Goal: Task Accomplishment & Management: Manage account settings

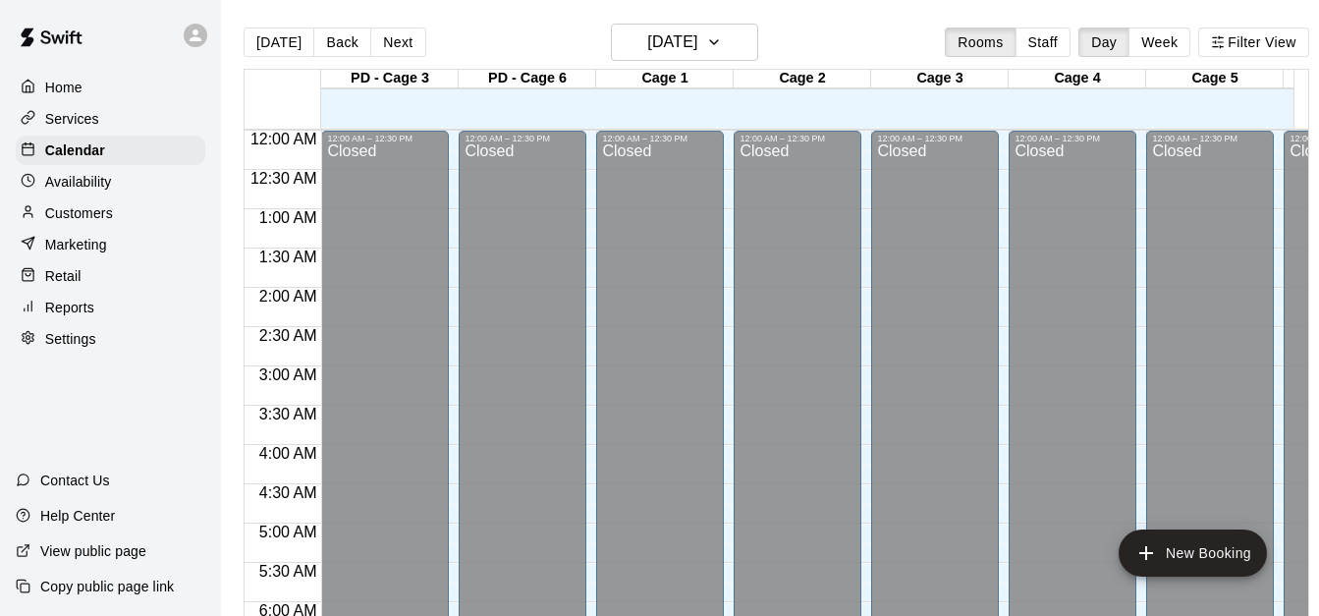
scroll to position [1304, 0]
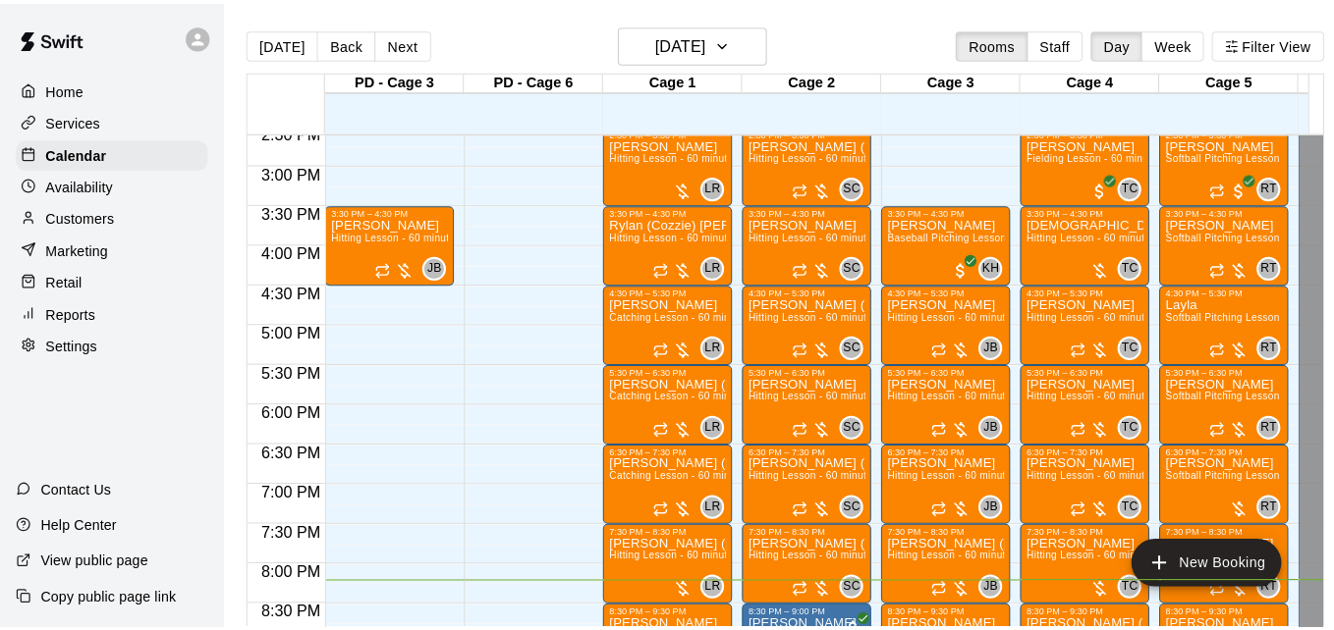
scroll to position [1147, 0]
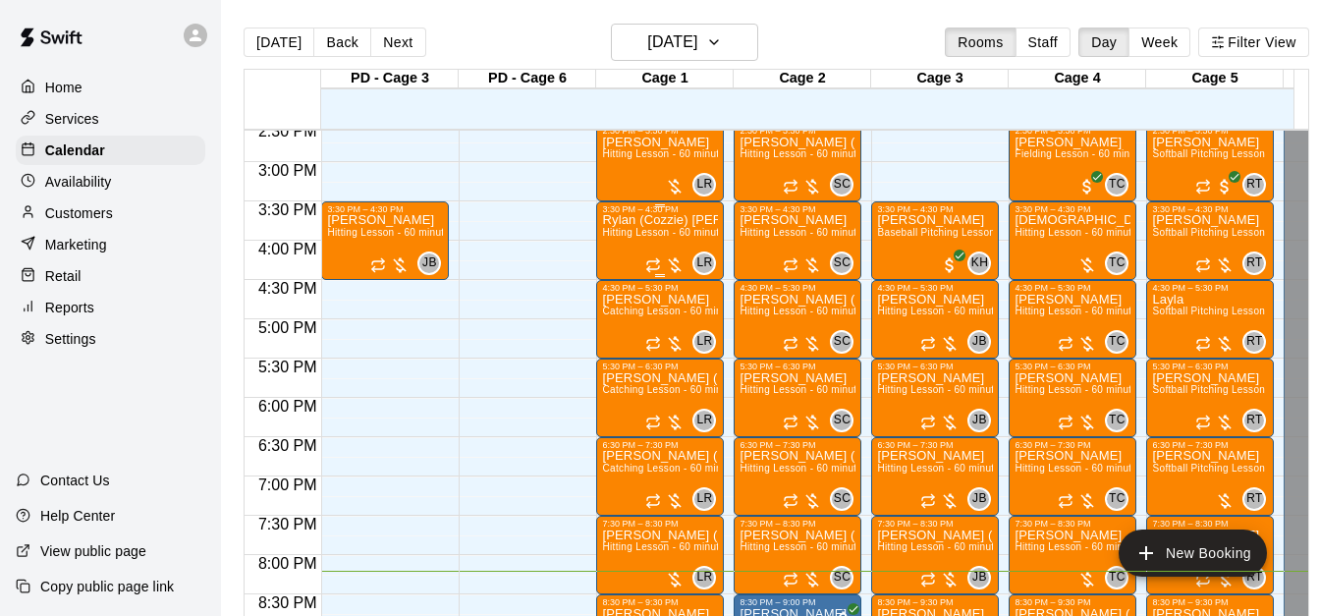
click at [650, 233] on span "Hitting Lesson - 60 minutes" at bounding box center [666, 232] width 128 height 11
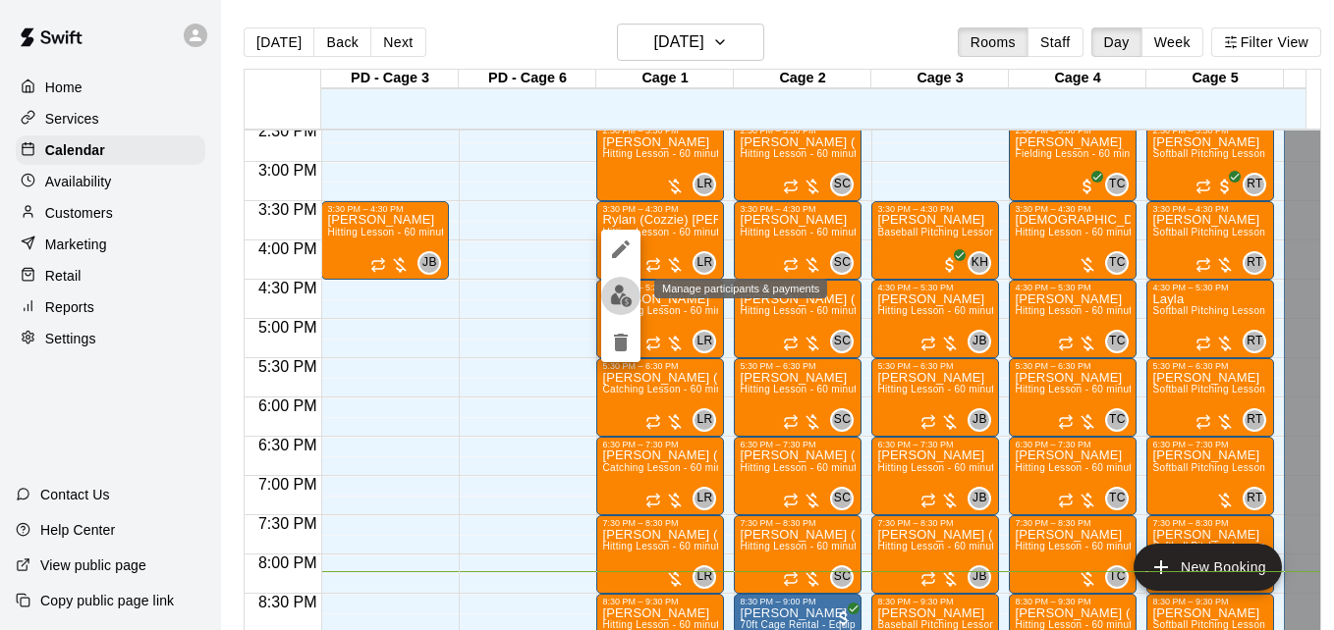
click at [621, 304] on img "edit" at bounding box center [621, 296] width 23 height 23
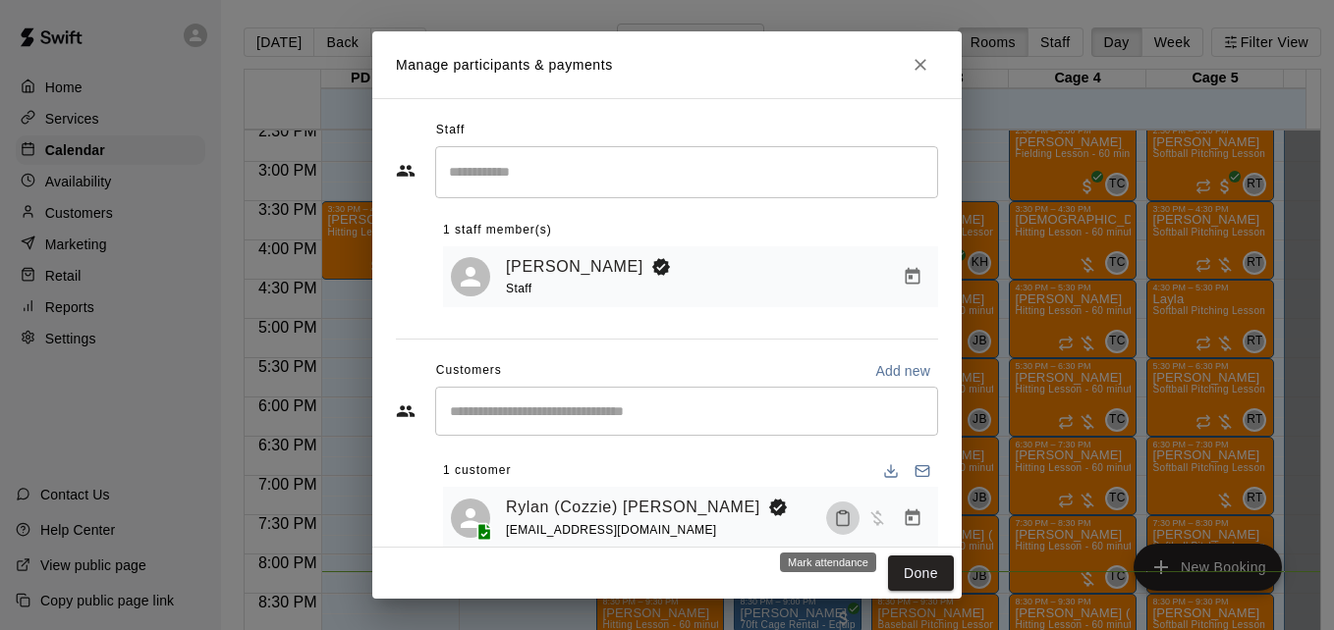
click at [834, 527] on icon "Mark attendance" at bounding box center [843, 519] width 18 height 18
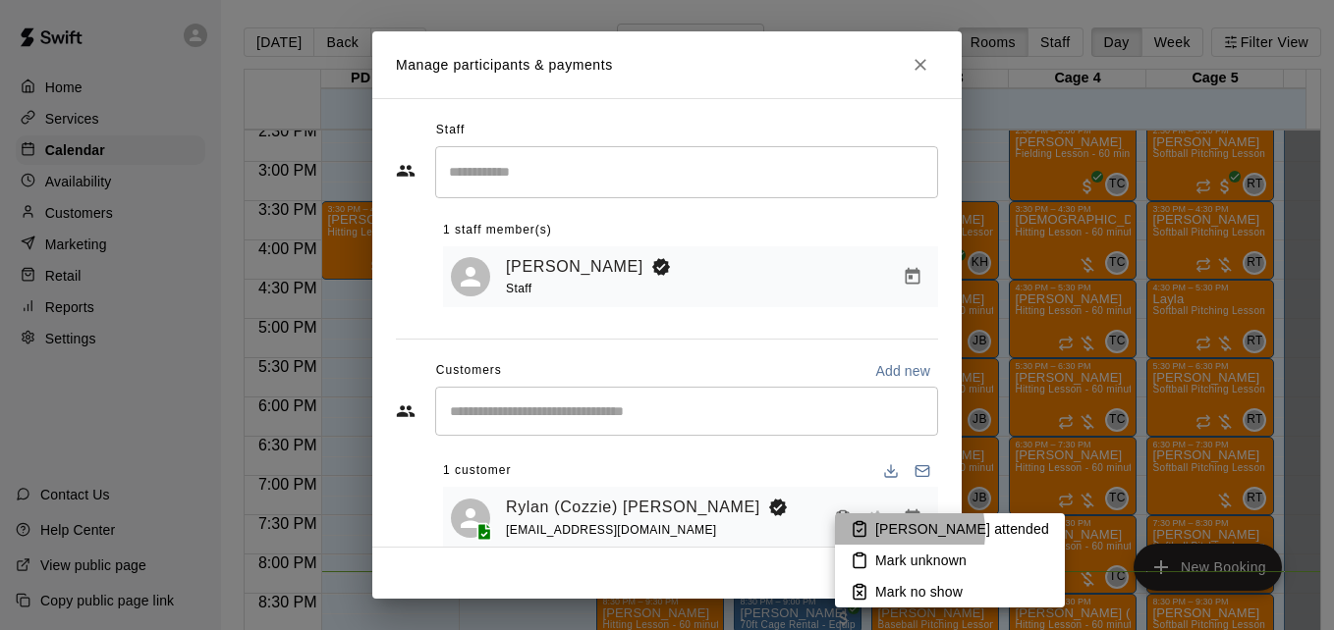
click at [882, 532] on p "Mark attended" at bounding box center [962, 530] width 174 height 20
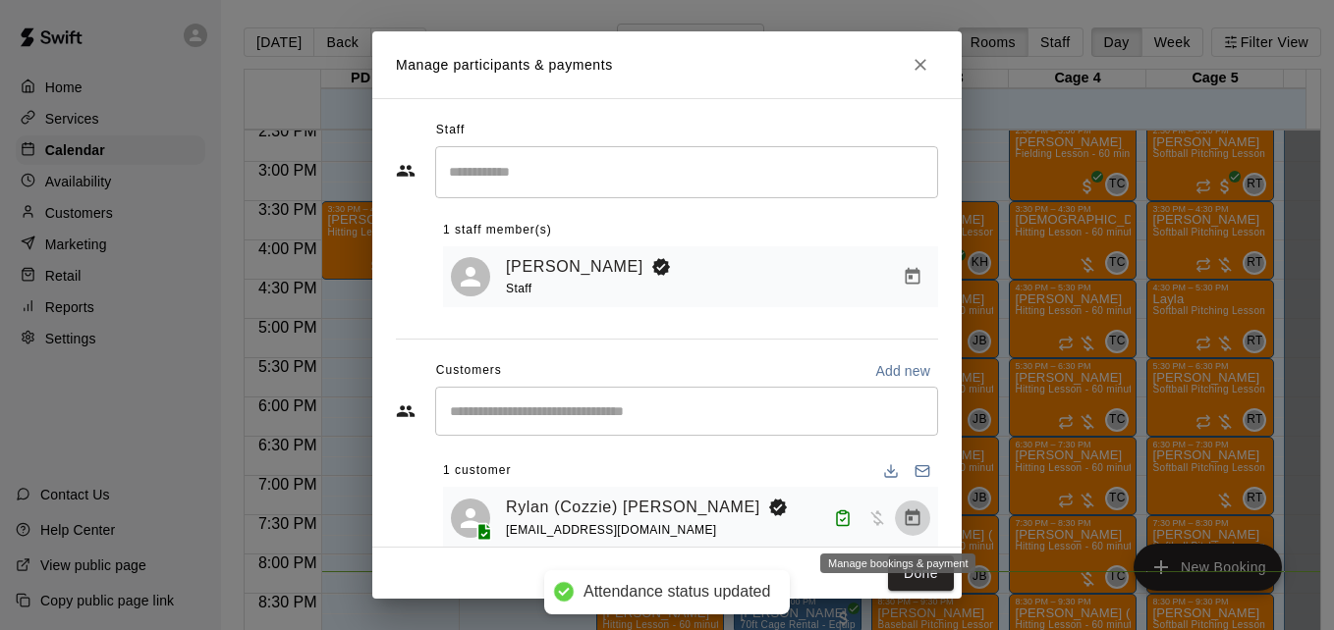
click at [903, 523] on icon "Manage bookings & payment" at bounding box center [913, 519] width 20 height 20
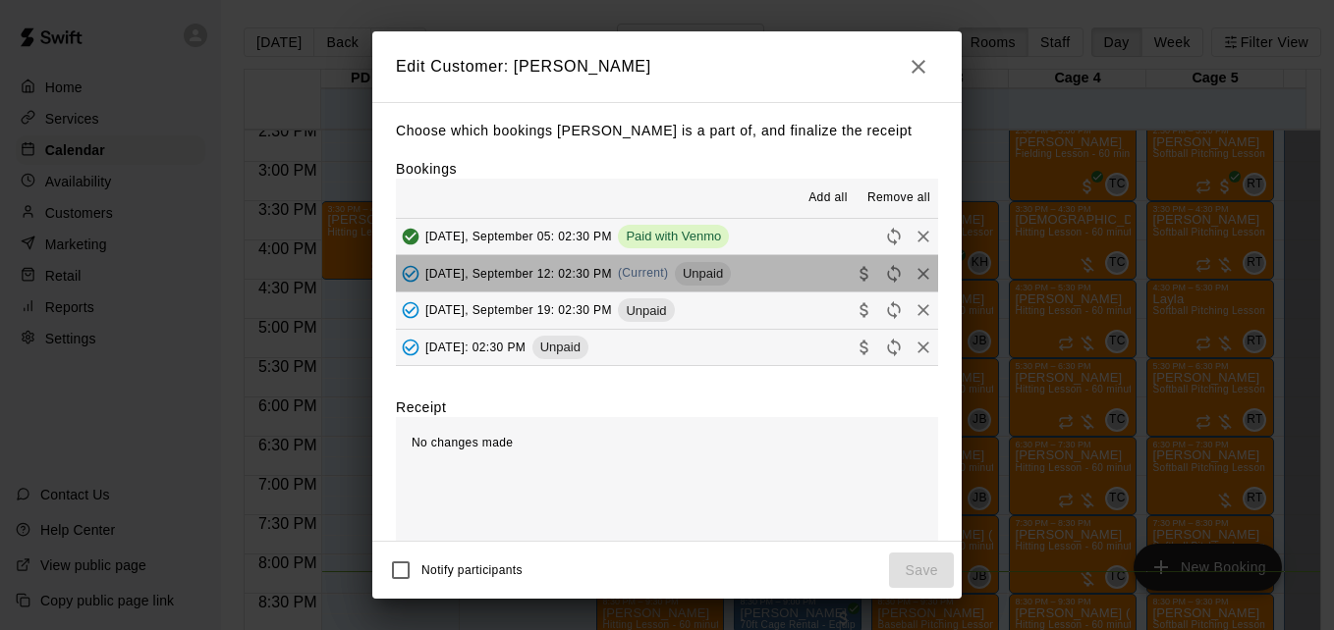
click at [744, 291] on button "Friday, September 12: 02:30 PM (Current) Unpaid" at bounding box center [667, 273] width 542 height 36
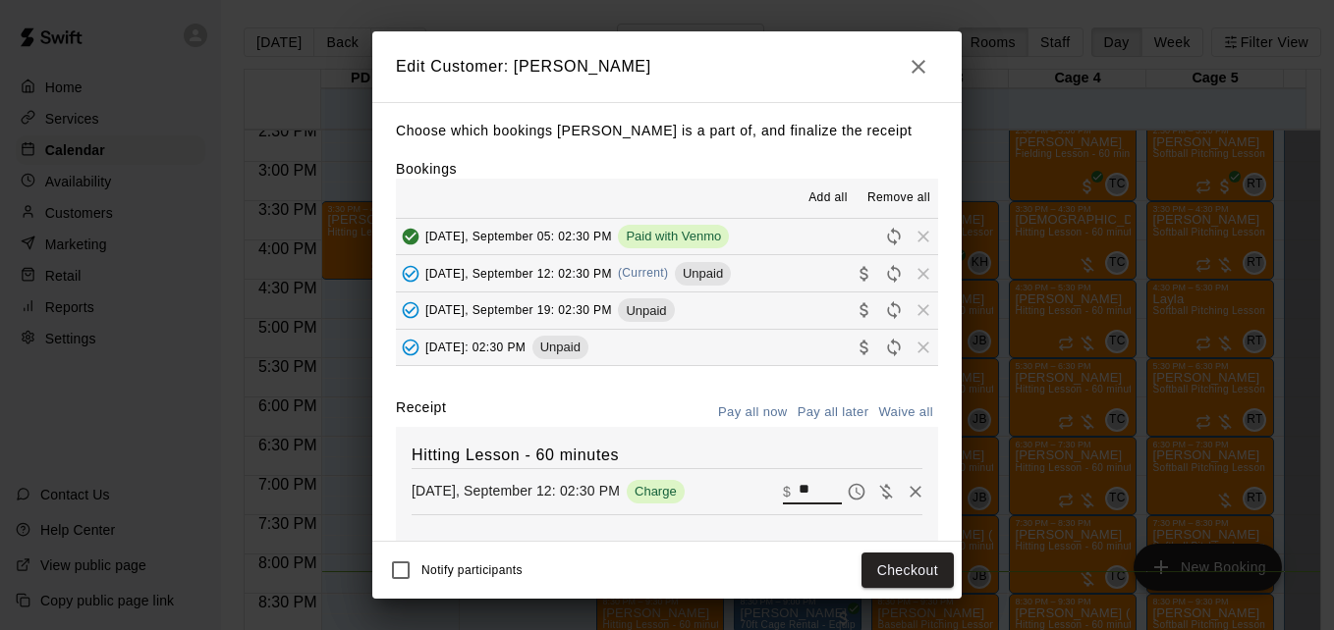
click at [798, 495] on input "**" at bounding box center [819, 492] width 43 height 26
type input "*"
type input "**"
click at [941, 574] on button "Checkout" at bounding box center [907, 571] width 92 height 36
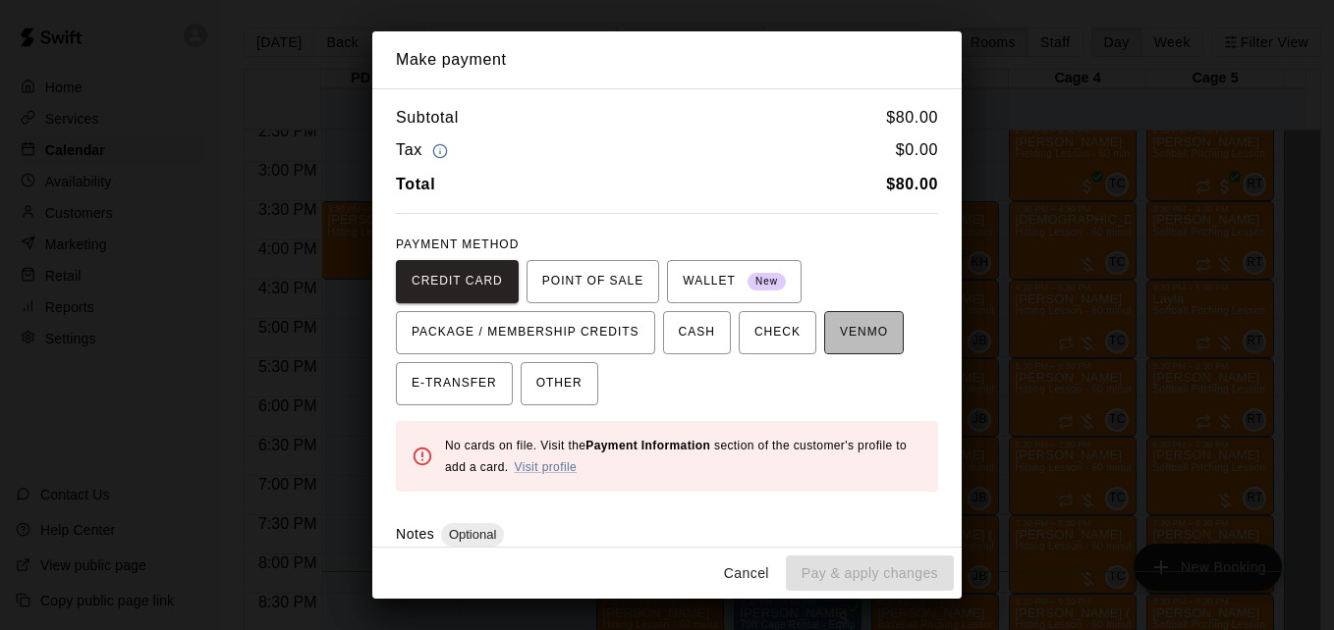
click at [848, 345] on span "VENMO" at bounding box center [864, 332] width 48 height 31
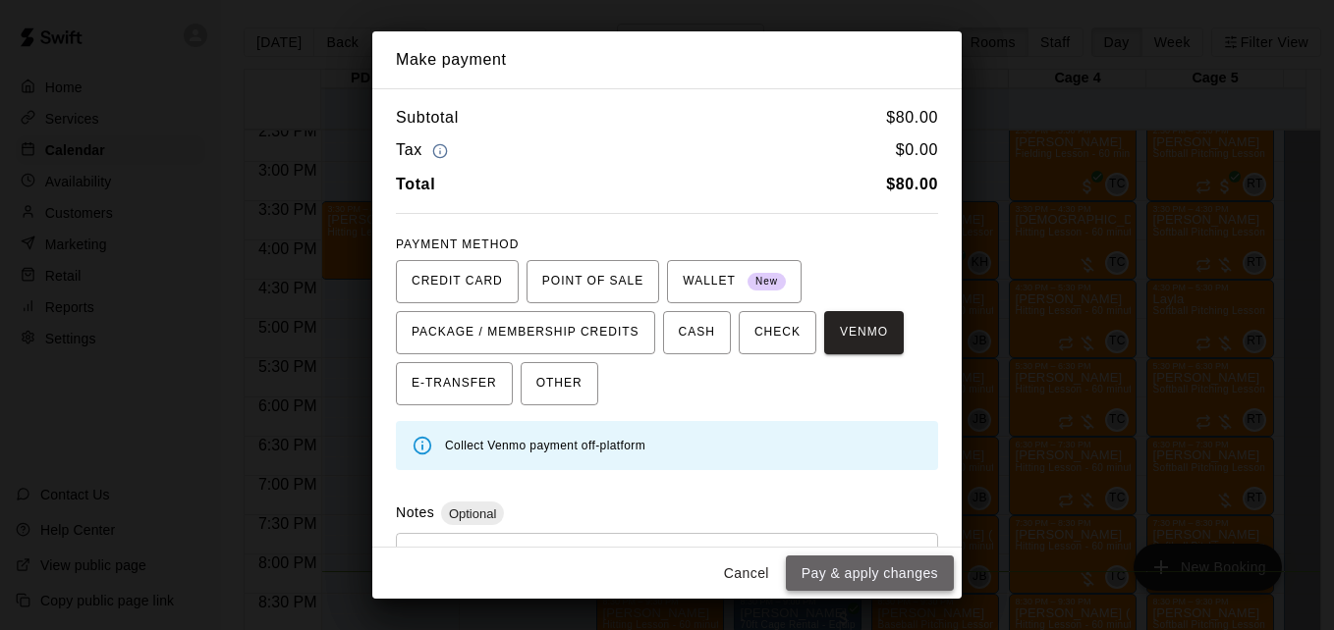
click at [873, 562] on button "Pay & apply changes" at bounding box center [870, 574] width 168 height 36
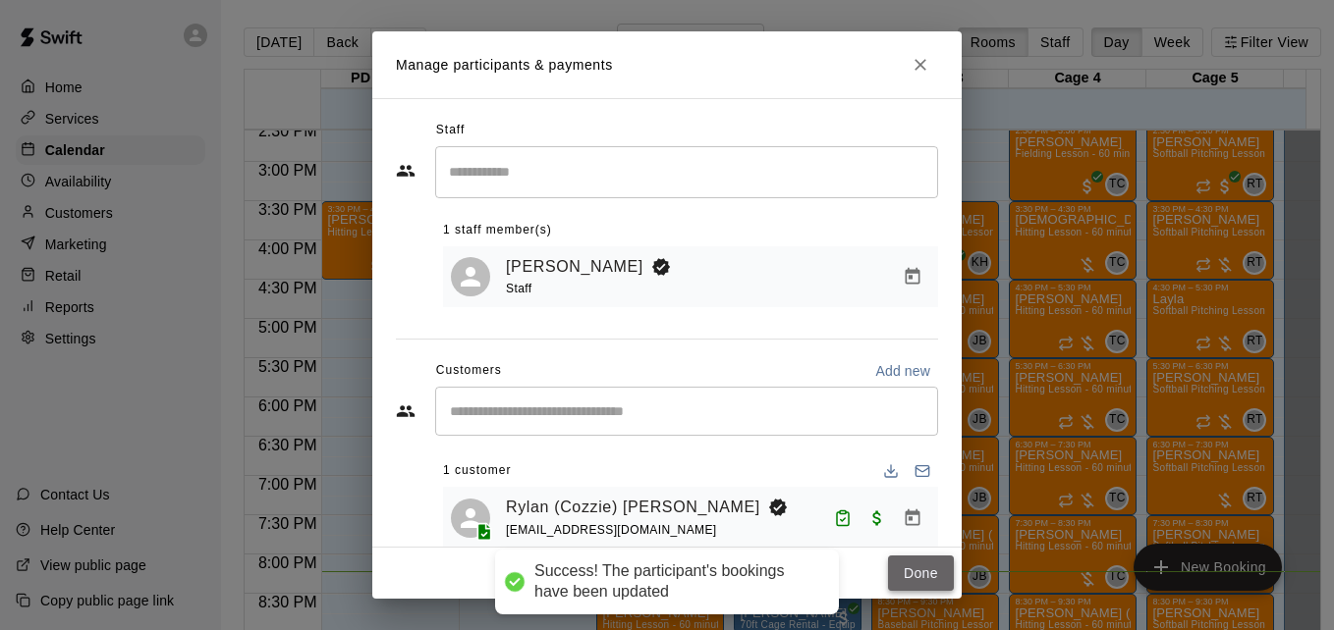
click at [901, 568] on button "Done" at bounding box center [921, 574] width 66 height 36
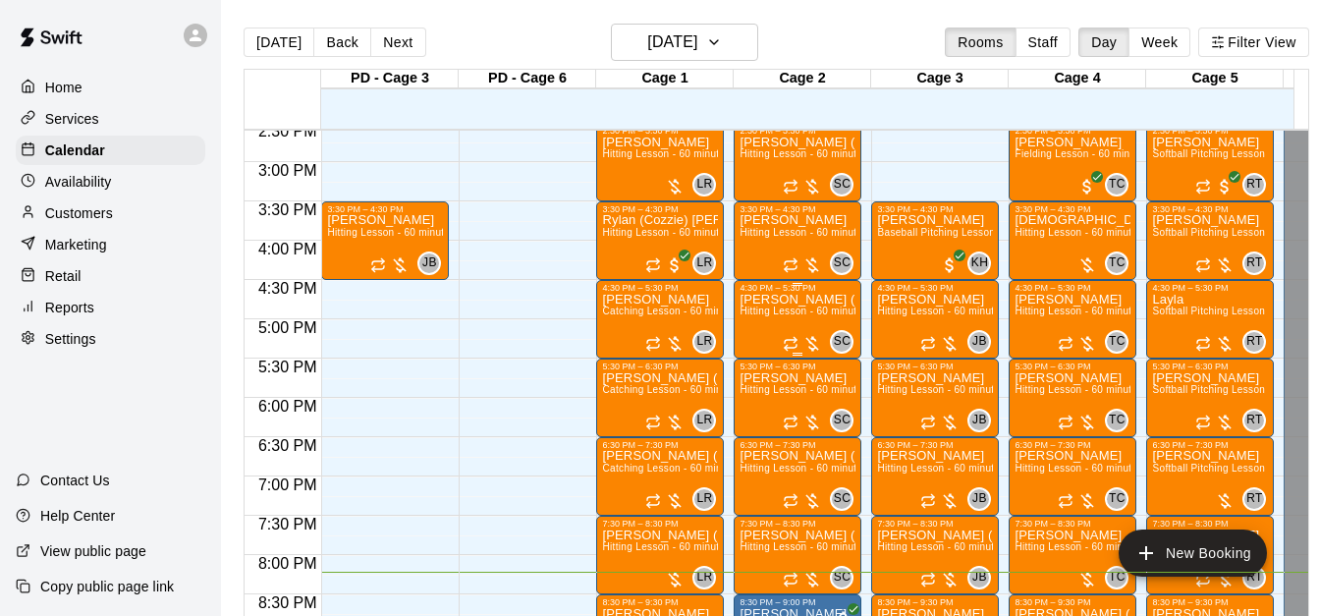
click at [778, 326] on div "Lisa (Shea) Young Hitting Lesson - 60 minutes" at bounding box center [797, 601] width 116 height 616
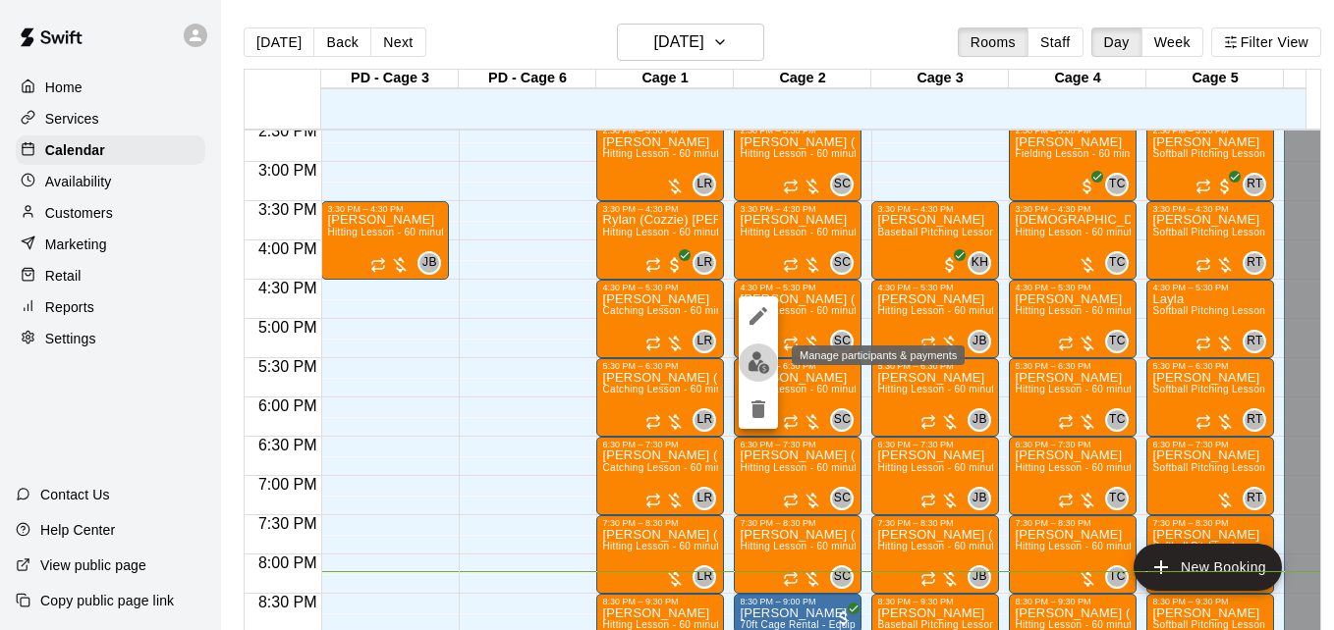
click at [760, 358] on img "edit" at bounding box center [758, 363] width 23 height 23
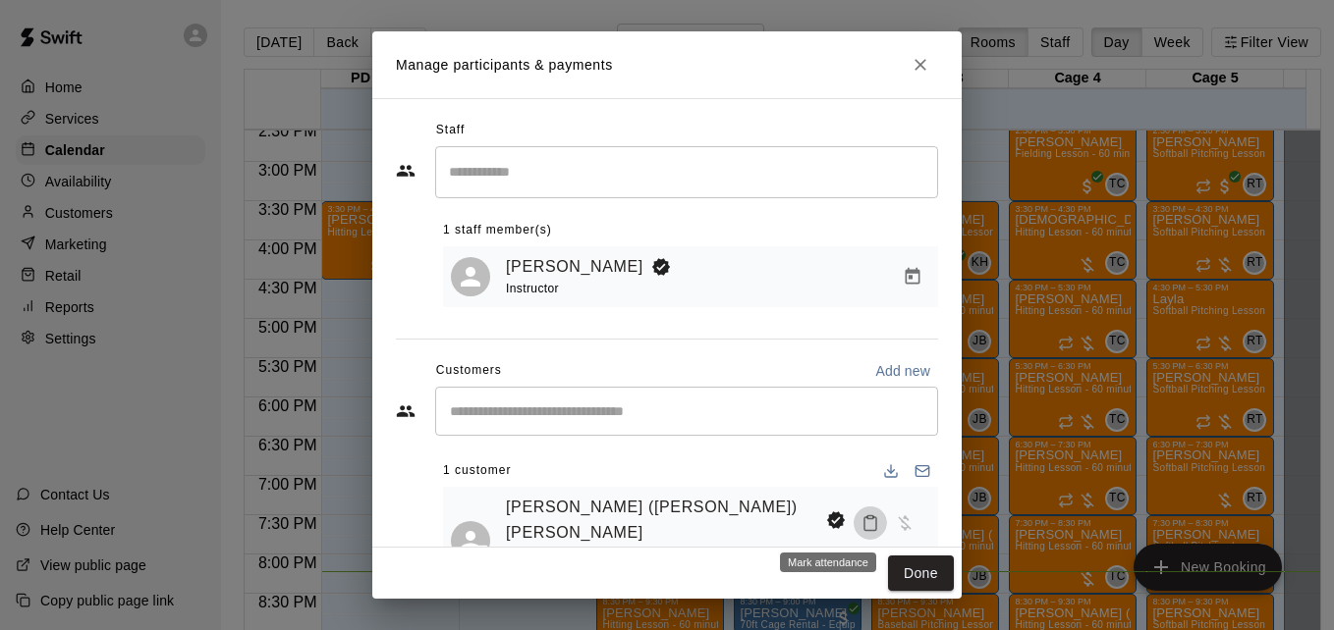
click at [861, 524] on icon "Mark attendance" at bounding box center [870, 524] width 18 height 18
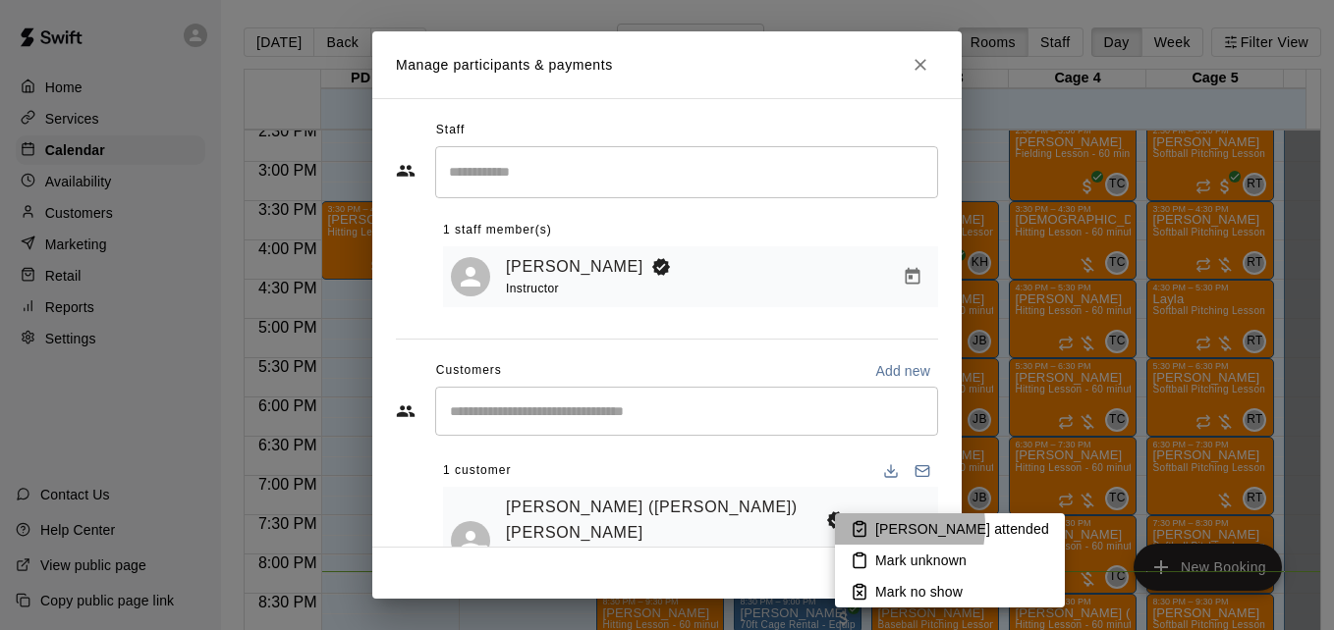
click at [873, 526] on li "[PERSON_NAME] attended" at bounding box center [950, 529] width 230 height 31
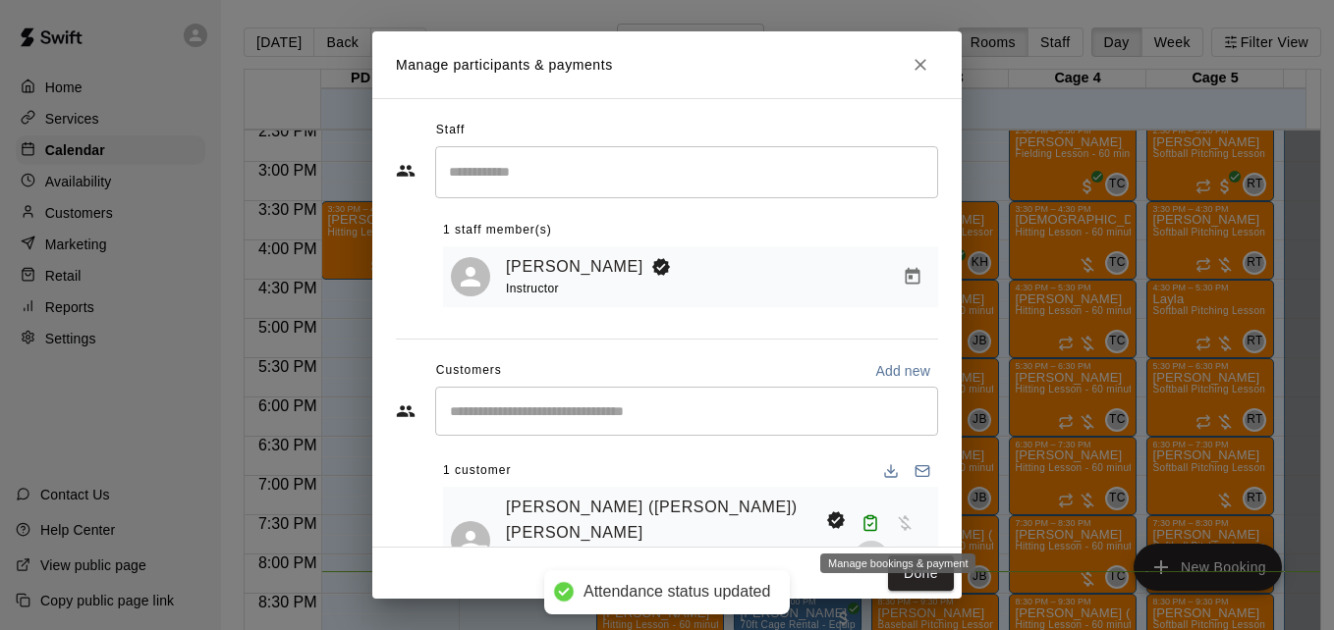
click at [881, 549] on icon "Manage bookings & payment" at bounding box center [871, 559] width 20 height 20
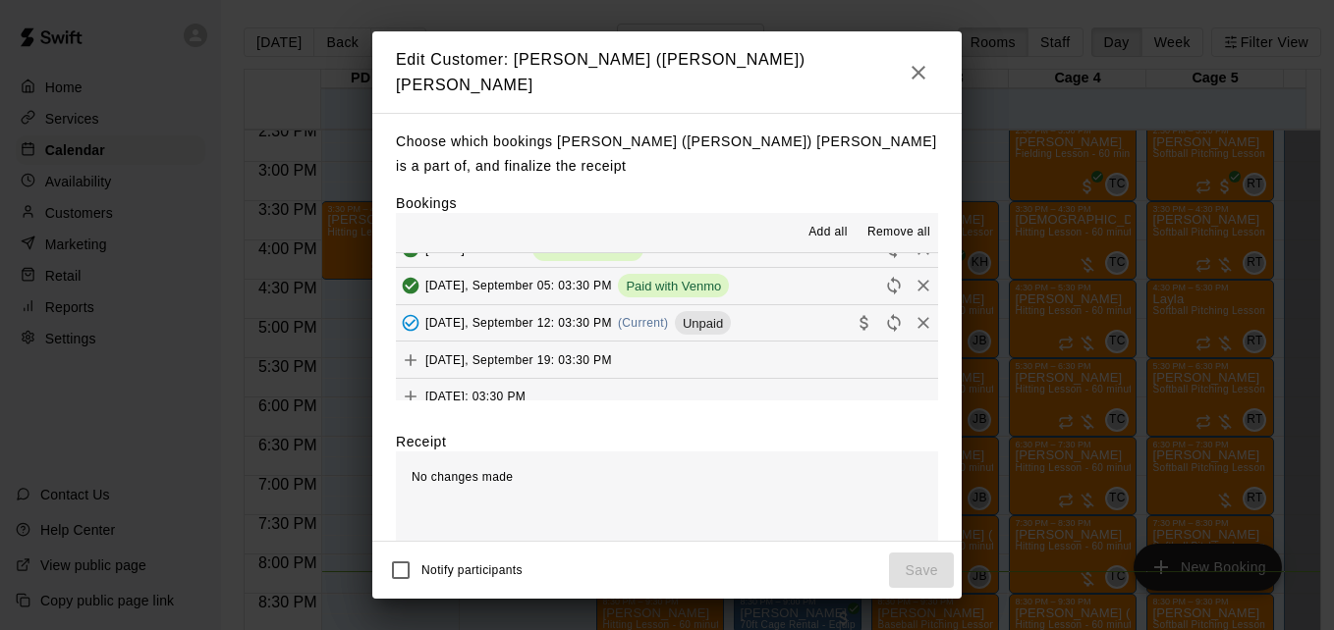
scroll to position [471, 0]
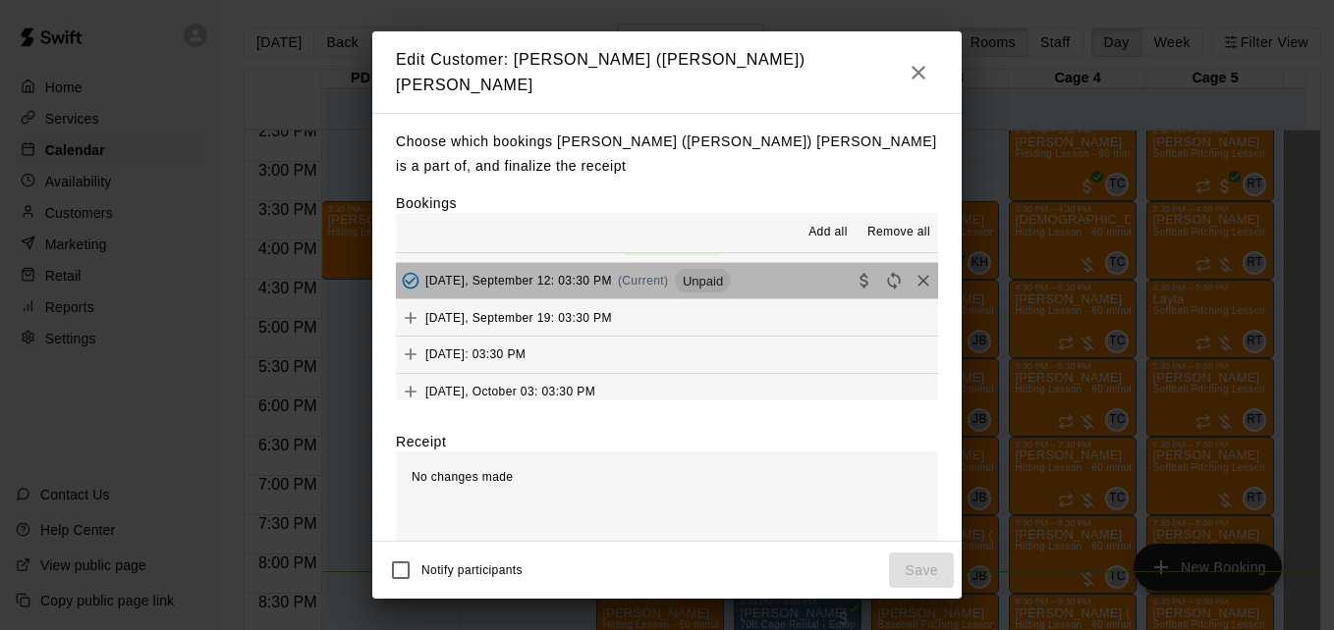
click at [777, 263] on button "Friday, September 12: 03:30 PM (Current) Unpaid" at bounding box center [667, 281] width 542 height 36
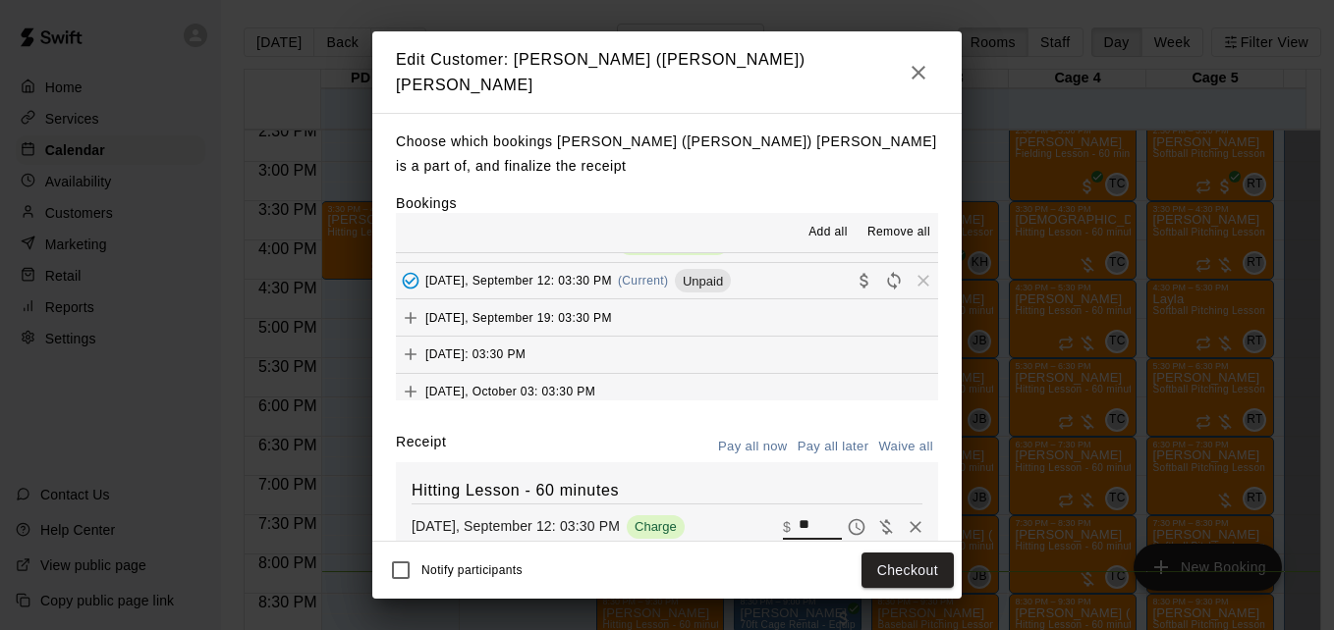
click at [798, 515] on input "**" at bounding box center [819, 528] width 43 height 26
type input "*"
type input "***"
click at [900, 565] on button "Checkout" at bounding box center [907, 571] width 92 height 36
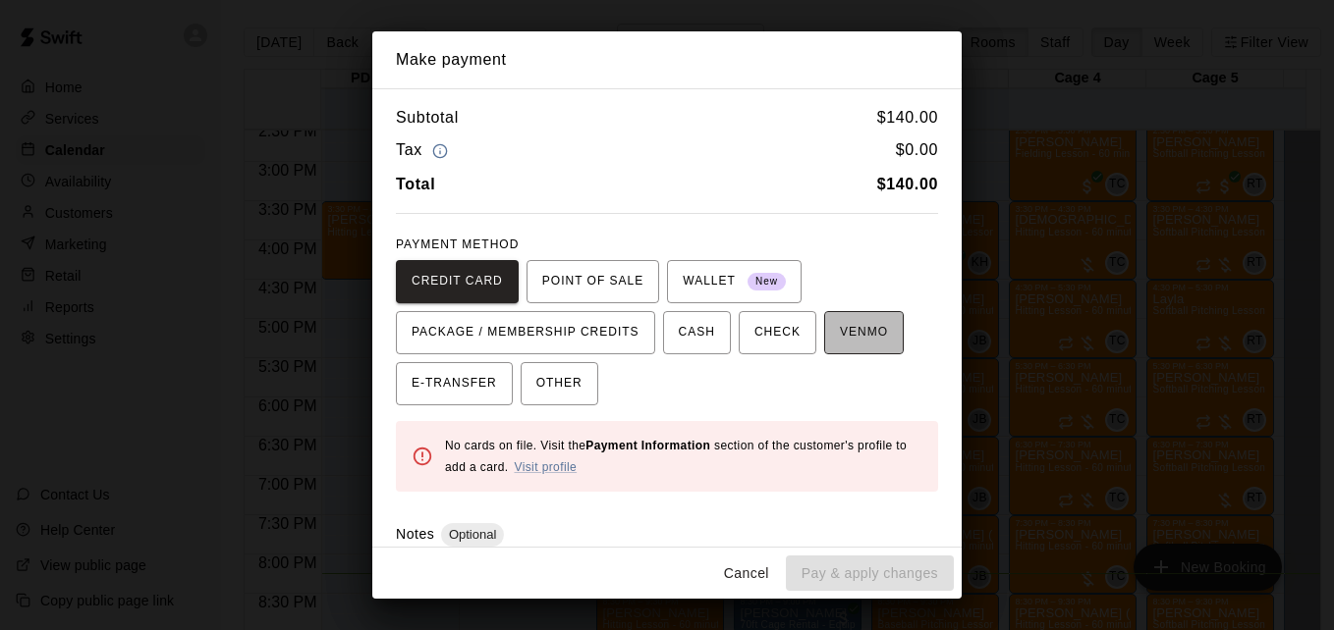
click at [842, 325] on span "VENMO" at bounding box center [864, 332] width 48 height 31
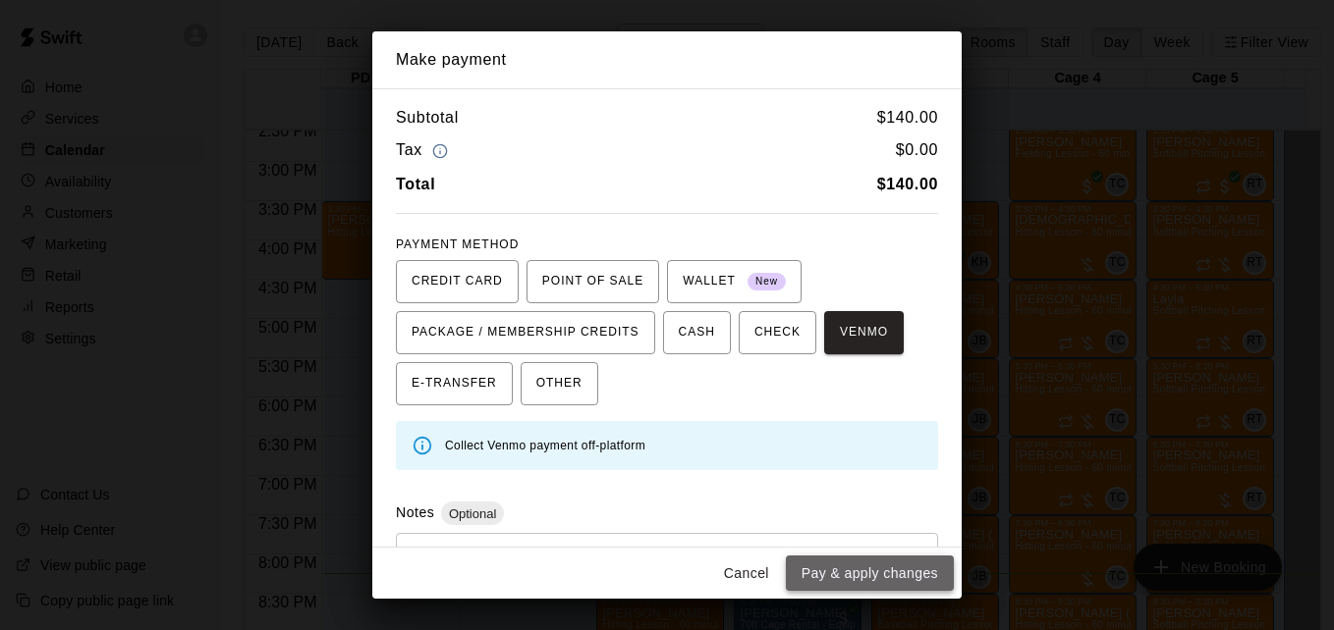
click at [876, 574] on button "Pay & apply changes" at bounding box center [870, 574] width 168 height 36
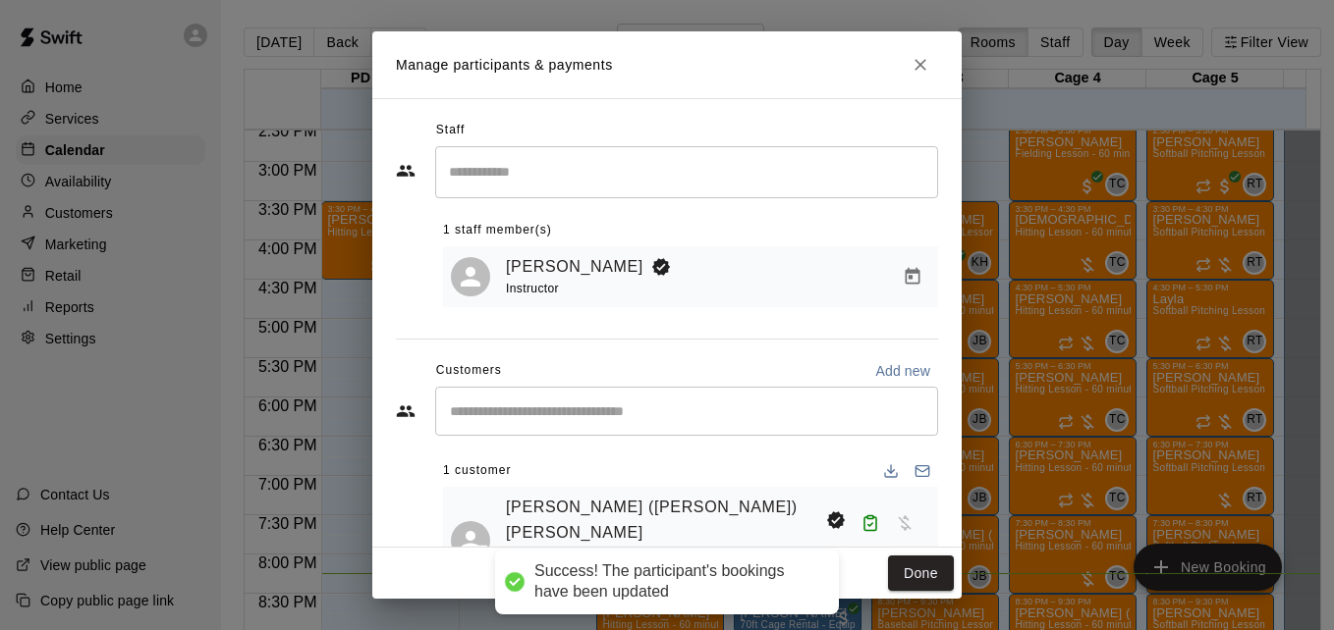
scroll to position [0, 0]
click at [899, 574] on button "Done" at bounding box center [921, 574] width 66 height 36
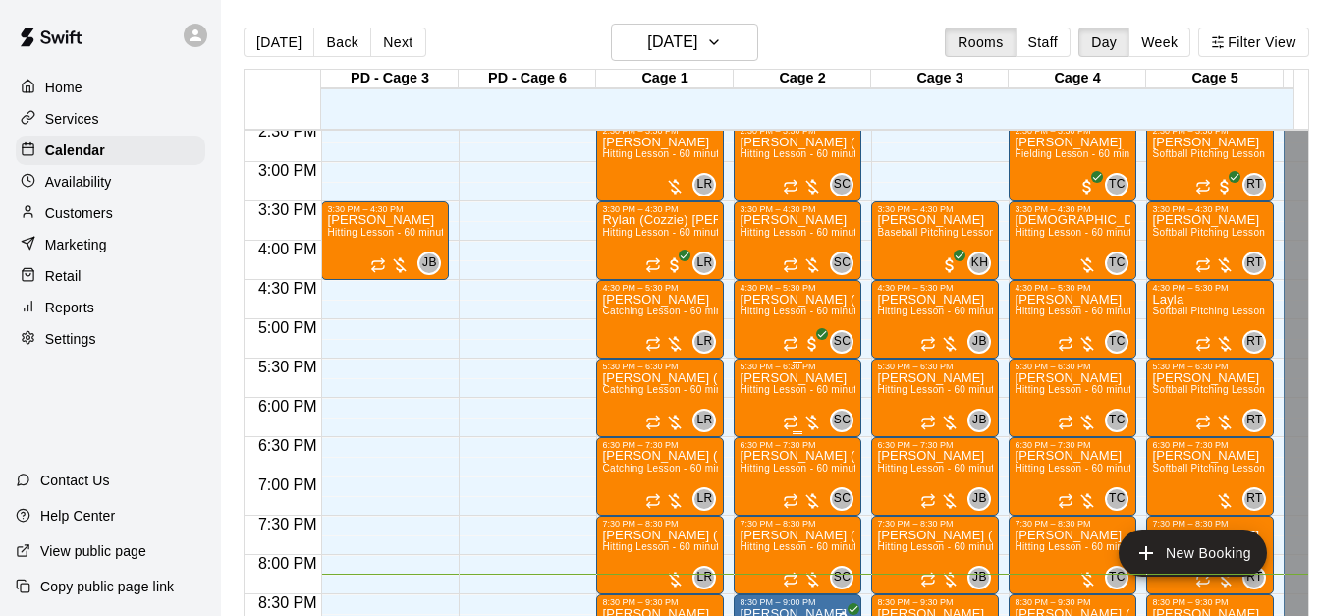
click at [786, 378] on p "[PERSON_NAME]" at bounding box center [797, 378] width 116 height 0
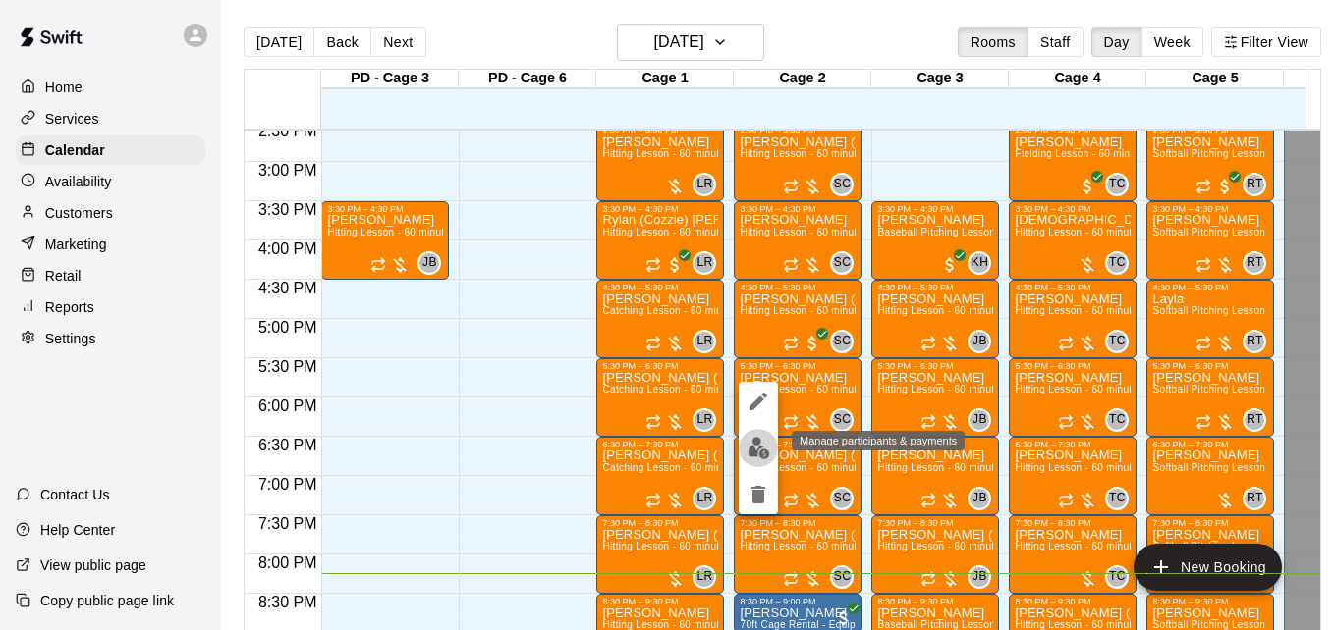
click at [760, 448] on img "edit" at bounding box center [758, 448] width 23 height 23
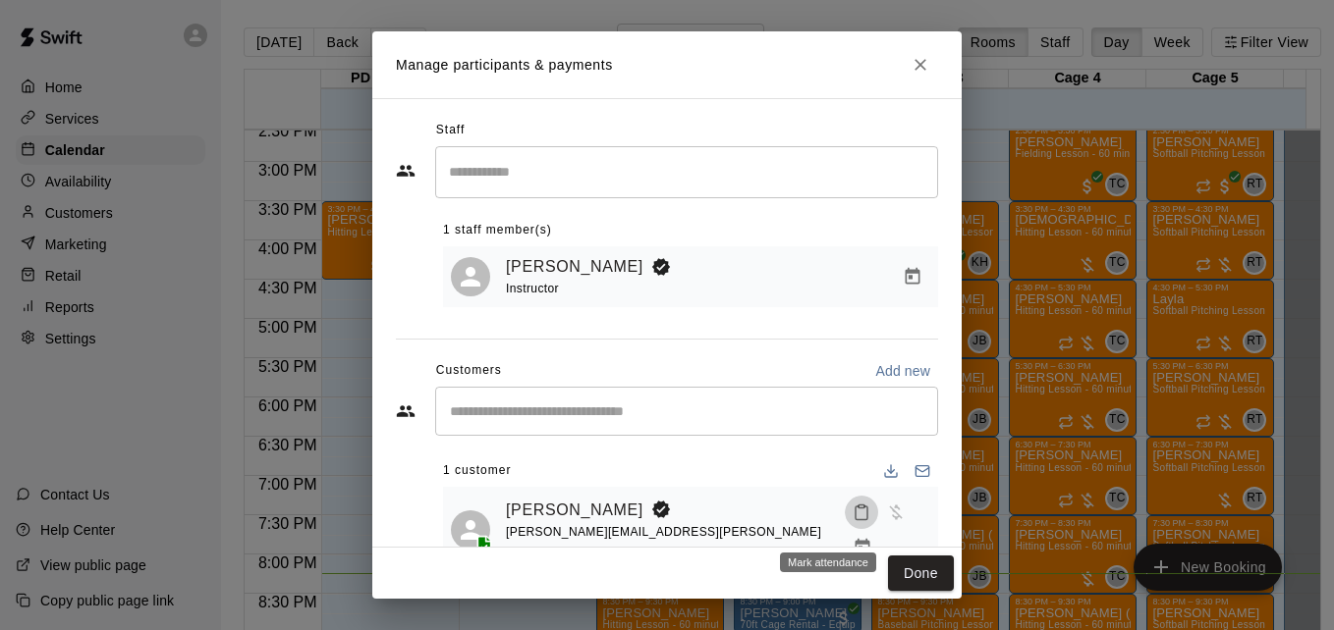
click at [852, 521] on icon "Mark attendance" at bounding box center [861, 513] width 18 height 18
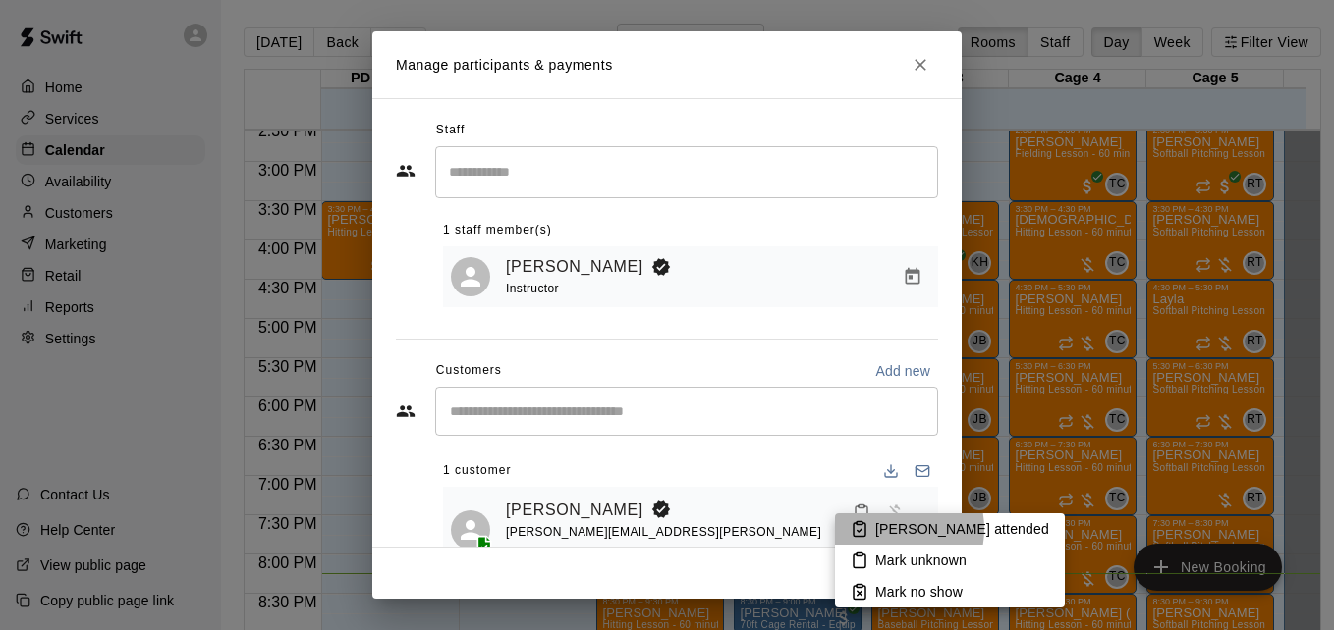
click at [885, 529] on p "[PERSON_NAME] attended" at bounding box center [962, 530] width 174 height 20
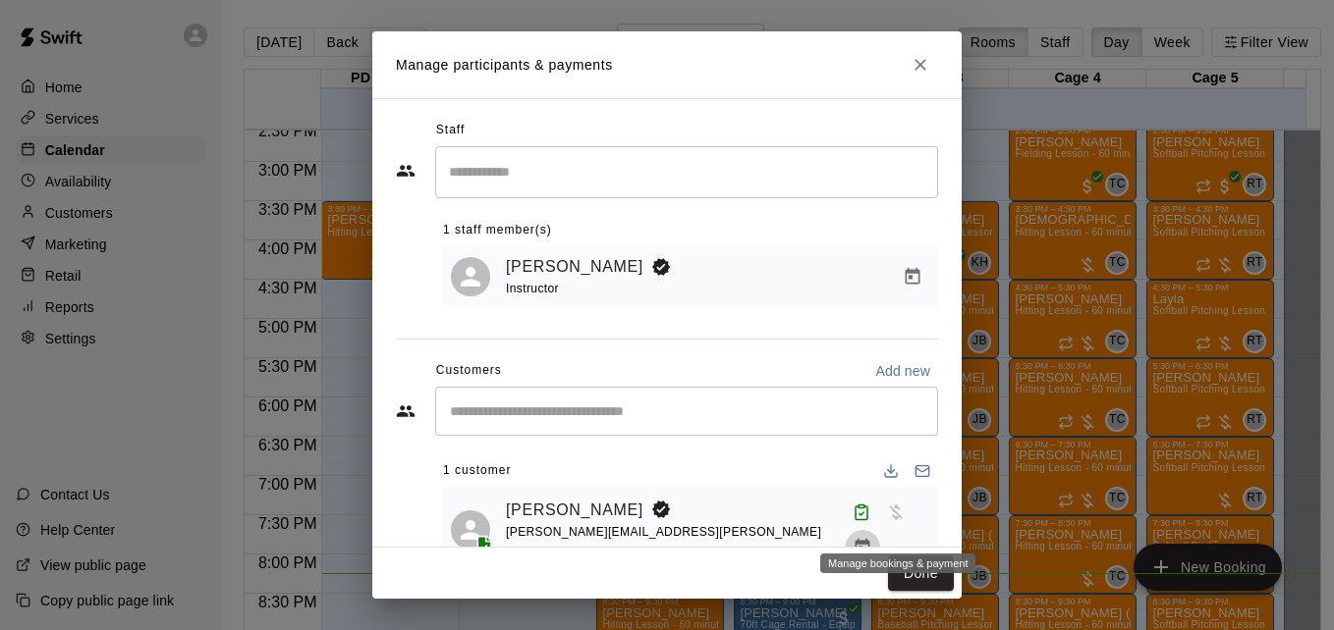
click at [880, 530] on button "Manage bookings & payment" at bounding box center [862, 547] width 35 height 35
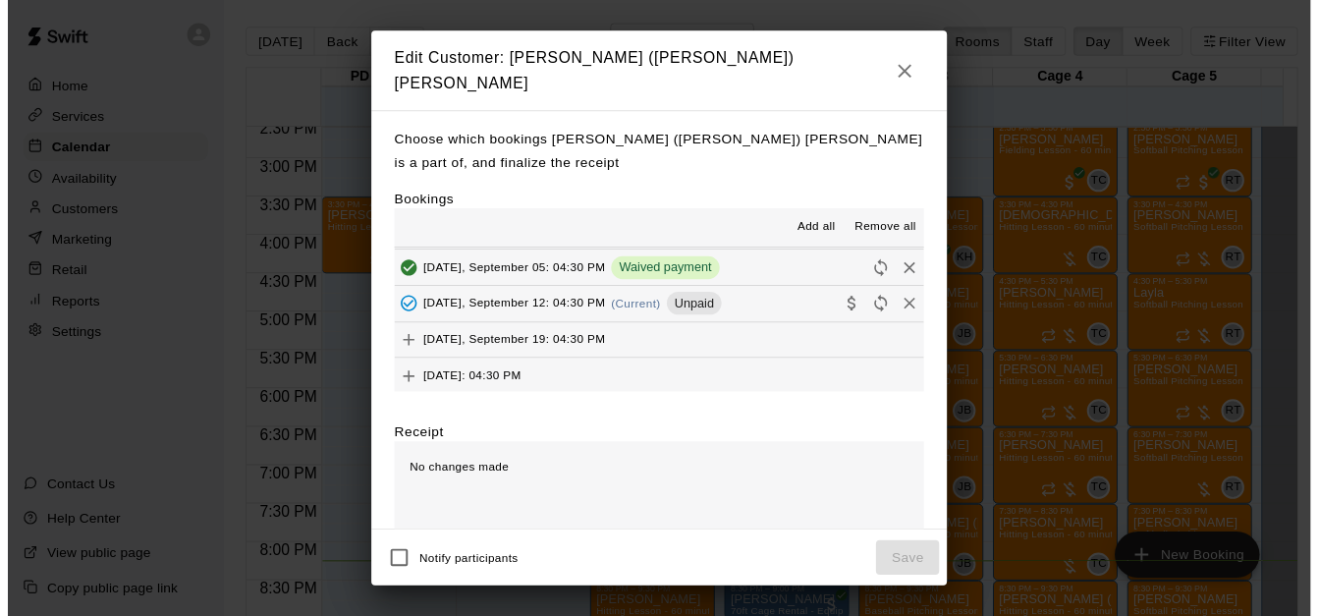
scroll to position [419, 0]
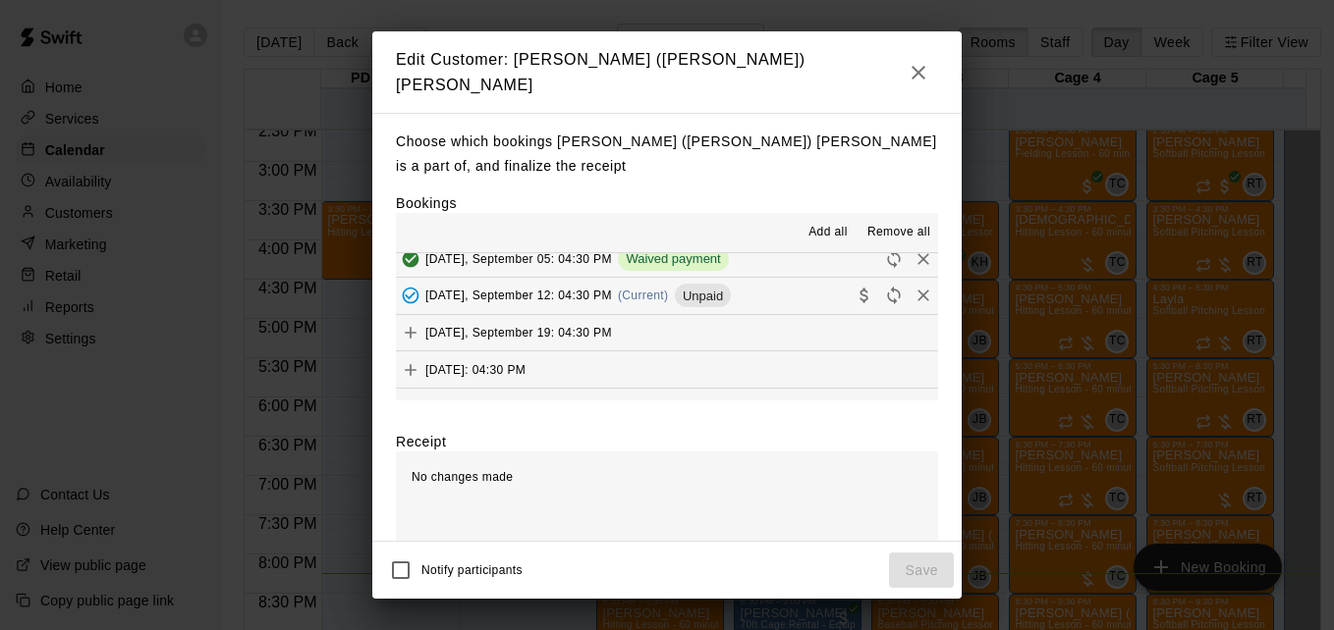
click at [778, 278] on button "Friday, September 12: 04:30 PM (Current) Unpaid" at bounding box center [667, 296] width 542 height 36
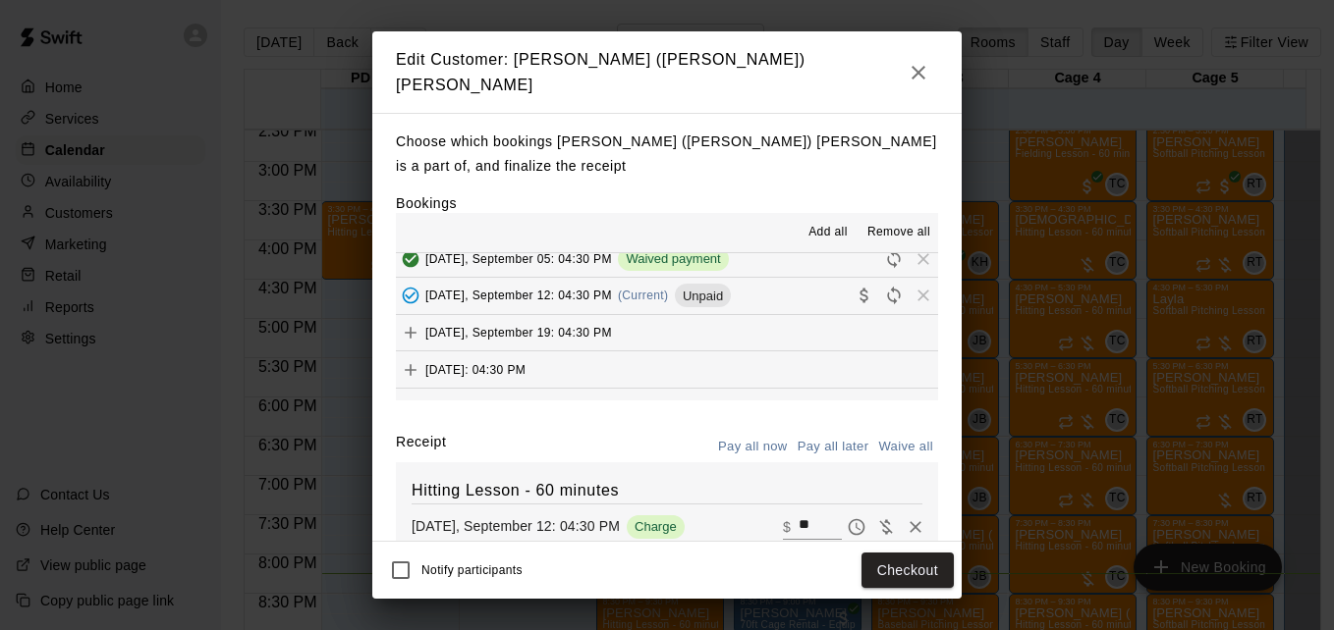
click at [798, 515] on input "**" at bounding box center [819, 528] width 43 height 26
click at [884, 432] on button "Waive all" at bounding box center [905, 447] width 65 height 30
type input "*"
click at [919, 567] on button "Save" at bounding box center [921, 571] width 65 height 36
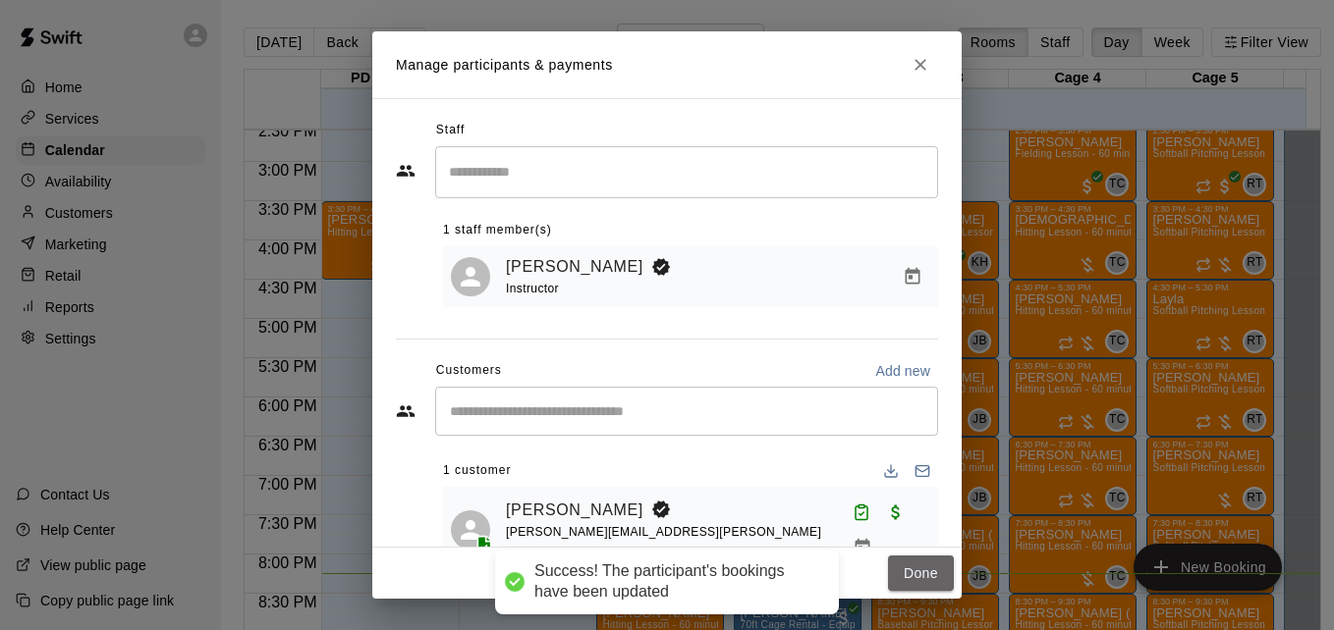
click at [919, 567] on button "Done" at bounding box center [921, 574] width 66 height 36
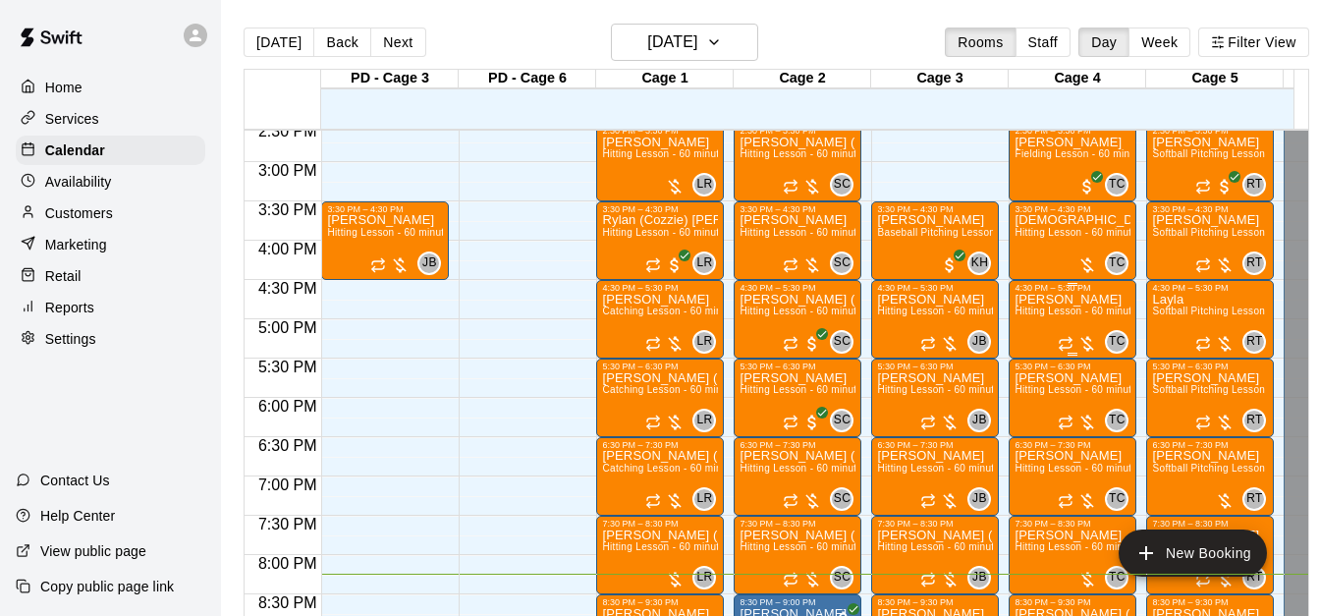
click at [1059, 307] on div "Madison Papinchak Hitting Lesson - 60 minutes" at bounding box center [1072, 601] width 116 height 616
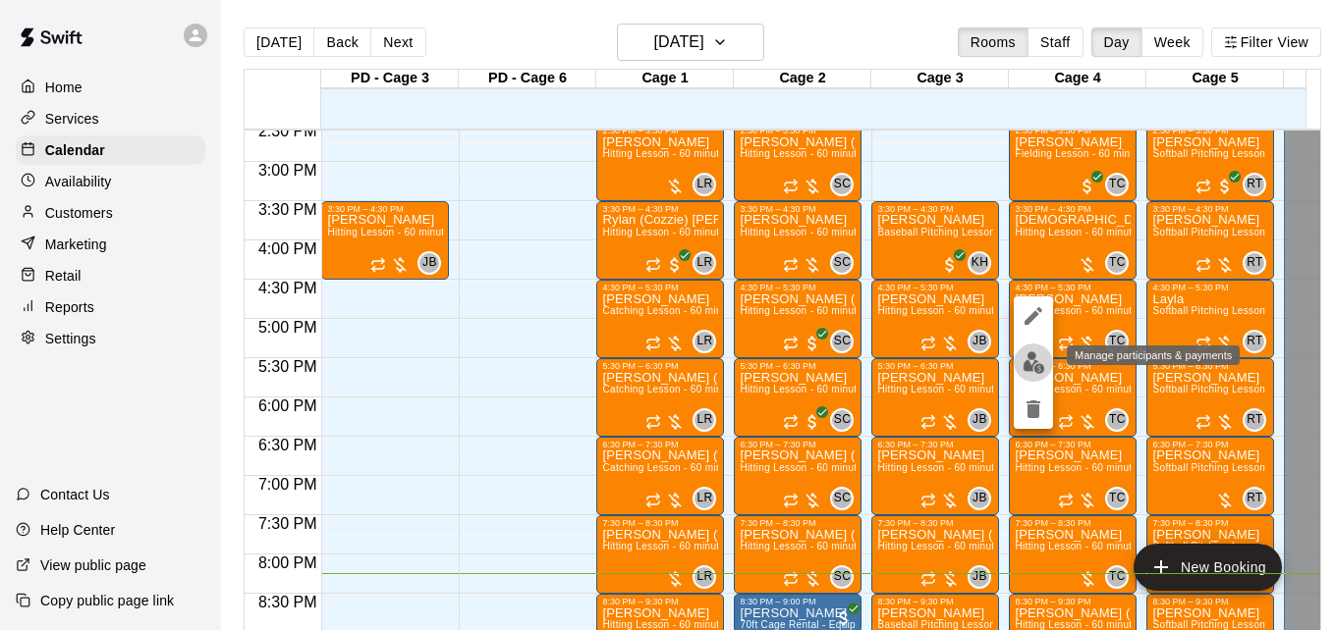
click at [1032, 367] on img "edit" at bounding box center [1033, 363] width 23 height 23
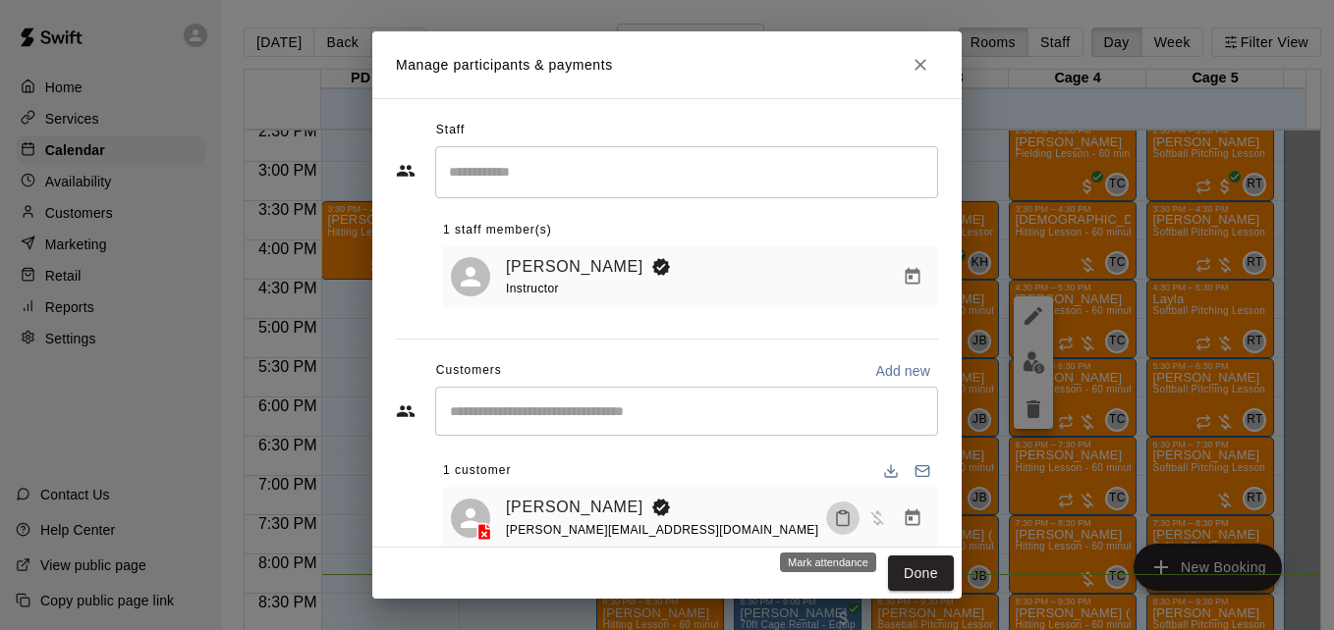
click at [834, 524] on icon "Mark attendance" at bounding box center [843, 519] width 18 height 18
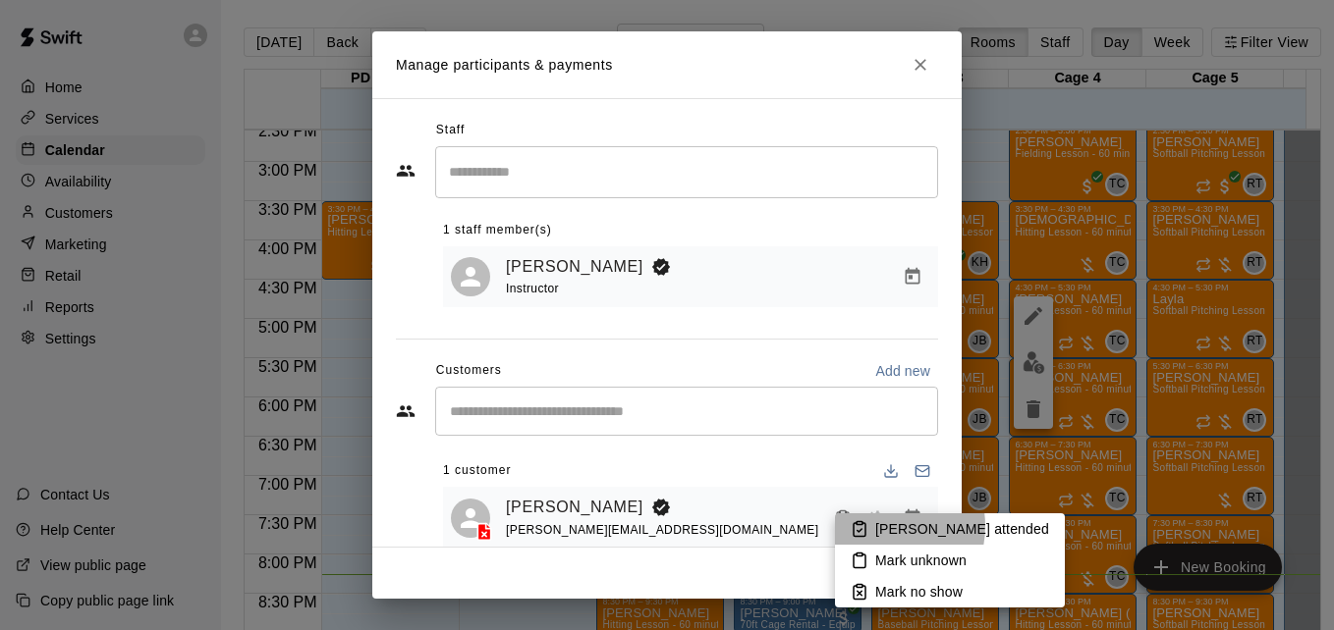
click at [879, 526] on p "[PERSON_NAME] attended" at bounding box center [962, 530] width 174 height 20
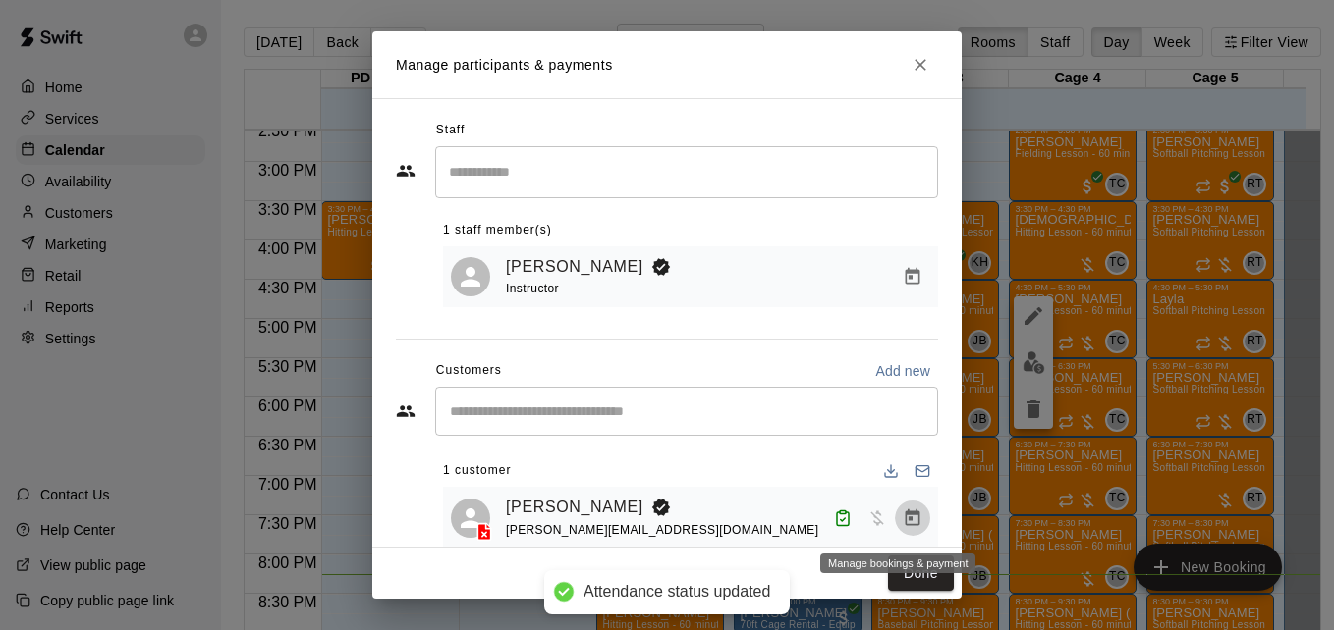
click at [905, 525] on icon "Manage bookings & payment" at bounding box center [912, 517] width 15 height 17
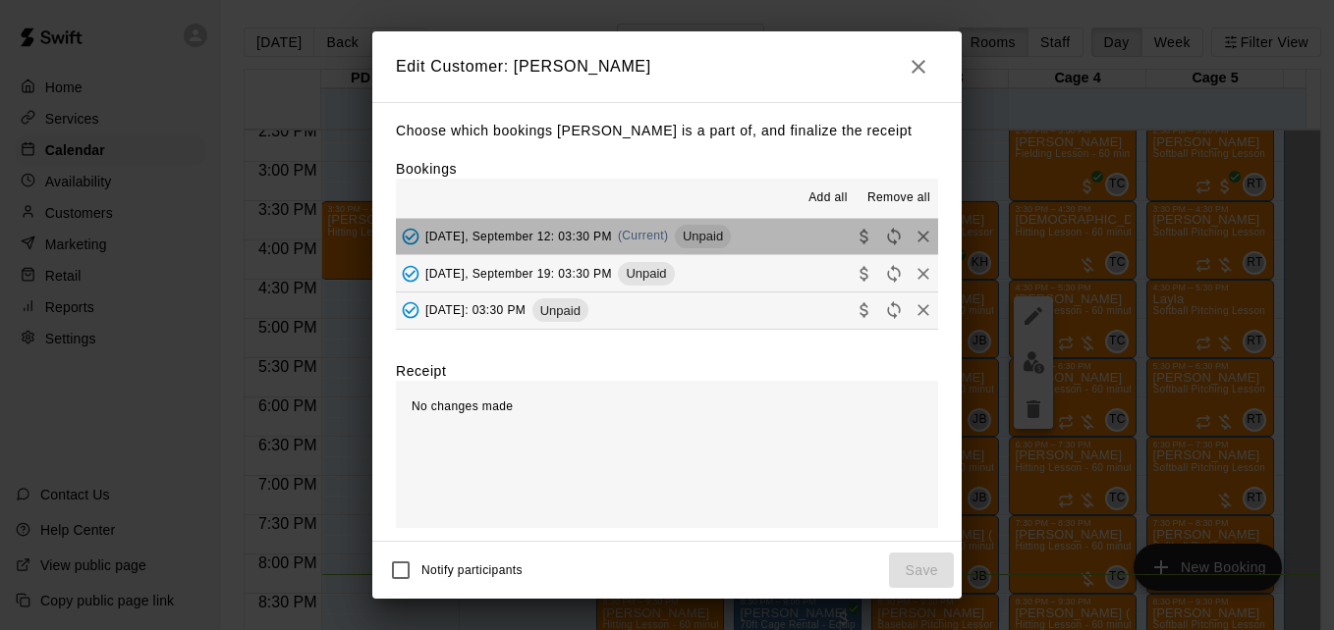
click at [761, 243] on button "Friday, September 12: 03:30 PM (Current) Unpaid" at bounding box center [667, 237] width 542 height 36
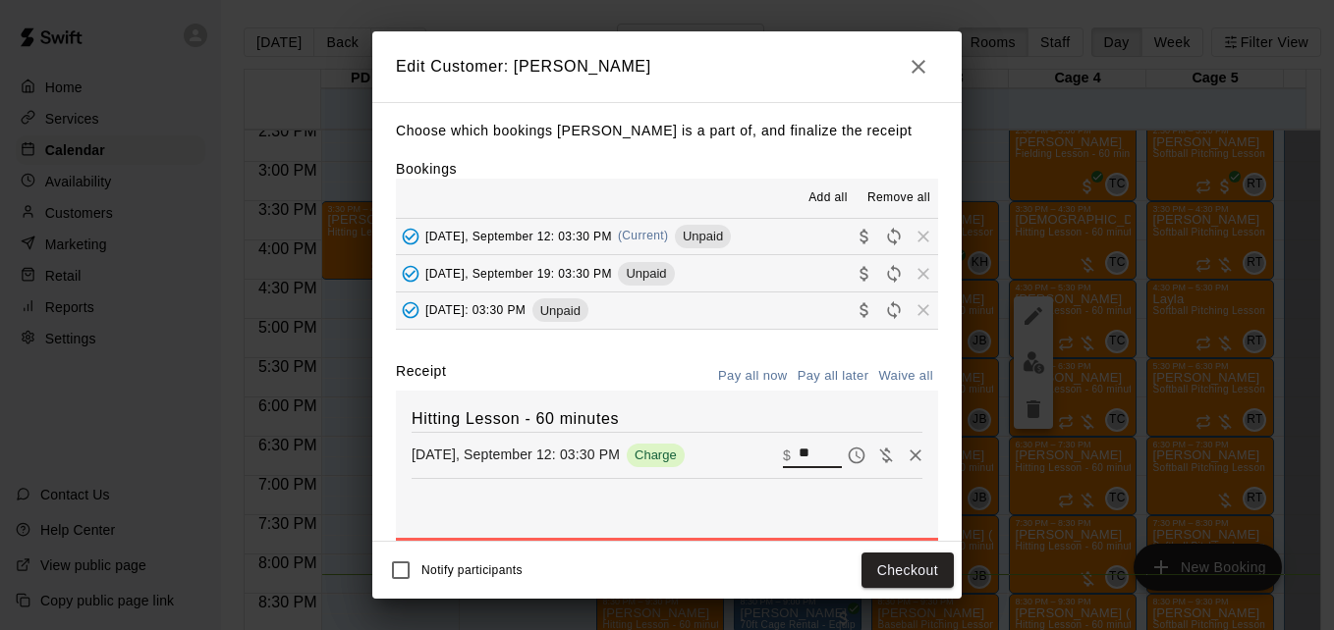
click at [798, 468] on input "**" at bounding box center [819, 456] width 43 height 26
type input "**"
click at [898, 576] on button "Checkout" at bounding box center [907, 571] width 92 height 36
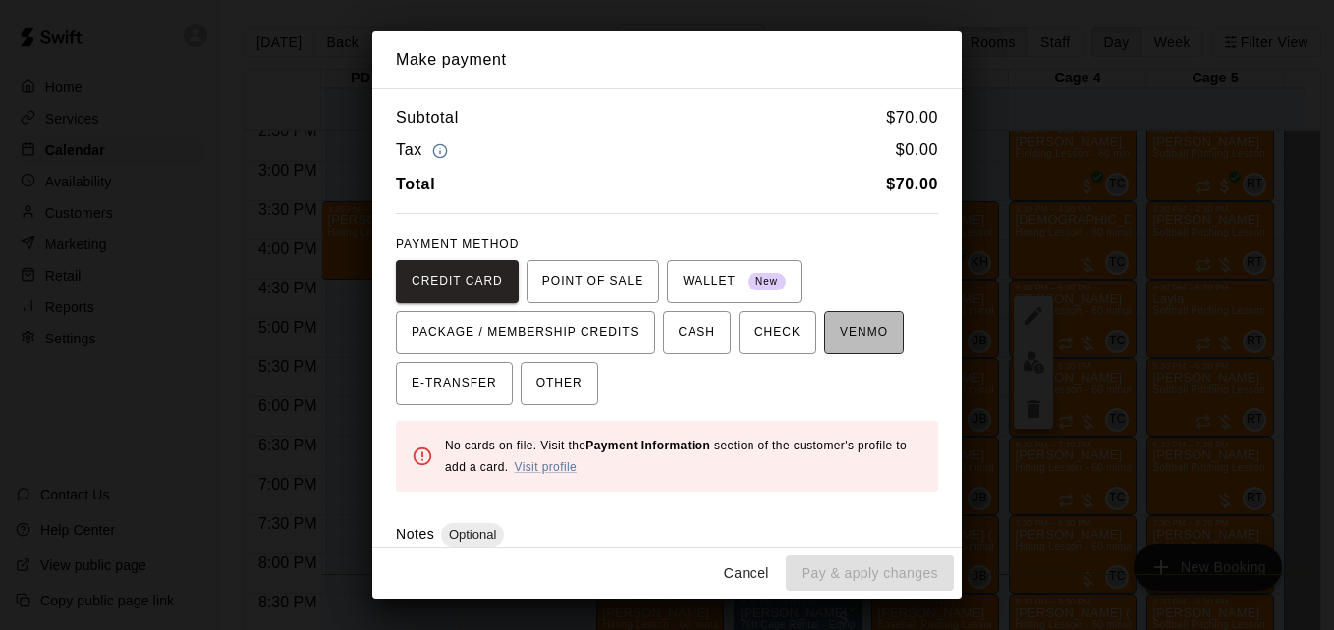
click at [843, 333] on span "VENMO" at bounding box center [864, 332] width 48 height 31
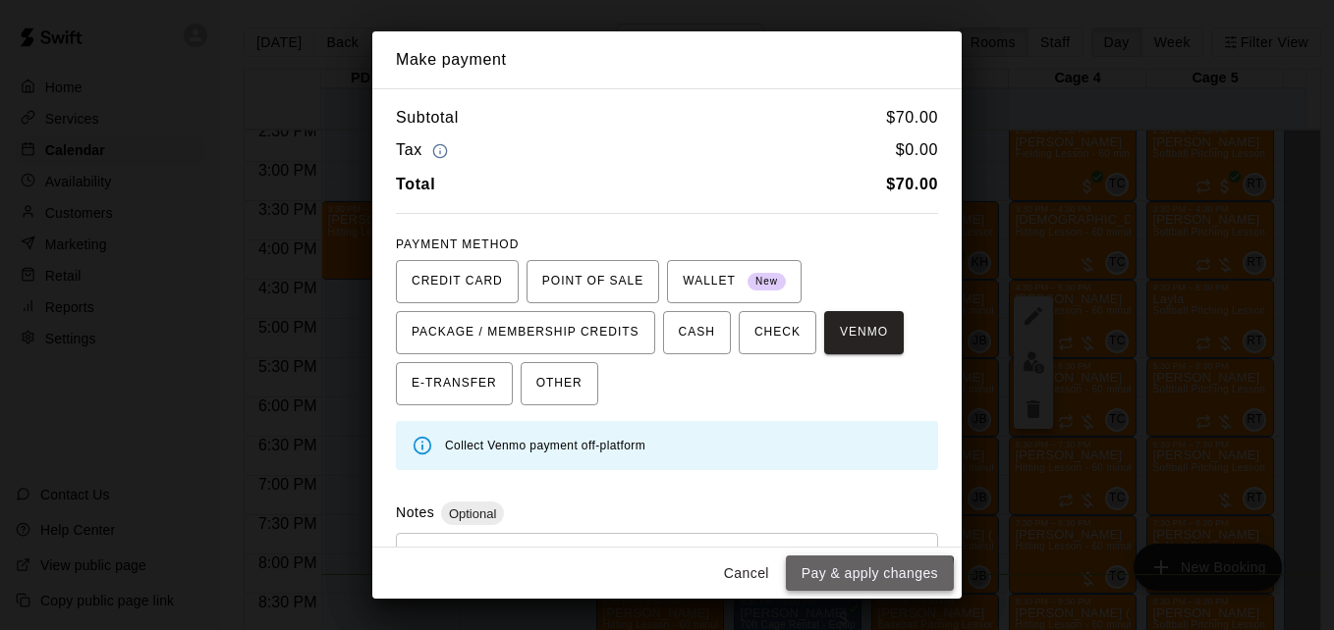
click at [869, 577] on button "Pay & apply changes" at bounding box center [870, 574] width 168 height 36
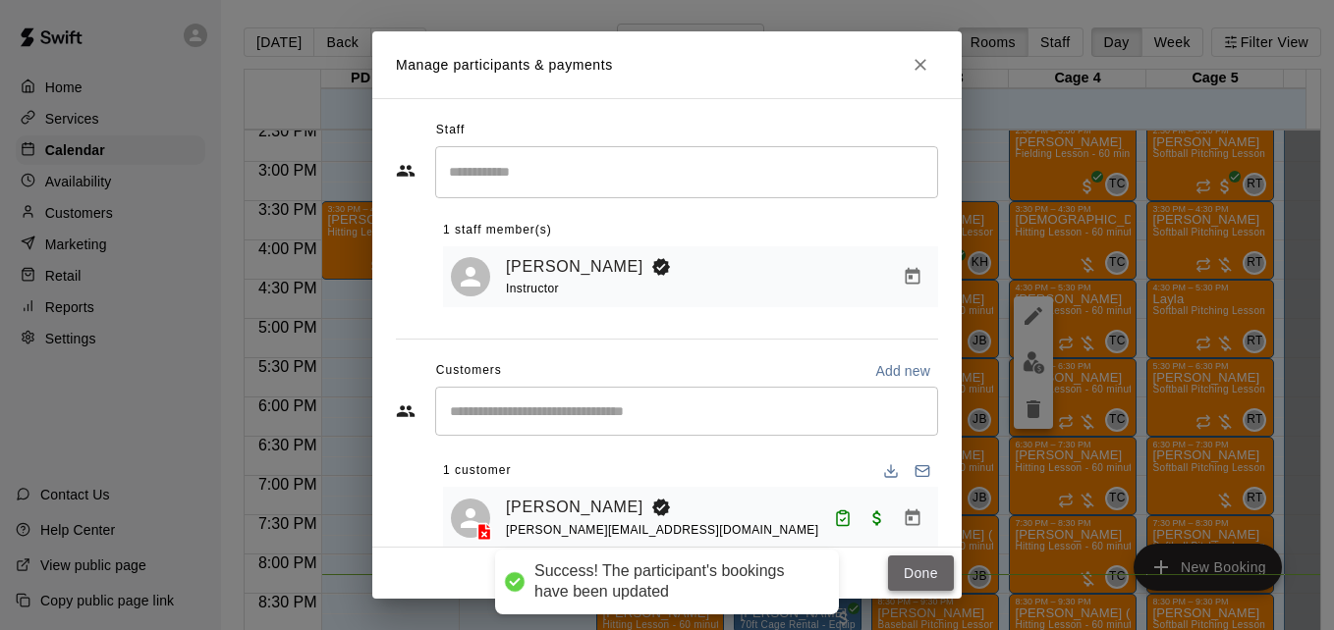
click at [904, 574] on button "Done" at bounding box center [921, 574] width 66 height 36
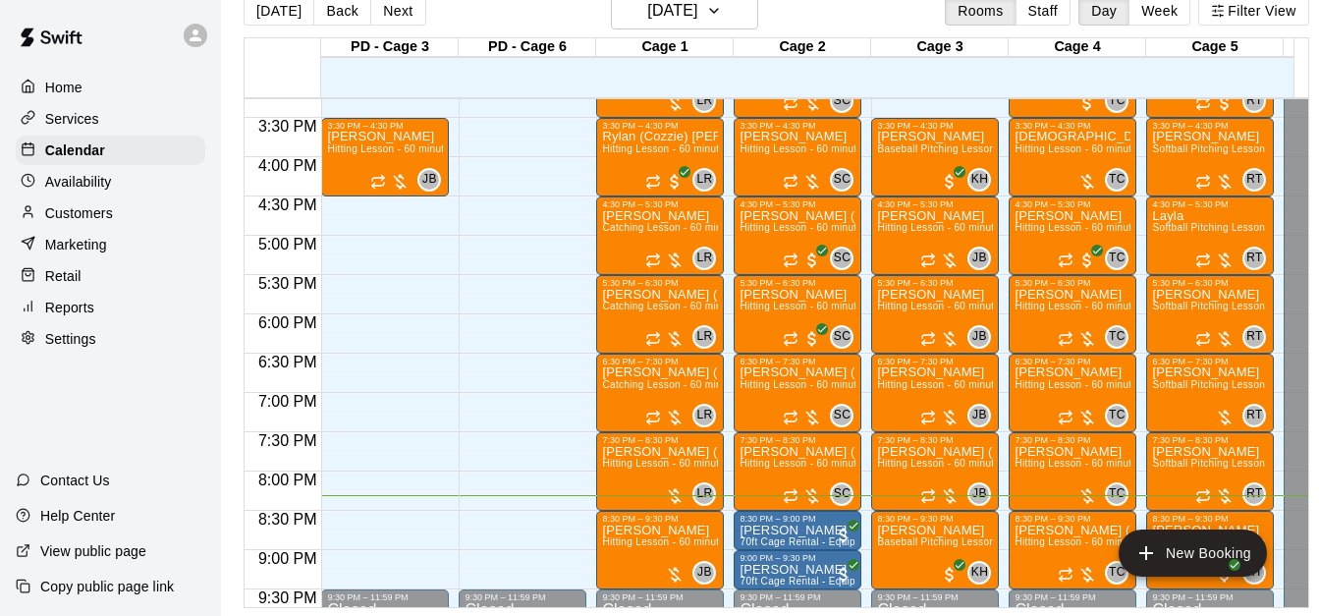
scroll to position [1226, 0]
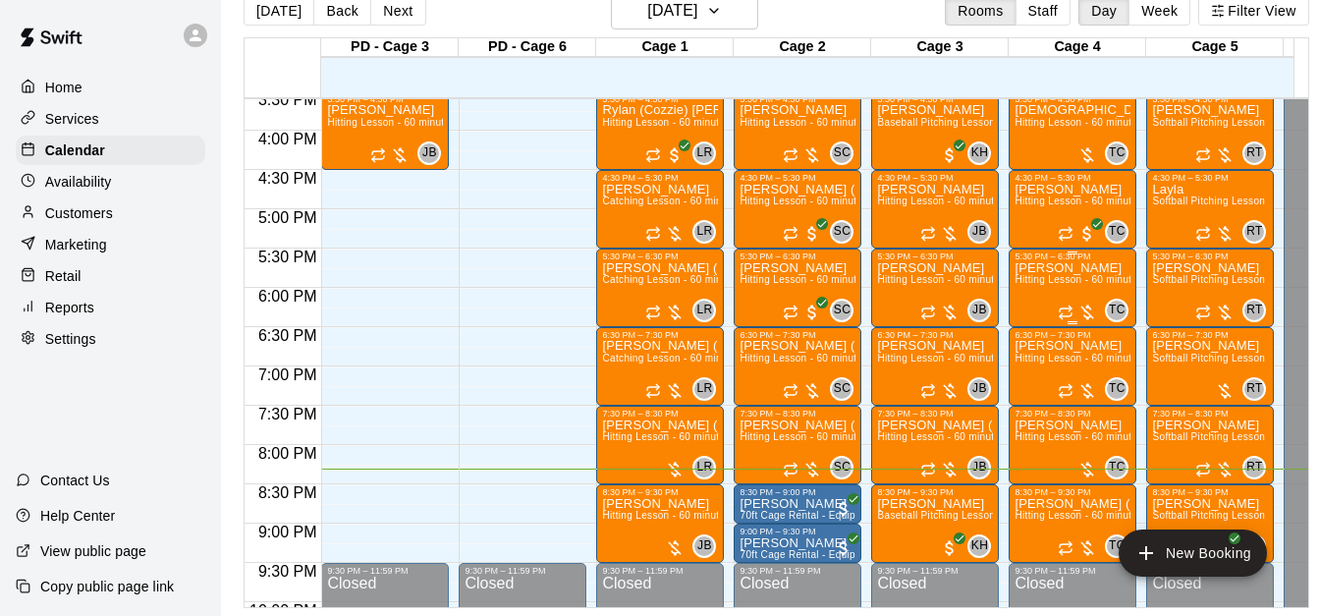
click at [1059, 274] on span "Hitting Lesson - 60 minutes" at bounding box center [1078, 279] width 128 height 11
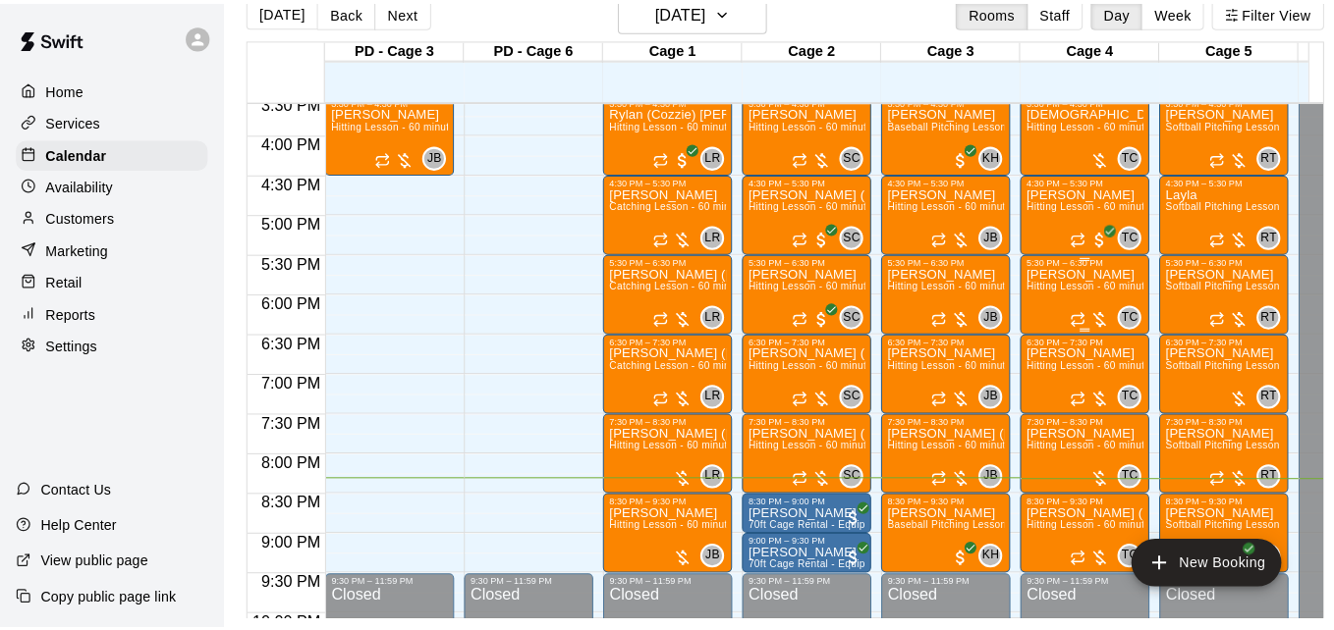
scroll to position [31, 0]
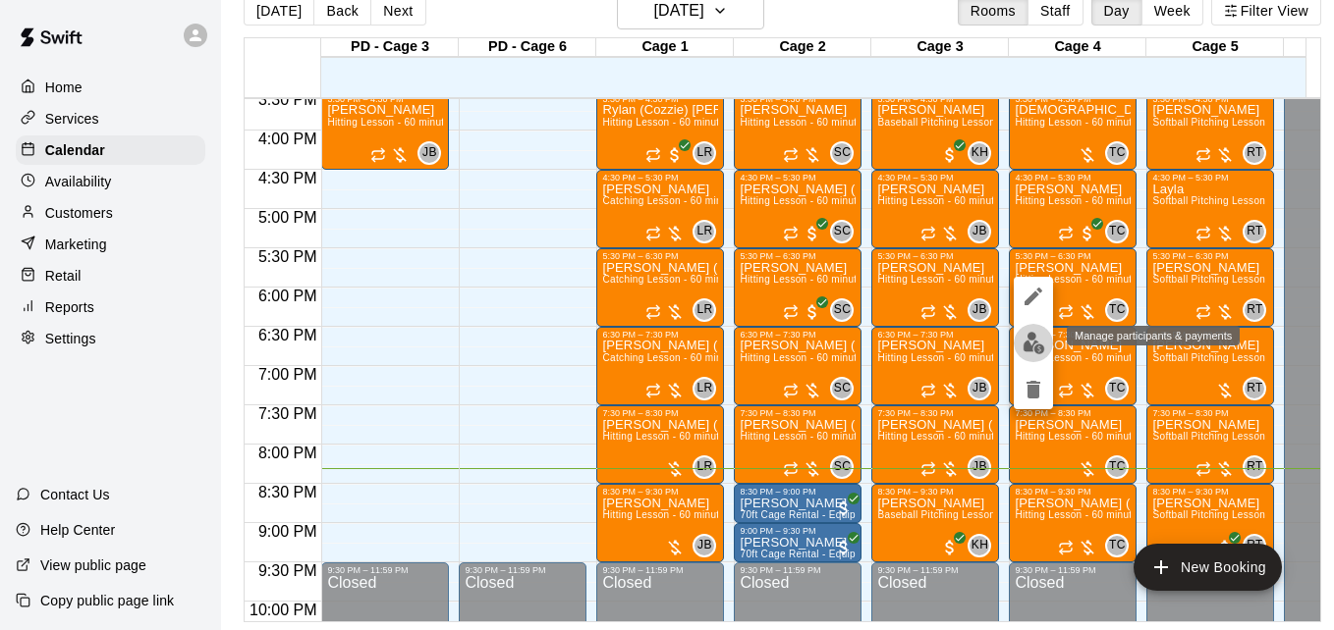
click at [1032, 343] on img "edit" at bounding box center [1033, 343] width 23 height 23
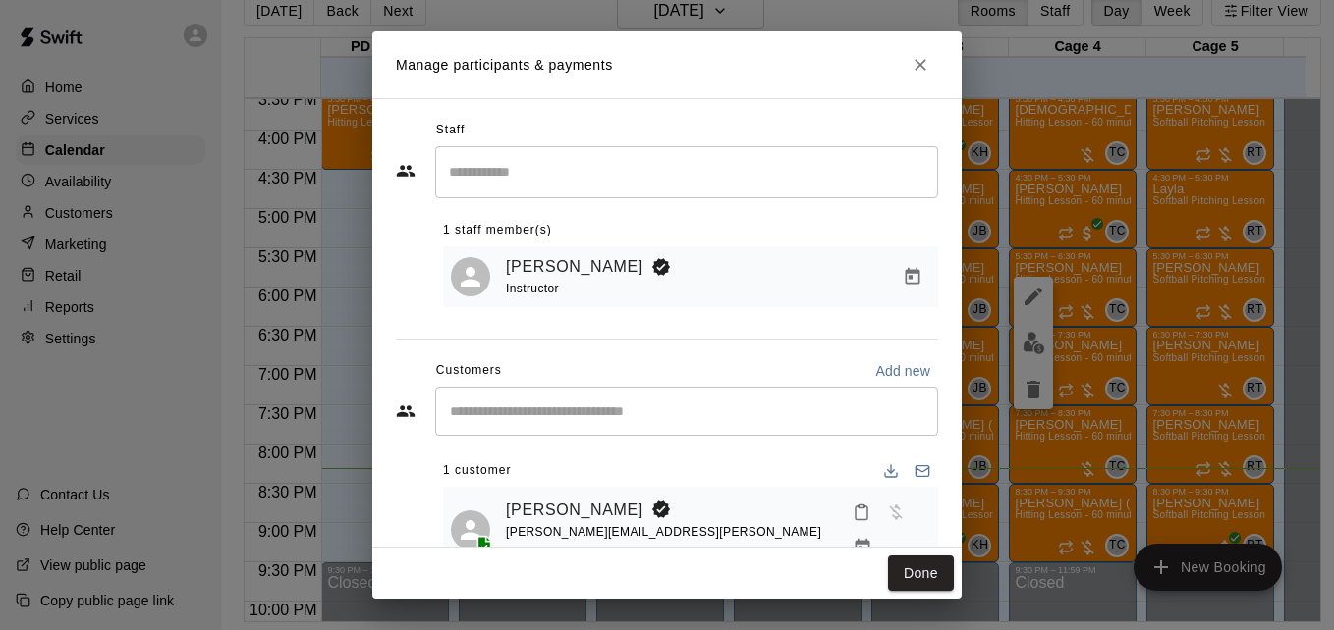
scroll to position [39, 0]
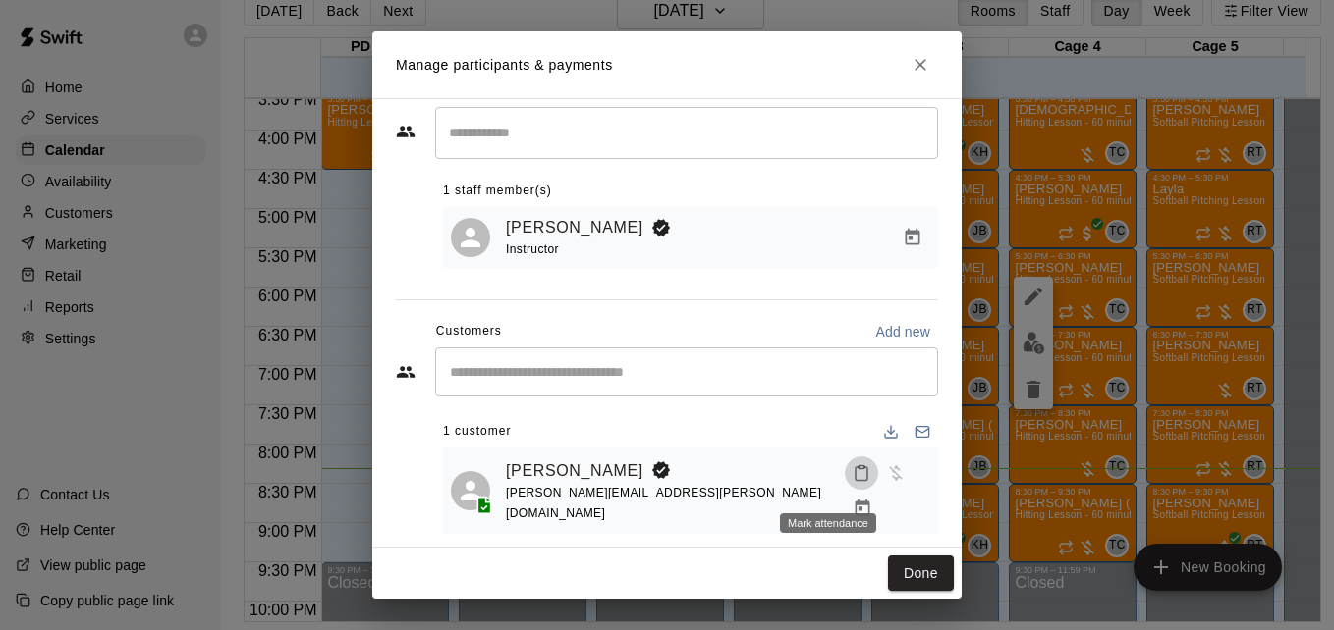
click at [852, 482] on icon "Mark attendance" at bounding box center [861, 474] width 18 height 18
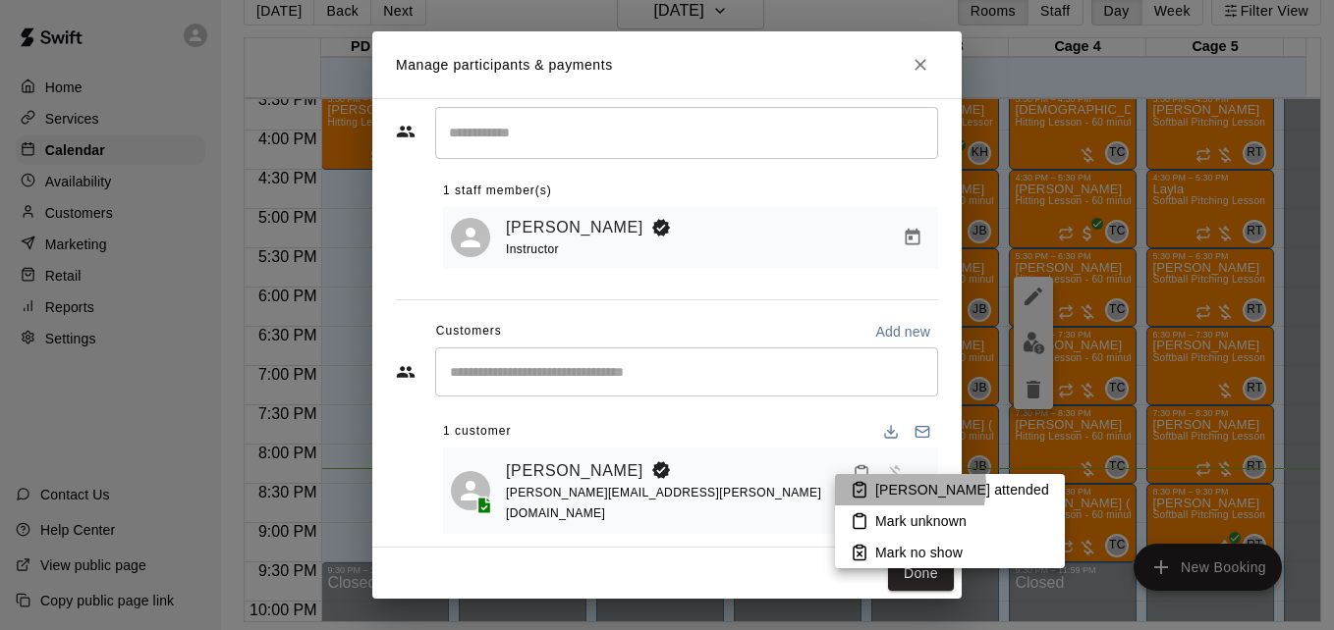
click at [899, 486] on p "[PERSON_NAME] attended" at bounding box center [962, 490] width 174 height 20
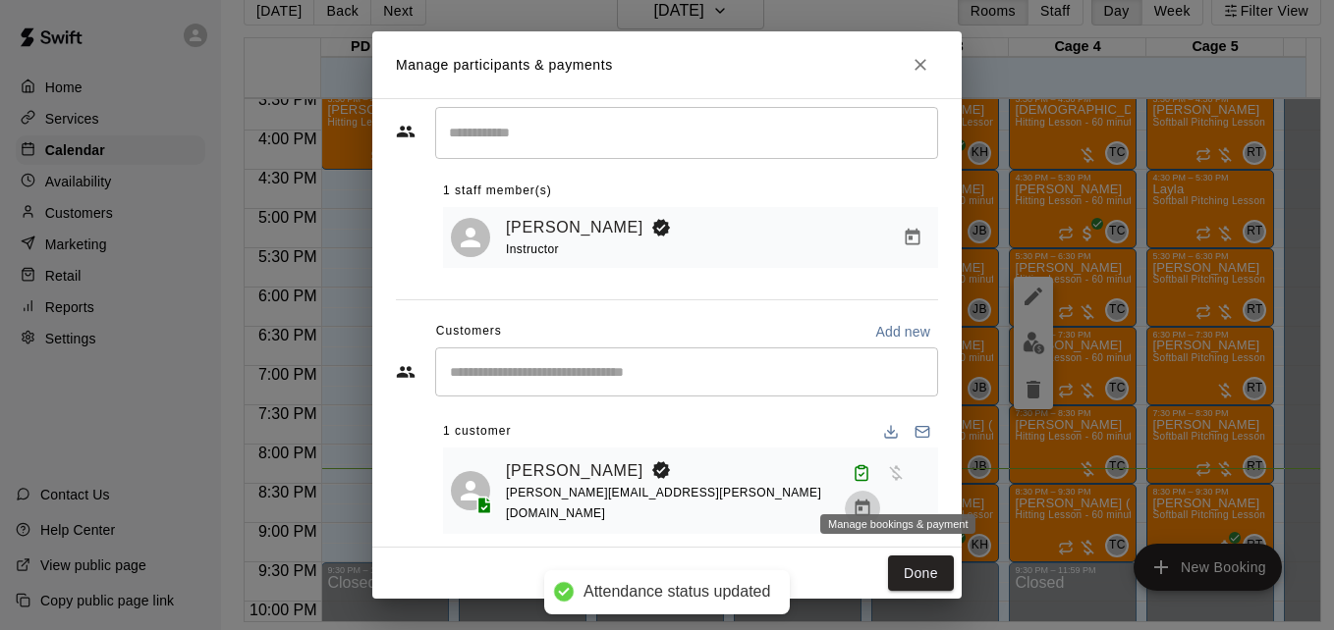
click at [872, 499] on icon "Manage bookings & payment" at bounding box center [862, 509] width 20 height 20
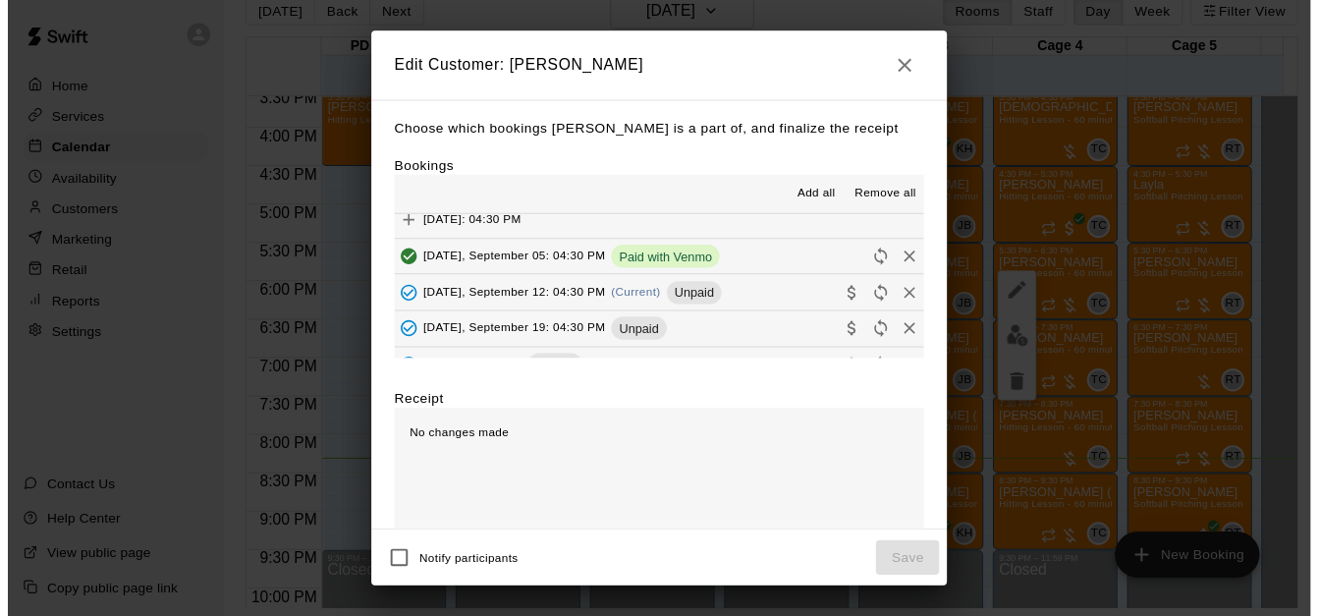
scroll to position [393, 0]
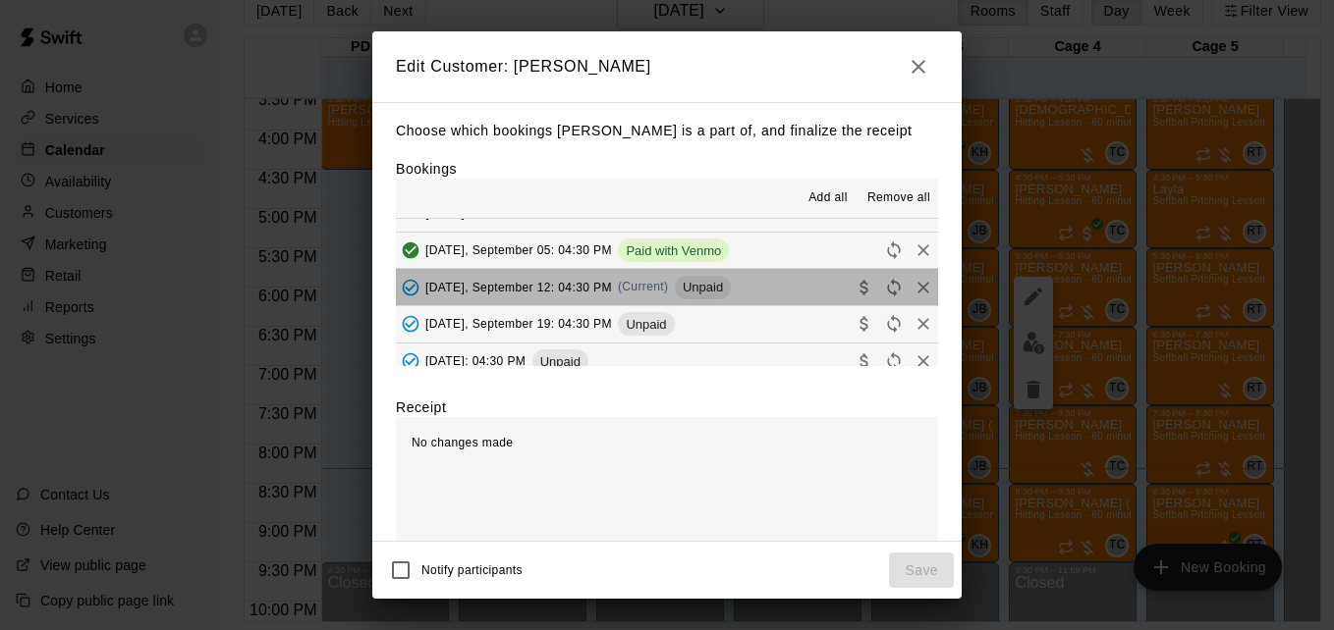
click at [780, 301] on button "Friday, September 12: 04:30 PM (Current) Unpaid" at bounding box center [667, 287] width 542 height 36
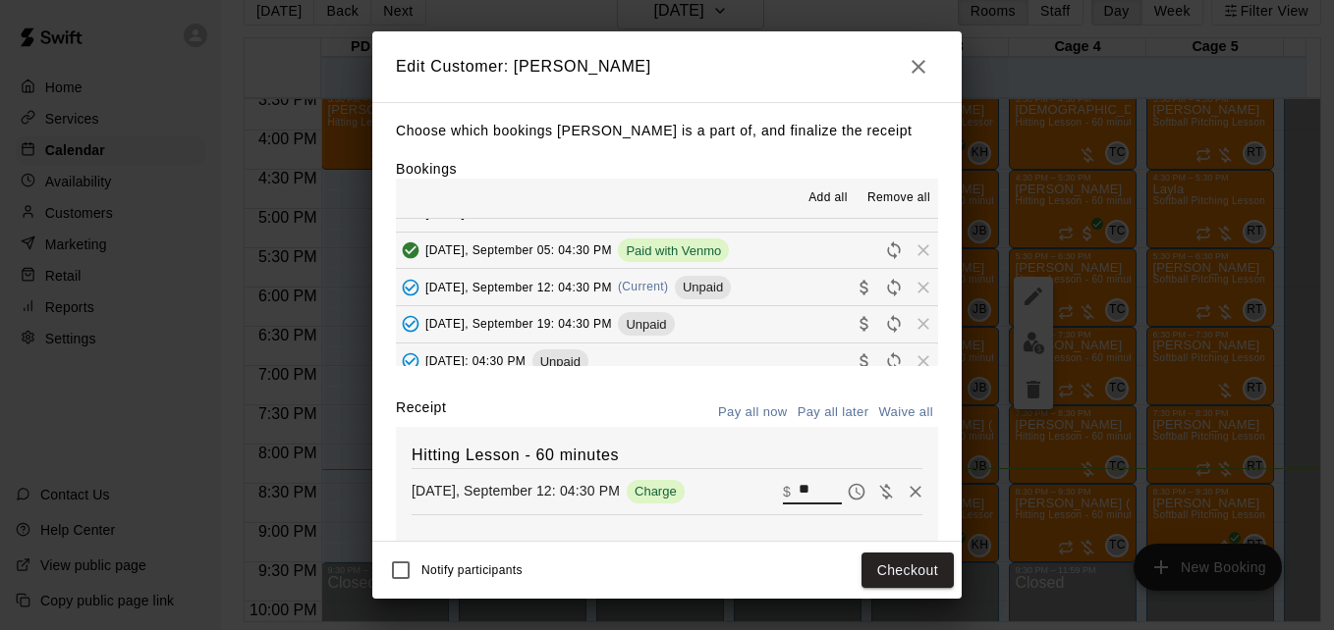
click at [798, 496] on input "**" at bounding box center [819, 492] width 43 height 26
type input "**"
click at [885, 574] on button "Checkout" at bounding box center [907, 571] width 92 height 36
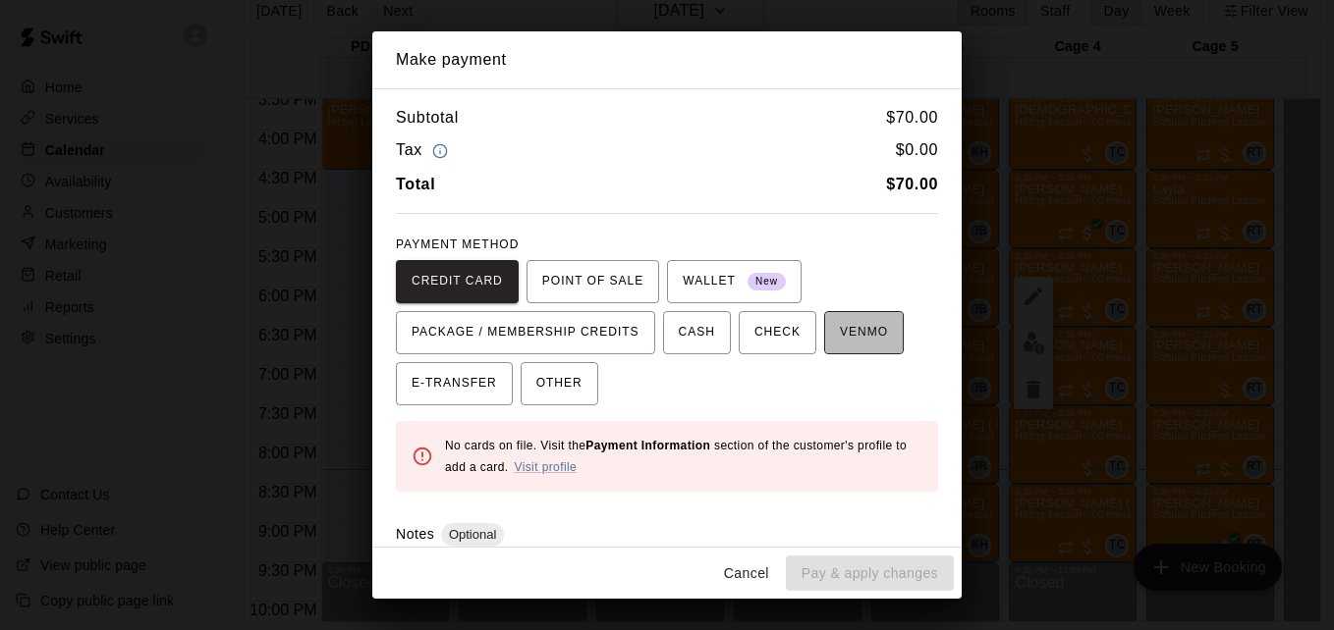
click at [840, 319] on span "VENMO" at bounding box center [864, 332] width 48 height 31
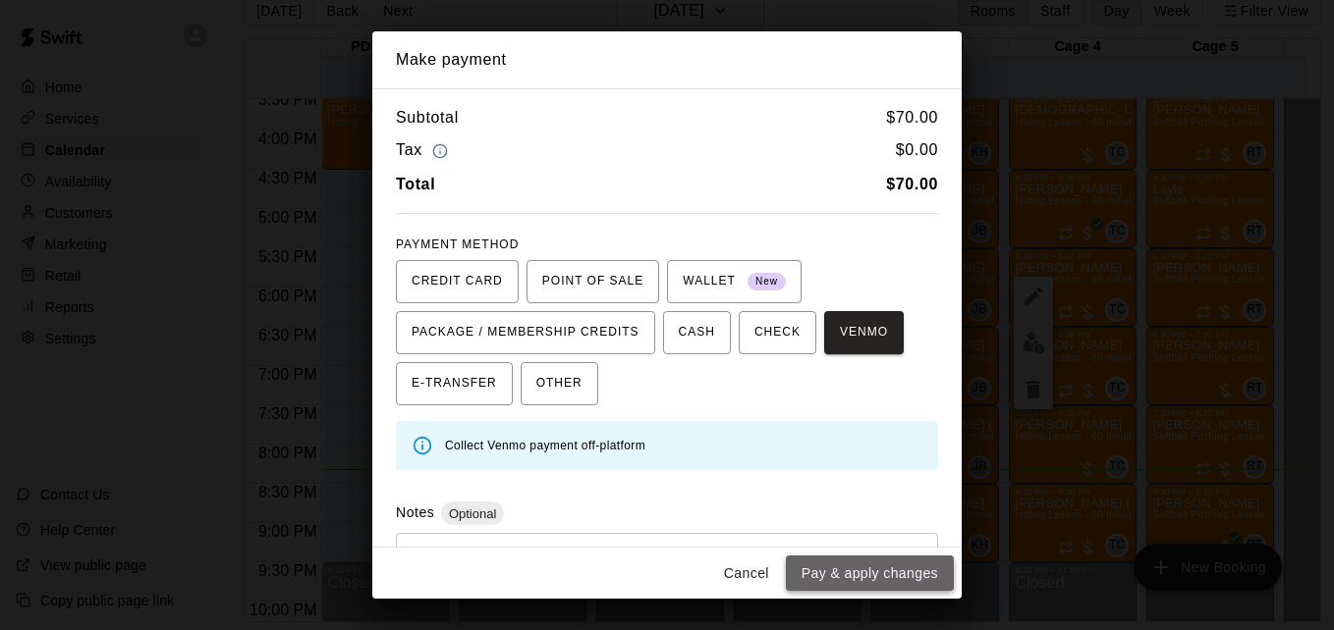
click at [882, 564] on button "Pay & apply changes" at bounding box center [870, 574] width 168 height 36
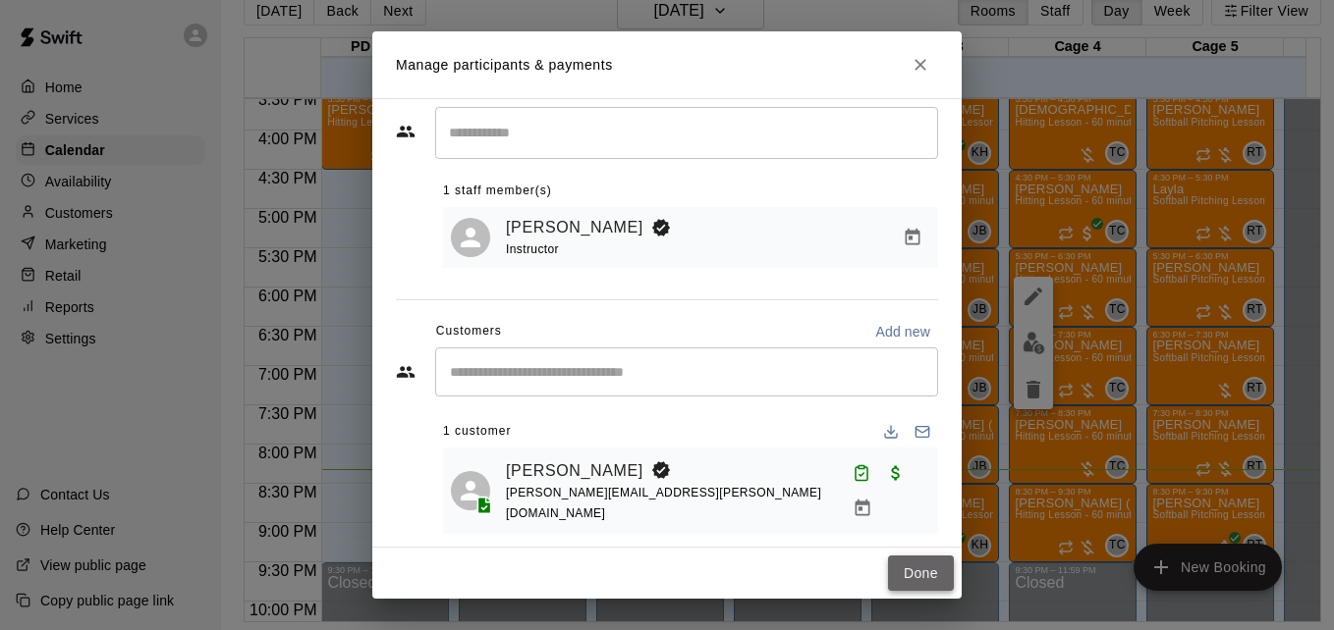
click at [904, 577] on button "Done" at bounding box center [921, 574] width 66 height 36
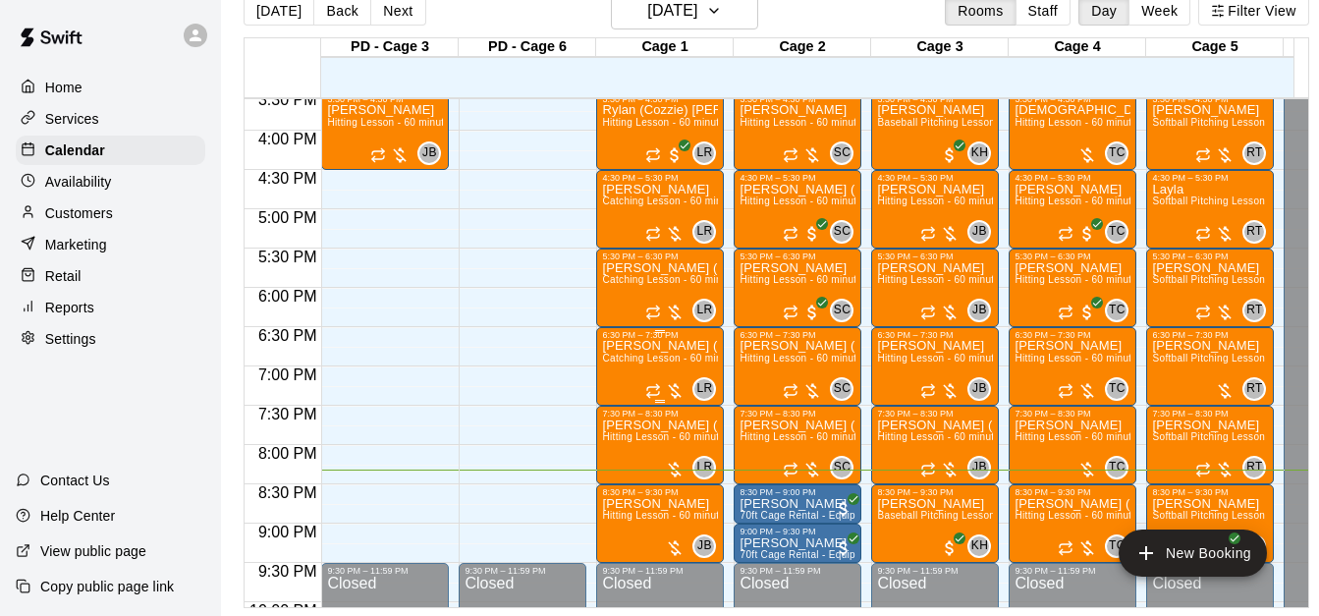
click at [645, 356] on span "Catching Lesson - 60 minutes" at bounding box center [671, 358] width 139 height 11
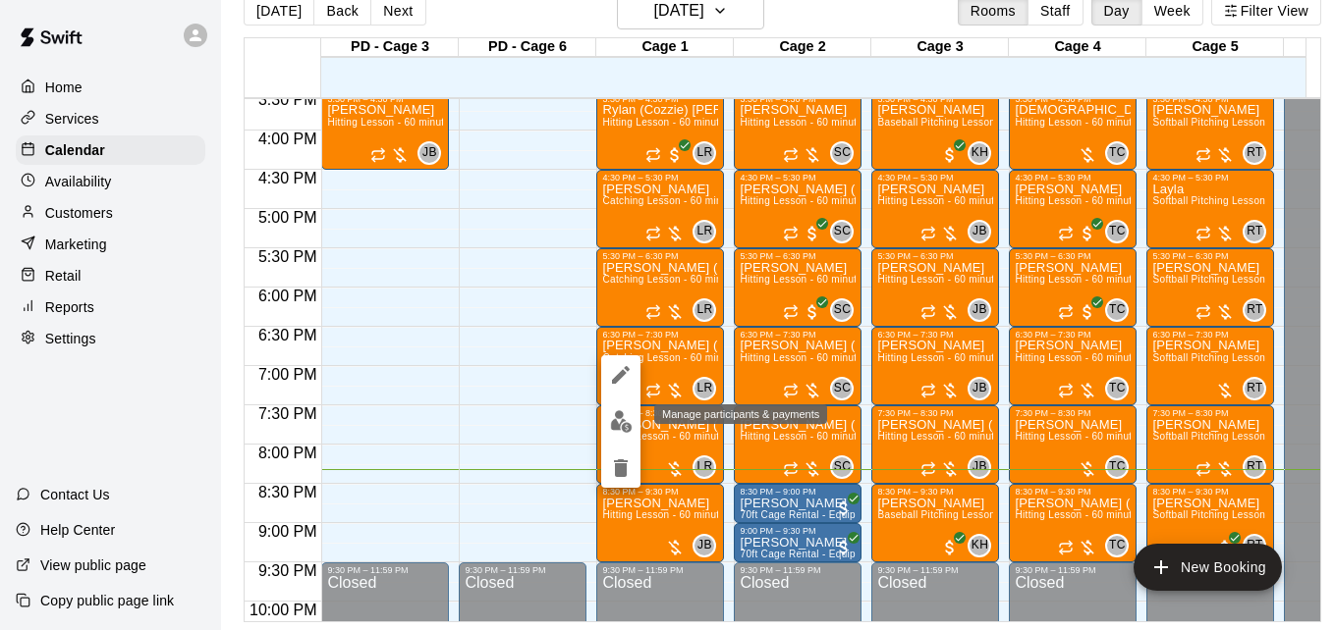
click at [625, 412] on img "edit" at bounding box center [621, 421] width 23 height 23
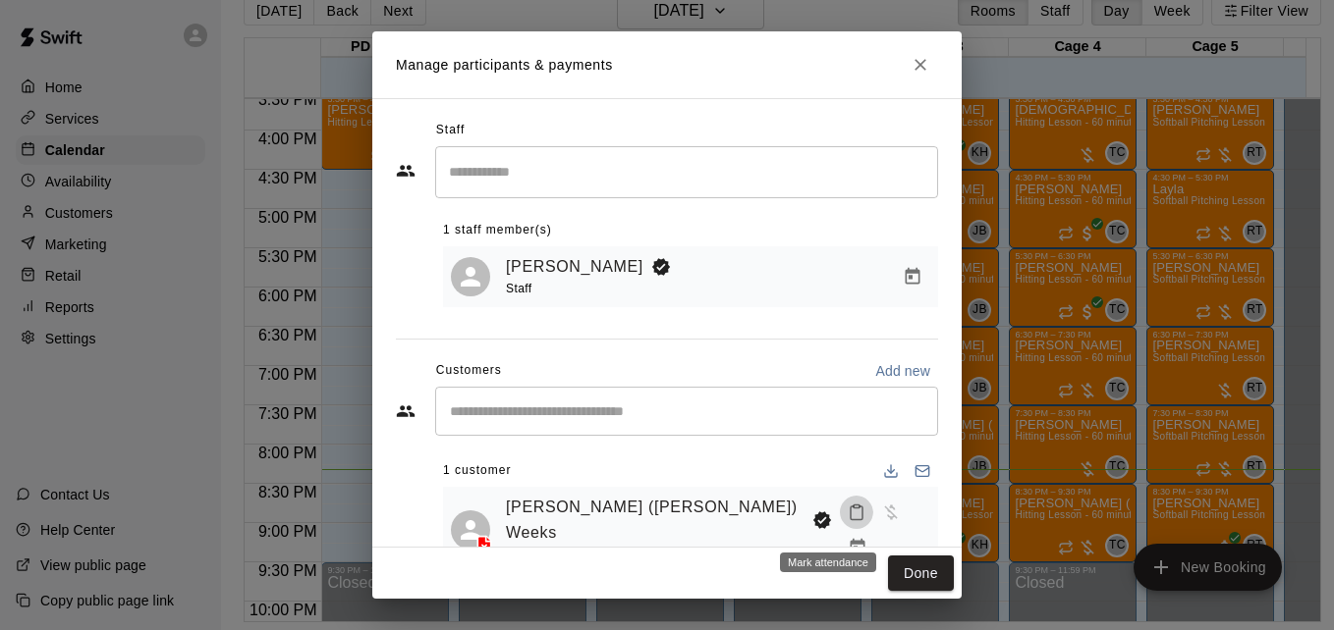
click at [848, 520] on icon "Mark attendance" at bounding box center [857, 513] width 18 height 18
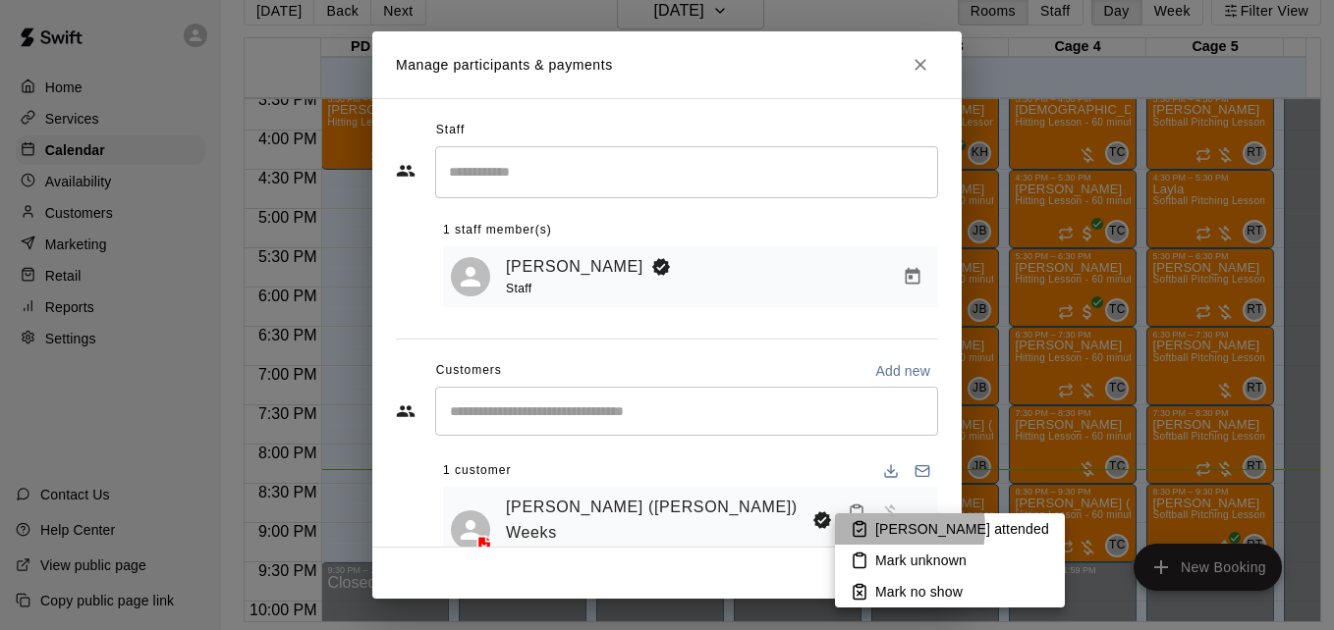
click at [886, 528] on p "[PERSON_NAME] attended" at bounding box center [962, 530] width 174 height 20
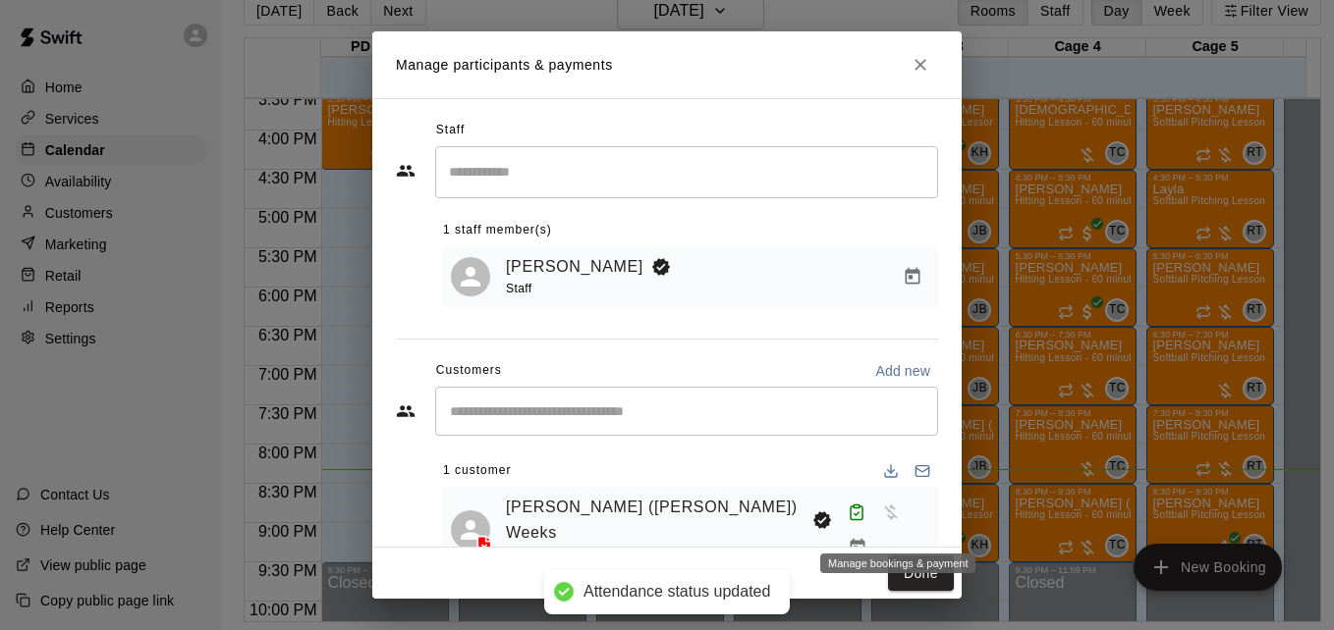
click at [867, 538] on icon "Manage bookings & payment" at bounding box center [858, 548] width 20 height 20
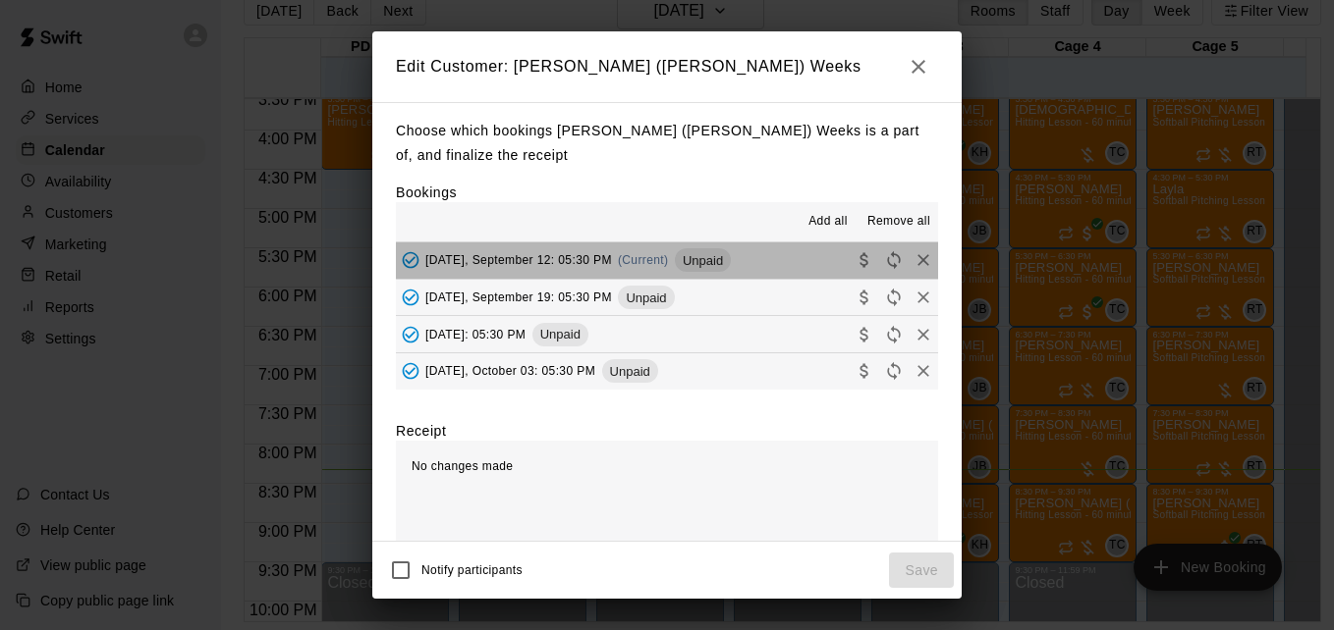
click at [764, 271] on button "Friday, September 12: 05:30 PM (Current) Unpaid" at bounding box center [667, 261] width 542 height 36
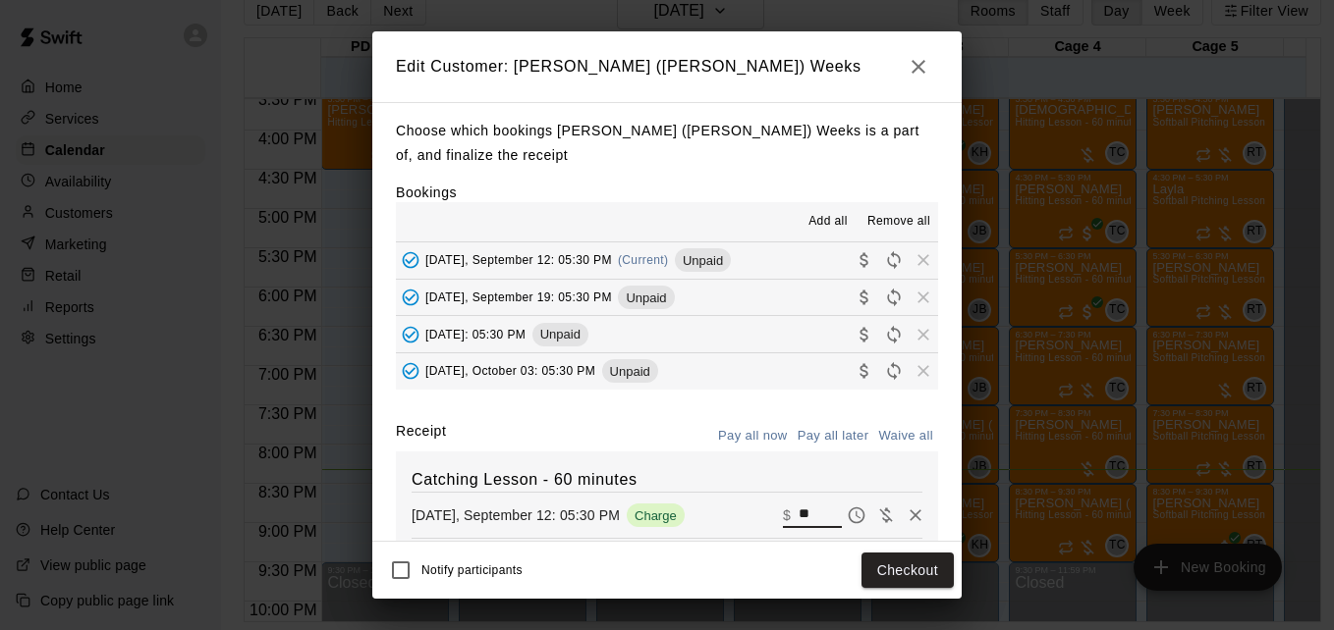
click at [798, 520] on input "**" at bounding box center [819, 516] width 43 height 26
type input "*"
type input "**"
click at [914, 580] on button "Checkout" at bounding box center [907, 571] width 92 height 36
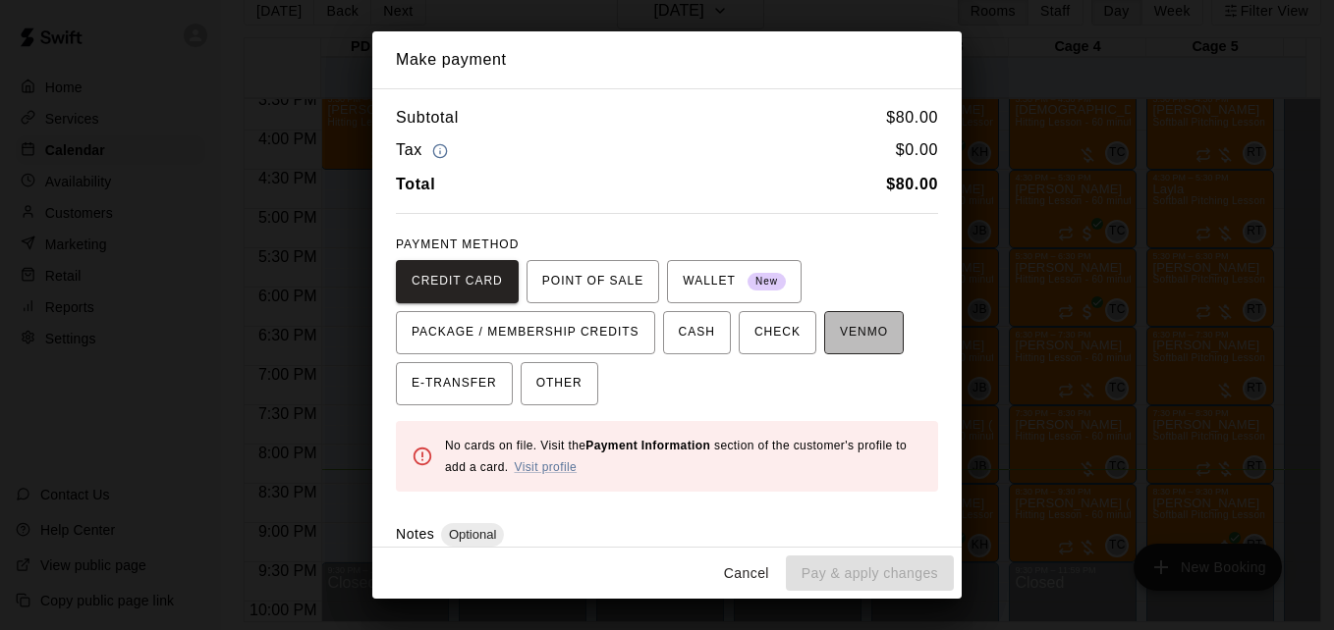
click at [848, 340] on span "VENMO" at bounding box center [864, 332] width 48 height 31
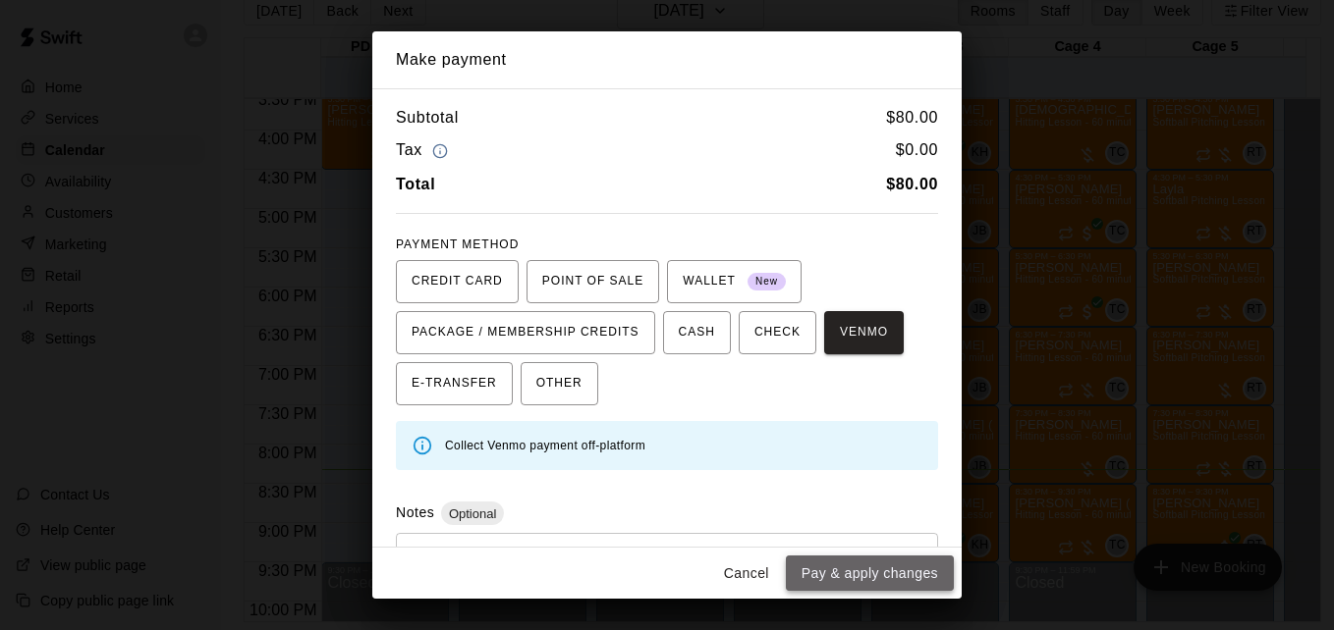
click at [872, 572] on button "Pay & apply changes" at bounding box center [870, 574] width 168 height 36
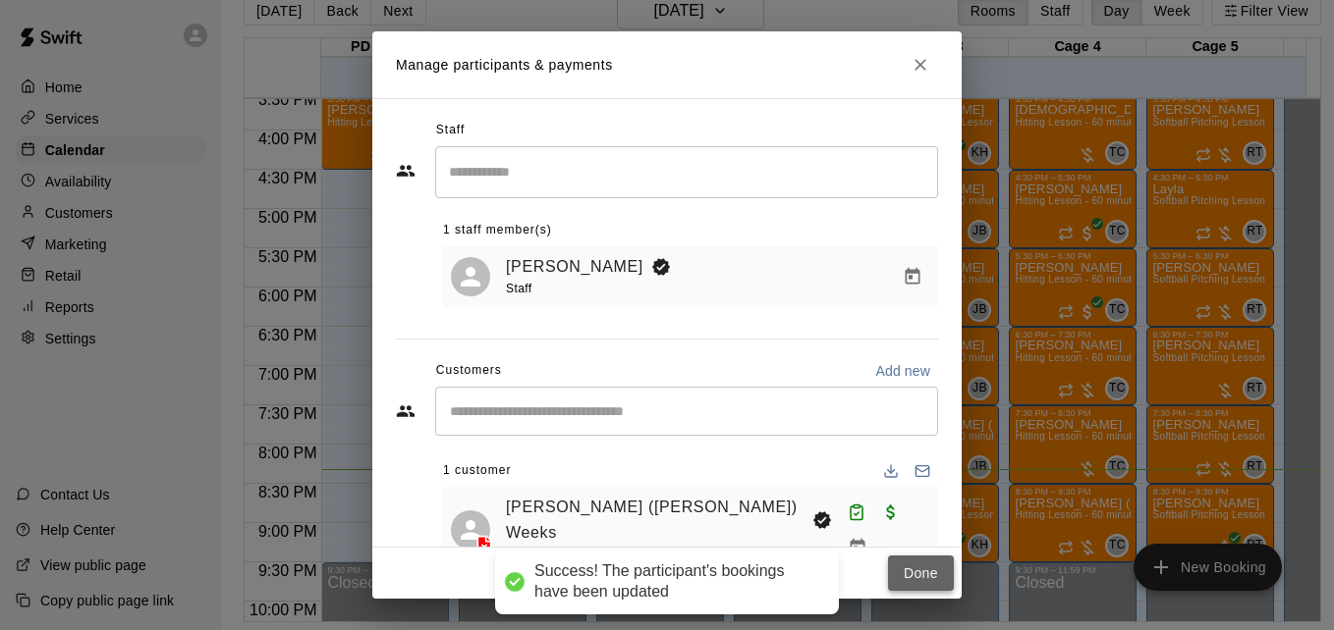
click at [908, 574] on button "Done" at bounding box center [921, 574] width 66 height 36
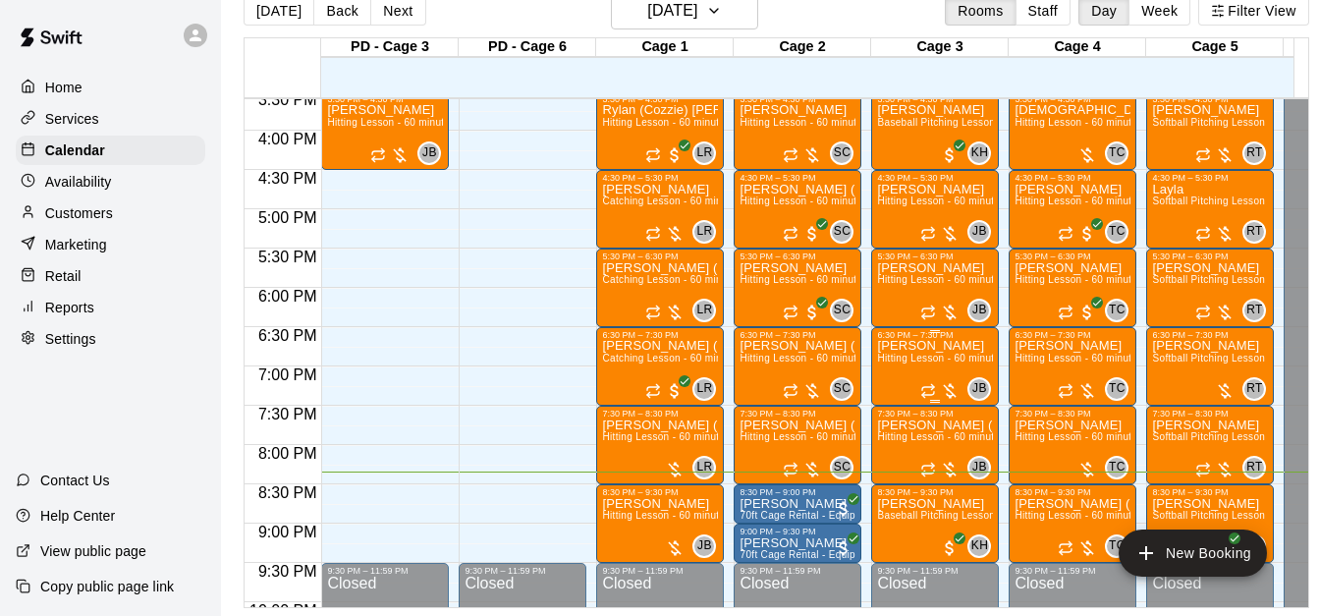
click at [924, 346] on p "[PERSON_NAME]" at bounding box center [935, 346] width 116 height 0
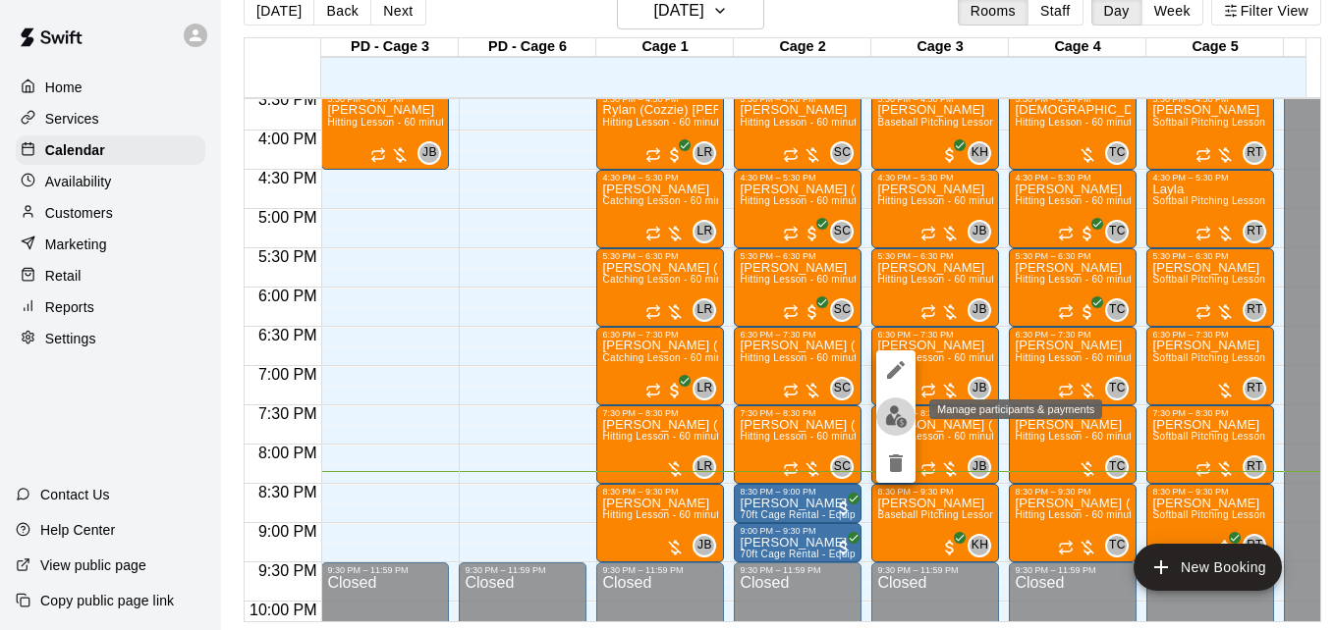
click at [903, 412] on img "edit" at bounding box center [896, 417] width 23 height 23
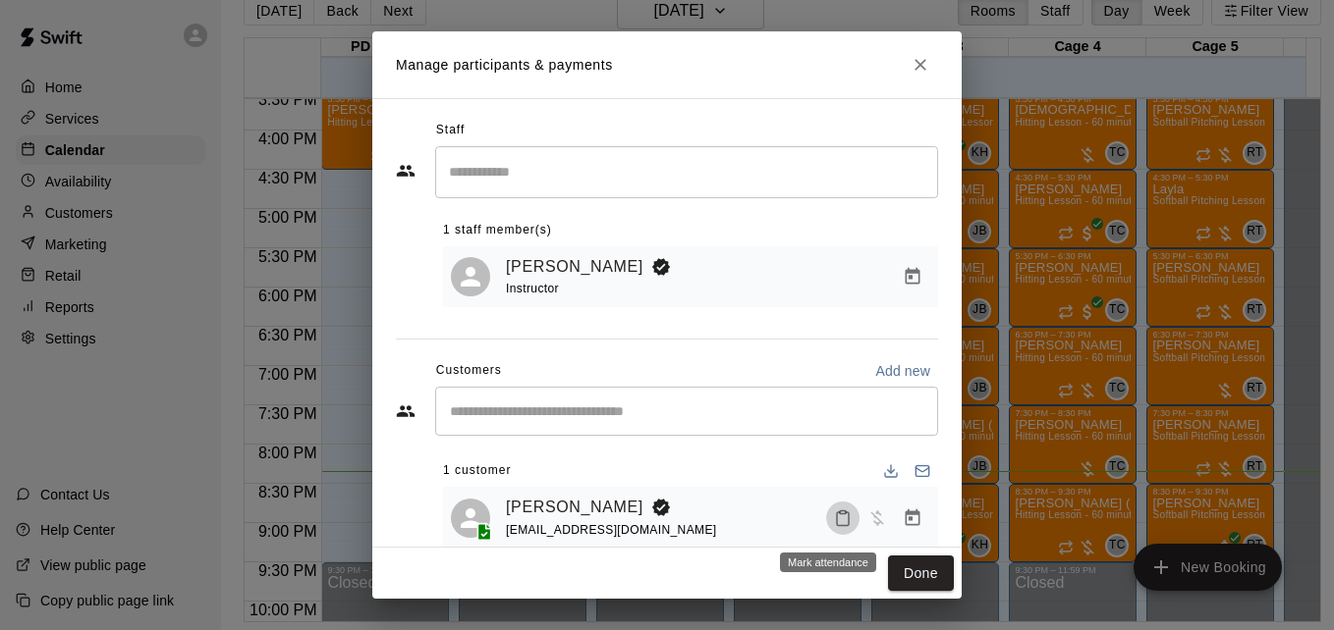
click at [834, 527] on icon "Mark attendance" at bounding box center [843, 519] width 18 height 18
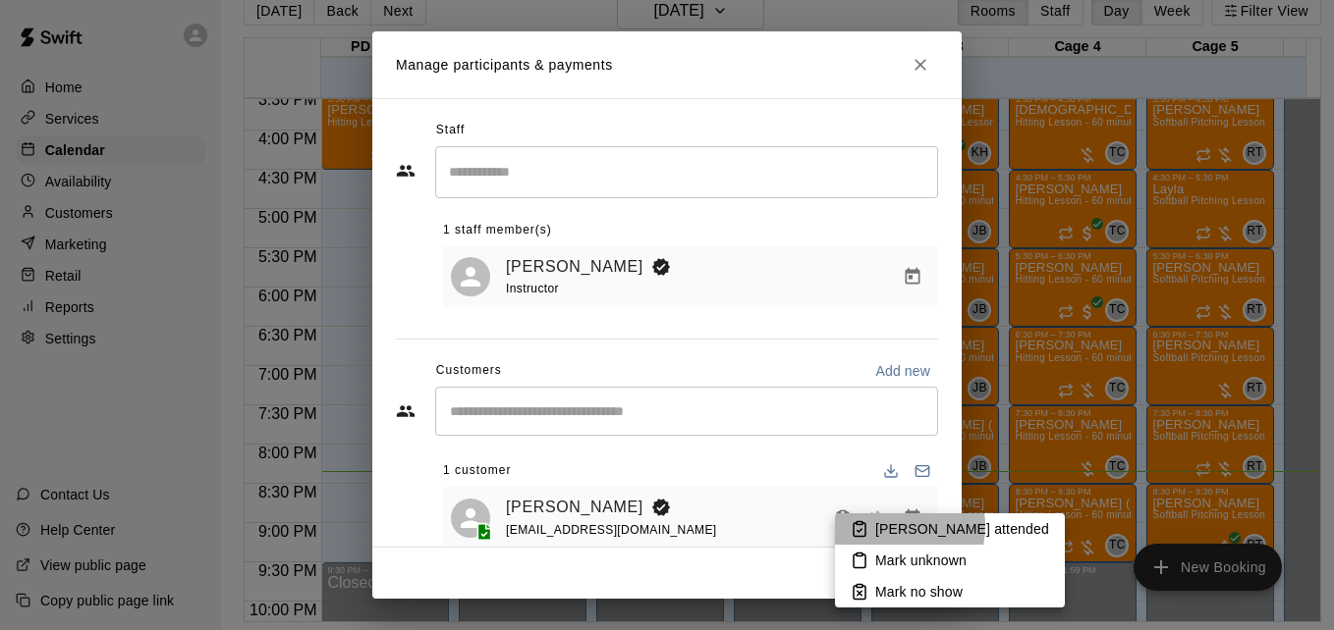
click at [887, 526] on p "[PERSON_NAME] attended" at bounding box center [962, 530] width 174 height 20
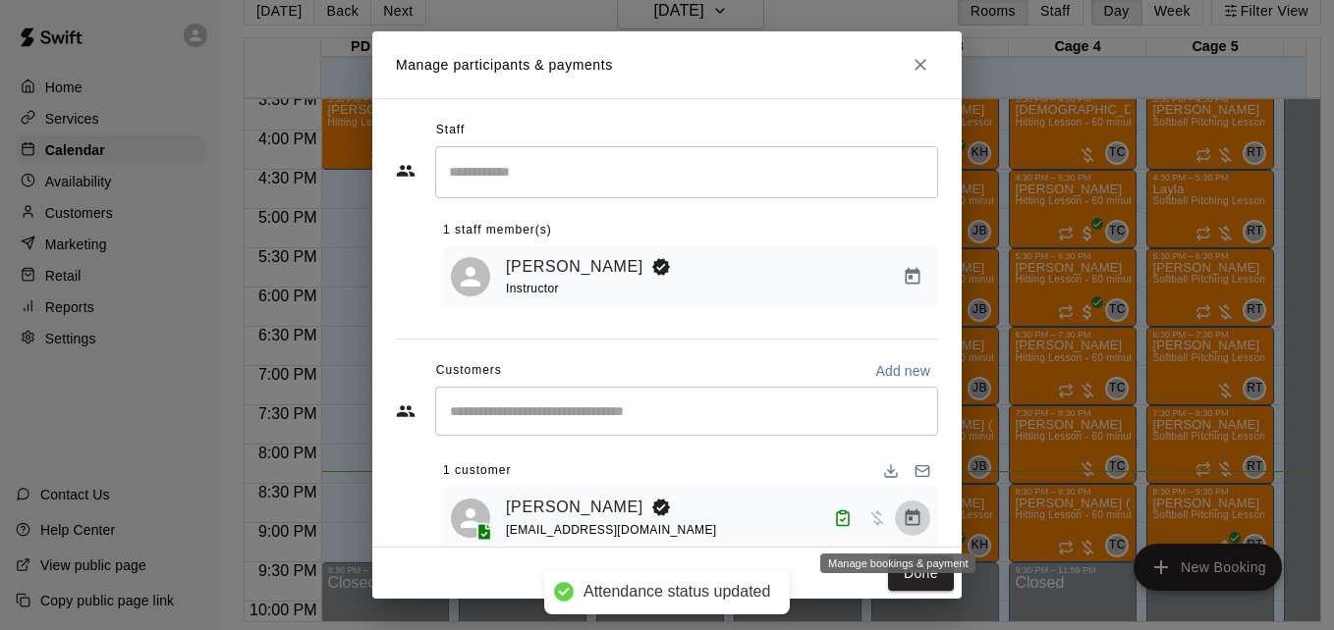
click at [903, 524] on icon "Manage bookings & payment" at bounding box center [913, 519] width 20 height 20
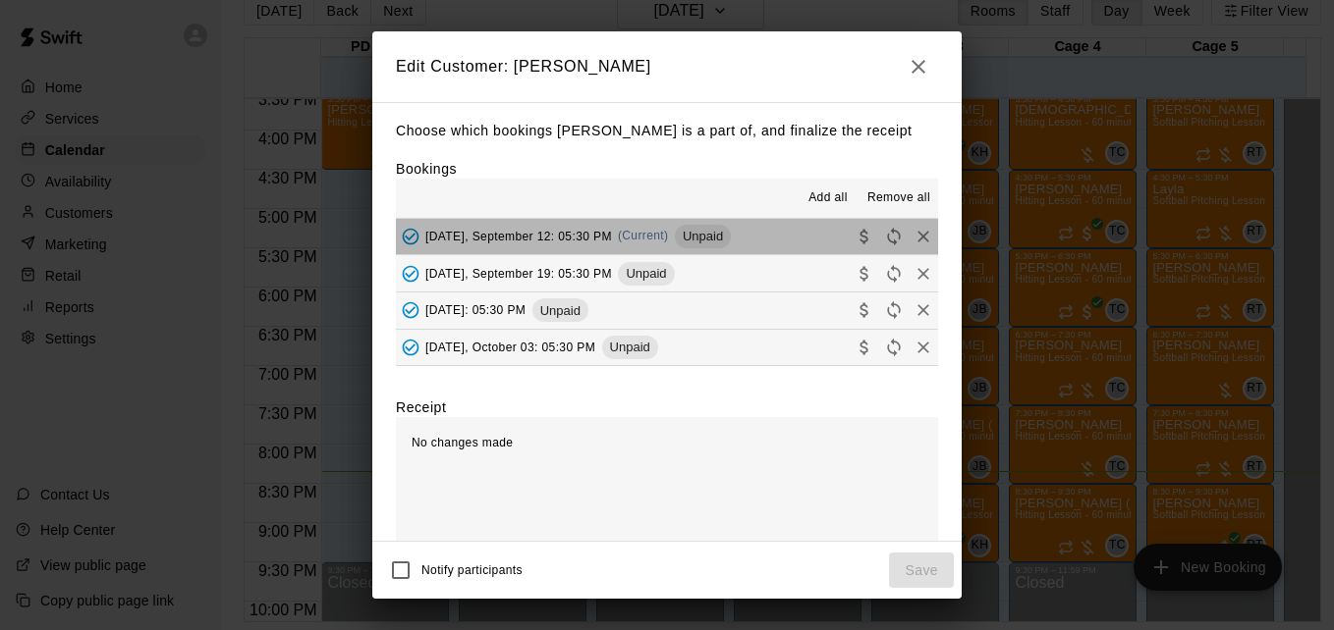
click at [759, 246] on button "Friday, September 12: 05:30 PM (Current) Unpaid" at bounding box center [667, 237] width 542 height 36
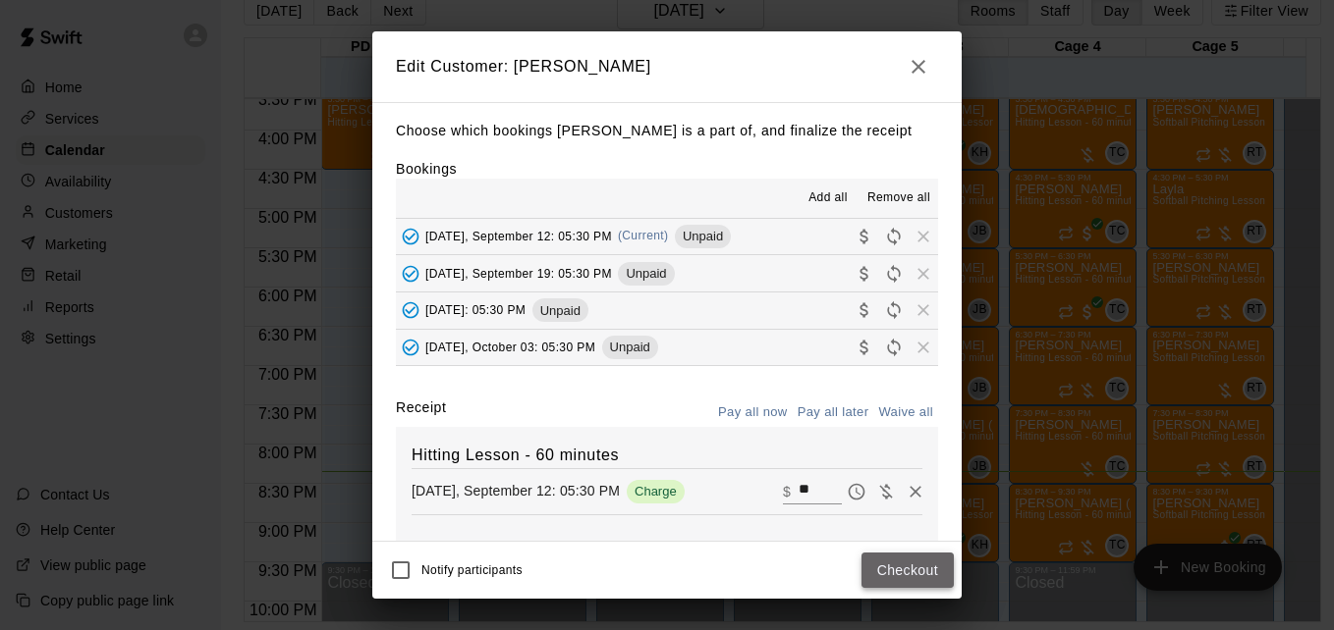
click at [883, 575] on button "Checkout" at bounding box center [907, 571] width 92 height 36
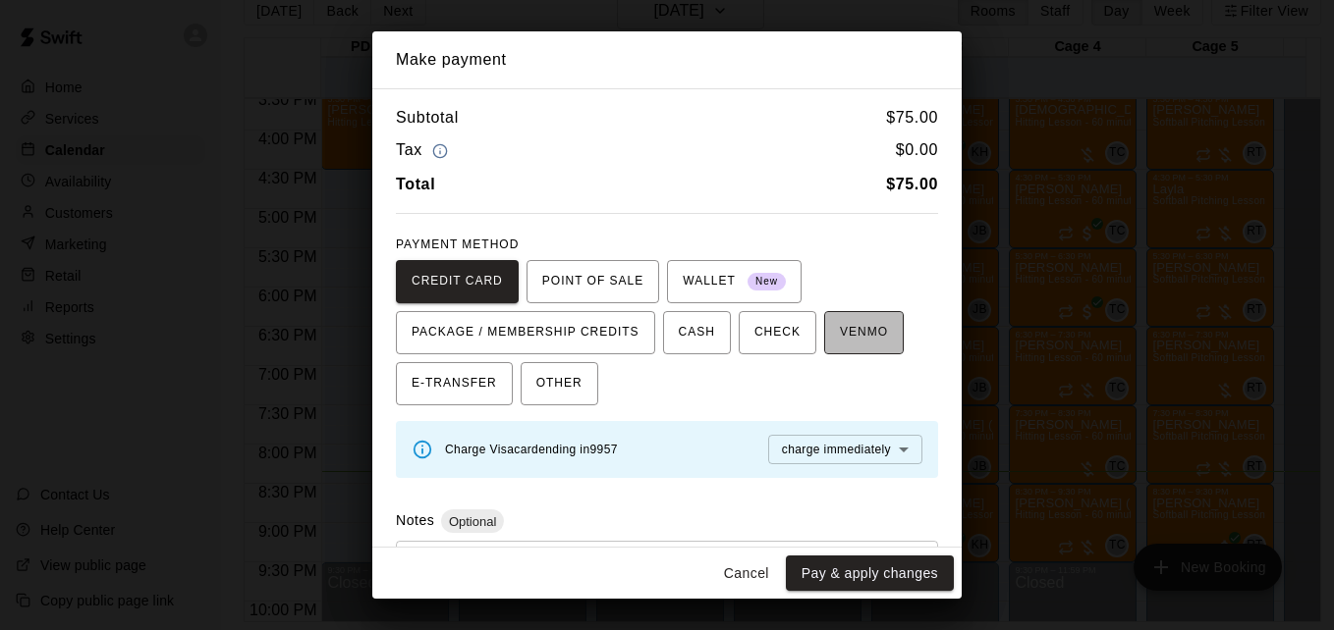
click at [850, 352] on button "VENMO" at bounding box center [864, 332] width 80 height 43
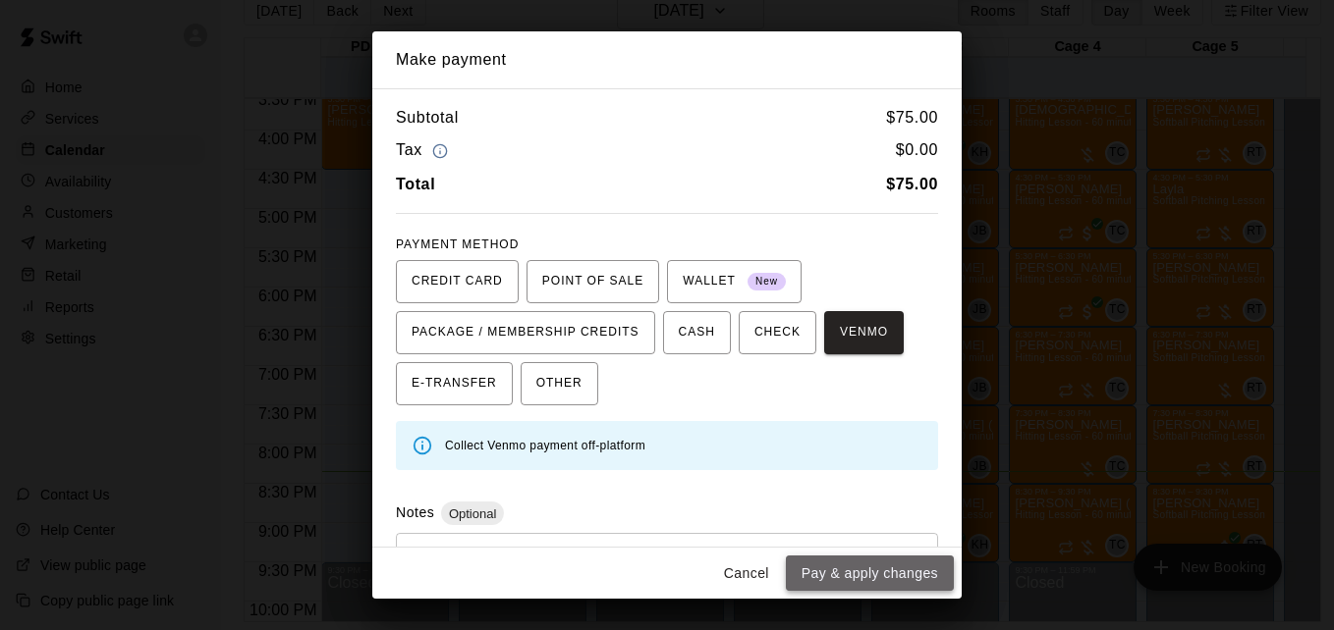
click at [873, 569] on button "Pay & apply changes" at bounding box center [870, 574] width 168 height 36
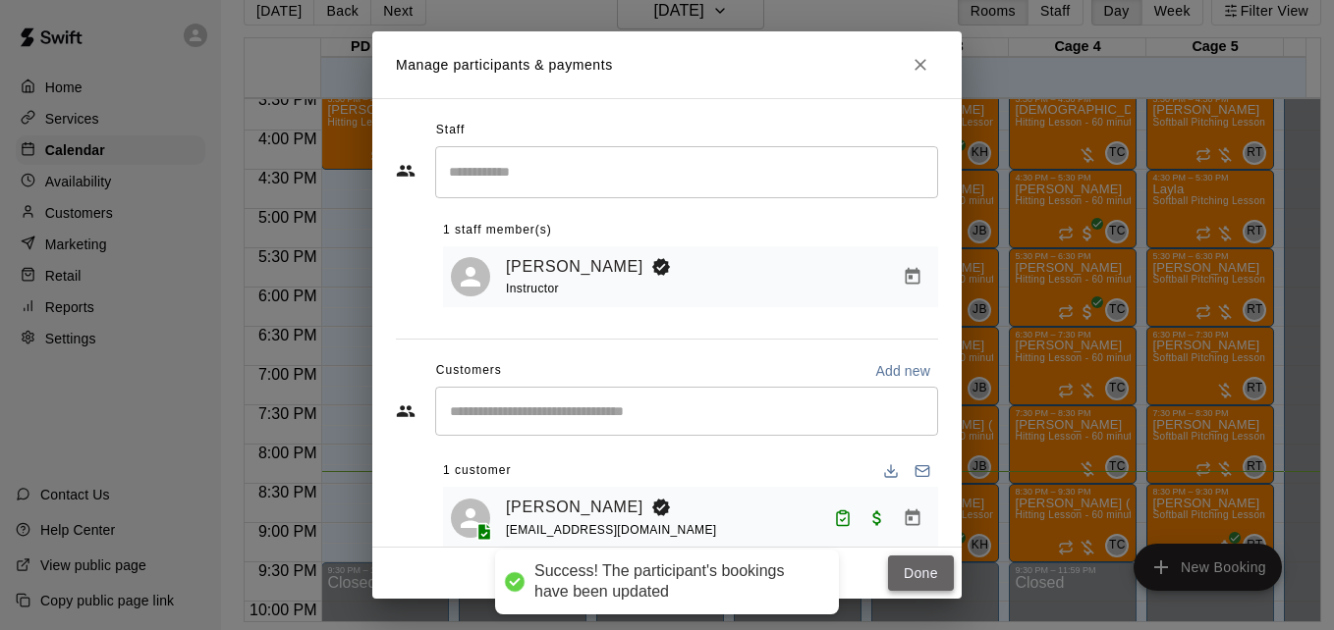
click at [912, 574] on button "Done" at bounding box center [921, 574] width 66 height 36
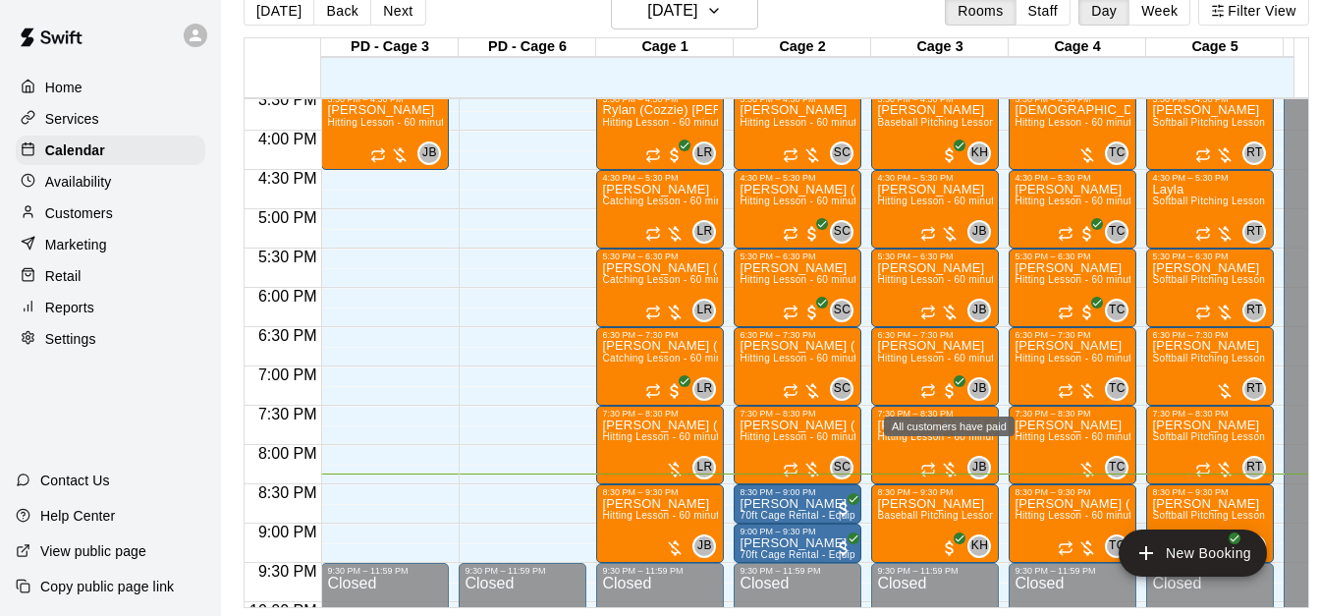
click at [931, 438] on div "All customers have paid" at bounding box center [949, 420] width 135 height 35
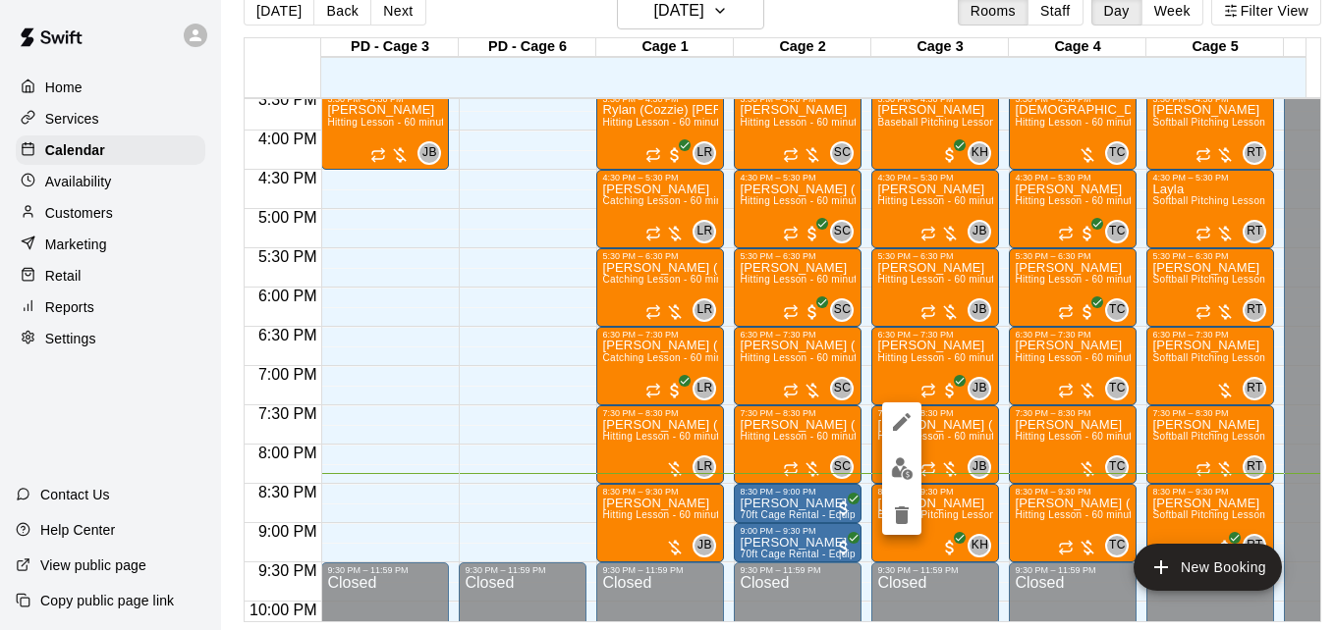
click at [934, 440] on div at bounding box center [667, 315] width 1334 height 630
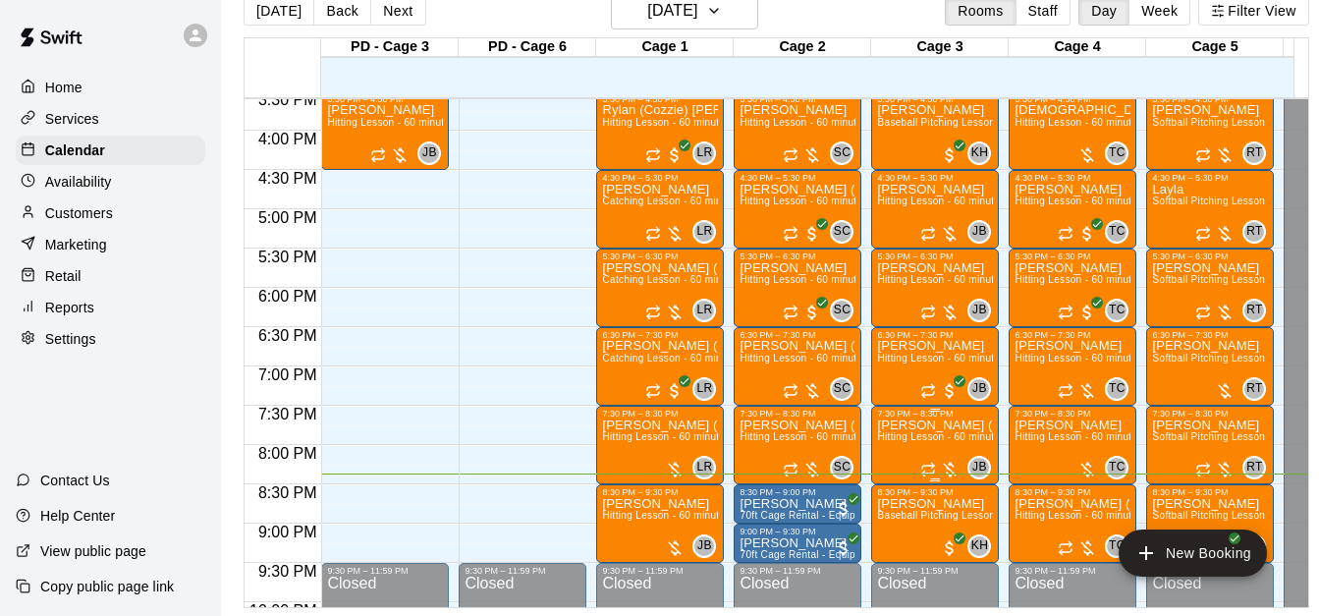
click at [908, 425] on p "[PERSON_NAME] ([PERSON_NAME]" at bounding box center [935, 425] width 116 height 0
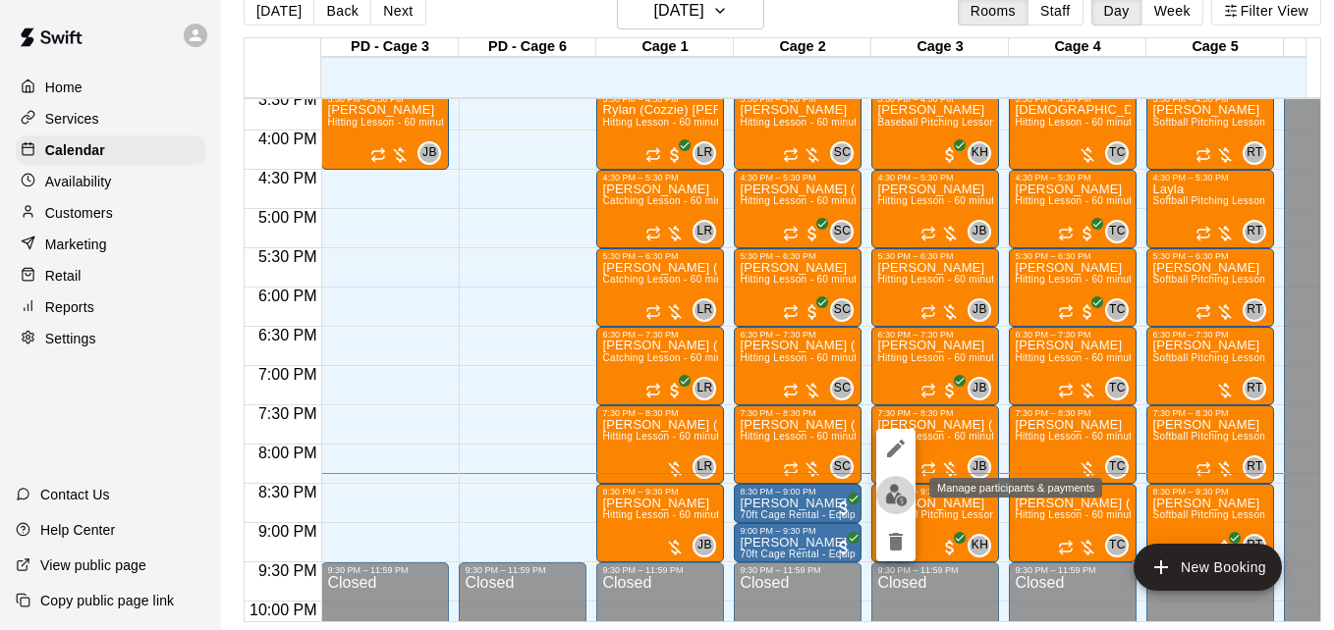
click at [888, 509] on button "edit" at bounding box center [895, 495] width 39 height 38
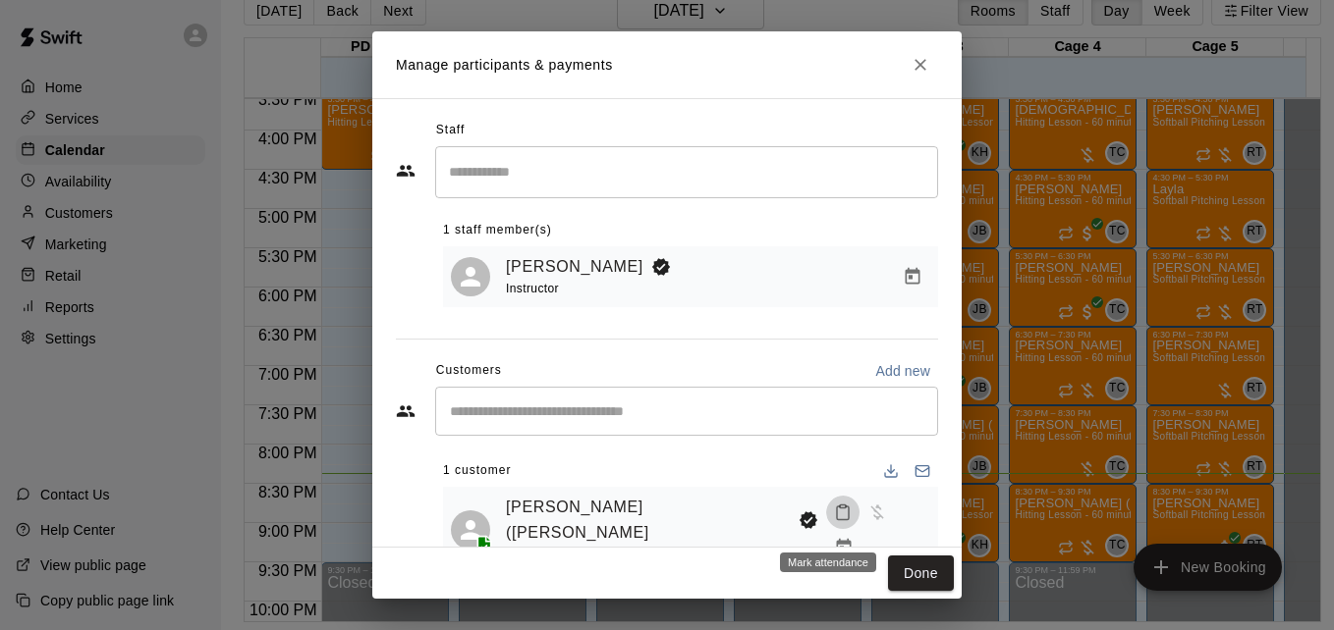
click at [834, 521] on icon "Mark attendance" at bounding box center [843, 513] width 18 height 18
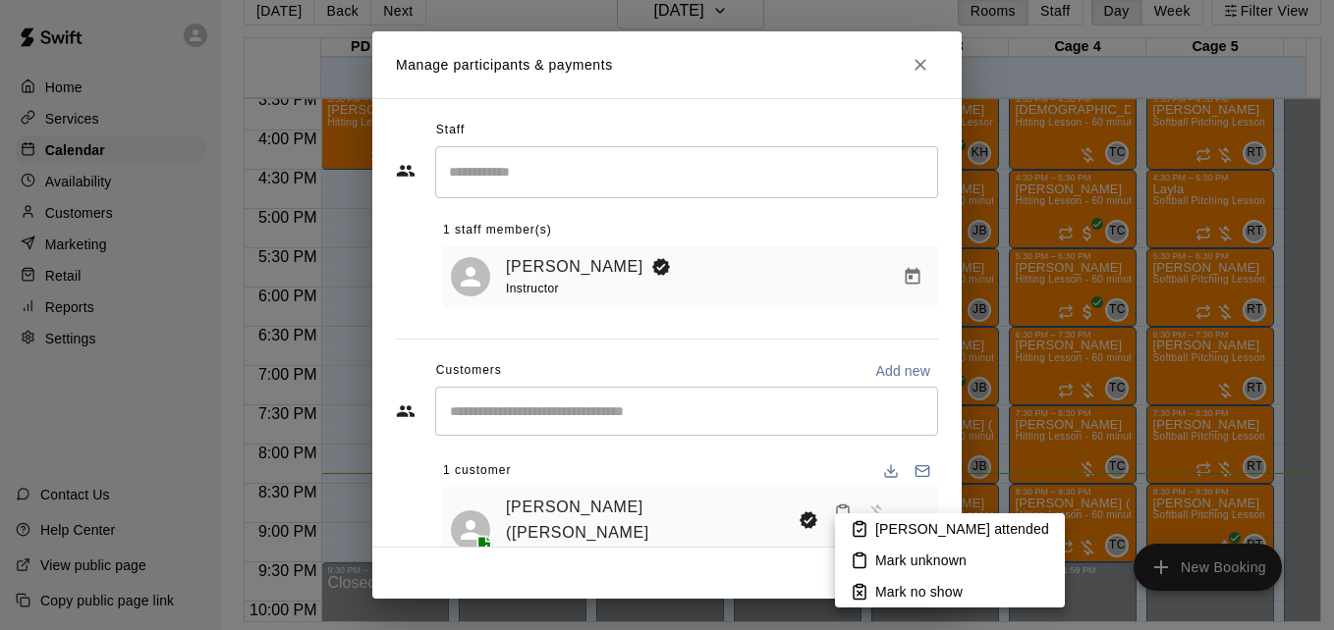
click at [894, 523] on p "[PERSON_NAME] attended" at bounding box center [962, 530] width 174 height 20
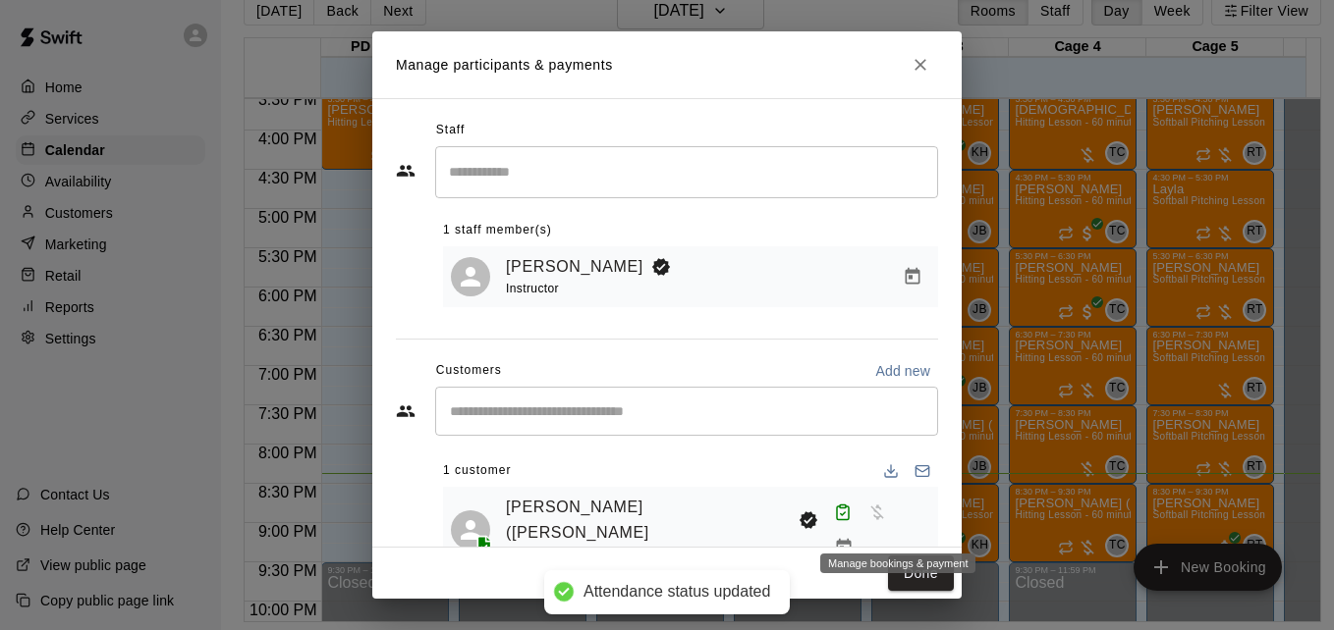
click at [853, 538] on icon "Manage bookings & payment" at bounding box center [844, 548] width 20 height 20
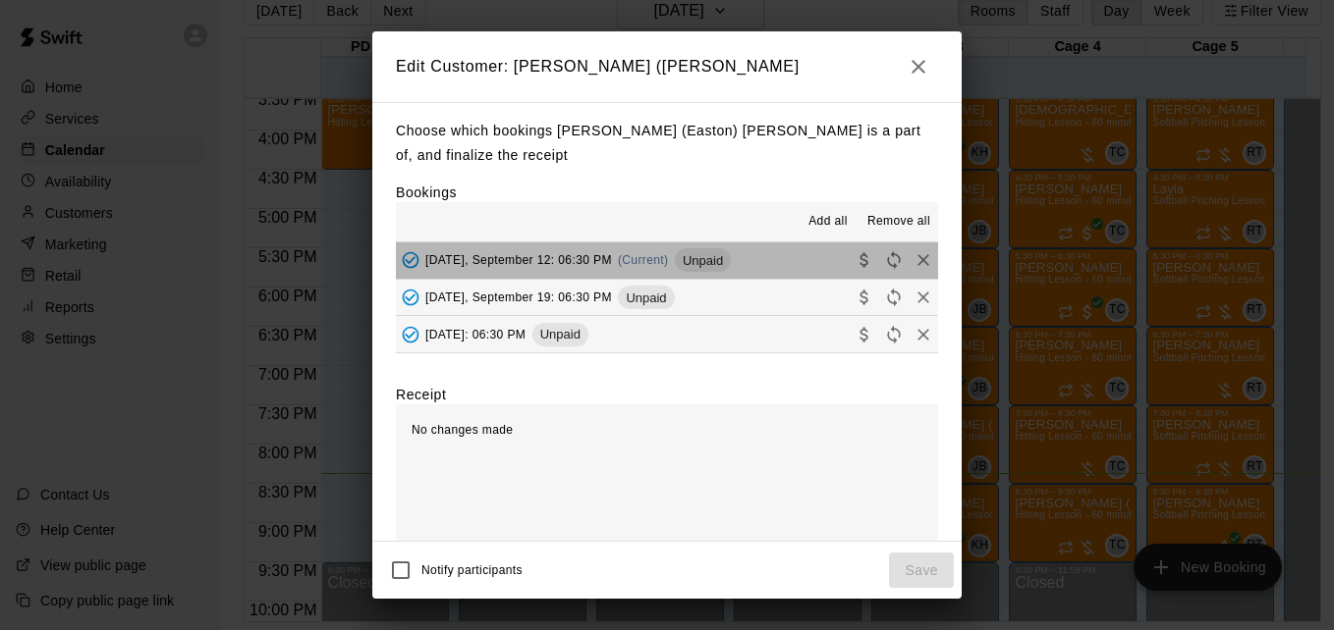
click at [775, 262] on button "Friday, September 12: 06:30 PM (Current) Unpaid" at bounding box center [667, 261] width 542 height 36
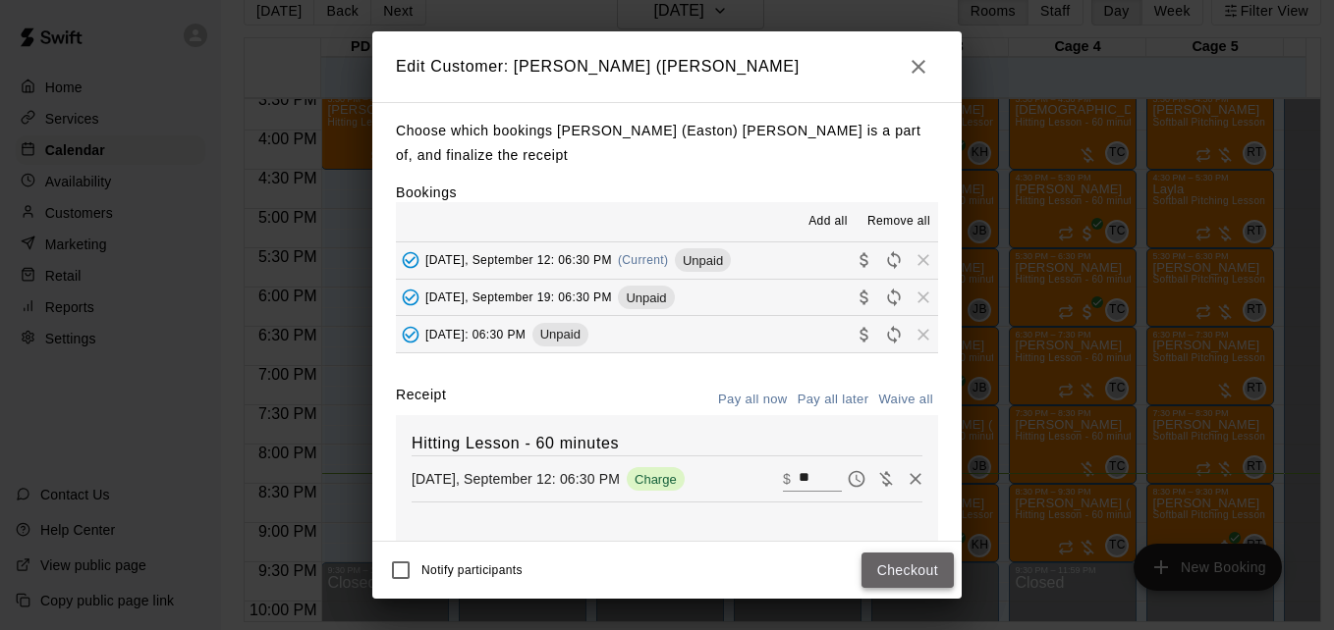
click at [903, 575] on button "Checkout" at bounding box center [907, 571] width 92 height 36
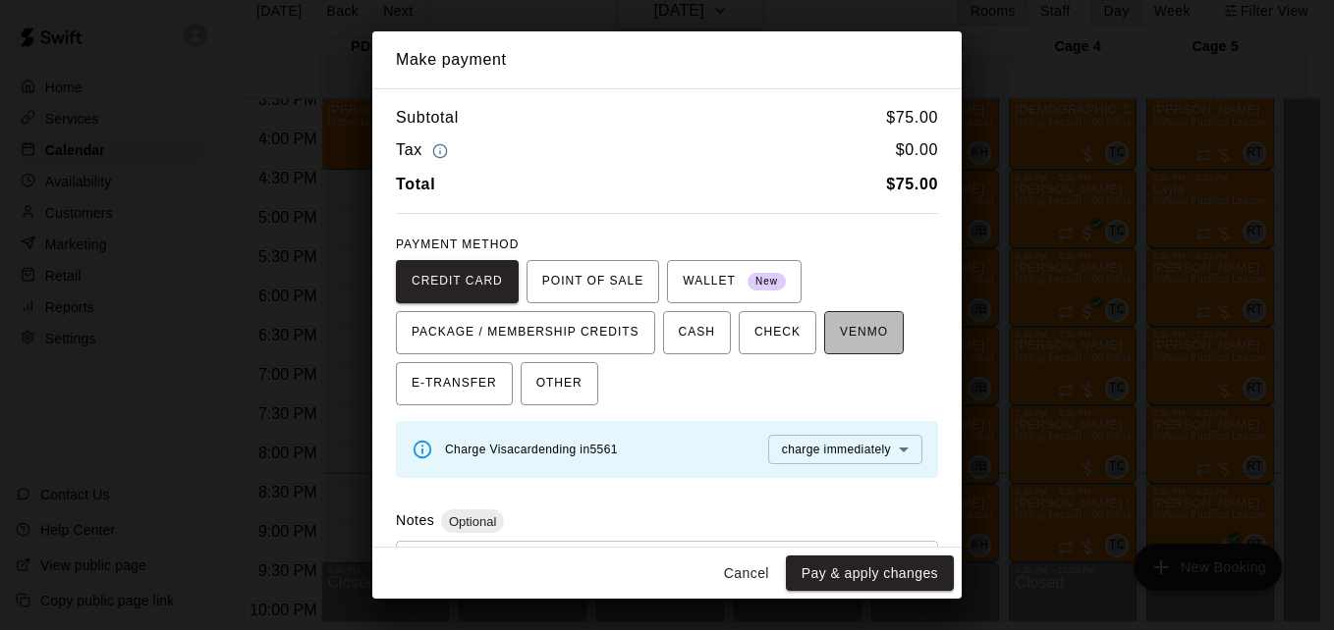
click at [846, 347] on span "VENMO" at bounding box center [864, 332] width 48 height 31
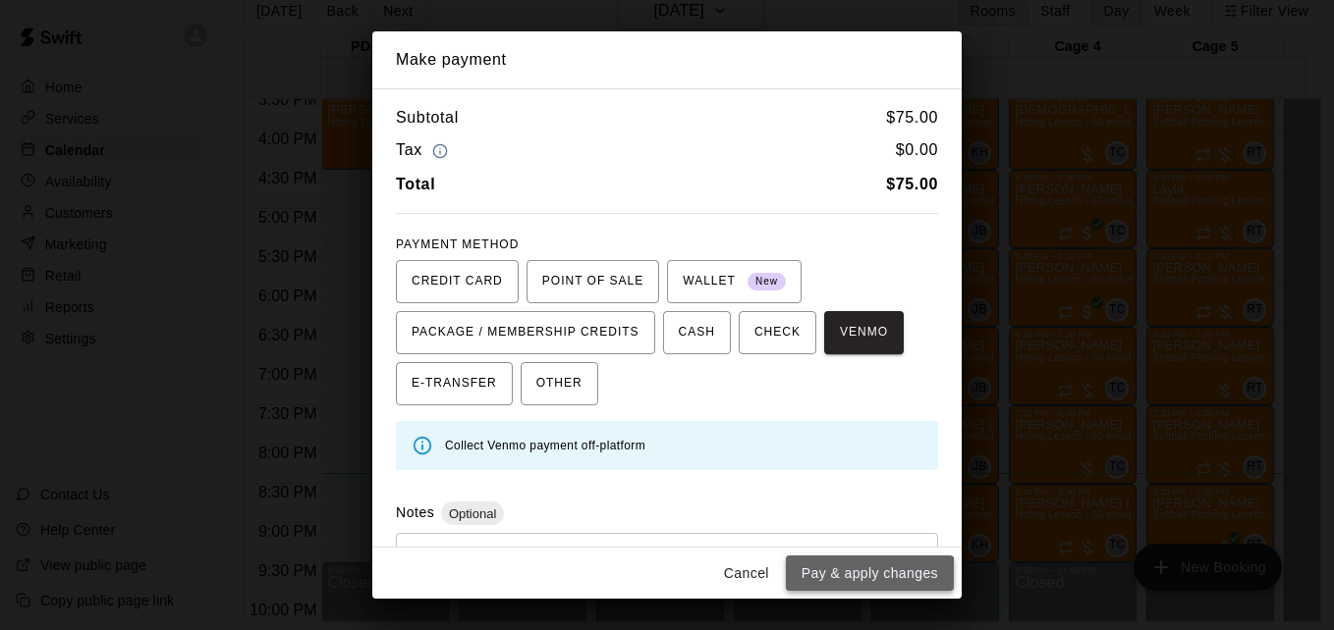
click at [869, 583] on button "Pay & apply changes" at bounding box center [870, 574] width 168 height 36
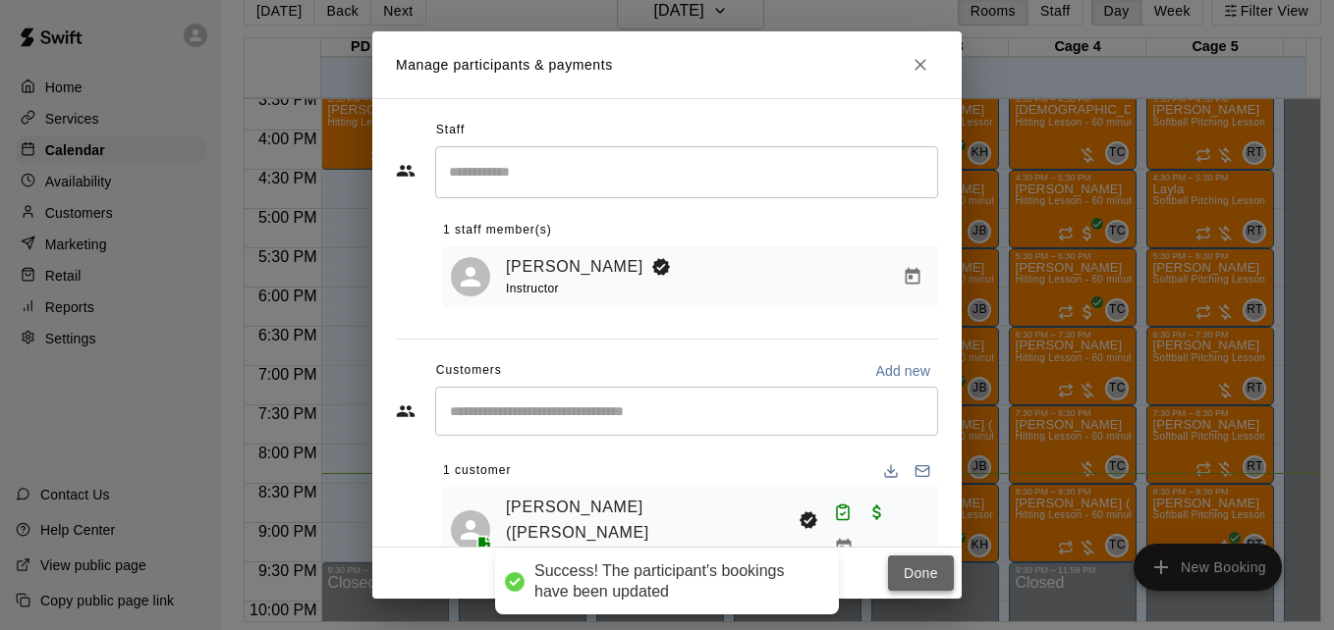
click at [911, 575] on button "Done" at bounding box center [921, 574] width 66 height 36
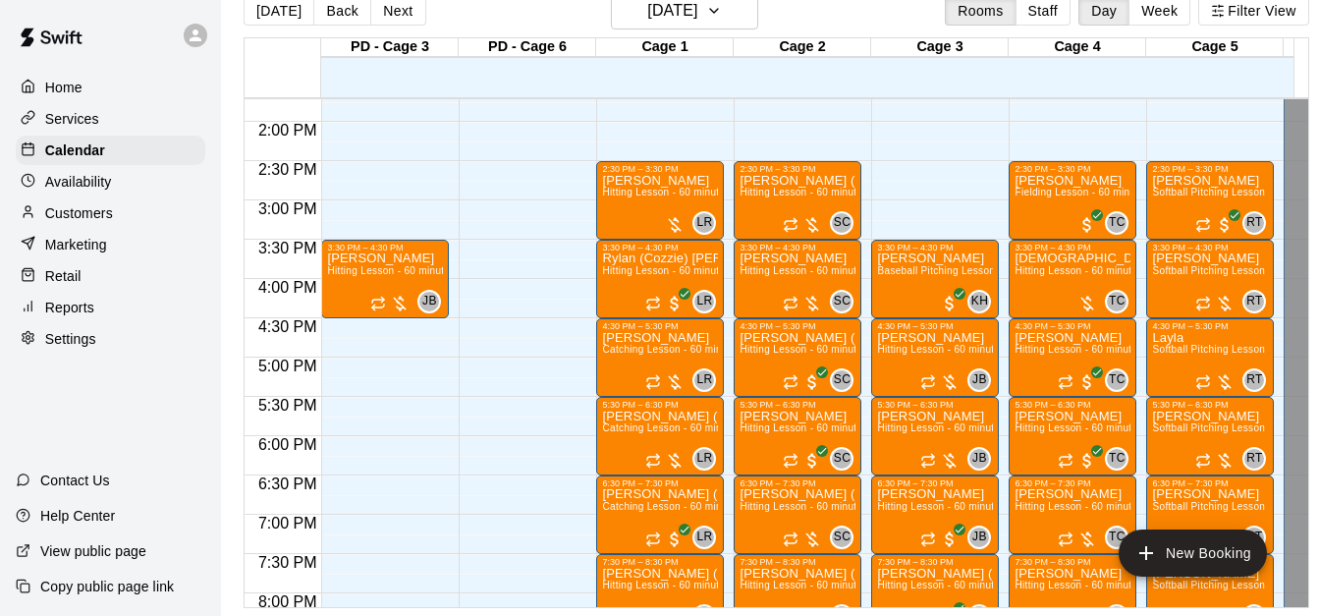
scroll to position [1068, 0]
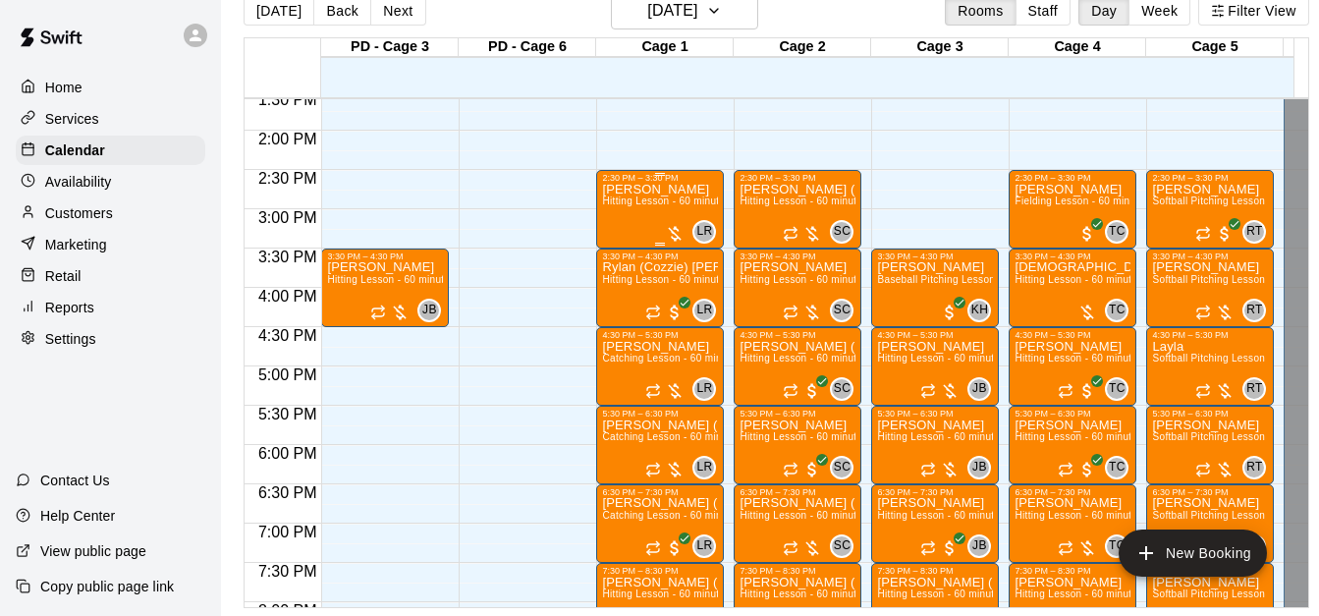
click at [656, 202] on span "Hitting Lesson - 60 minutes" at bounding box center [666, 200] width 128 height 11
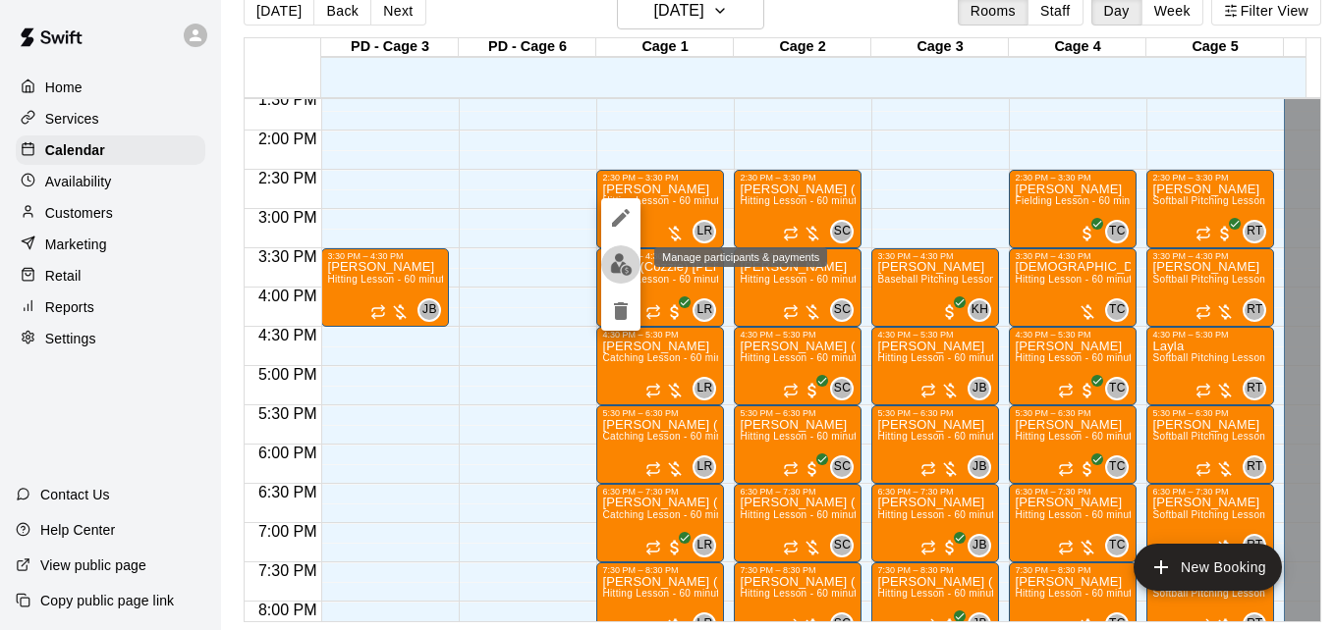
click at [629, 262] on img "edit" at bounding box center [621, 264] width 23 height 23
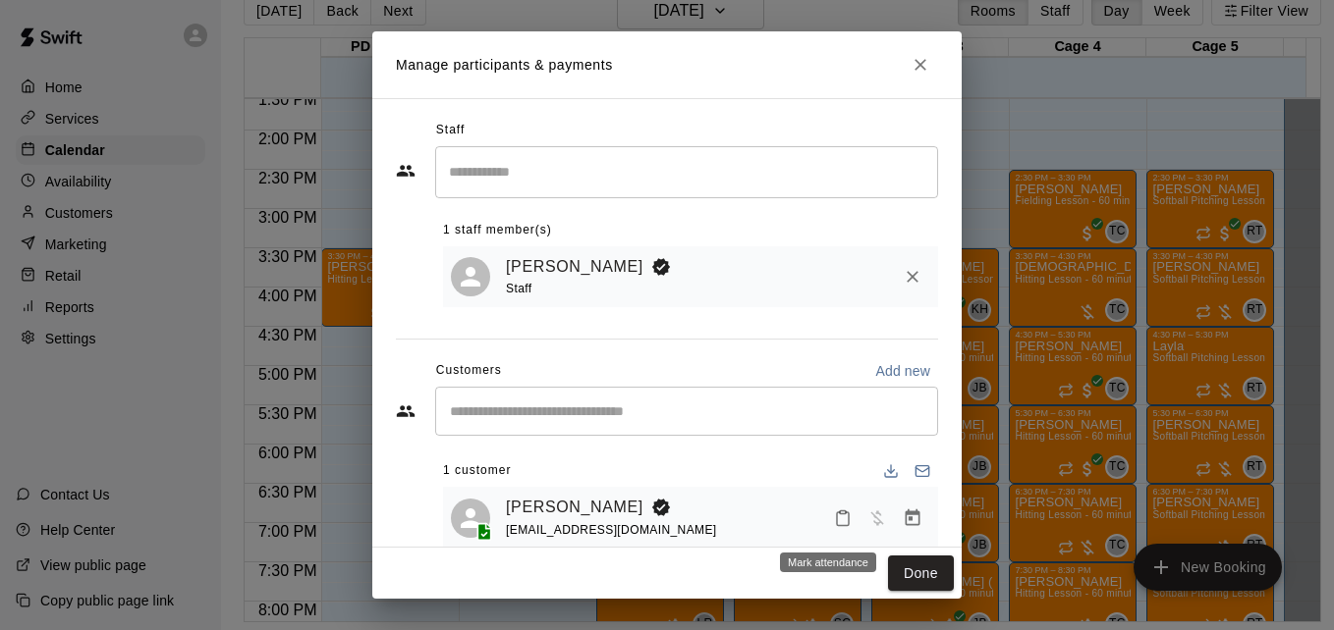
click at [834, 524] on icon "Mark attendance" at bounding box center [843, 519] width 18 height 18
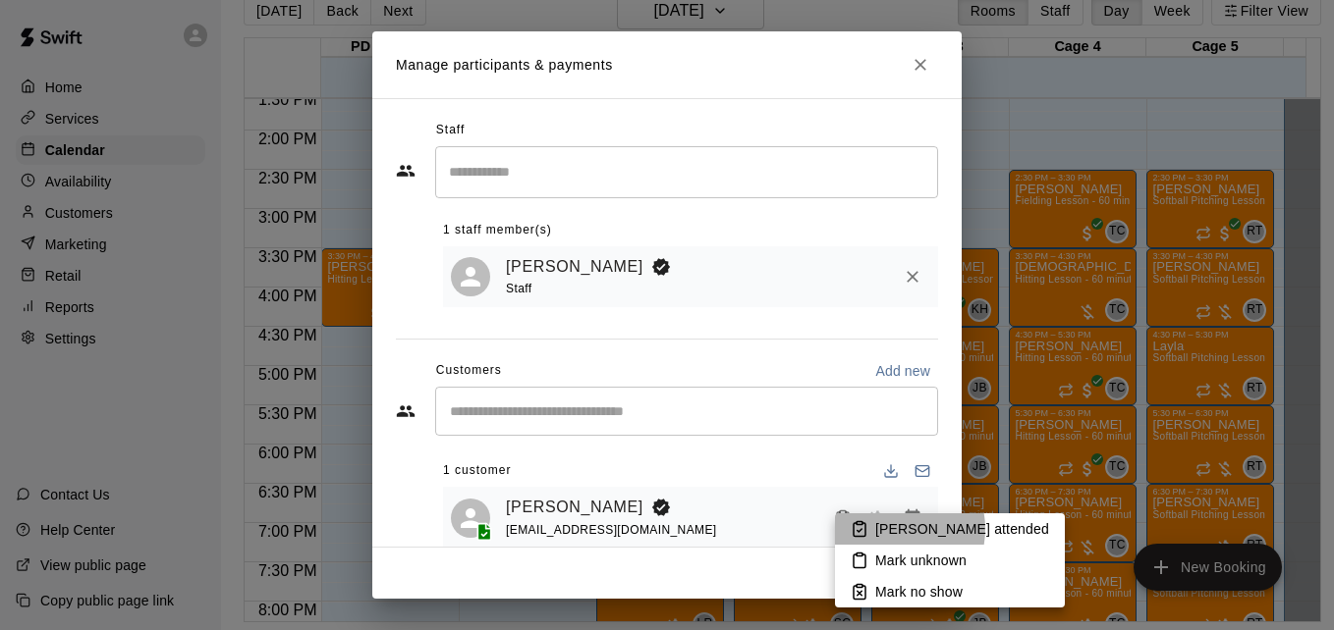
click at [895, 529] on p "[PERSON_NAME] attended" at bounding box center [962, 530] width 174 height 20
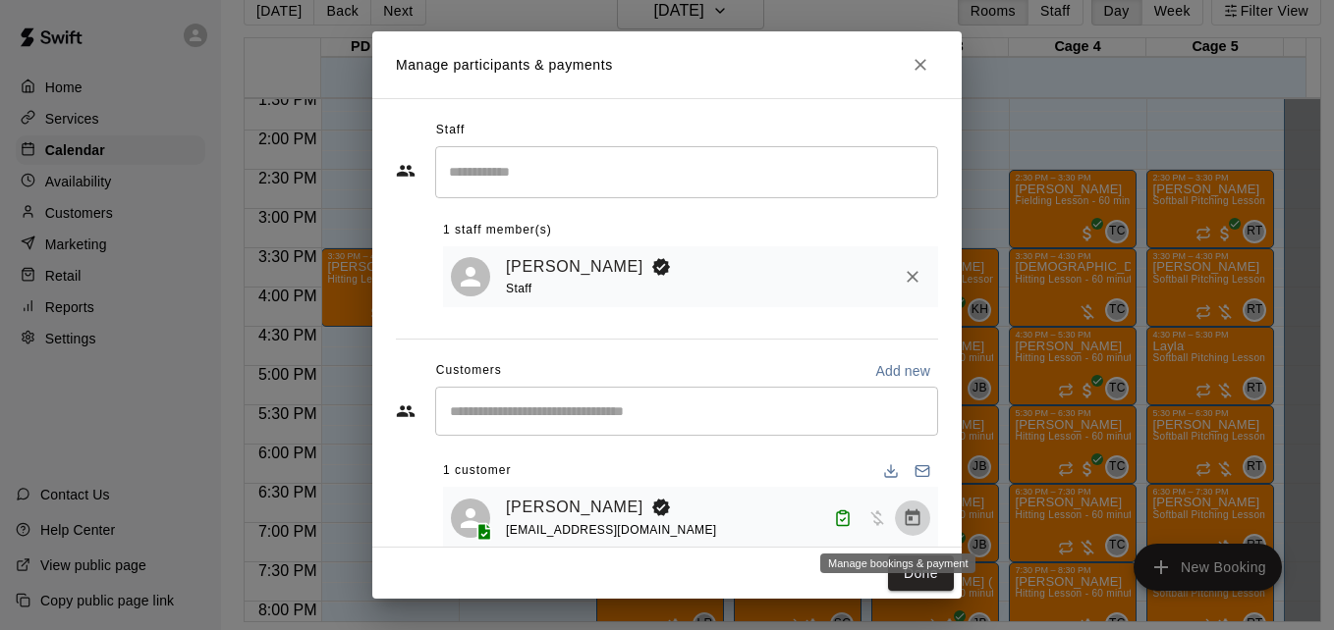
click at [903, 526] on icon "Manage bookings & payment" at bounding box center [913, 519] width 20 height 20
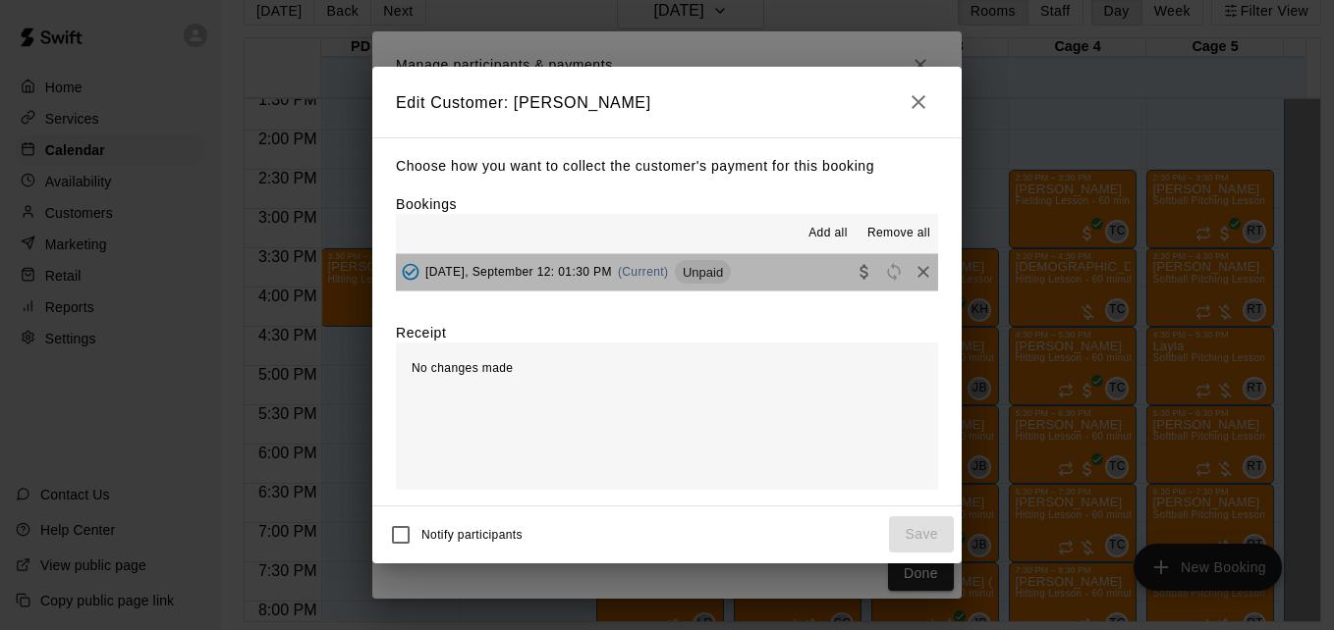
click at [789, 276] on button "Friday, September 12: 01:30 PM (Current) Unpaid" at bounding box center [667, 272] width 542 height 36
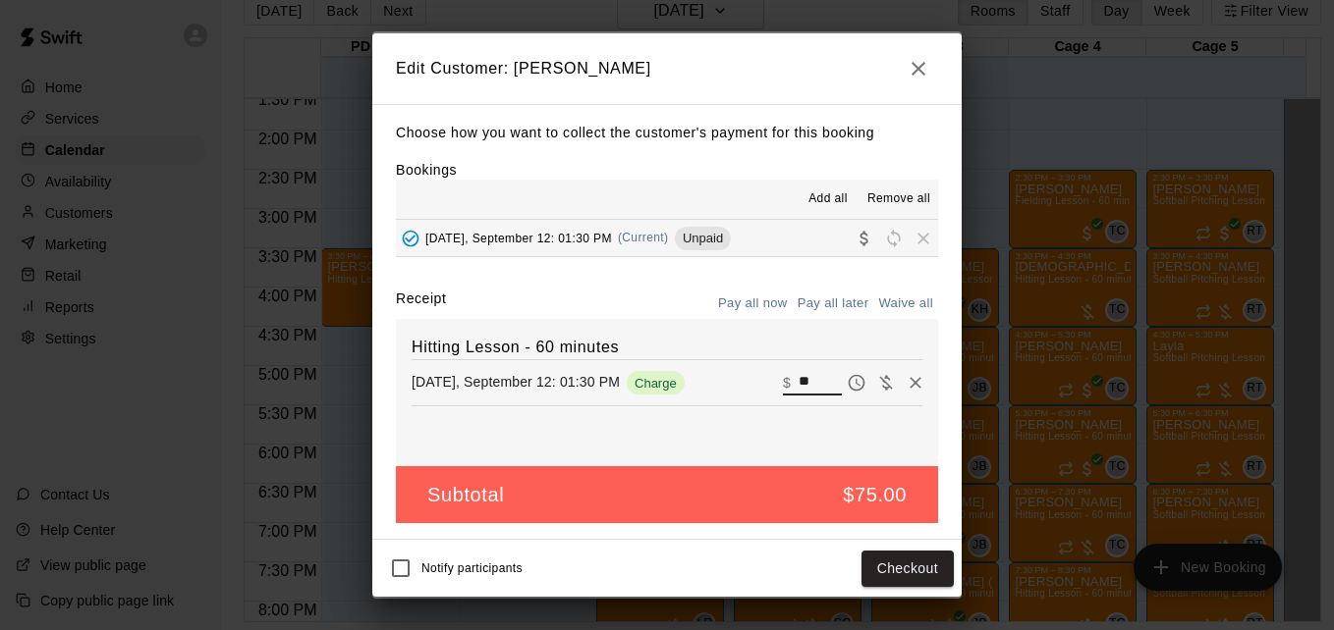
click at [808, 377] on input "**" at bounding box center [819, 383] width 43 height 26
type input "*"
type input "**"
click at [895, 564] on button "Checkout" at bounding box center [907, 569] width 92 height 36
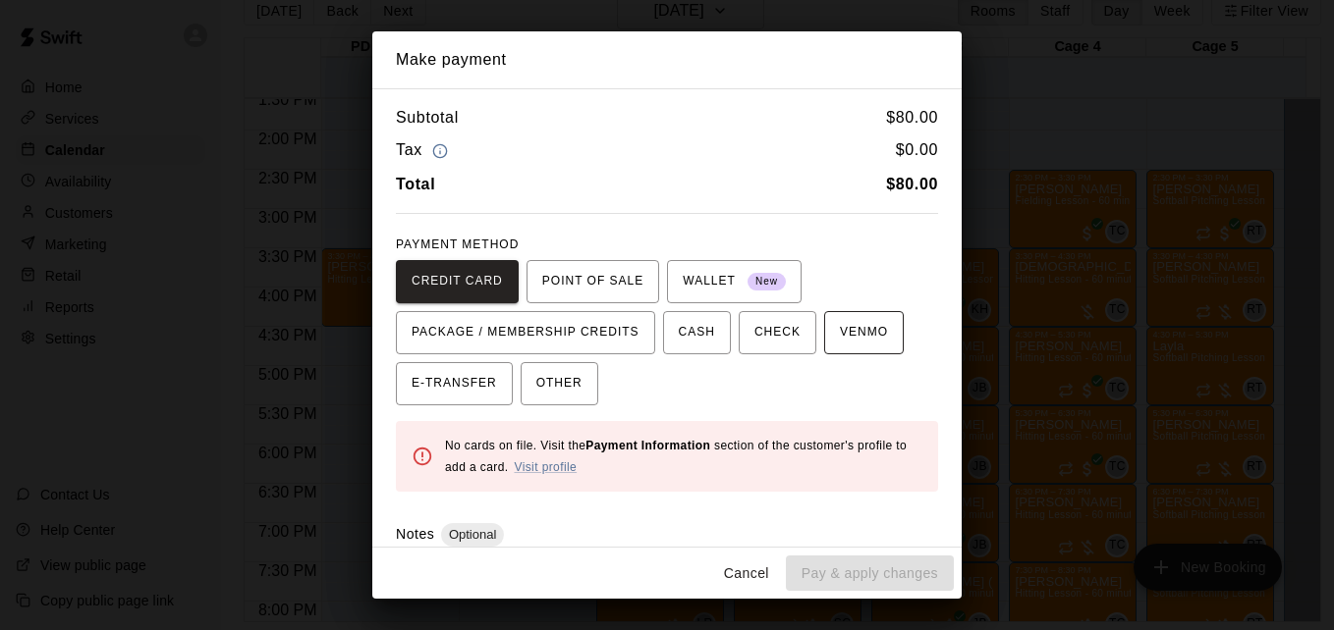
click at [855, 337] on span "VENMO" at bounding box center [864, 332] width 48 height 31
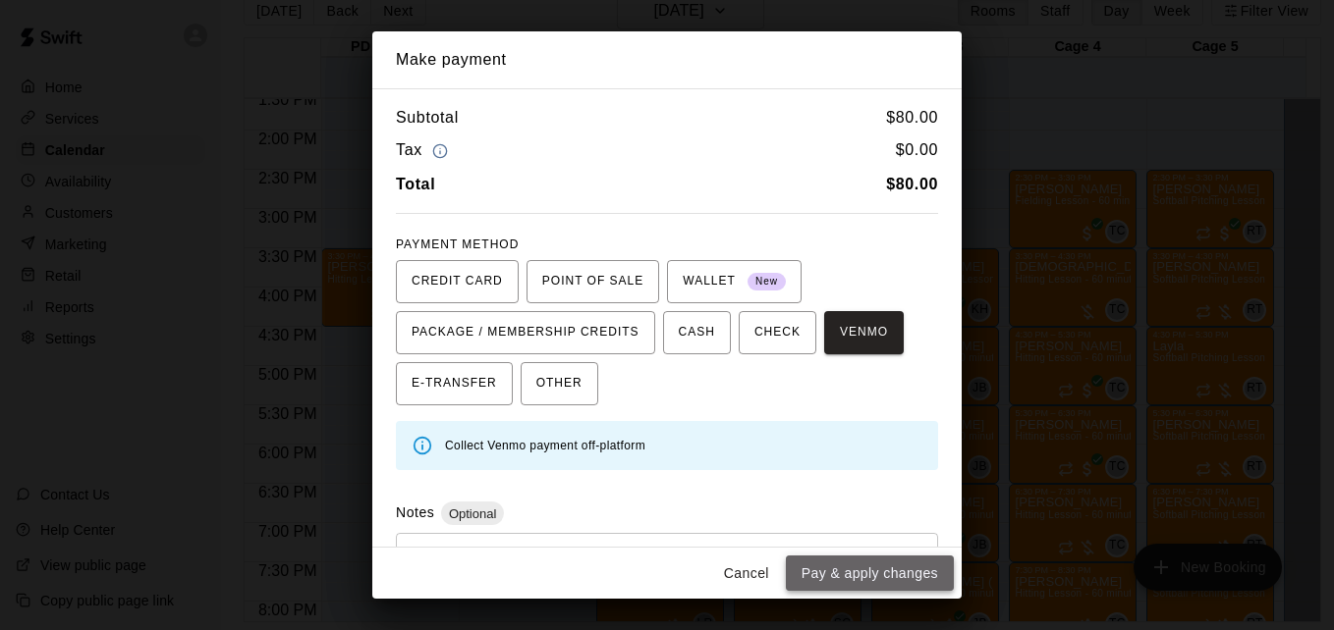
click at [878, 588] on button "Pay & apply changes" at bounding box center [870, 574] width 168 height 36
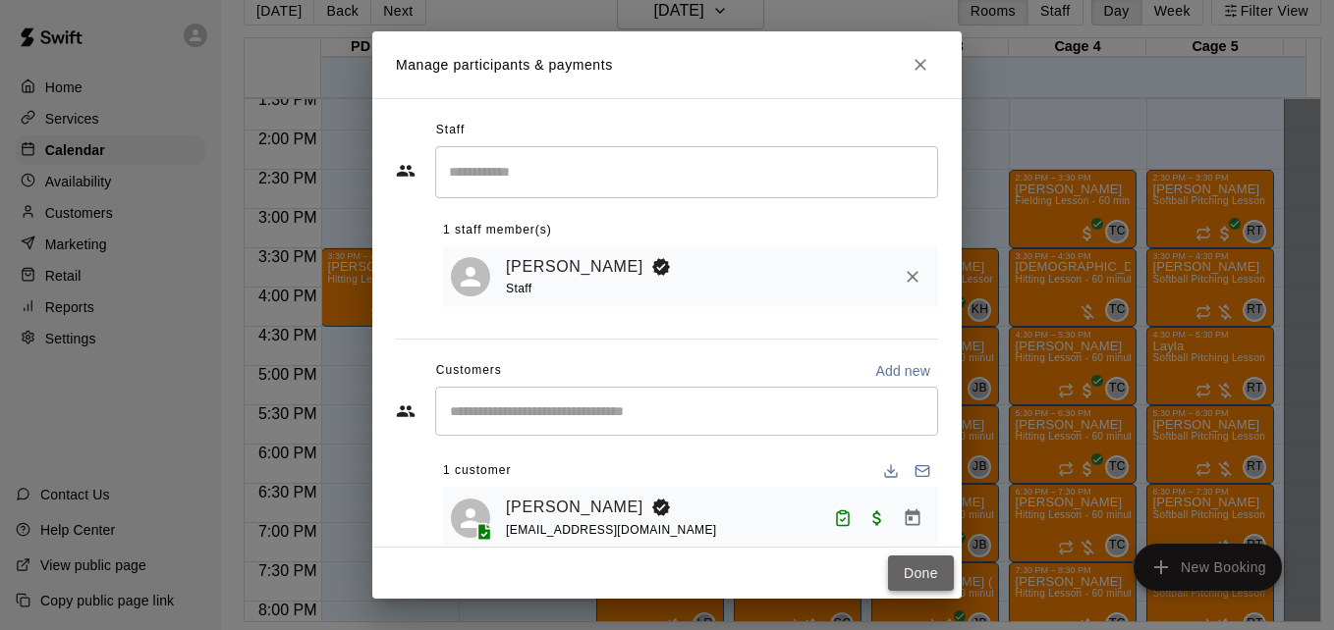
click at [920, 566] on button "Done" at bounding box center [921, 574] width 66 height 36
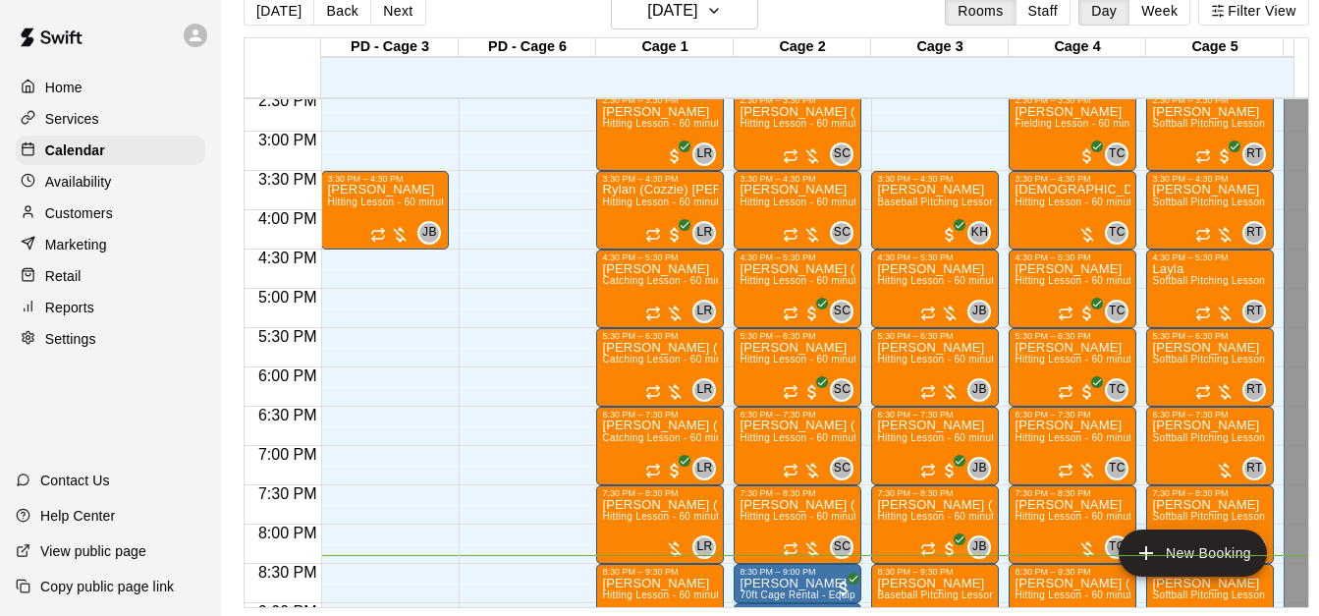
scroll to position [1147, 0]
click at [1044, 520] on span "Hitting Lesson - 60 minutes" at bounding box center [1078, 515] width 128 height 11
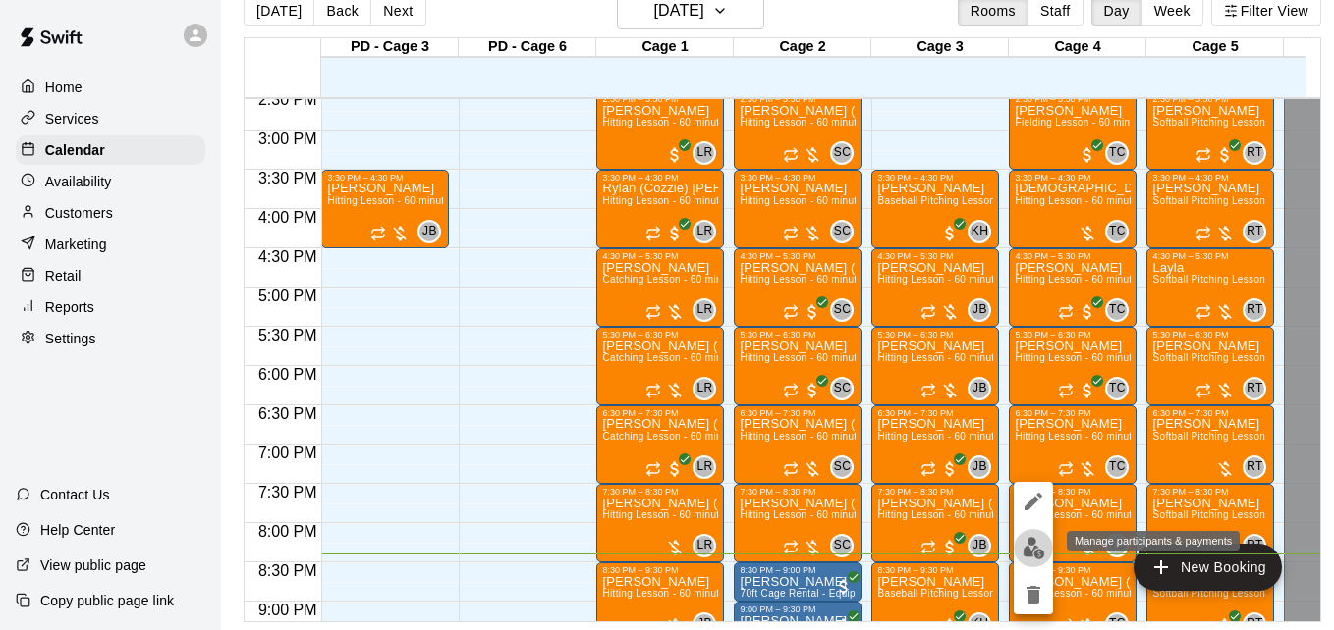
click at [1038, 547] on img "edit" at bounding box center [1033, 548] width 23 height 23
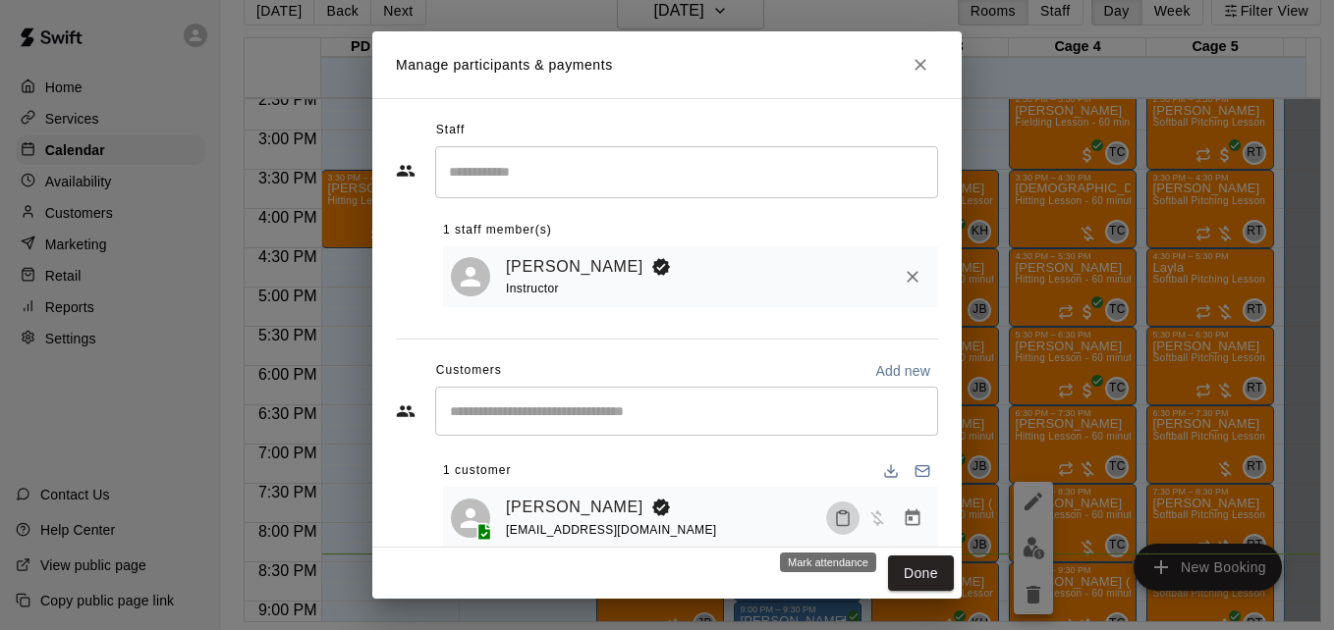
click at [834, 521] on icon "Mark attendance" at bounding box center [843, 519] width 18 height 18
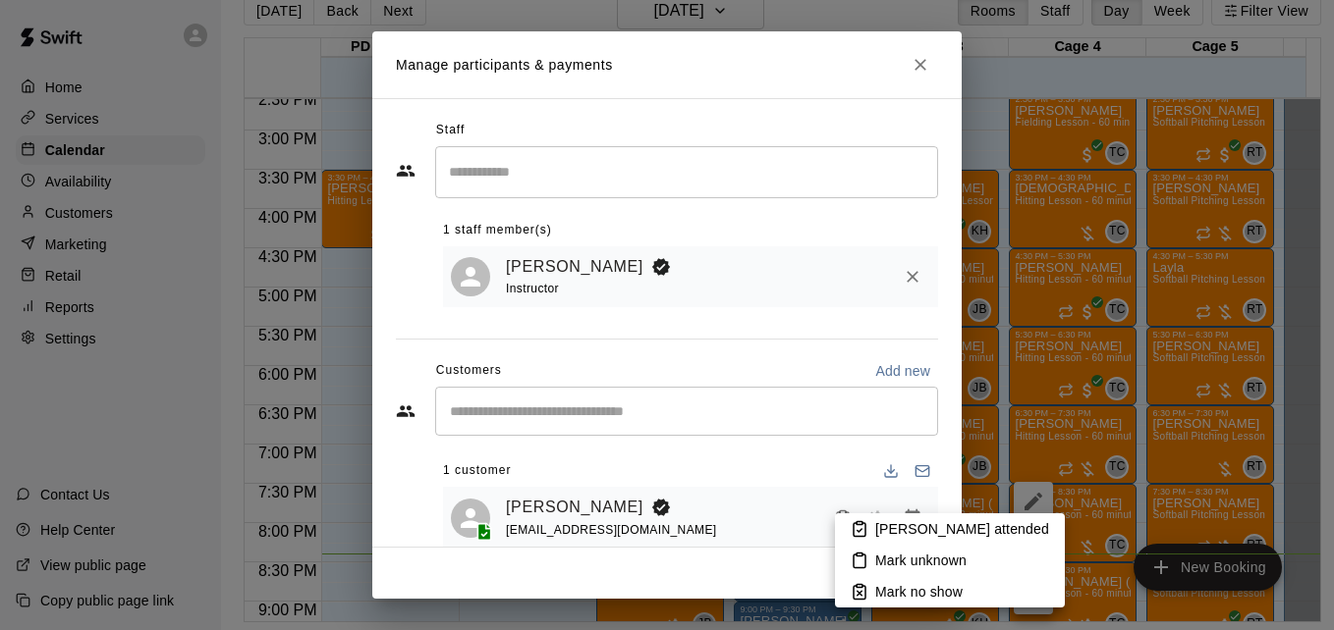
click at [919, 525] on p "[PERSON_NAME] attended" at bounding box center [962, 530] width 174 height 20
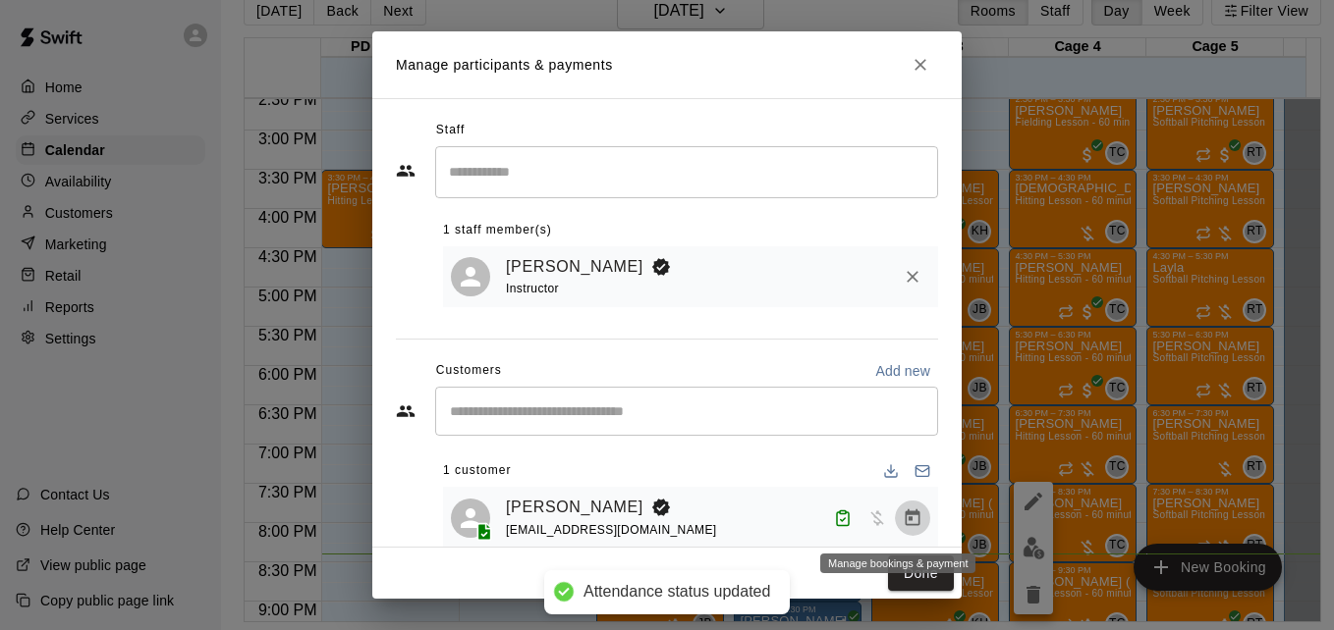
click at [905, 525] on icon "Manage bookings & payment" at bounding box center [912, 517] width 15 height 17
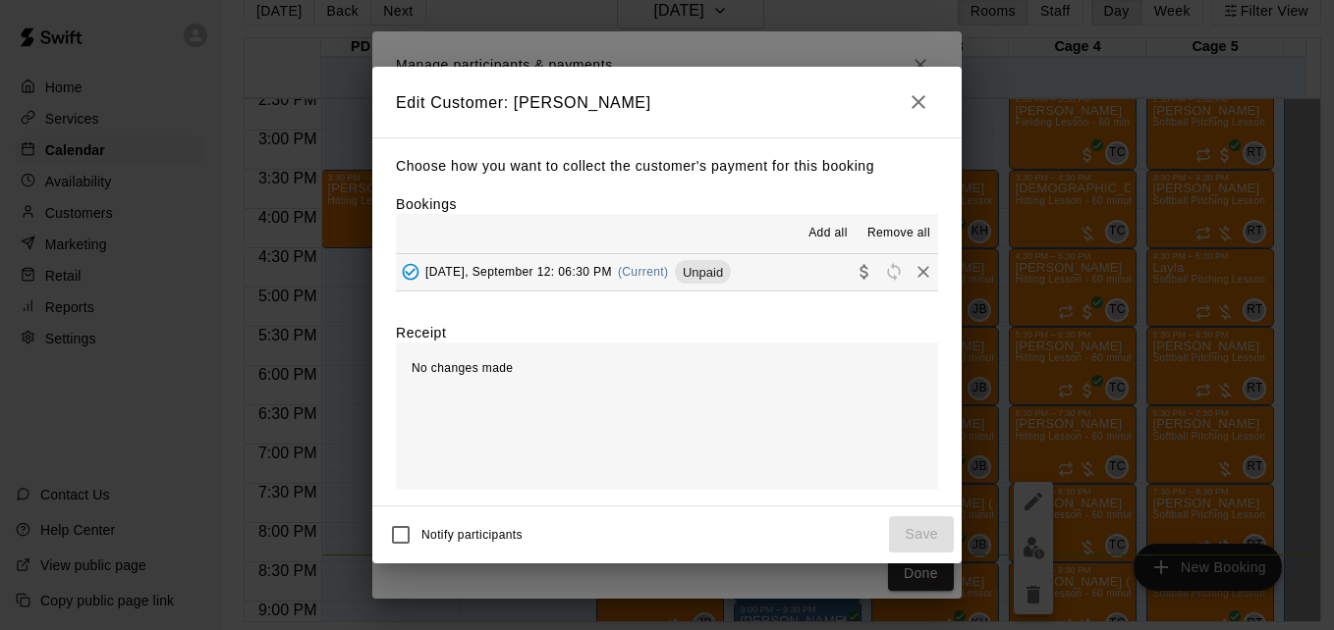
click at [776, 287] on button "Friday, September 12: 06:30 PM (Current) Unpaid" at bounding box center [667, 272] width 542 height 36
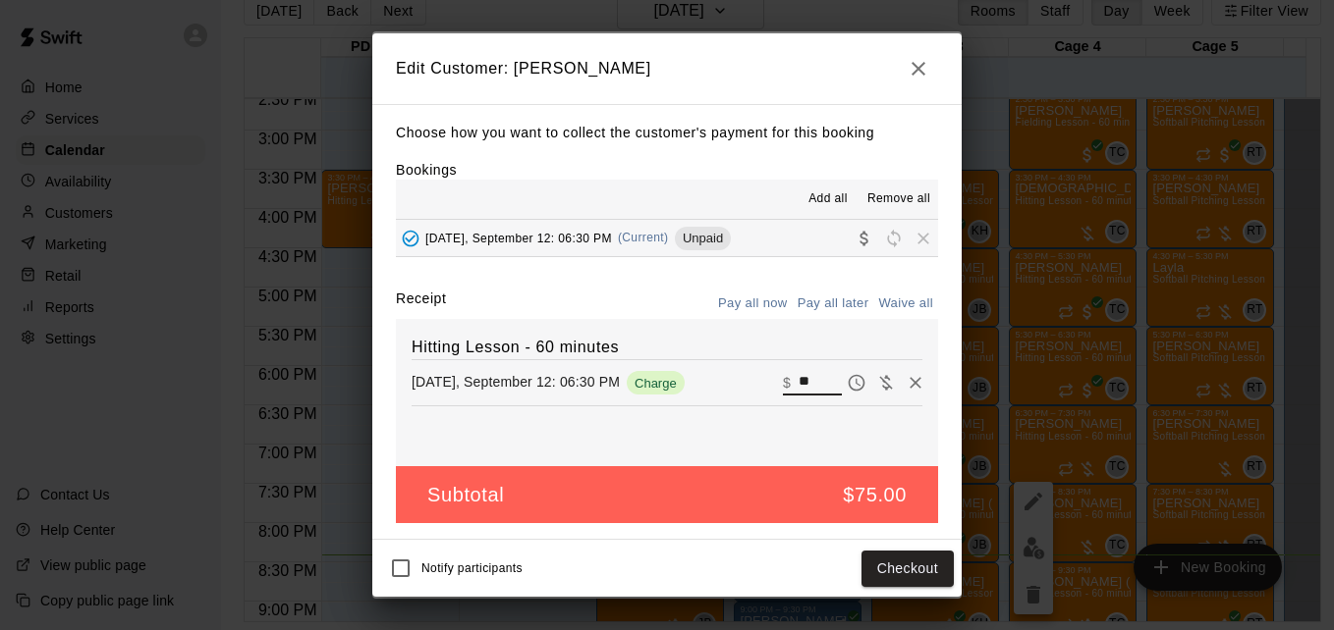
click at [799, 379] on input "**" at bounding box center [819, 383] width 43 height 26
type input "**"
click at [899, 589] on div "Notify participants Checkout" at bounding box center [667, 568] width 574 height 41
click at [901, 574] on button "Checkout" at bounding box center [907, 569] width 92 height 36
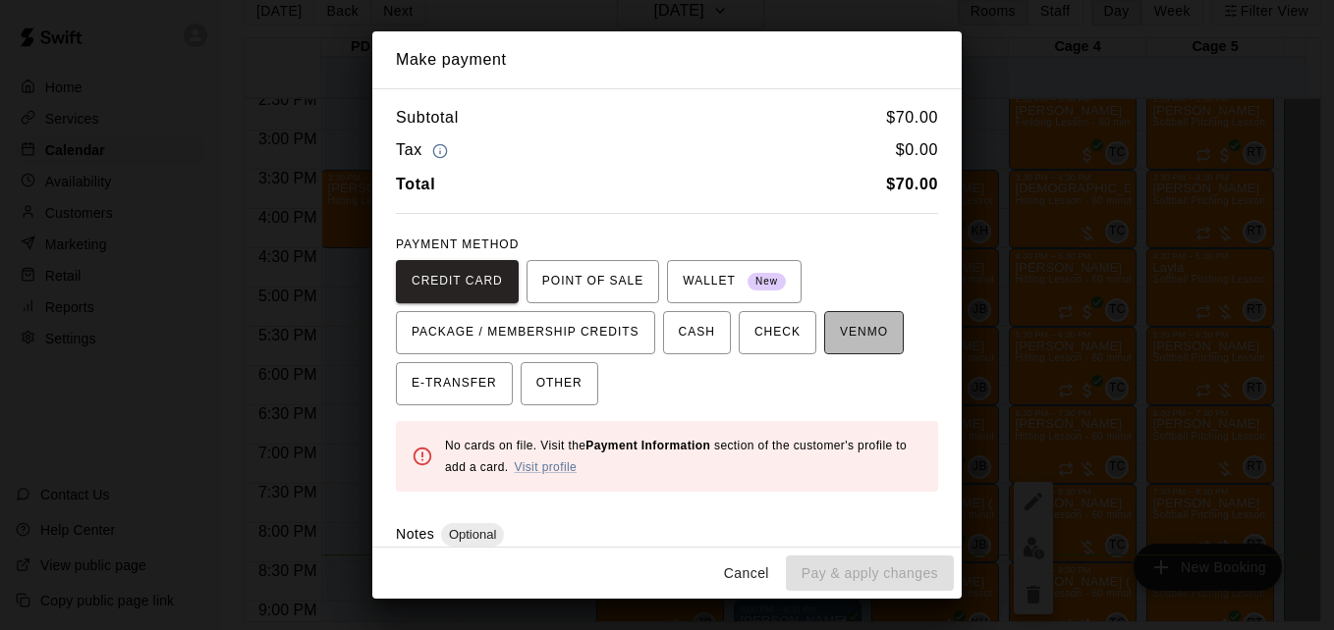
click at [859, 338] on span "VENMO" at bounding box center [864, 332] width 48 height 31
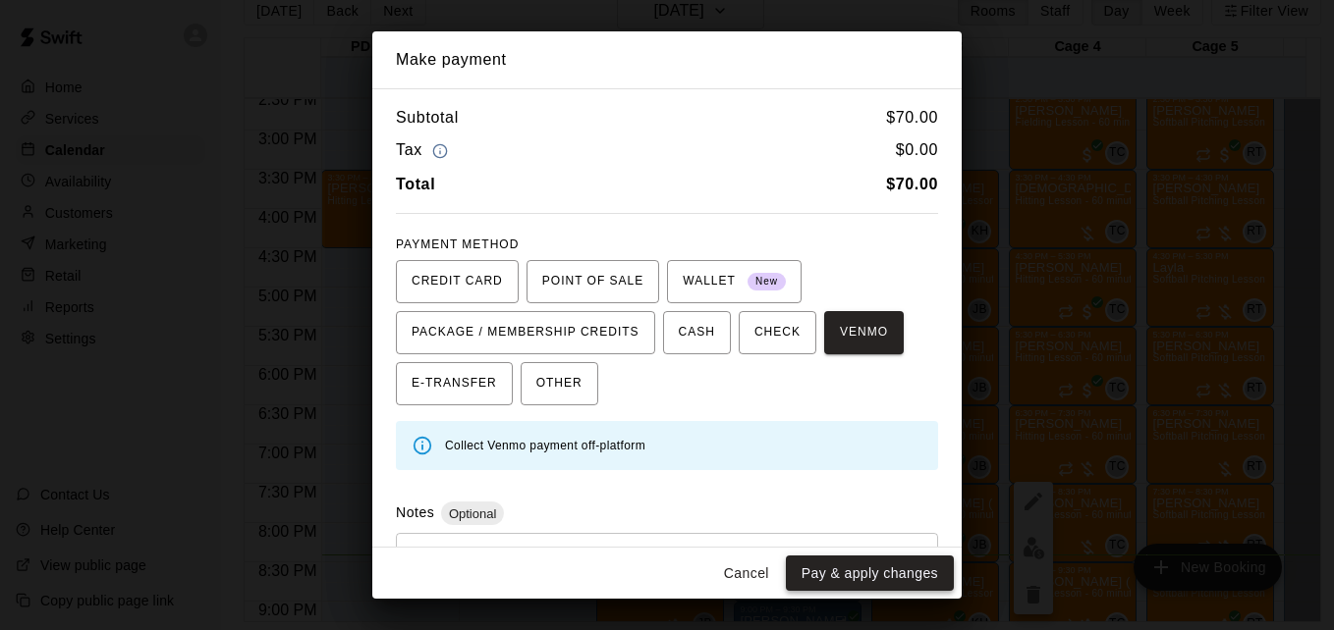
click at [867, 568] on button "Pay & apply changes" at bounding box center [870, 574] width 168 height 36
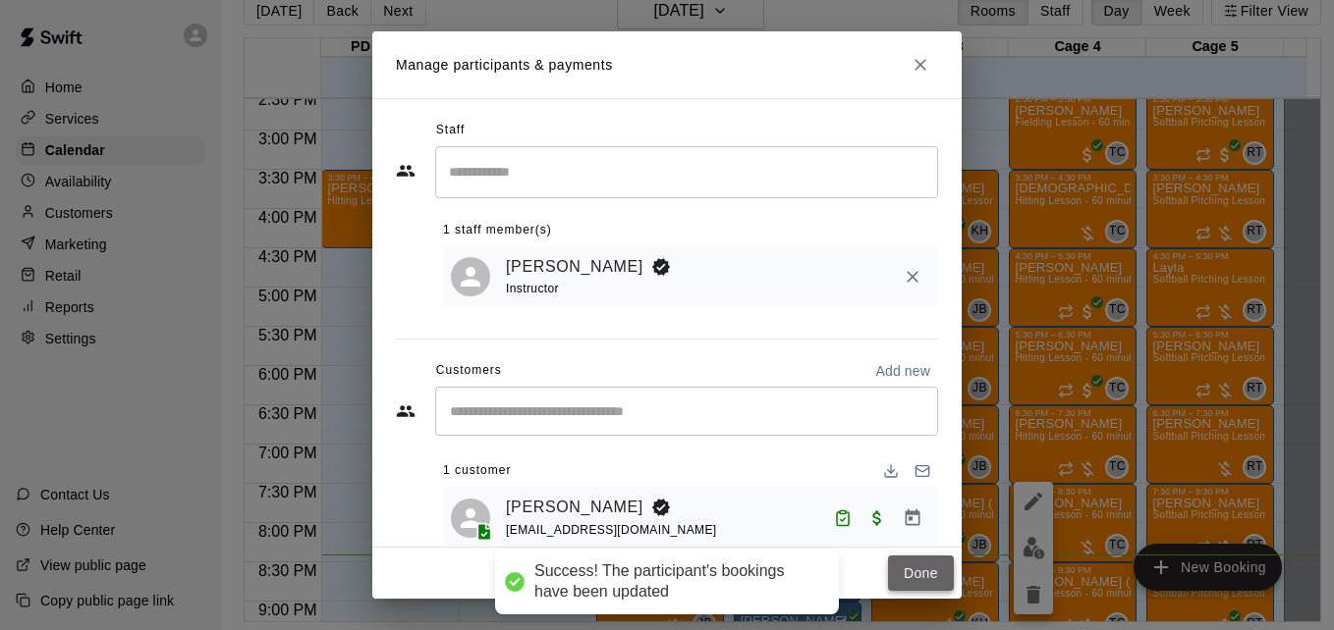
click at [890, 569] on button "Done" at bounding box center [921, 574] width 66 height 36
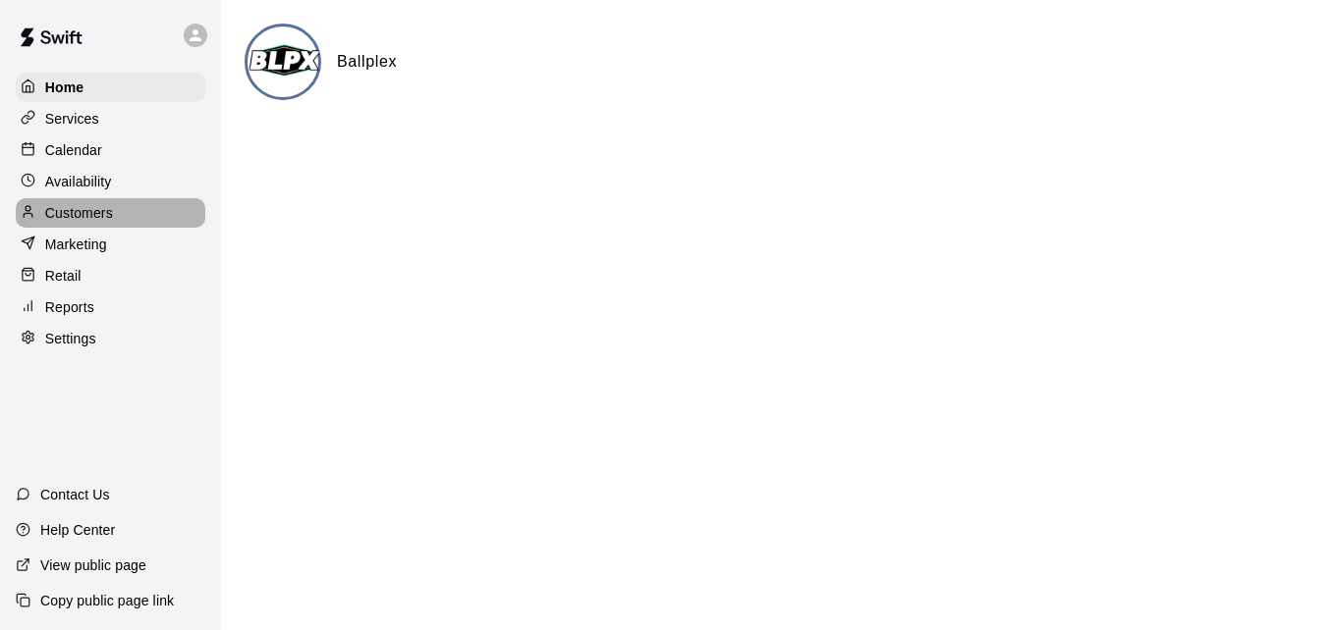
click at [119, 218] on div "Customers" at bounding box center [111, 212] width 190 height 29
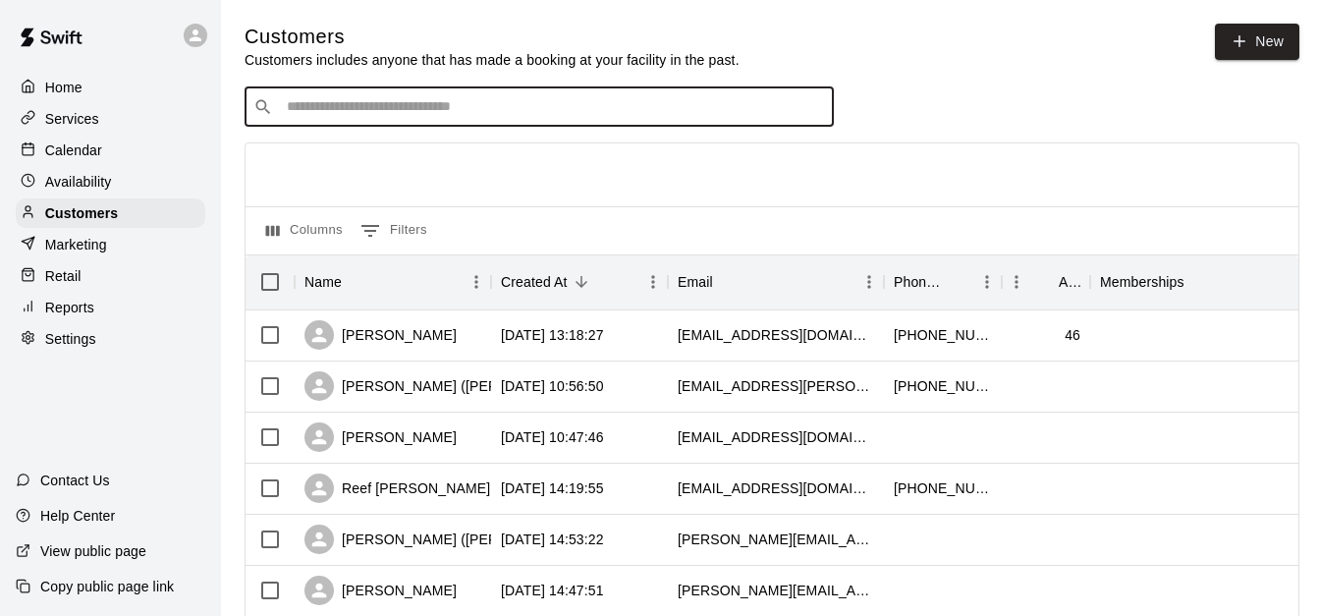
click at [350, 106] on input "Search customers by name or email" at bounding box center [553, 107] width 544 height 20
type input "**"
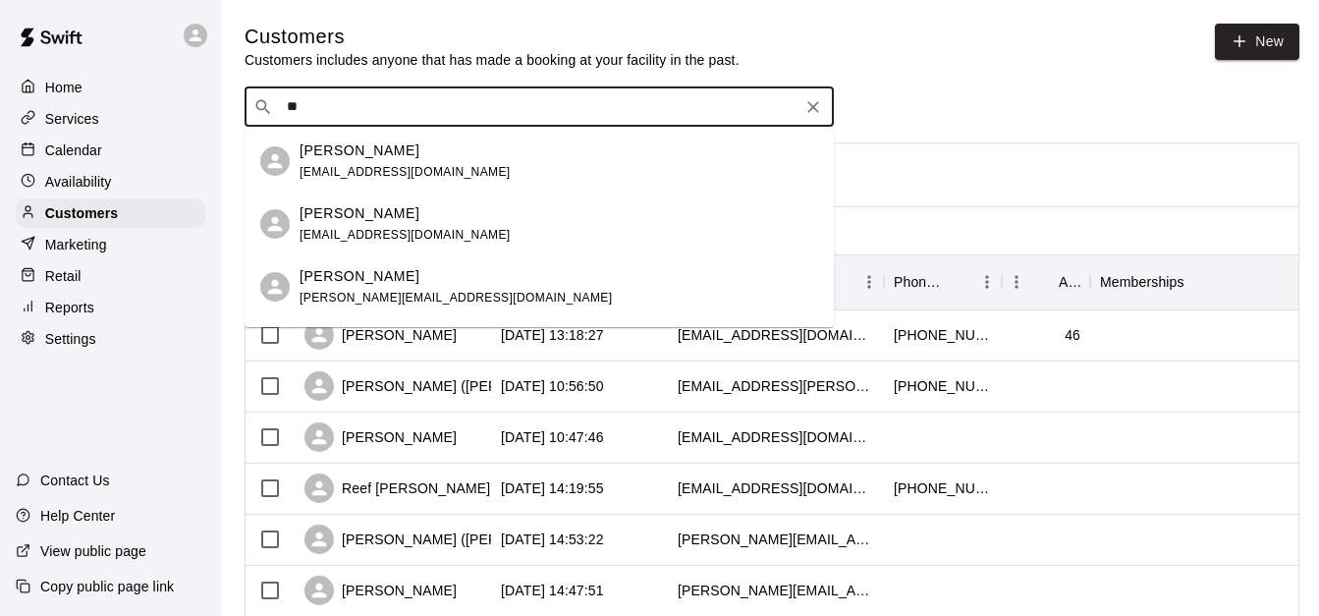
click at [420, 140] on div "Tracy Priske tpriske@icloud.com" at bounding box center [559, 161] width 519 height 42
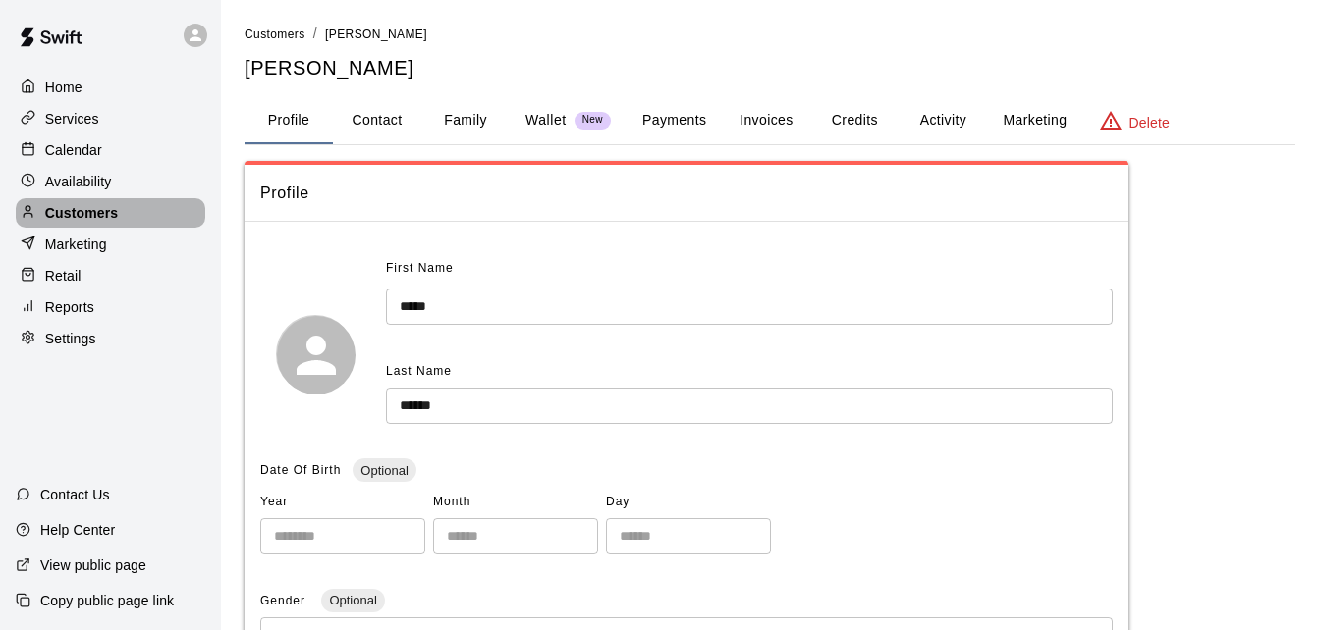
click at [80, 221] on p "Customers" at bounding box center [81, 213] width 73 height 20
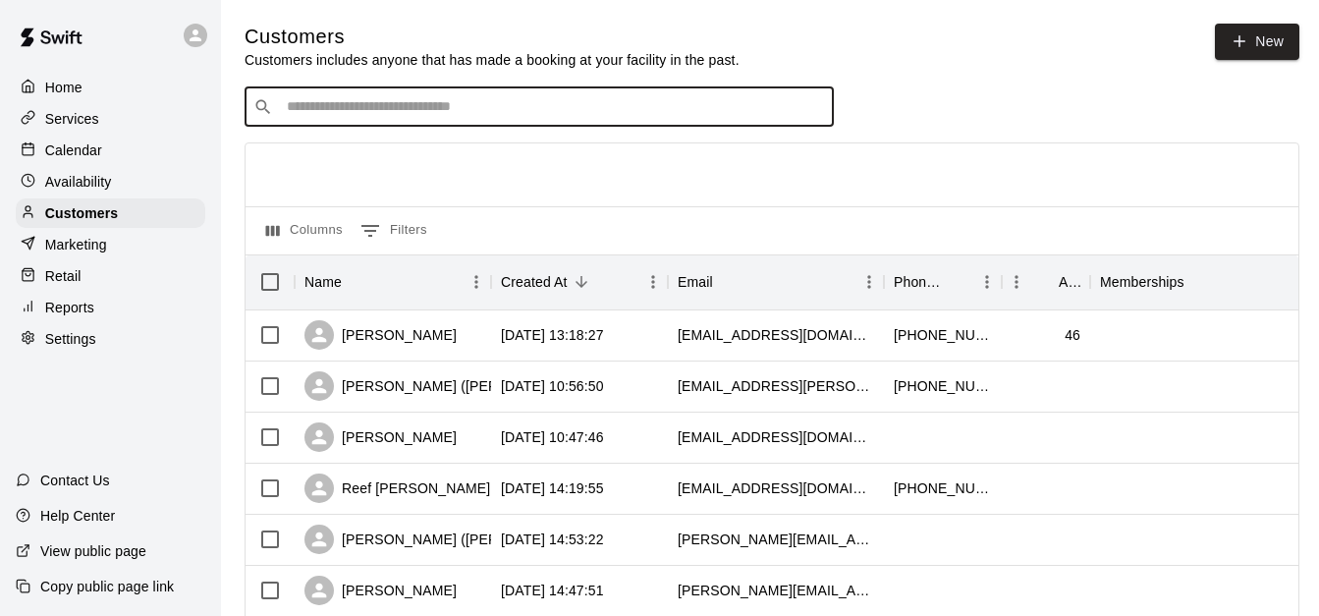
click at [366, 116] on input "Search customers by name or email" at bounding box center [553, 107] width 544 height 20
type input "**"
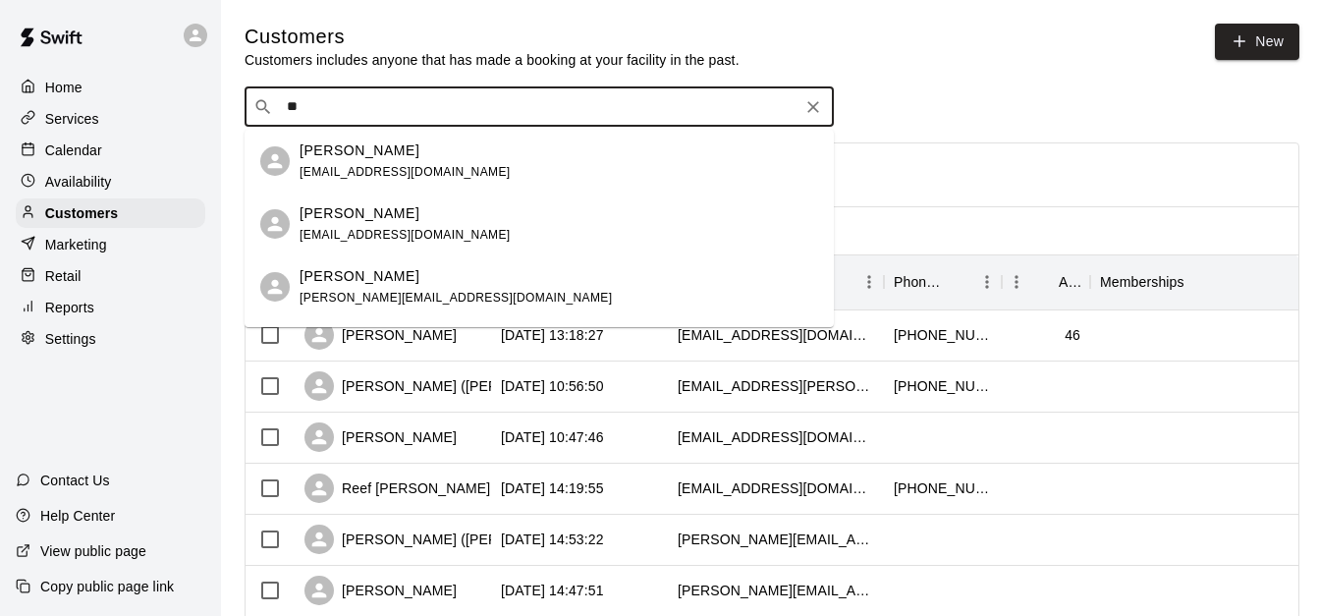
click at [371, 229] on span "jproiette81@gmail.com" at bounding box center [405, 235] width 211 height 14
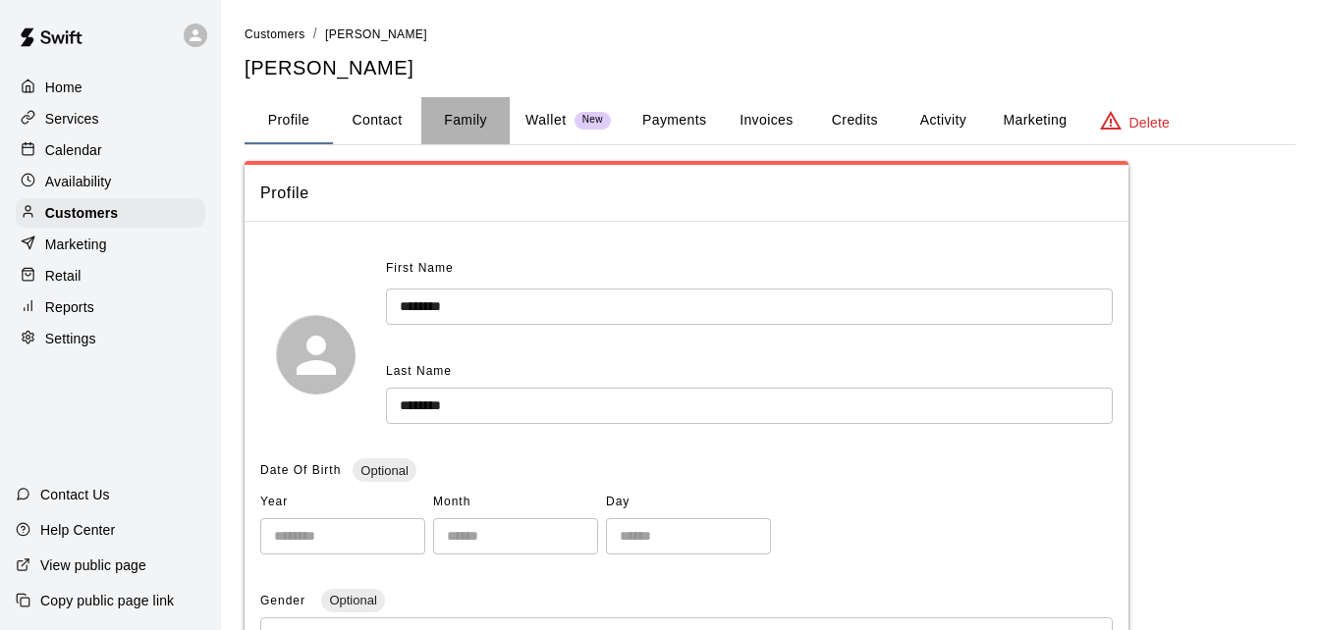
click at [465, 121] on button "Family" at bounding box center [465, 120] width 88 height 47
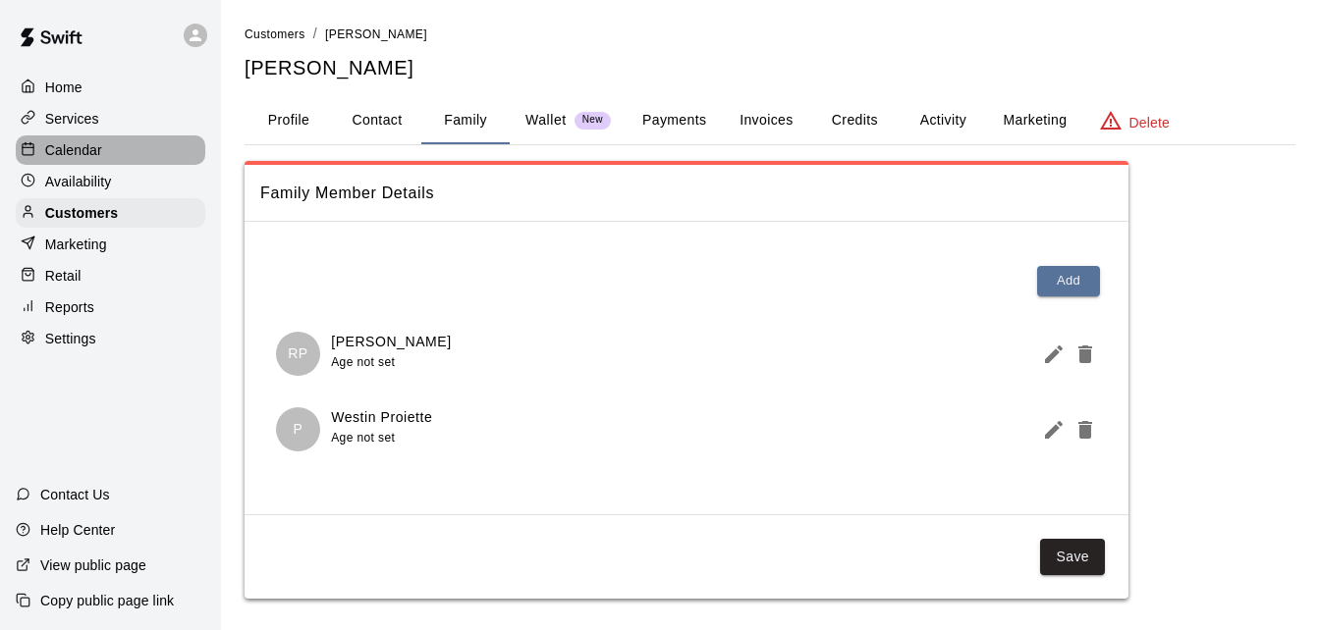
click at [145, 156] on div "Calendar" at bounding box center [111, 150] width 190 height 29
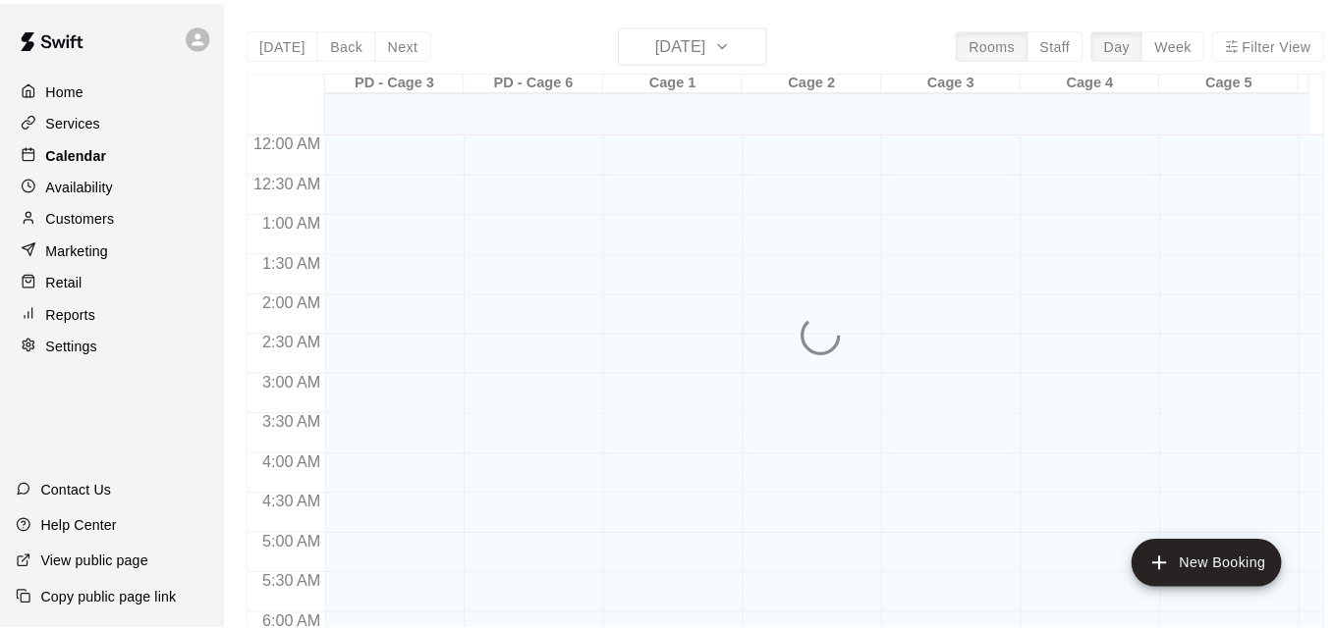
scroll to position [1304, 0]
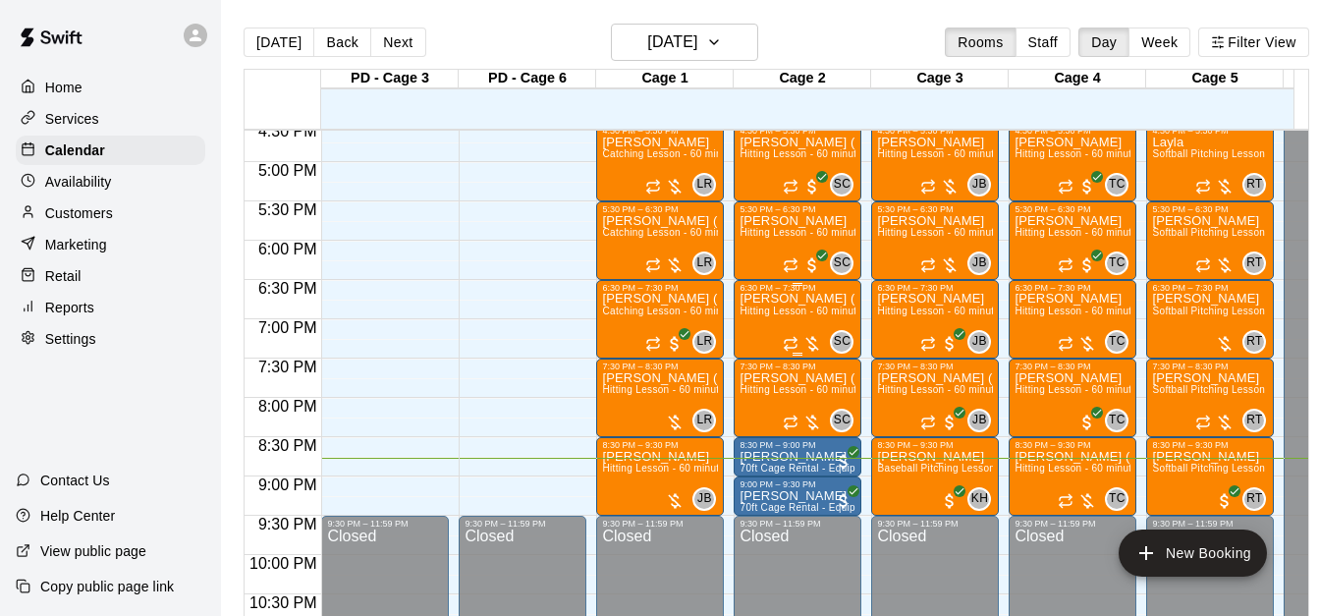
click at [795, 323] on div "Thelma (Estefania) Tortolo Hitting Lesson - 60 minutes" at bounding box center [797, 601] width 116 height 616
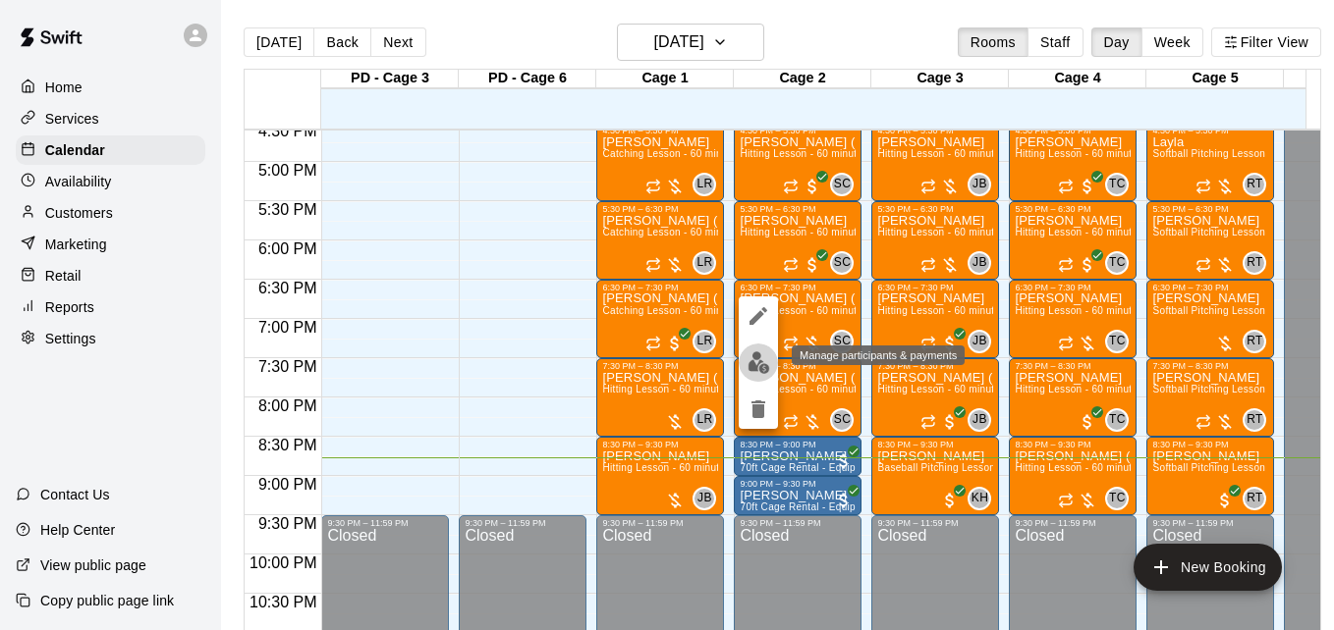
click at [752, 362] on img "edit" at bounding box center [758, 363] width 23 height 23
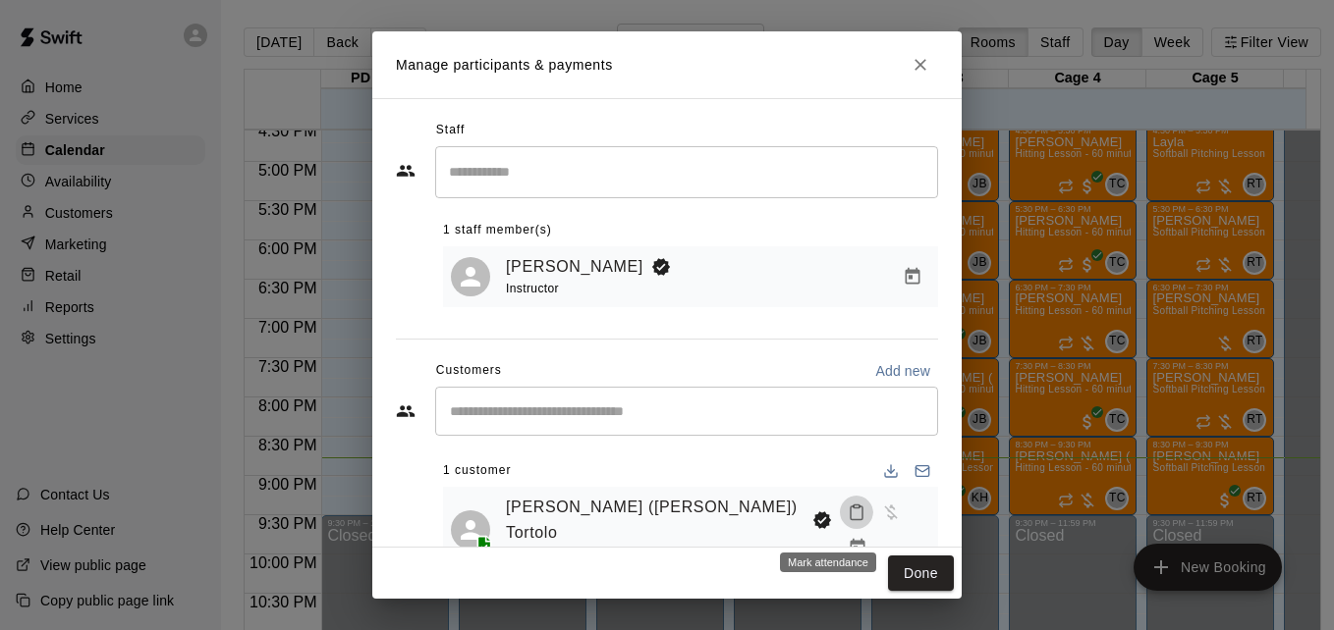
click at [848, 521] on icon "Mark attendance" at bounding box center [857, 513] width 18 height 18
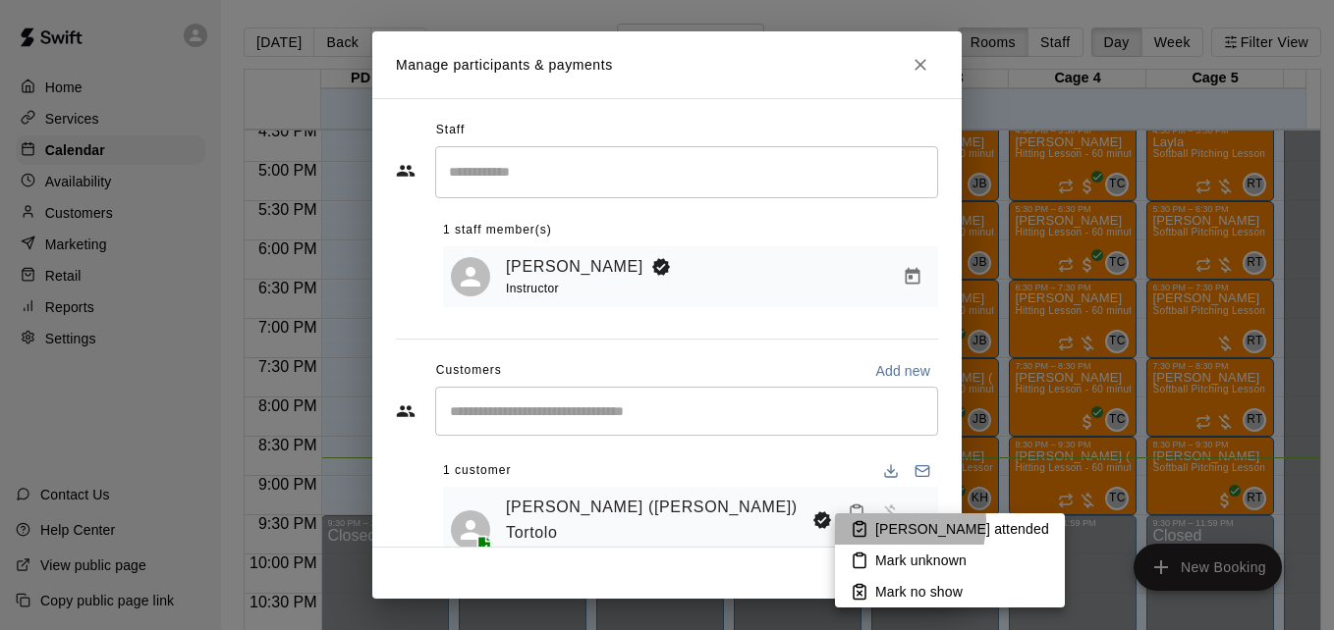
click at [881, 522] on p "Mark attended" at bounding box center [962, 530] width 174 height 20
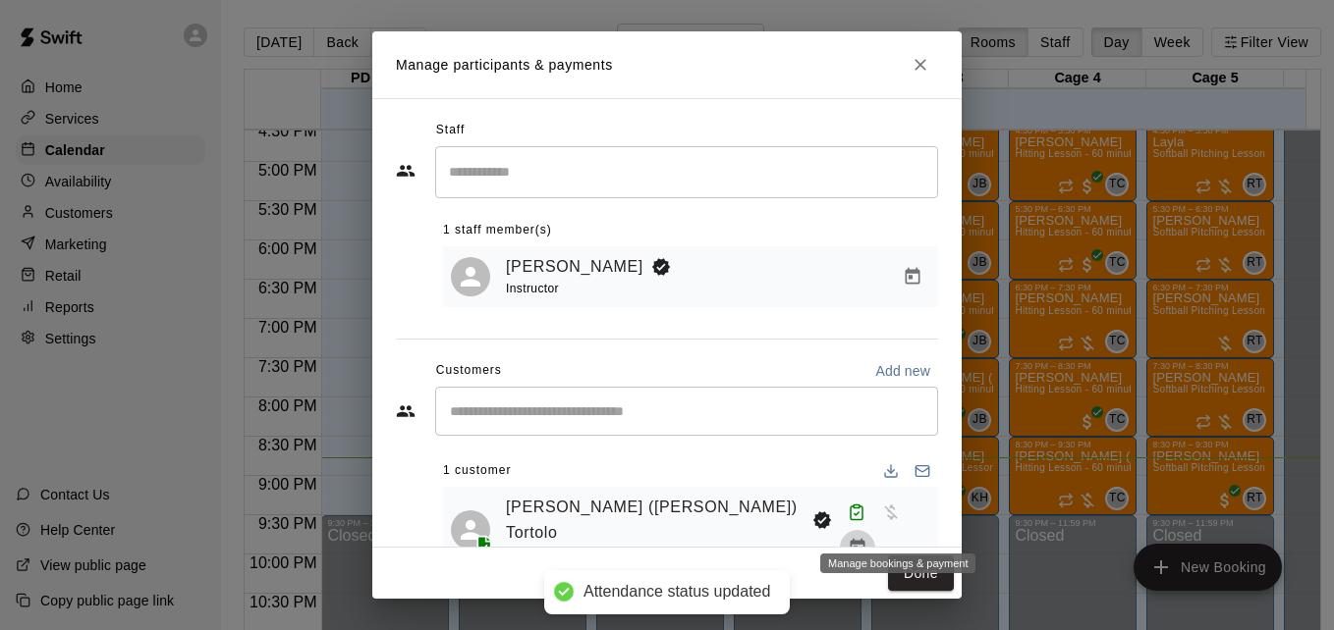
click at [867, 538] on icon "Manage bookings & payment" at bounding box center [858, 548] width 20 height 20
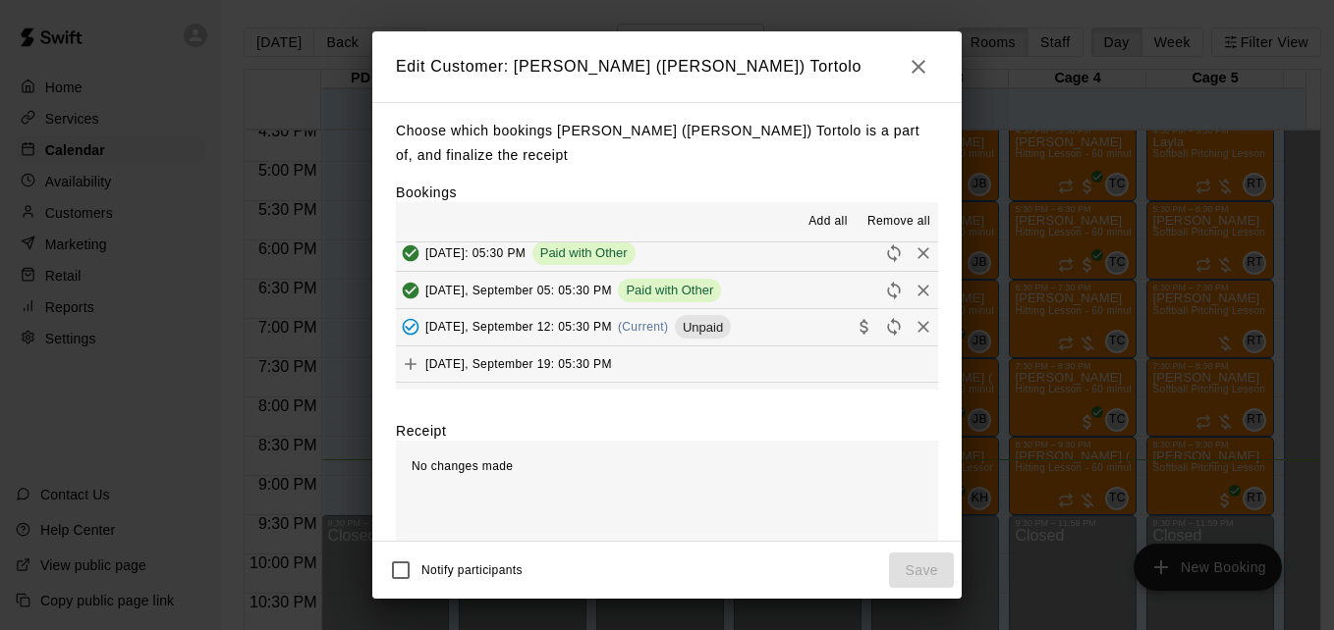
scroll to position [380, 0]
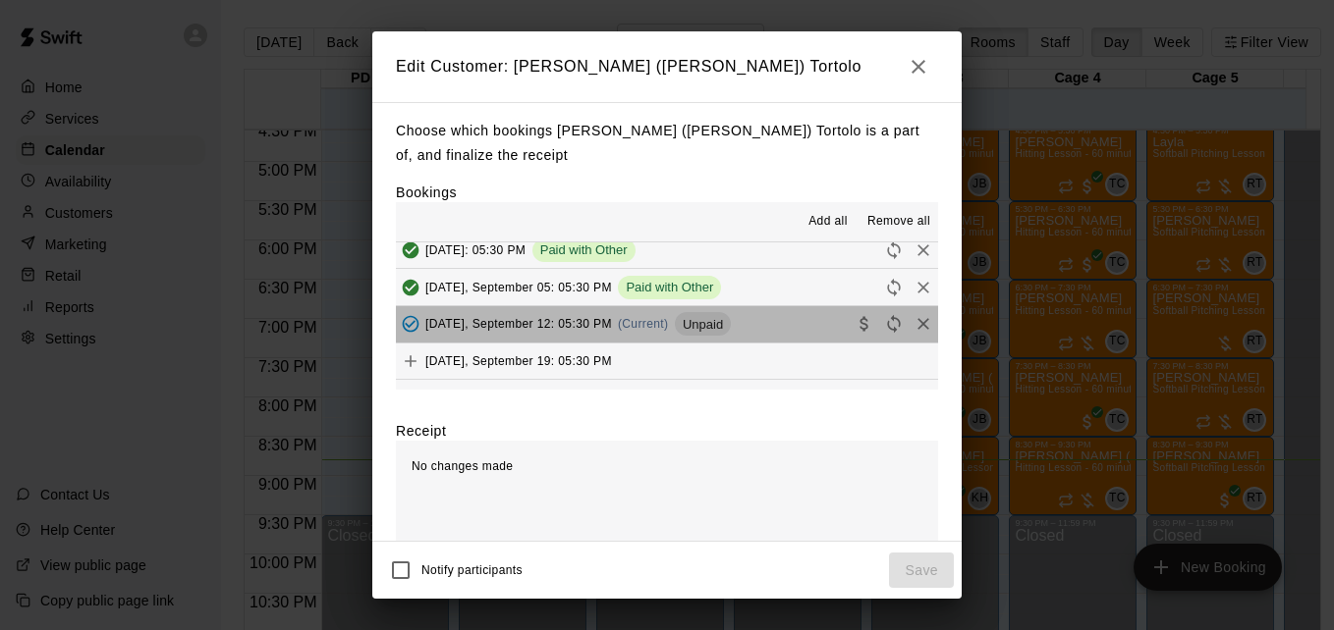
click at [795, 333] on button "Friday, September 12: 05:30 PM (Current) Unpaid" at bounding box center [667, 324] width 542 height 36
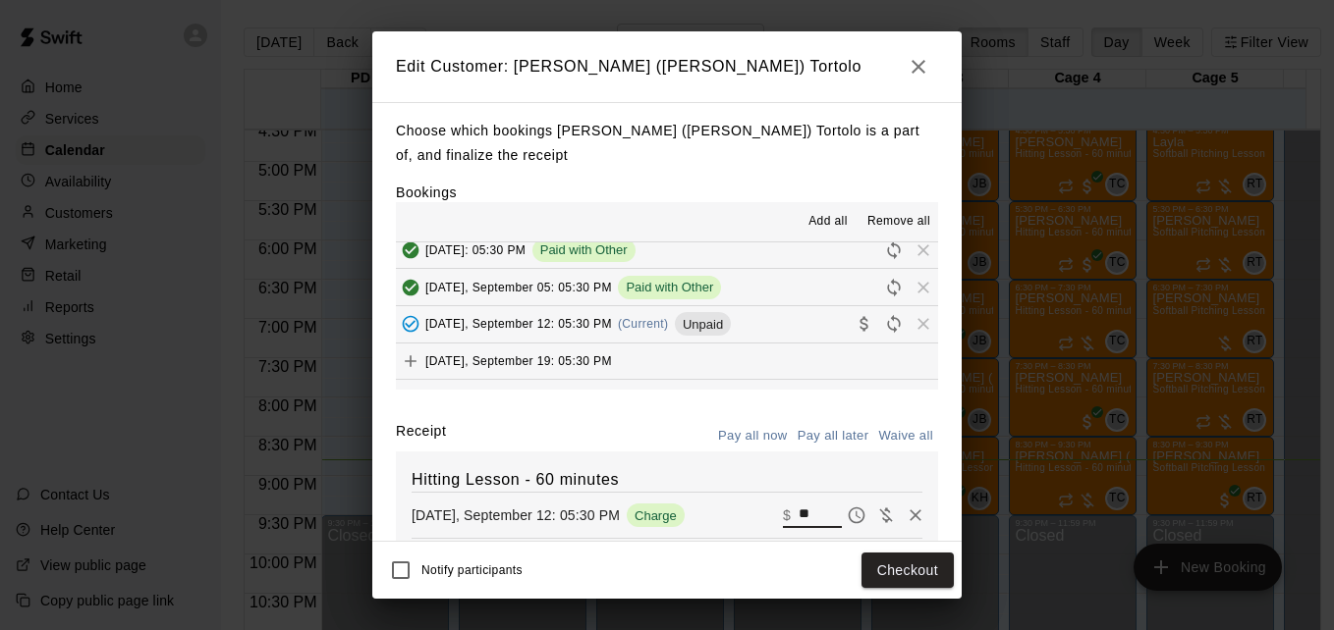
click at [798, 520] on input "**" at bounding box center [819, 516] width 43 height 26
type input "**"
click at [888, 575] on button "Checkout" at bounding box center [907, 571] width 92 height 36
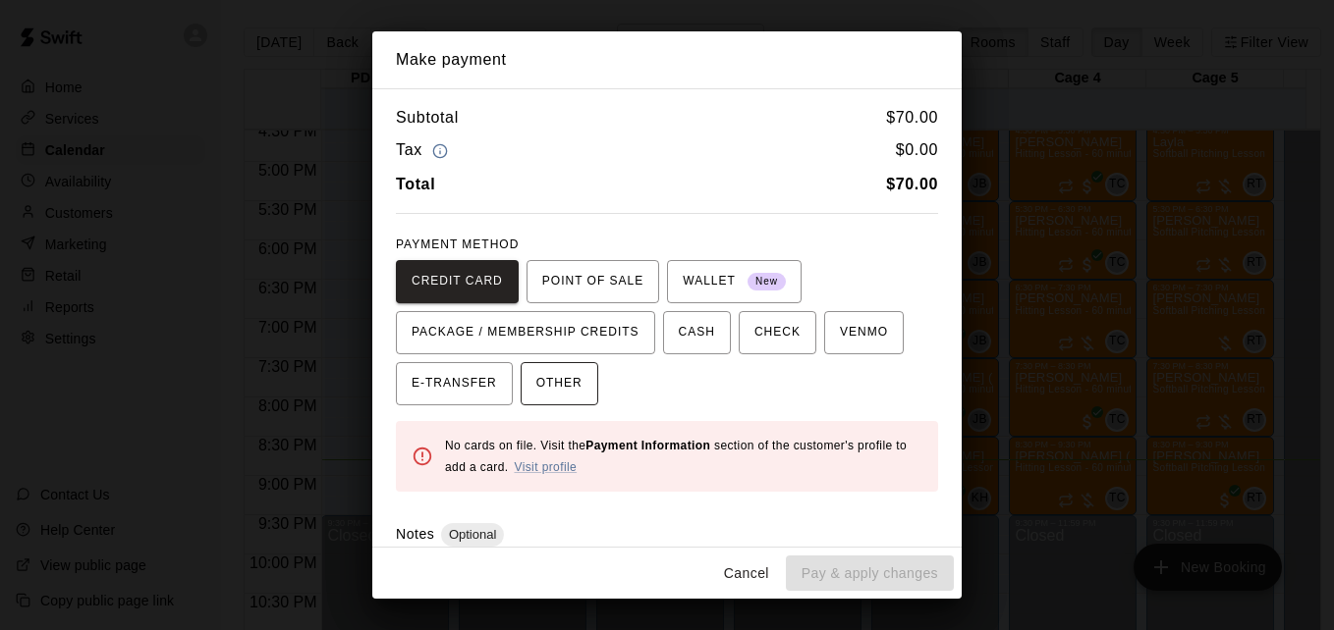
click at [573, 388] on button "OTHER" at bounding box center [559, 383] width 78 height 43
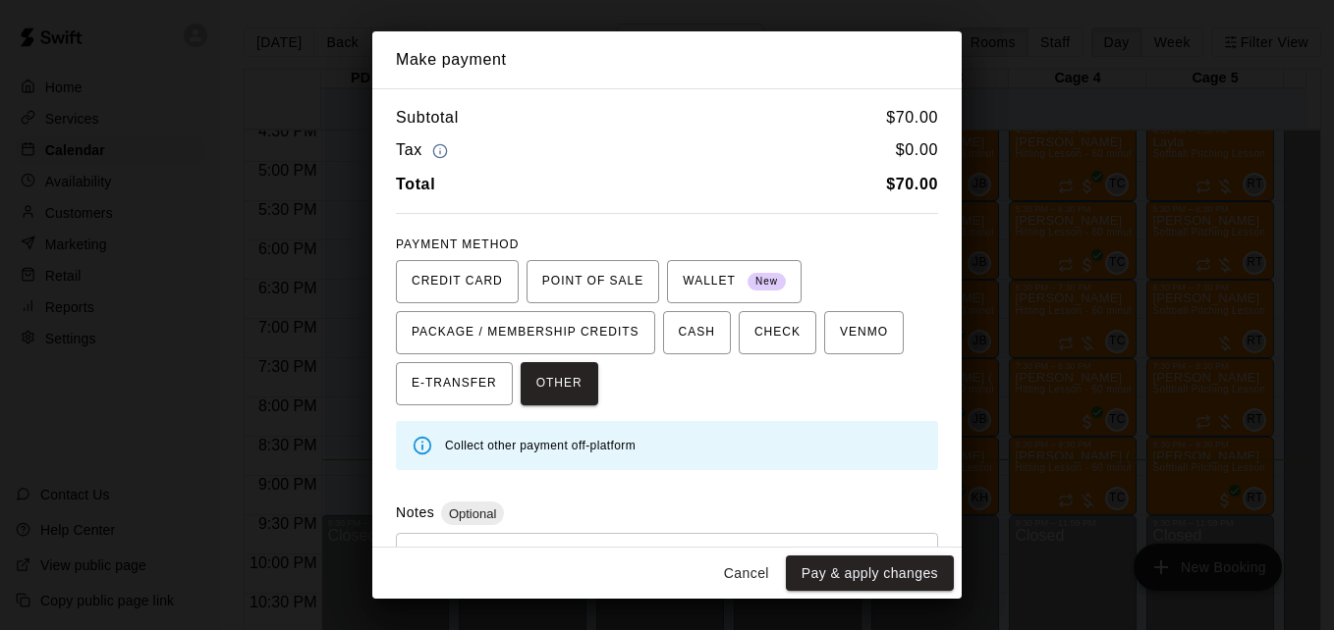
click at [566, 543] on div "* ​" at bounding box center [667, 578] width 542 height 91
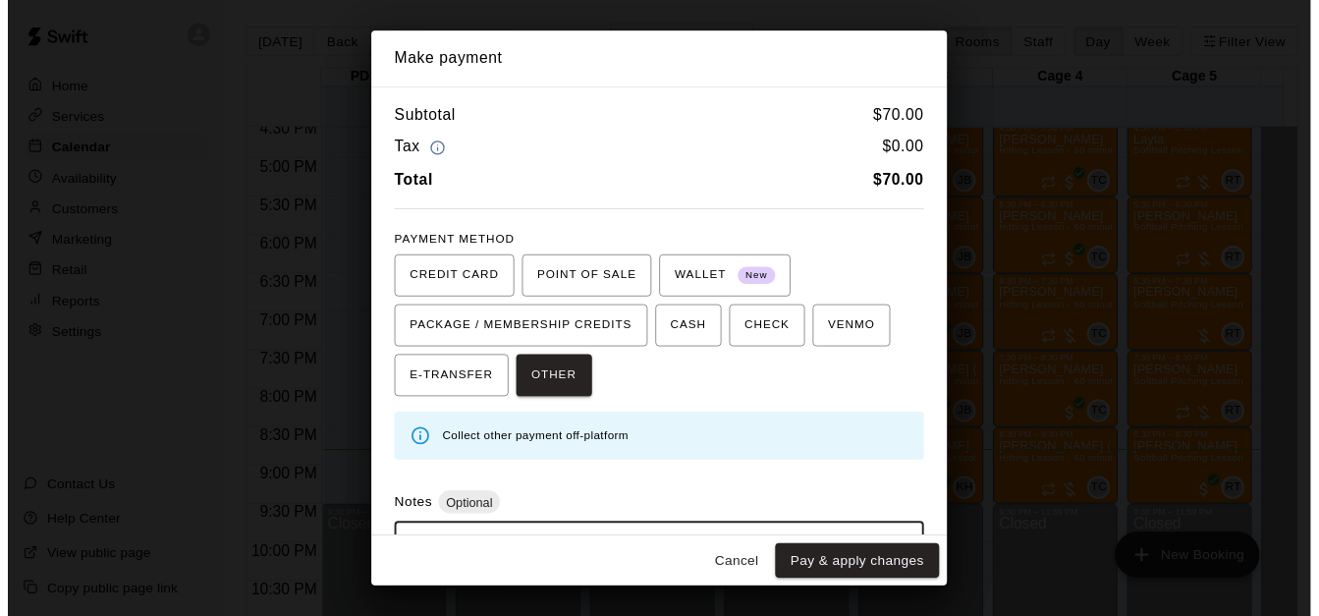
scroll to position [93, 0]
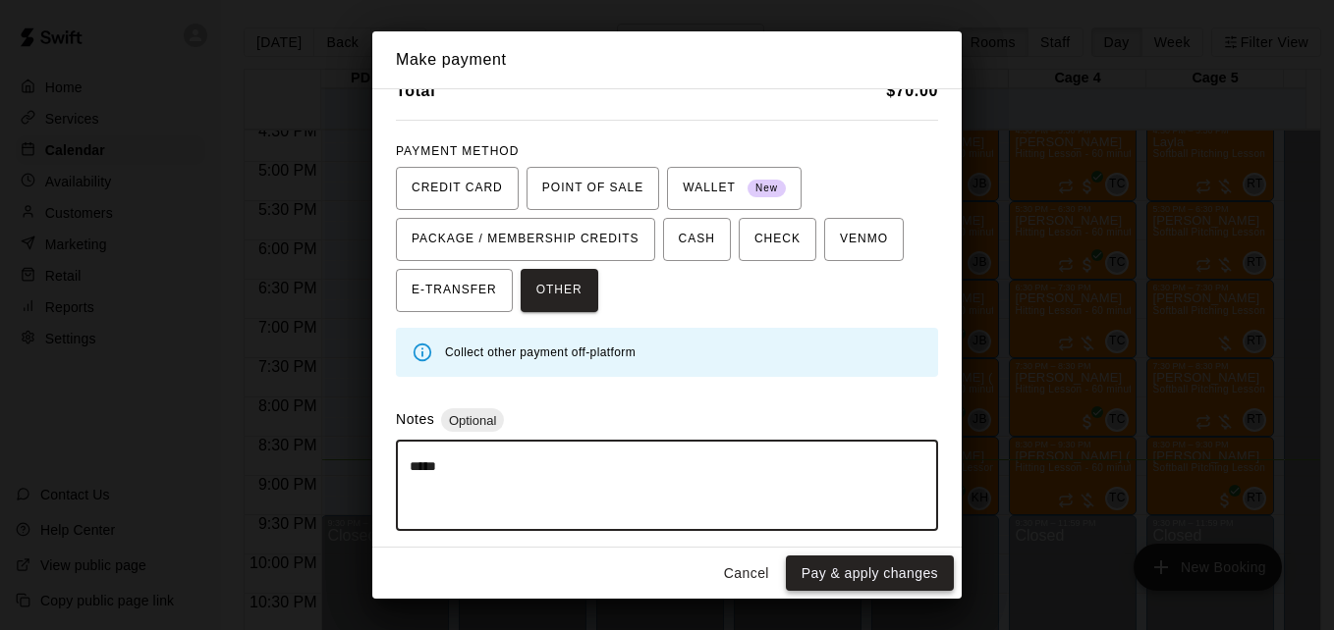
type textarea "*****"
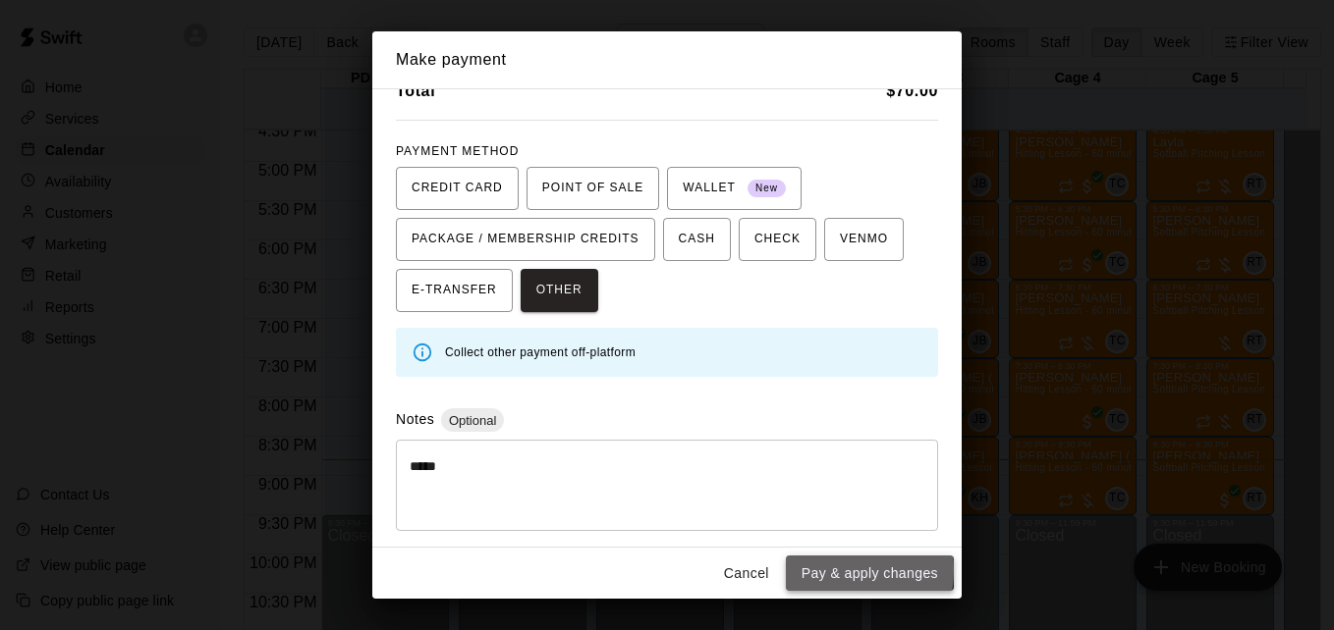
click at [827, 570] on button "Pay & apply changes" at bounding box center [870, 574] width 168 height 36
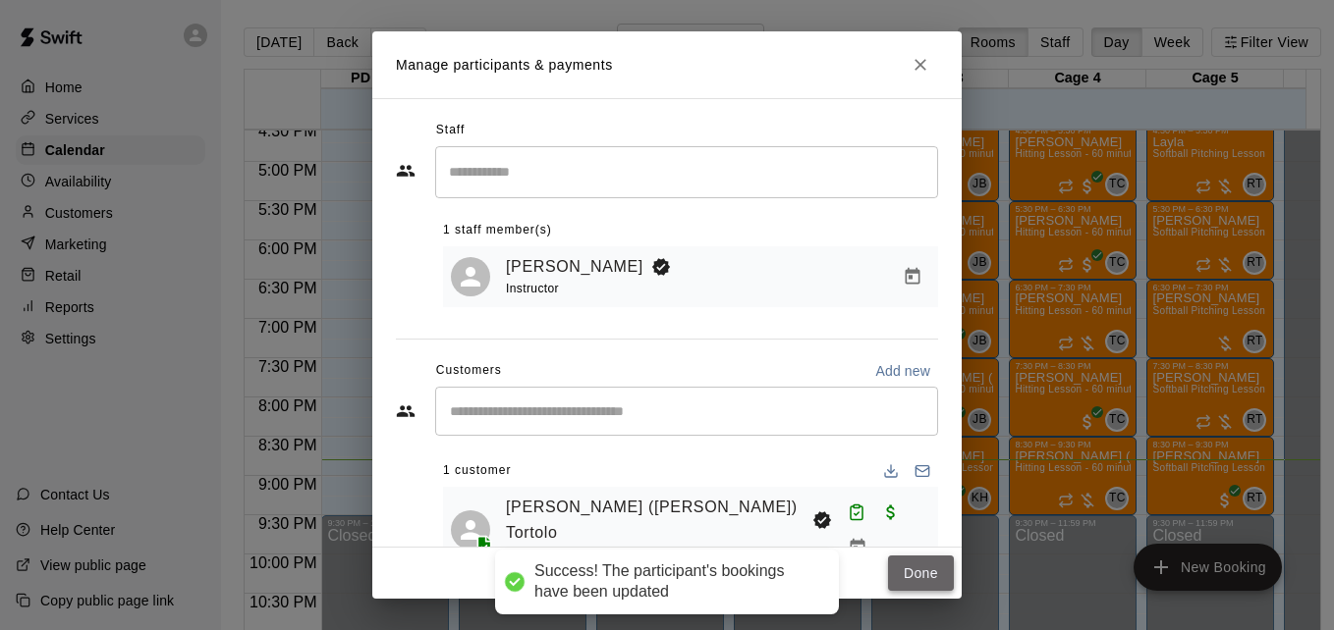
click at [913, 575] on button "Done" at bounding box center [921, 574] width 66 height 36
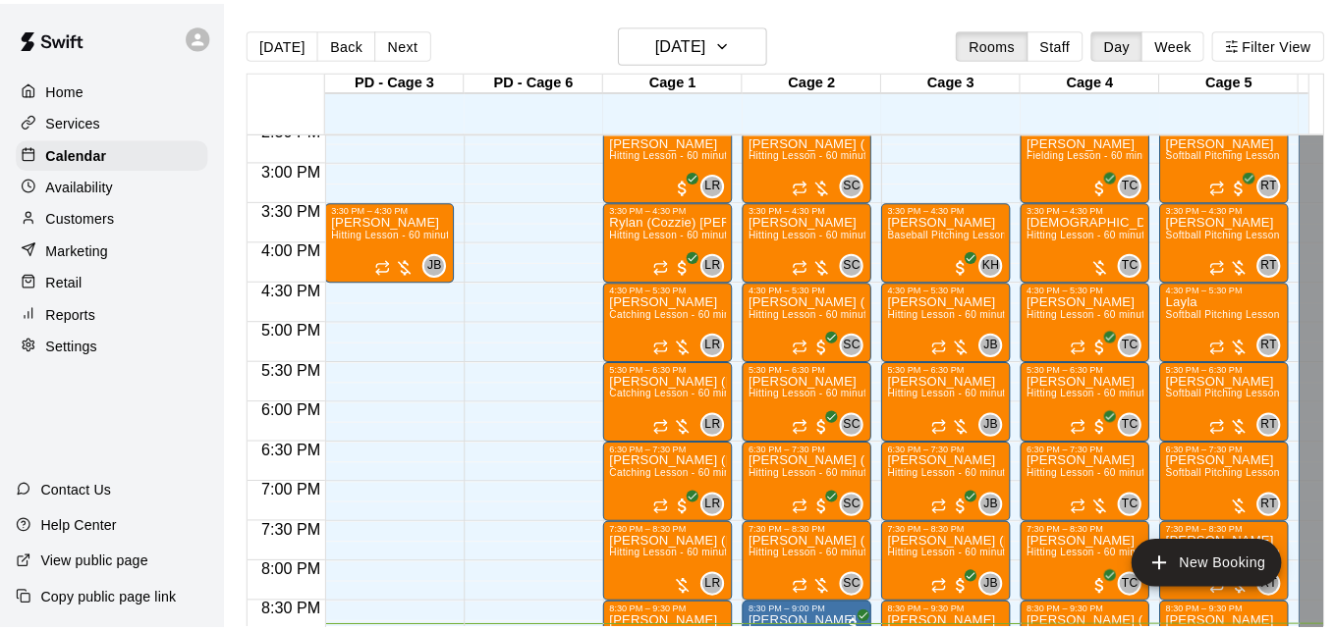
scroll to position [1108, 0]
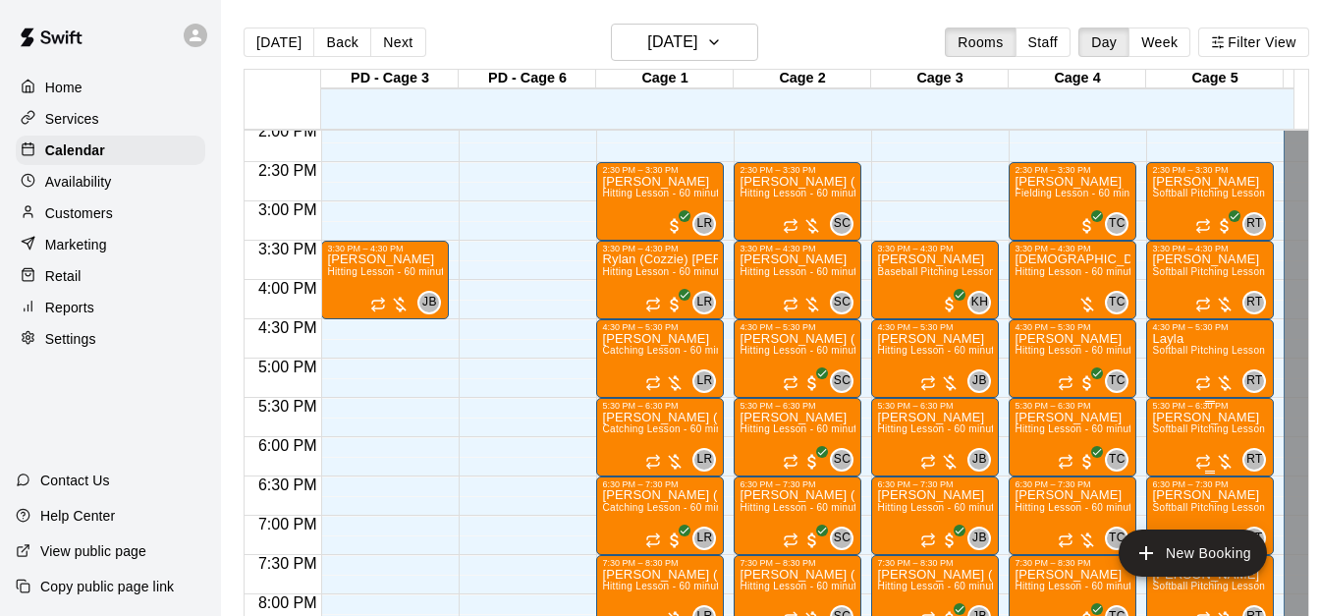
click at [1189, 431] on span "Softball Pitching Lesson - 60 minutes" at bounding box center [1239, 428] width 174 height 11
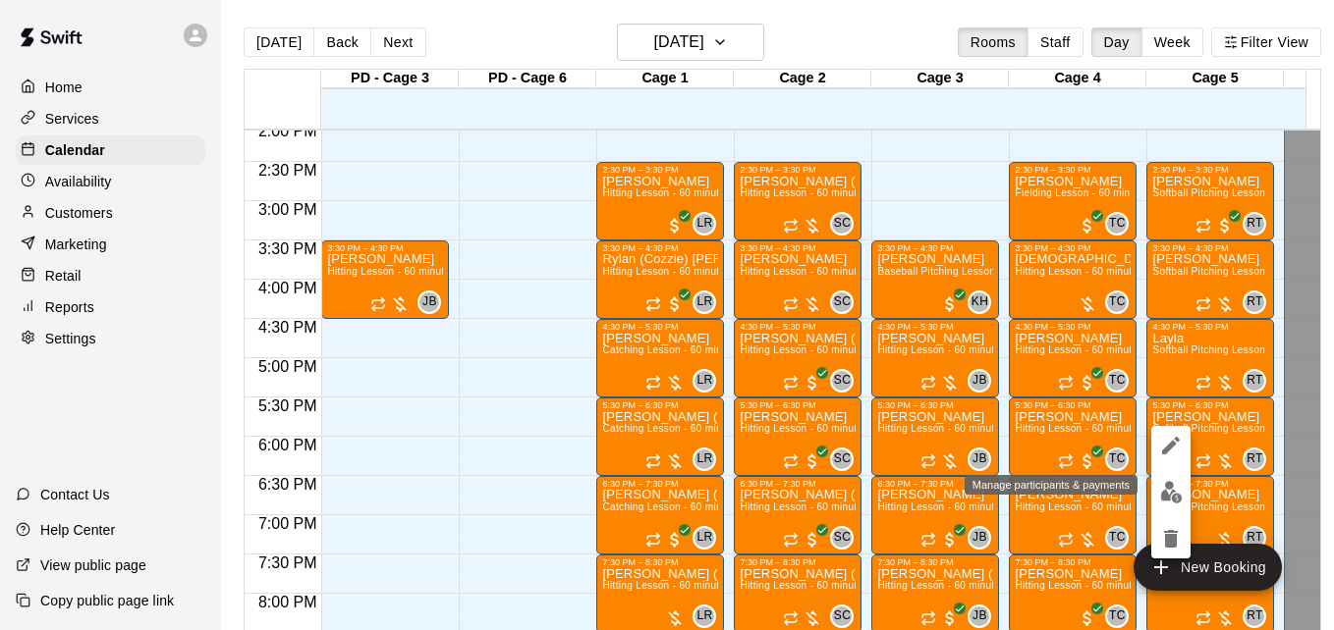
click at [1173, 487] on img "edit" at bounding box center [1171, 492] width 23 height 23
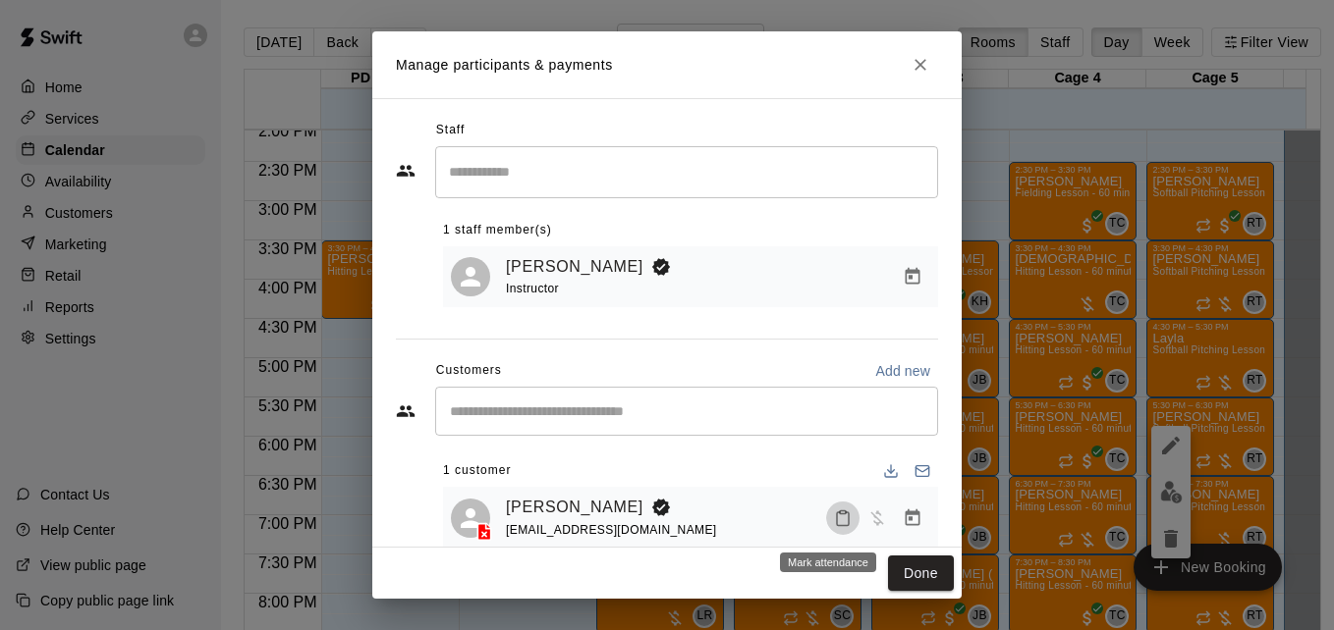
click at [834, 525] on icon "Mark attendance" at bounding box center [843, 519] width 18 height 18
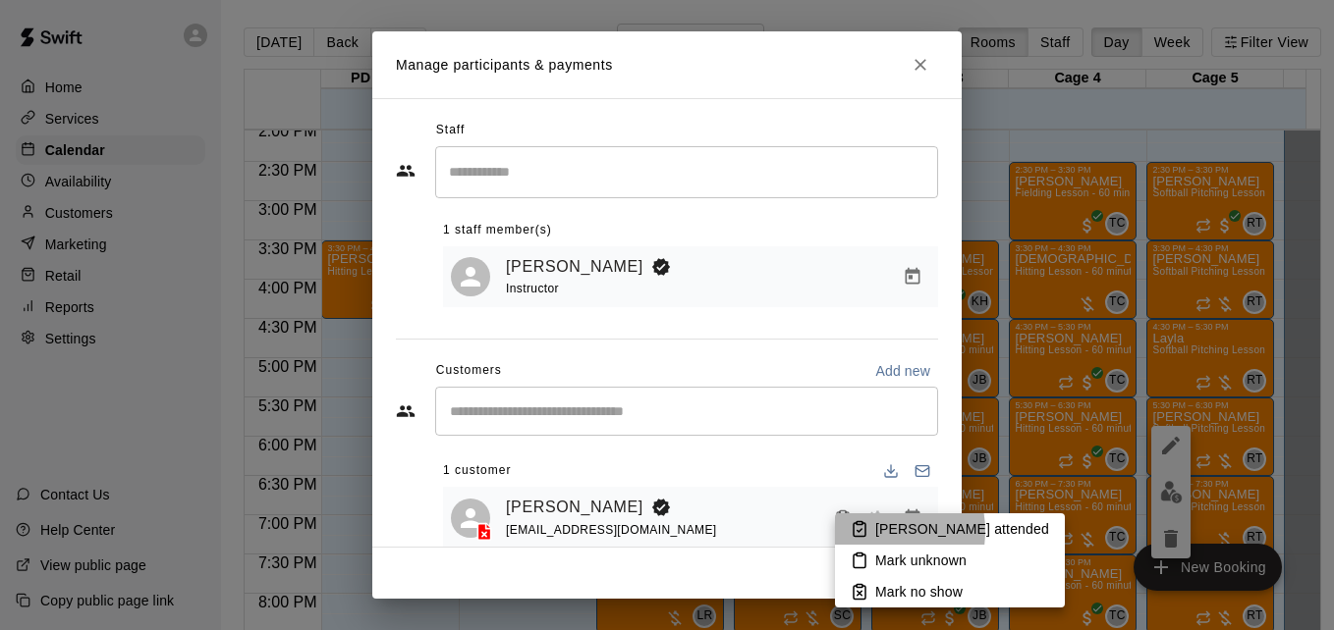
click at [874, 531] on li "[PERSON_NAME] attended" at bounding box center [950, 529] width 230 height 31
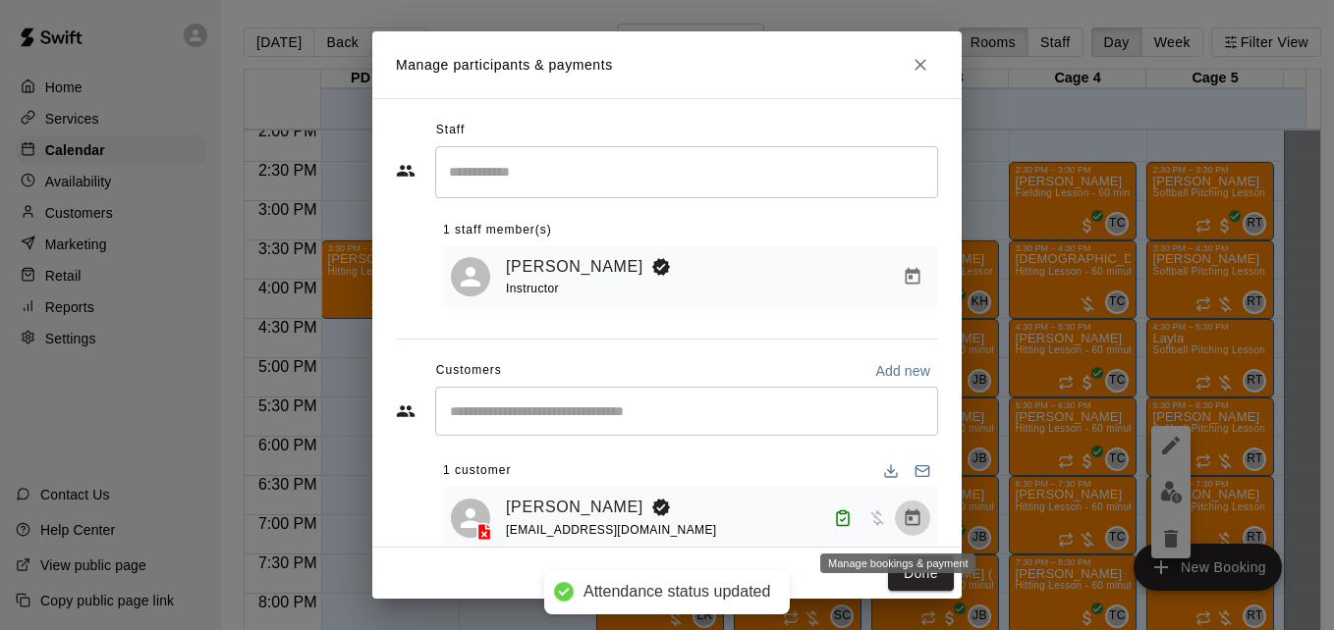
click at [903, 521] on icon "Manage bookings & payment" at bounding box center [913, 519] width 20 height 20
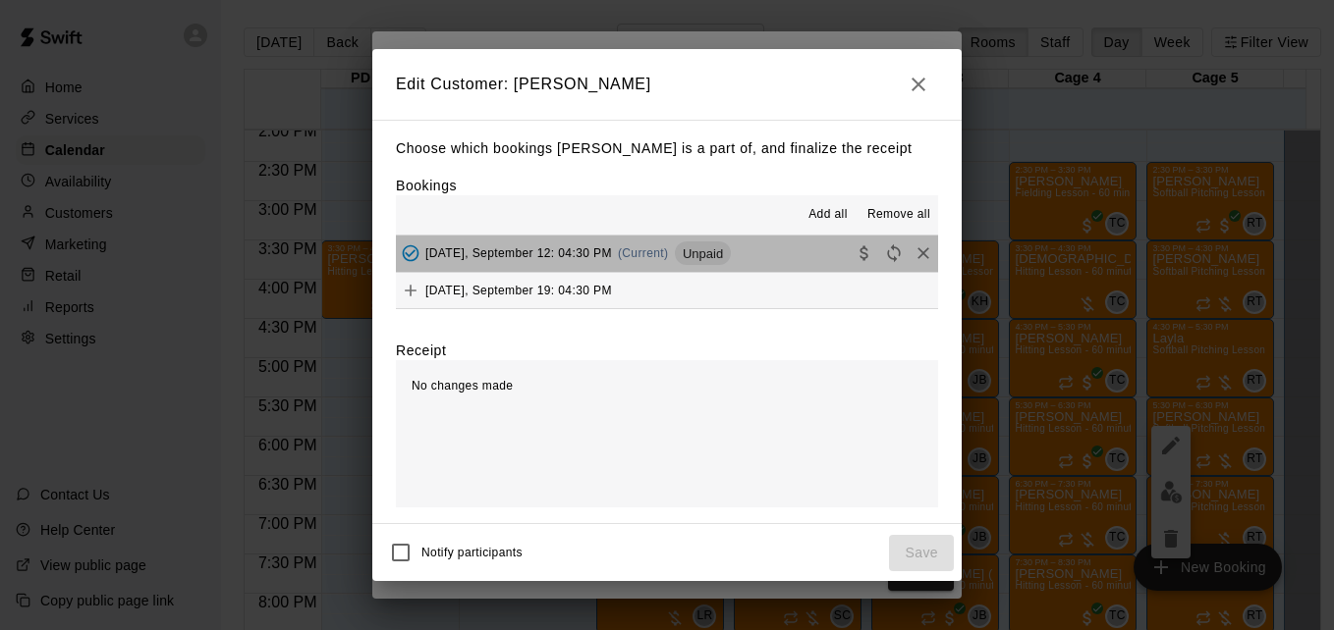
click at [779, 260] on button "Friday, September 12: 04:30 PM (Current) Unpaid" at bounding box center [667, 254] width 542 height 36
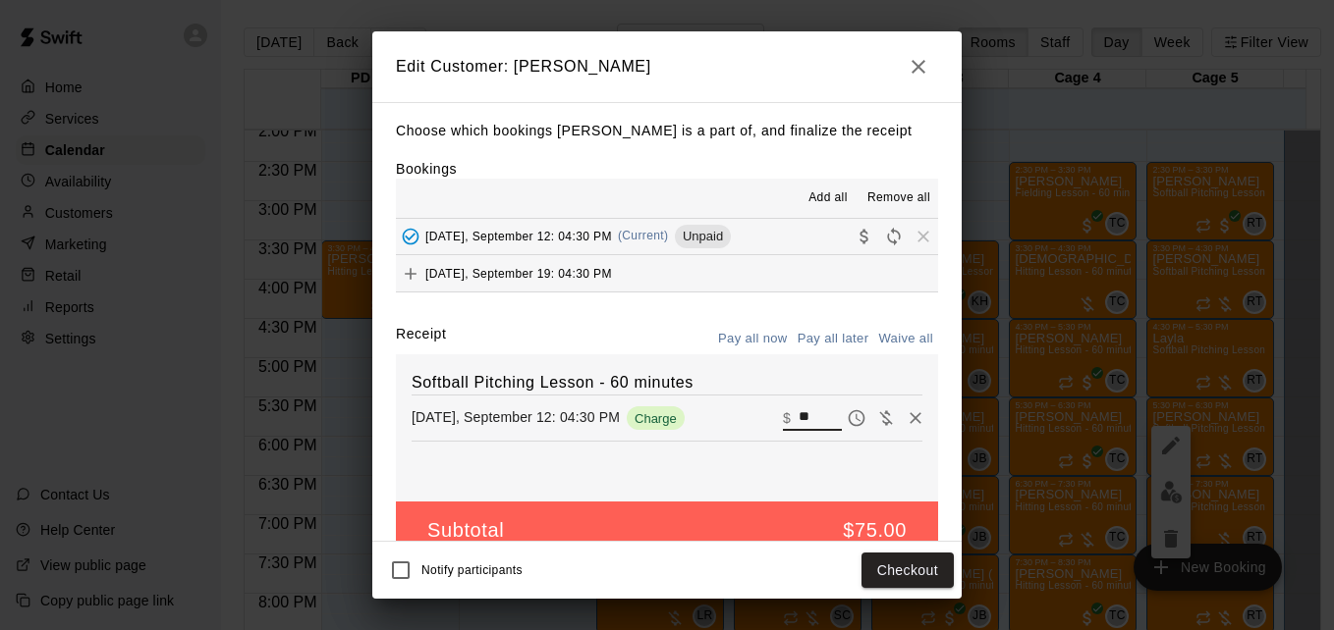
click at [798, 418] on input "**" at bounding box center [819, 419] width 43 height 26
type input "**"
click at [907, 574] on button "Checkout" at bounding box center [907, 571] width 92 height 36
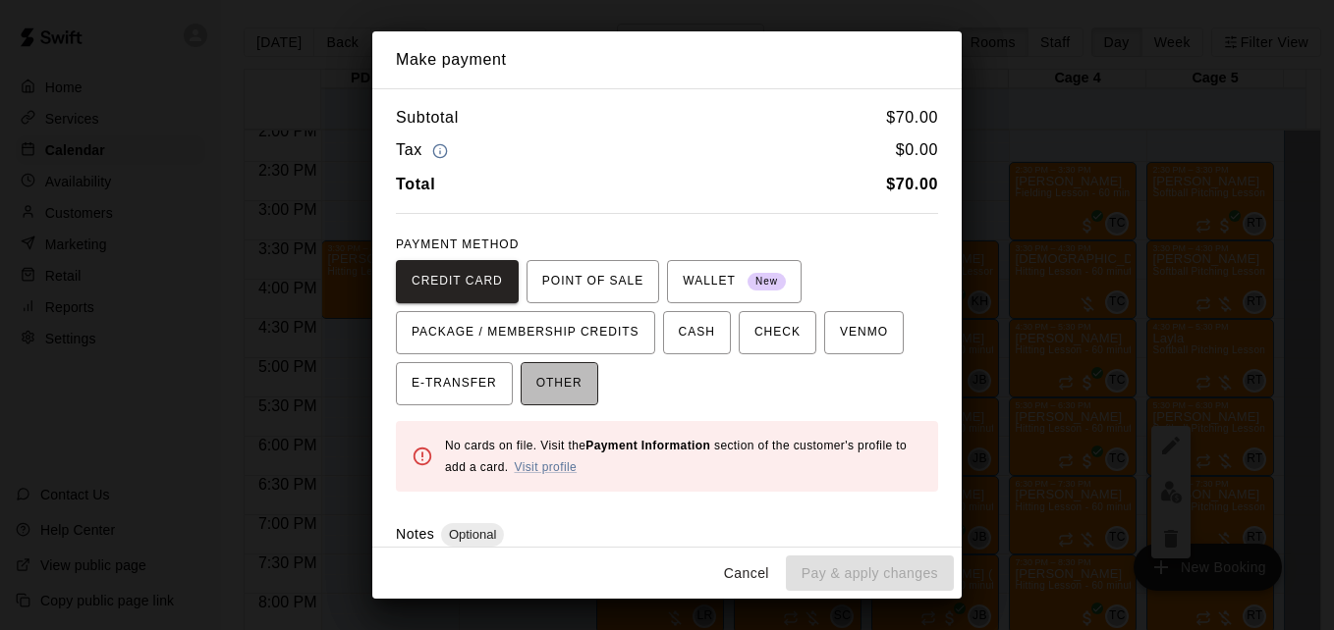
click at [566, 384] on span "OTHER" at bounding box center [559, 383] width 46 height 31
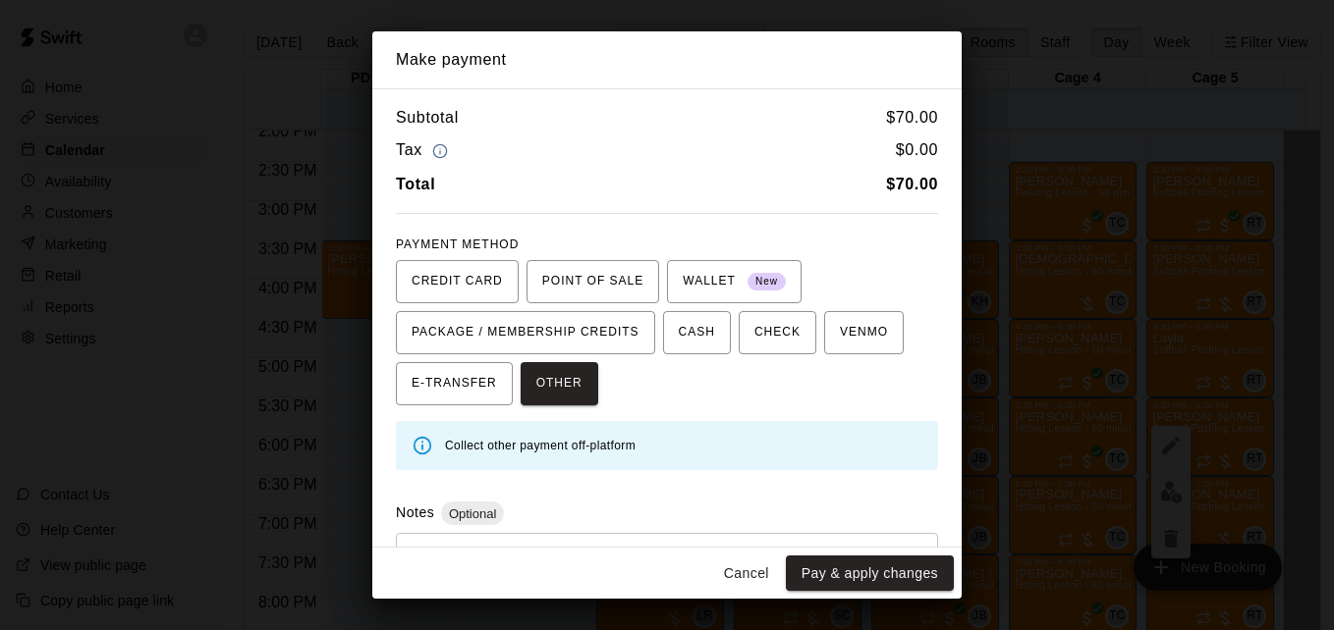
click at [555, 548] on div "Cancel Pay & apply changes" at bounding box center [666, 574] width 589 height 52
click at [565, 537] on div "* ​" at bounding box center [667, 578] width 542 height 91
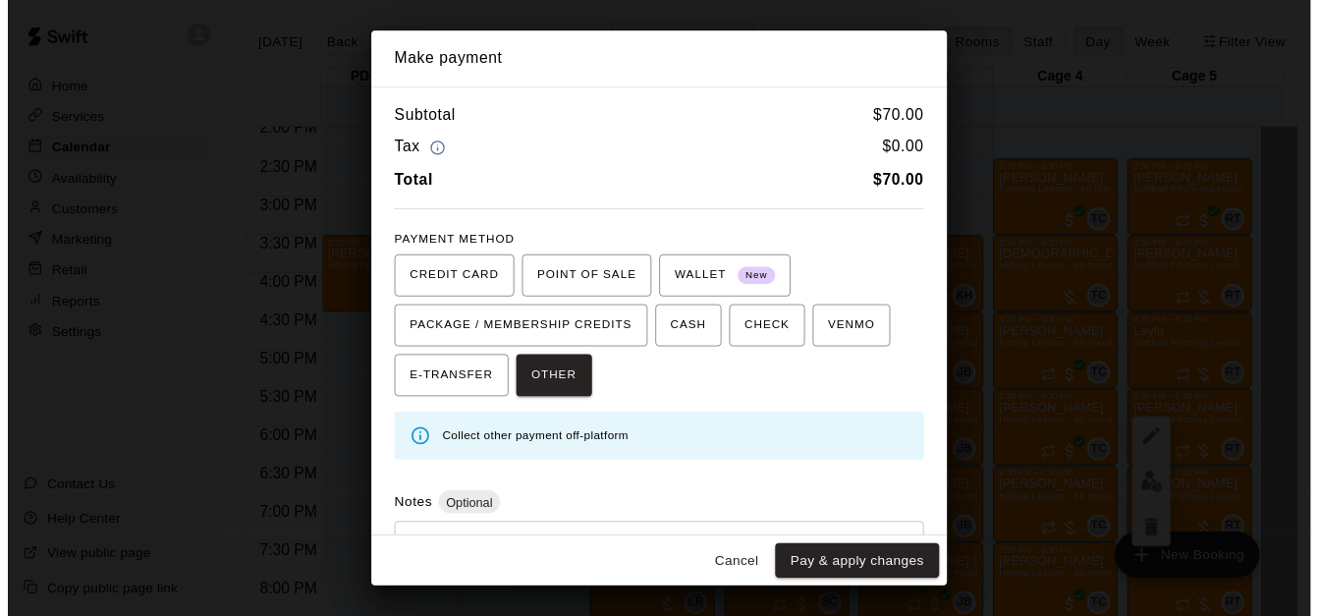
scroll to position [93, 0]
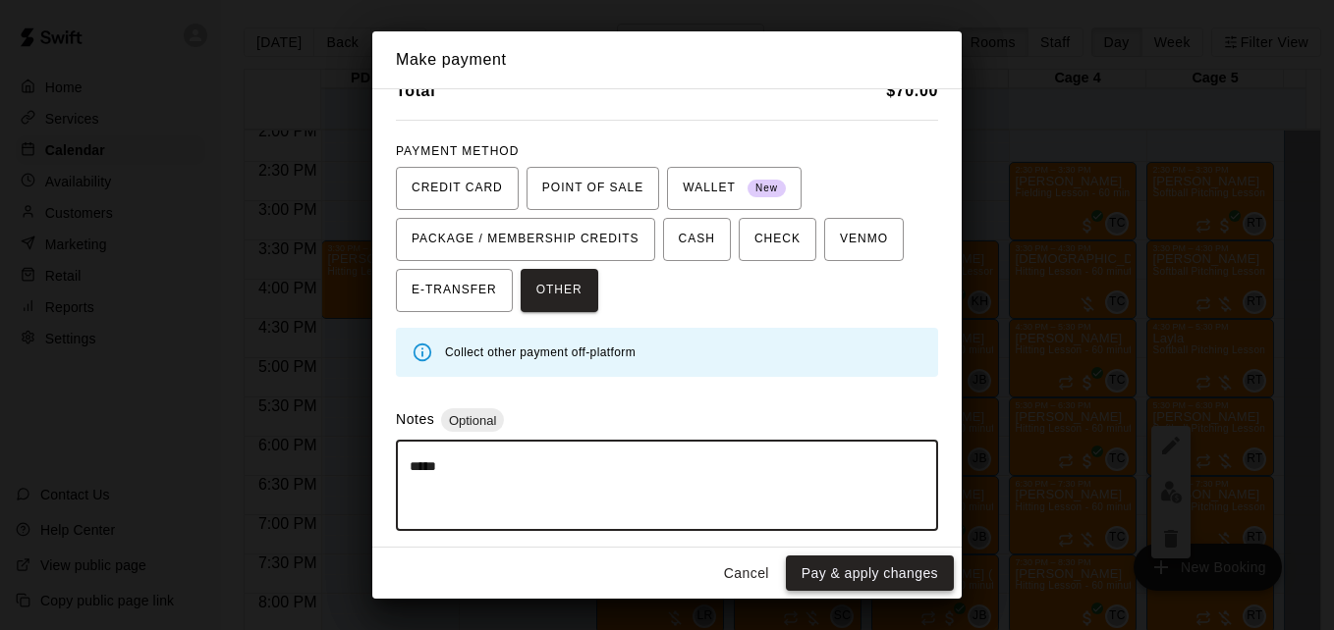
type textarea "*****"
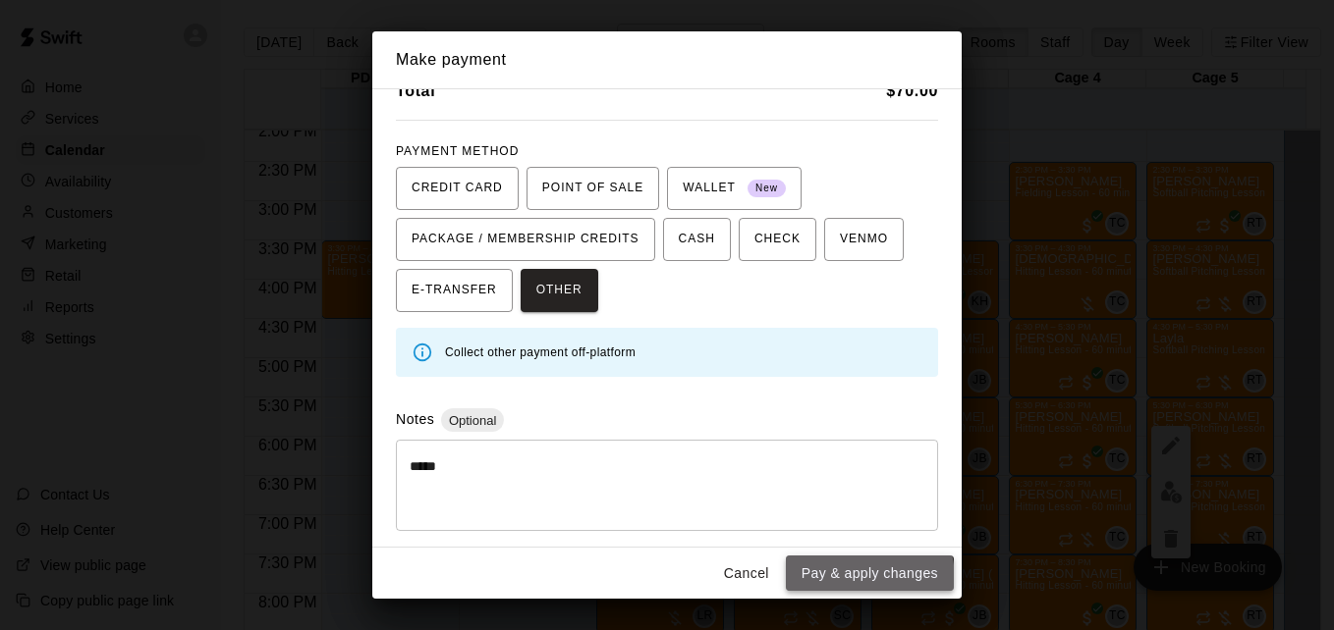
click at [844, 579] on button "Pay & apply changes" at bounding box center [870, 574] width 168 height 36
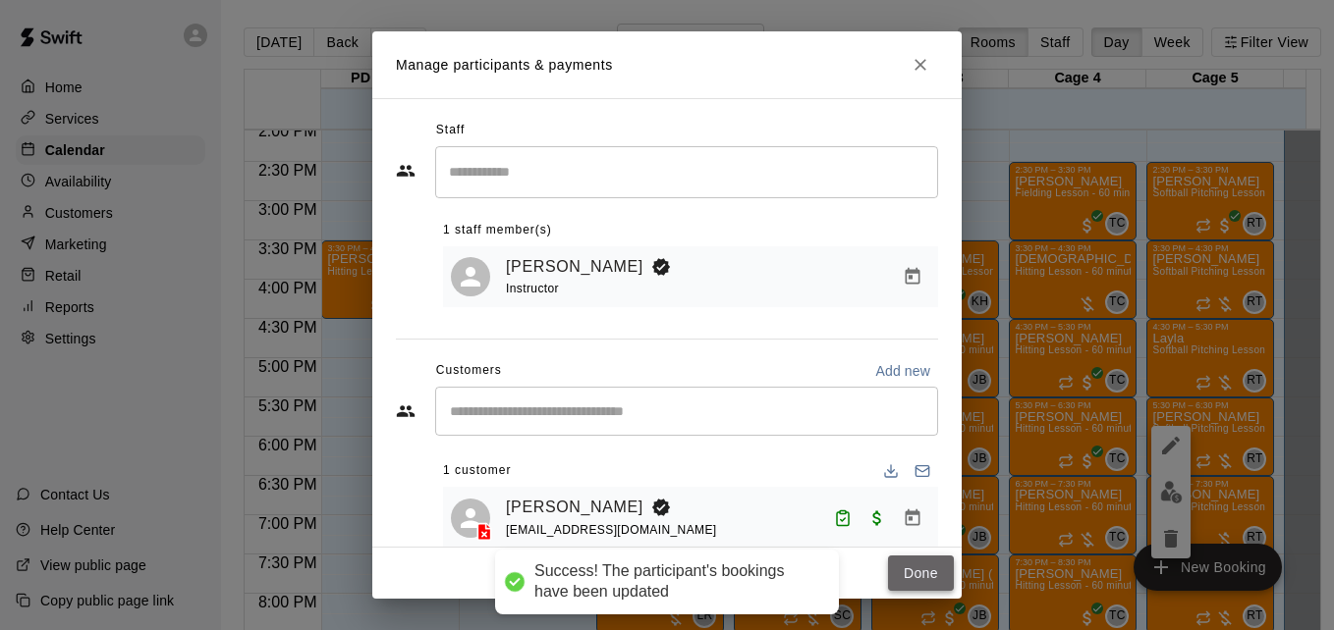
click at [901, 574] on button "Done" at bounding box center [921, 574] width 66 height 36
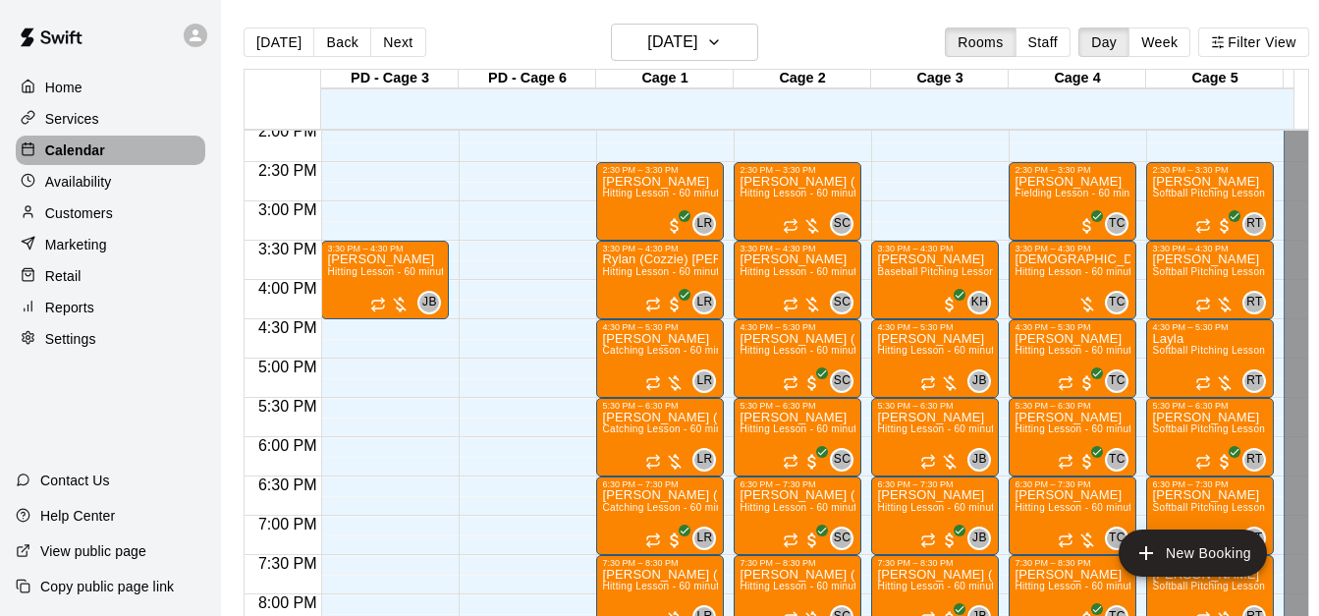
click at [110, 156] on div "Calendar" at bounding box center [111, 150] width 190 height 29
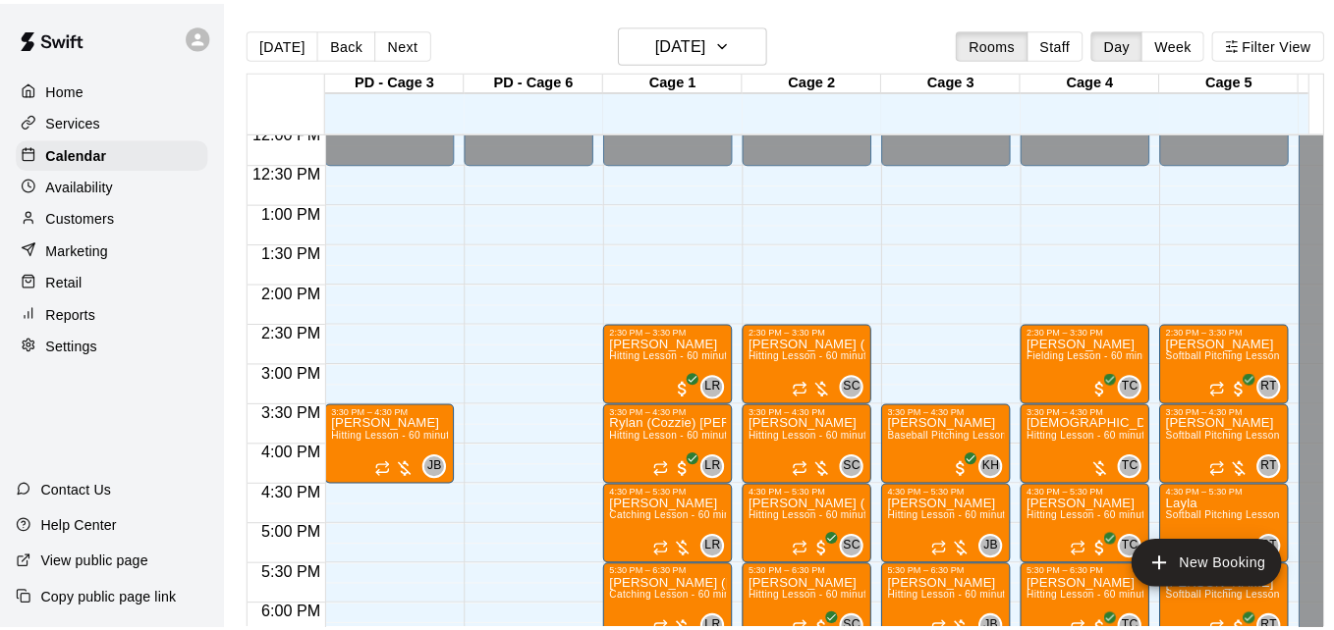
scroll to position [951, 0]
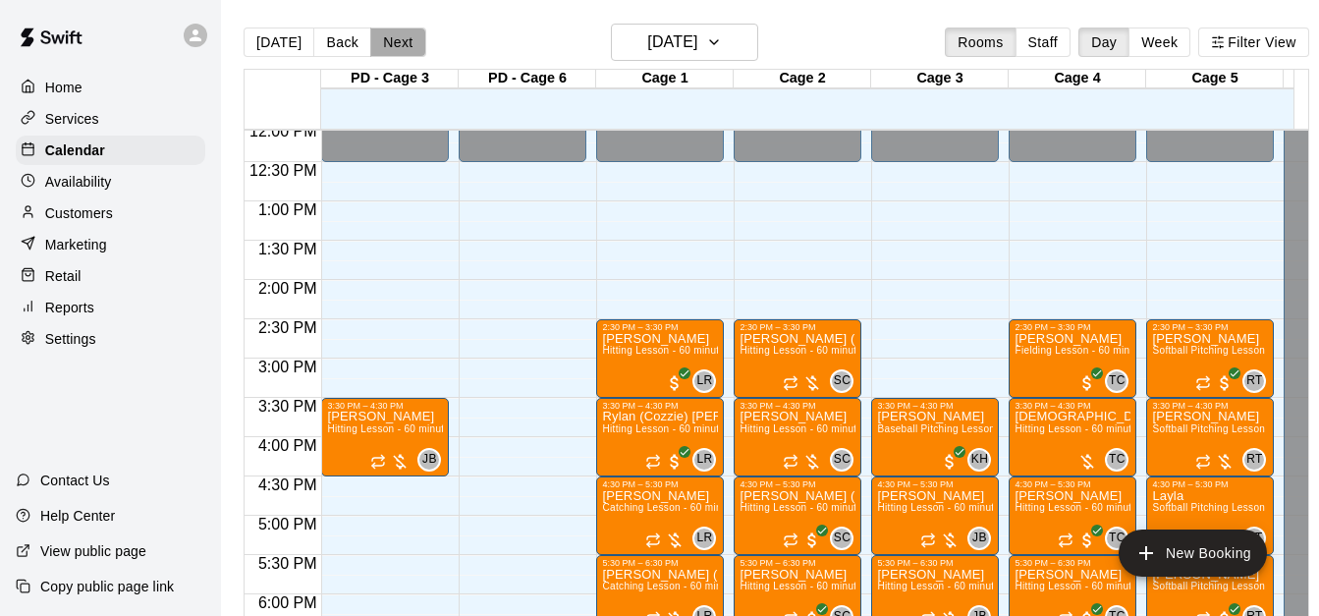
click at [395, 36] on button "Next" at bounding box center [397, 41] width 55 height 29
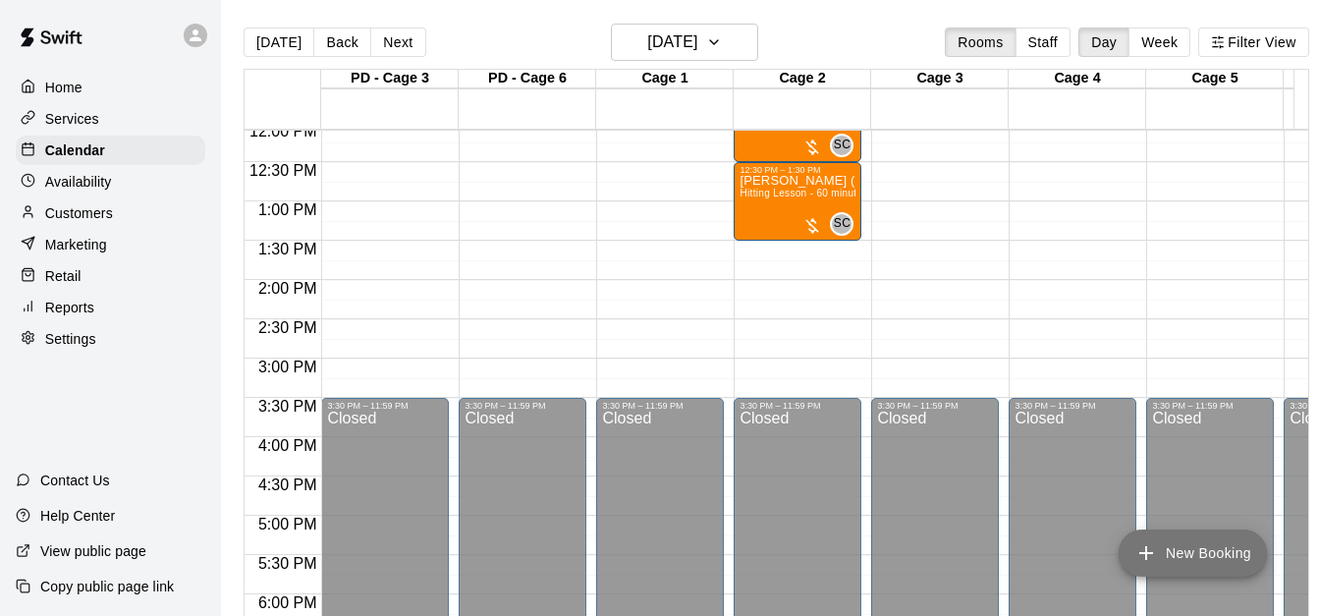
click at [1175, 557] on button "New Booking" at bounding box center [1193, 552] width 148 height 47
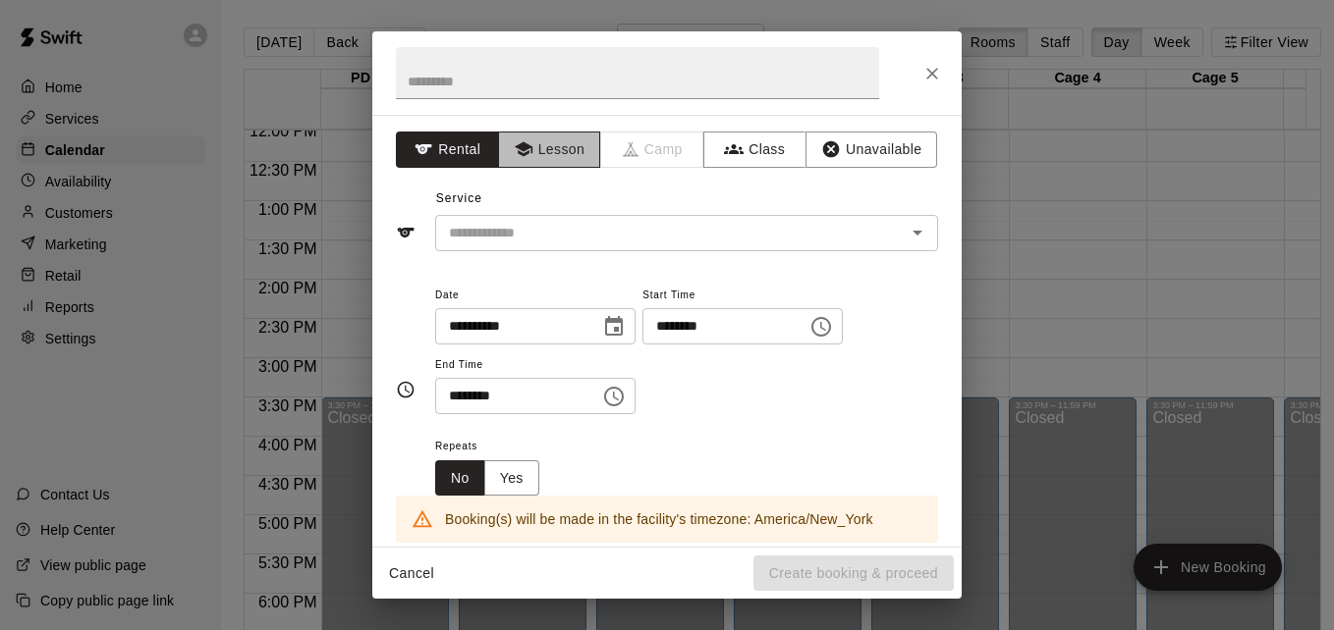
click at [547, 151] on button "Lesson" at bounding box center [549, 150] width 103 height 36
click at [608, 249] on div "​" at bounding box center [686, 233] width 503 height 36
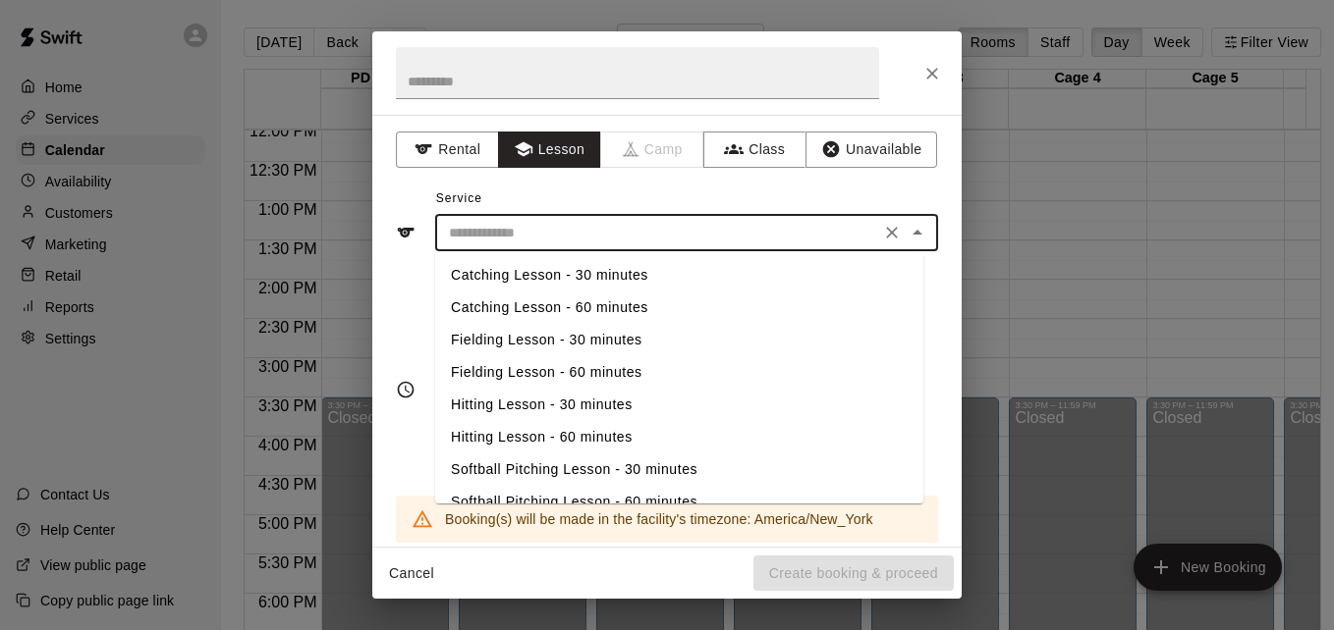
click at [593, 433] on li "Hitting Lesson - 60 minutes" at bounding box center [679, 437] width 488 height 32
type input "**********"
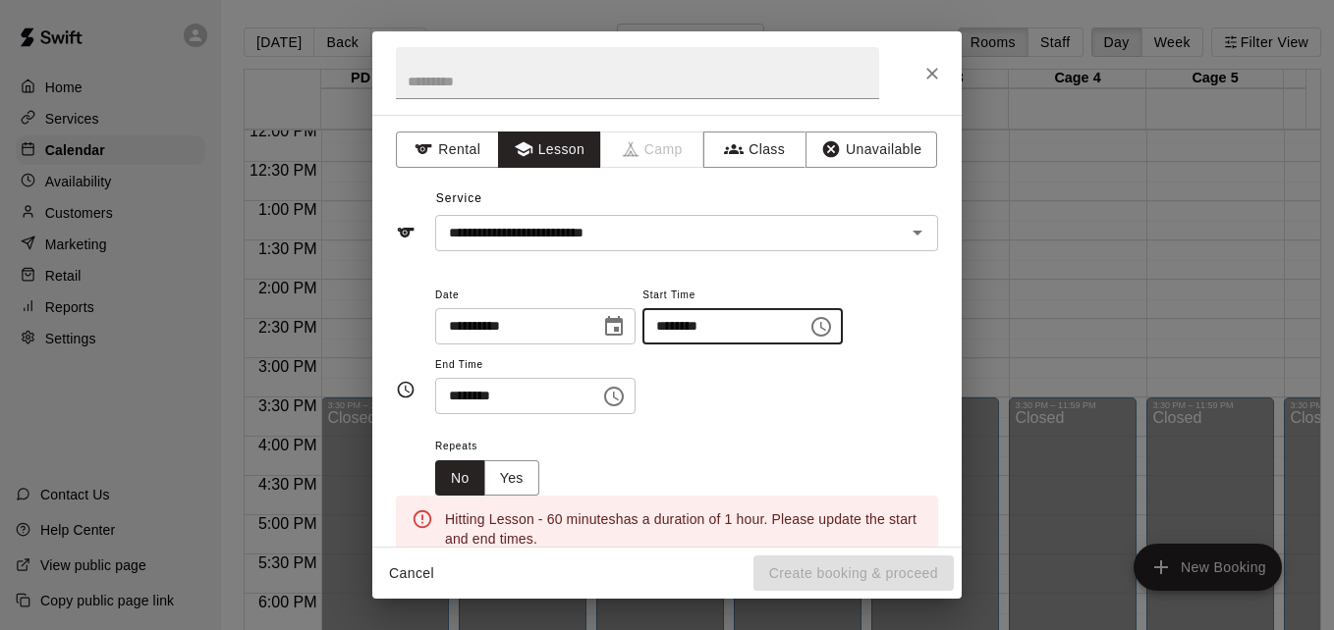
click at [692, 324] on input "********" at bounding box center [717, 326] width 151 height 36
type input "********"
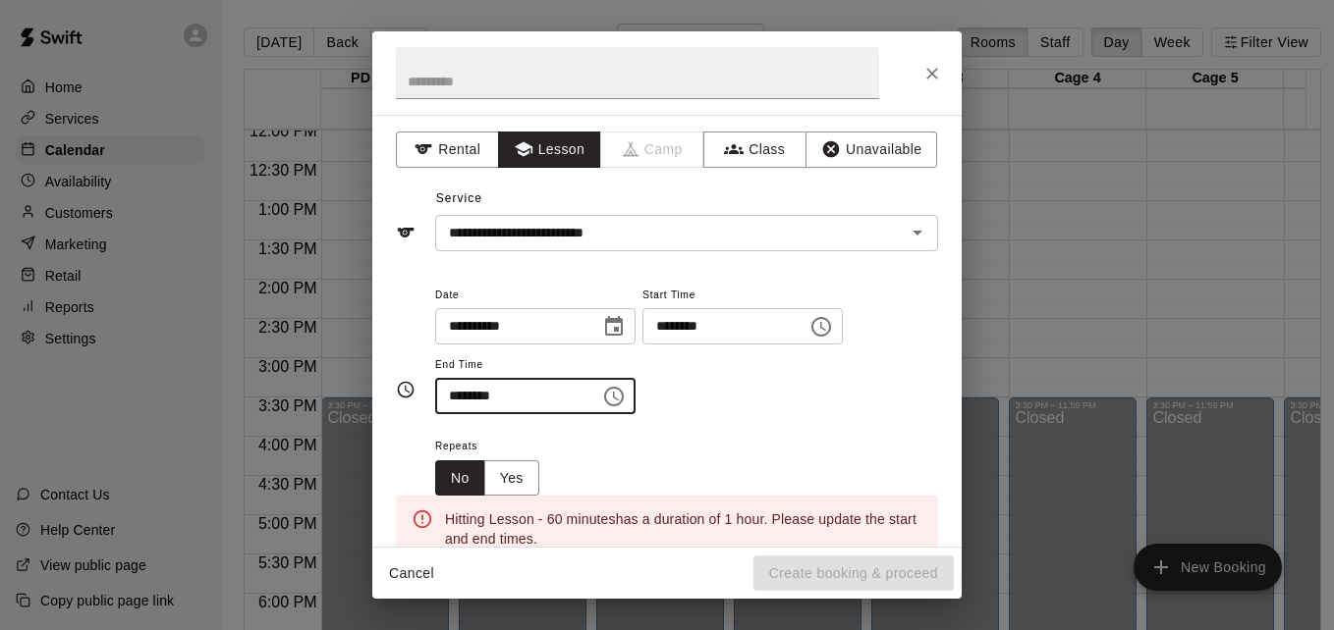
click at [449, 395] on input "********" at bounding box center [510, 396] width 151 height 36
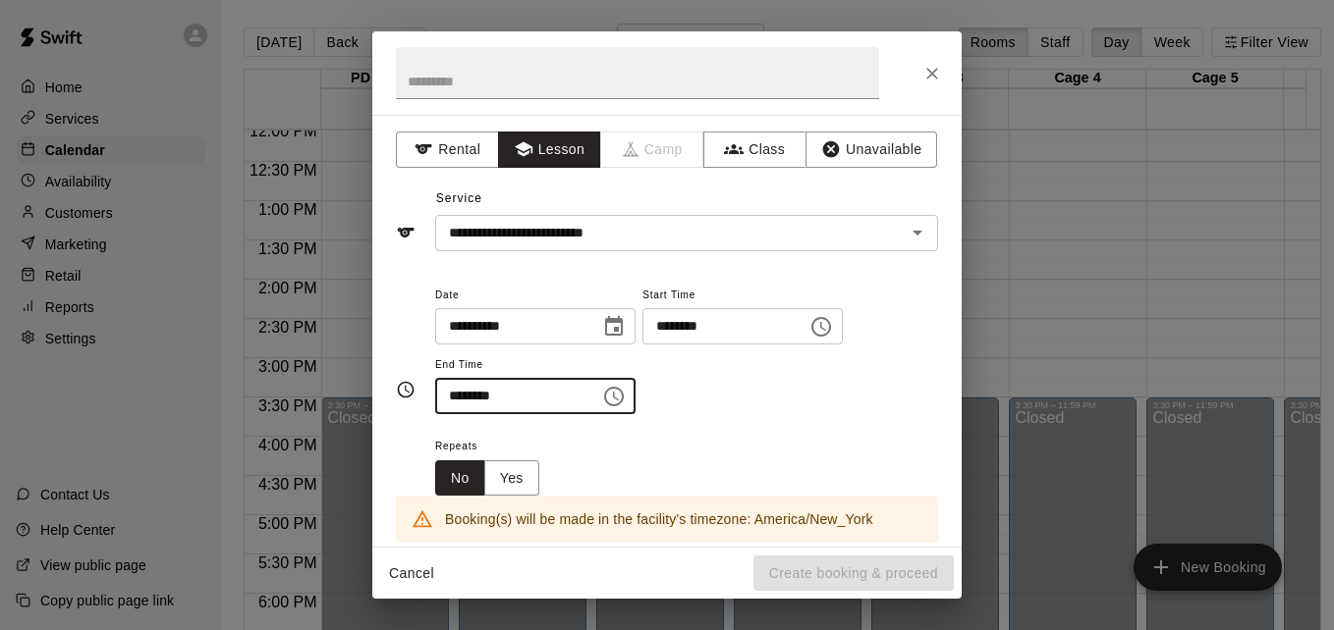
type input "********"
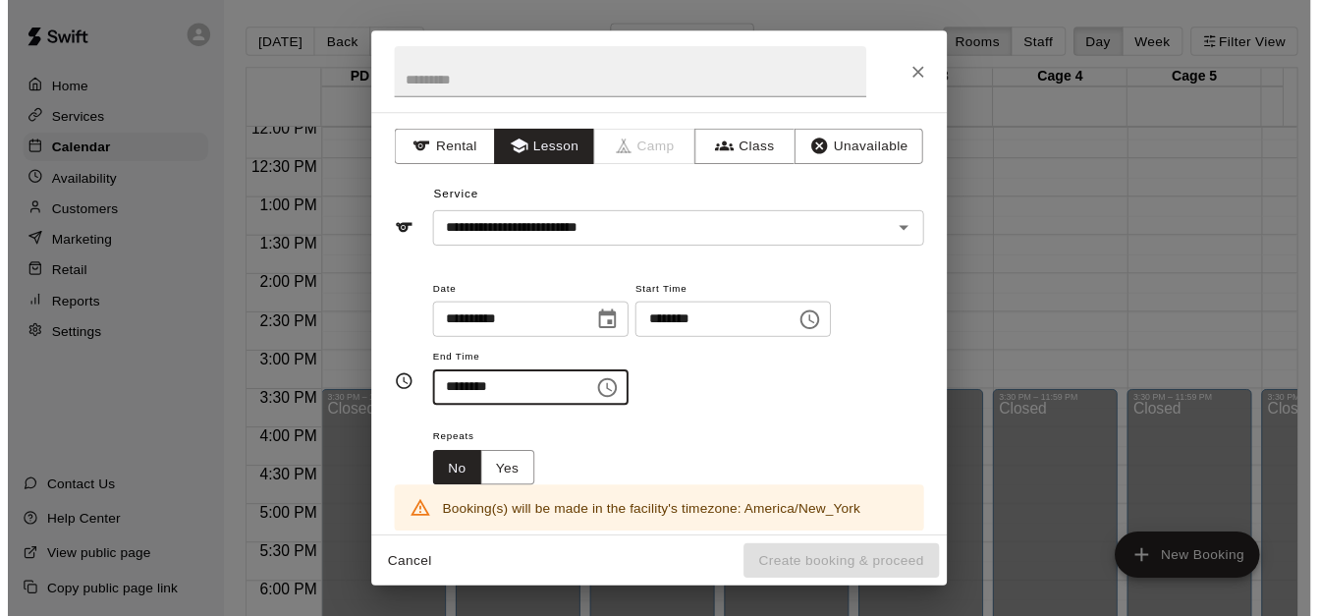
scroll to position [377, 0]
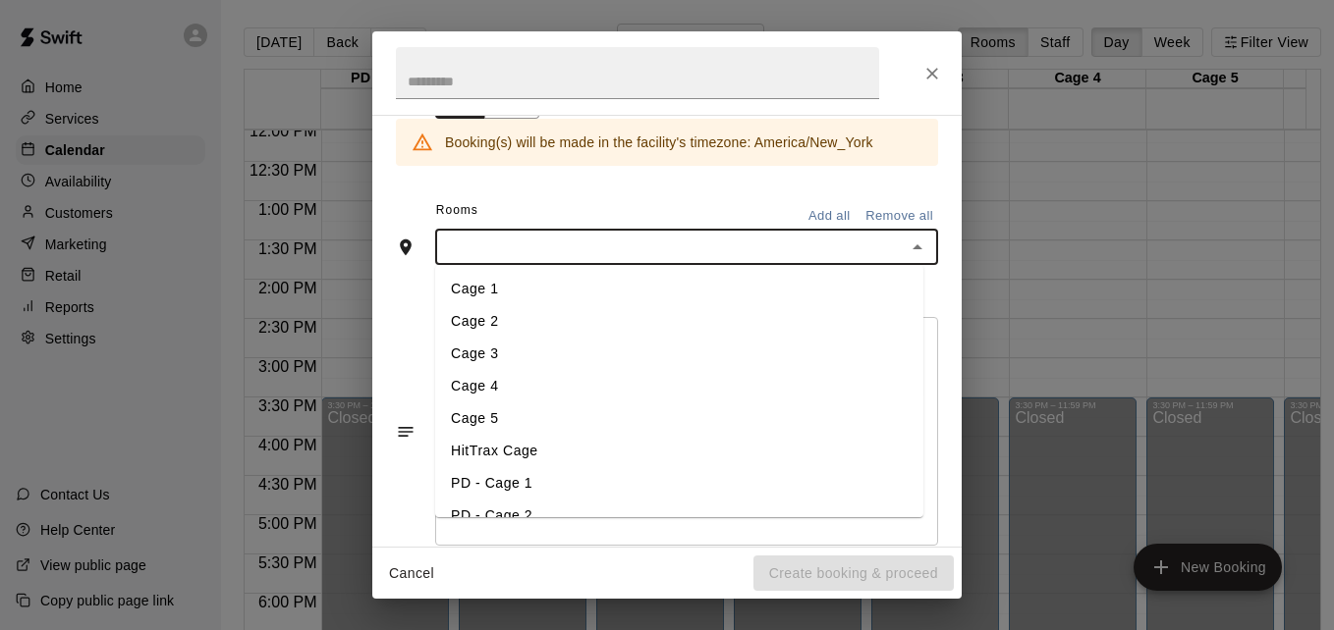
click at [685, 237] on input "text" at bounding box center [670, 247] width 459 height 25
click at [538, 328] on li "Cage 2" at bounding box center [679, 321] width 488 height 32
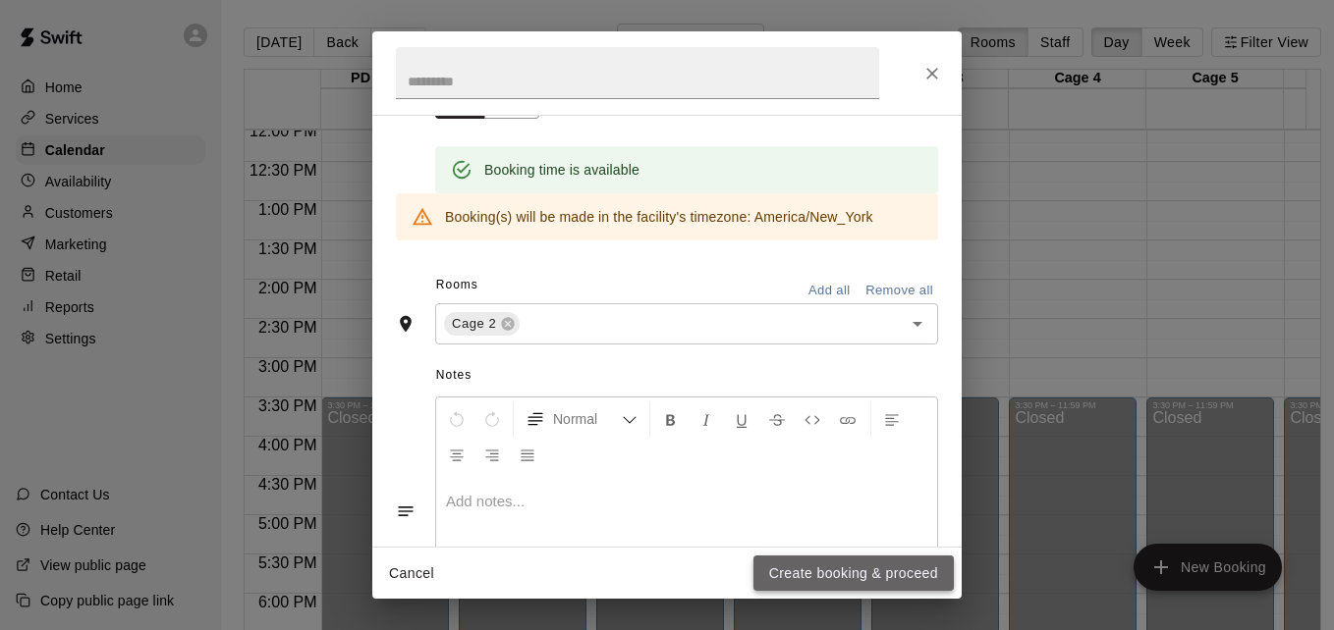
click at [876, 564] on button "Create booking & proceed" at bounding box center [853, 574] width 200 height 36
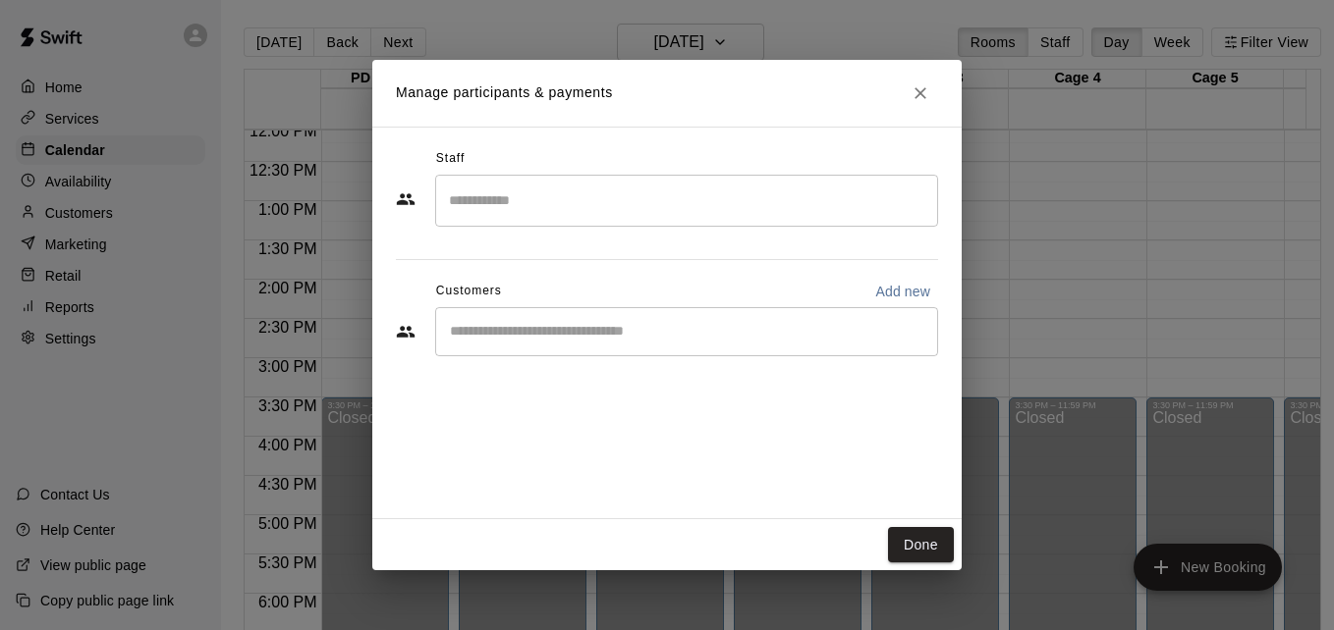
click at [581, 218] on div "​" at bounding box center [686, 201] width 503 height 52
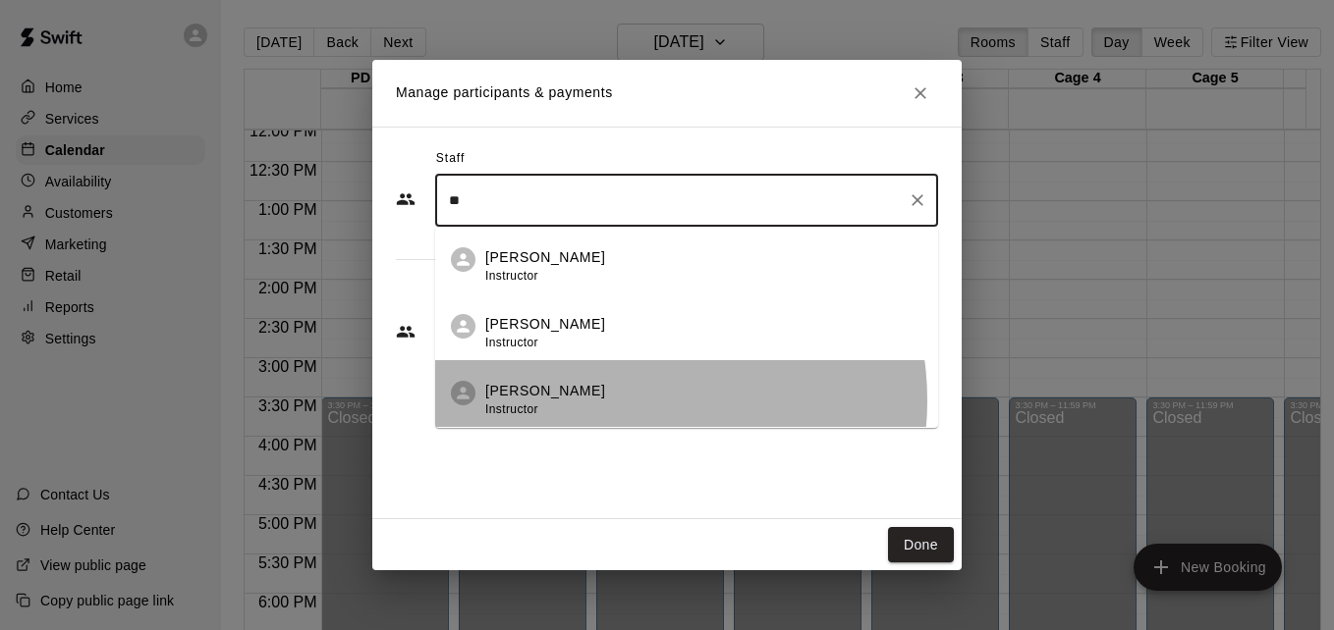
click at [625, 401] on div "Santiago Chirino Instructor" at bounding box center [703, 400] width 437 height 38
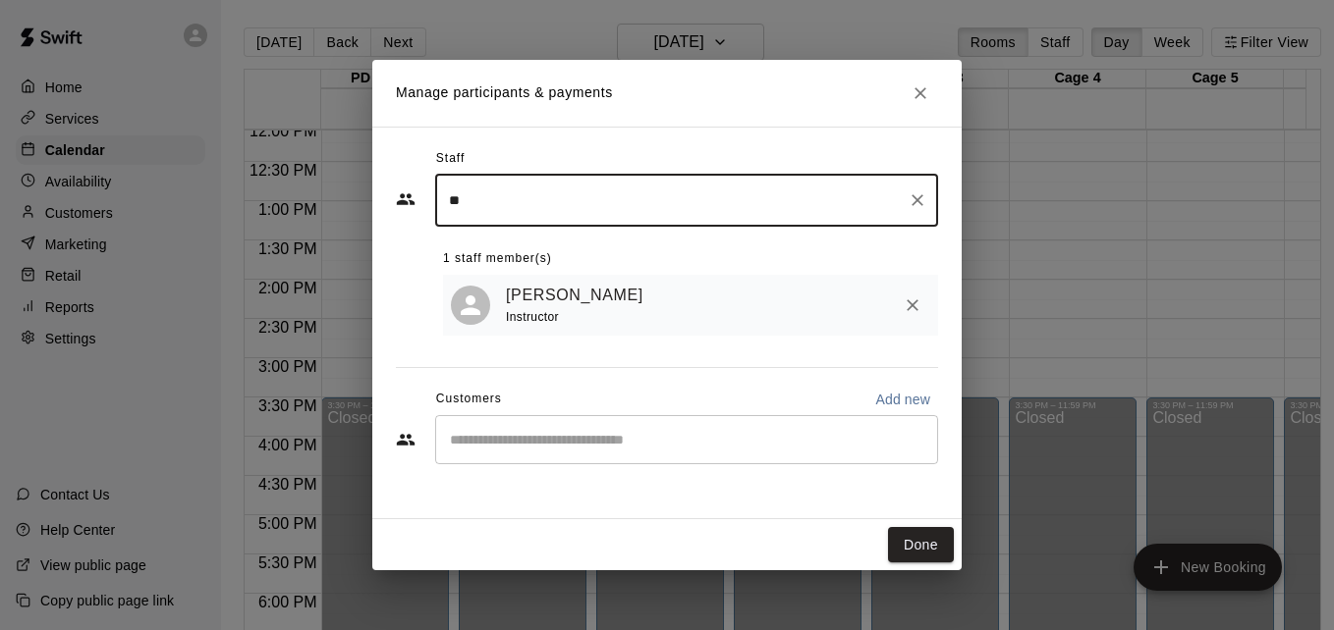
type input "**"
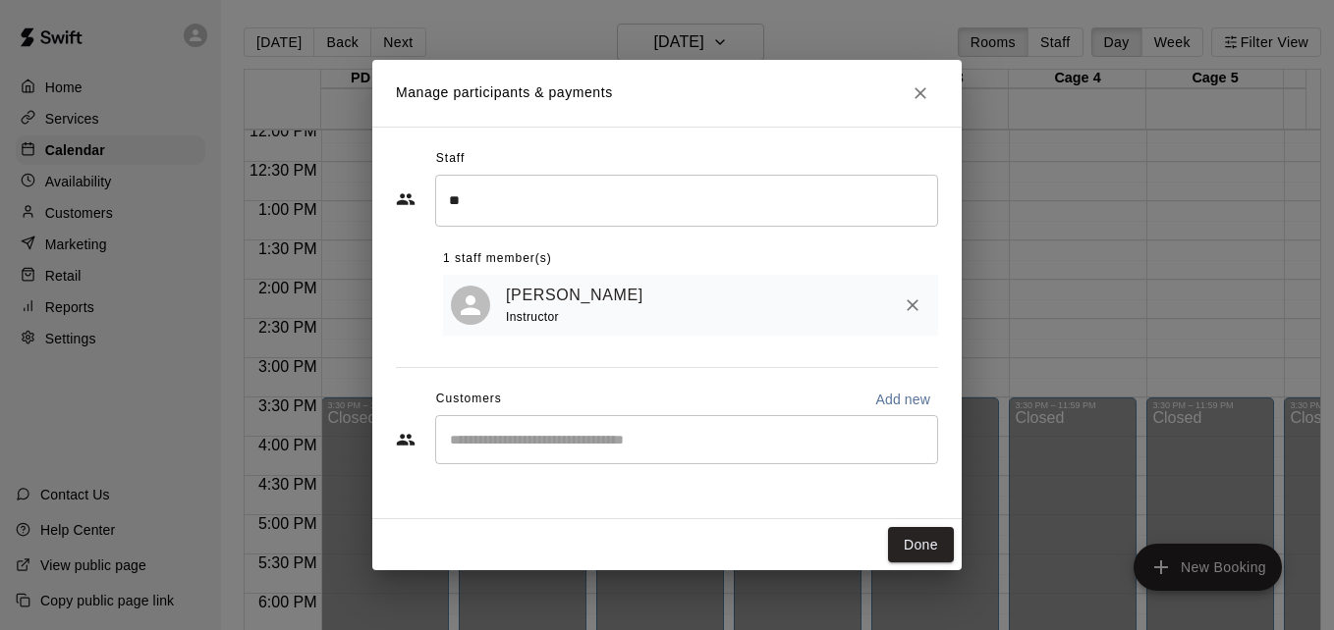
click at [642, 325] on div "Santiago Chirino Instructor" at bounding box center [718, 306] width 424 height 46
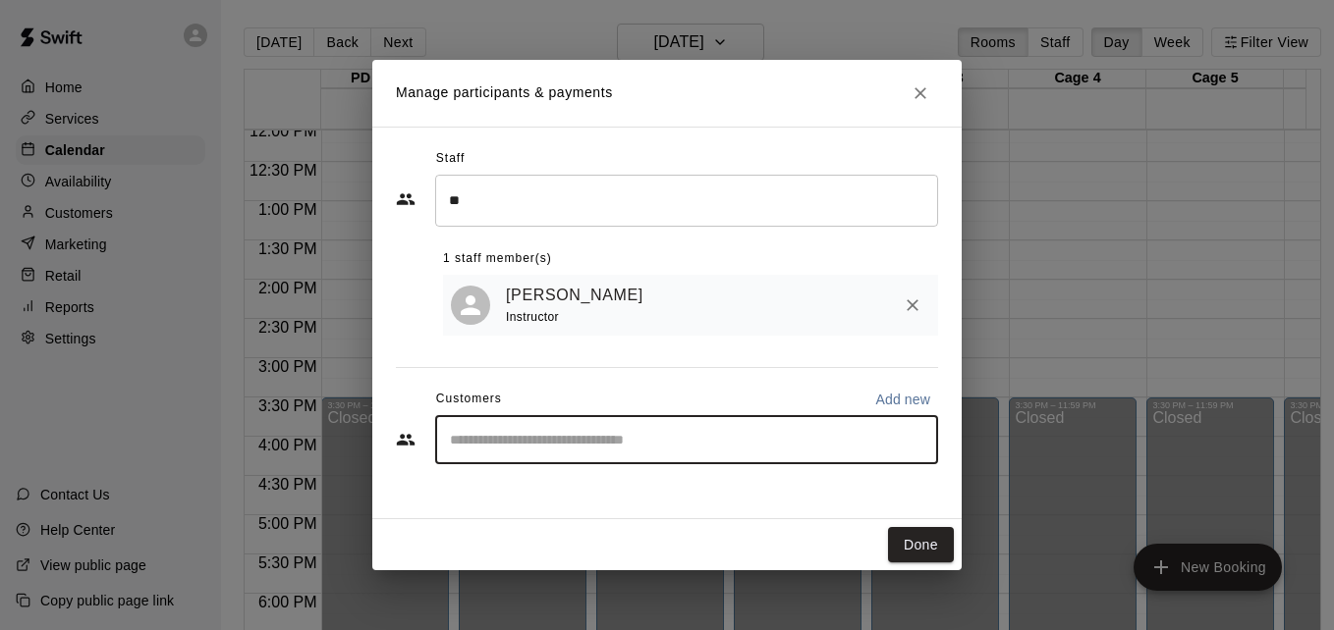
click at [615, 441] on input "Start typing to search customers..." at bounding box center [686, 440] width 485 height 20
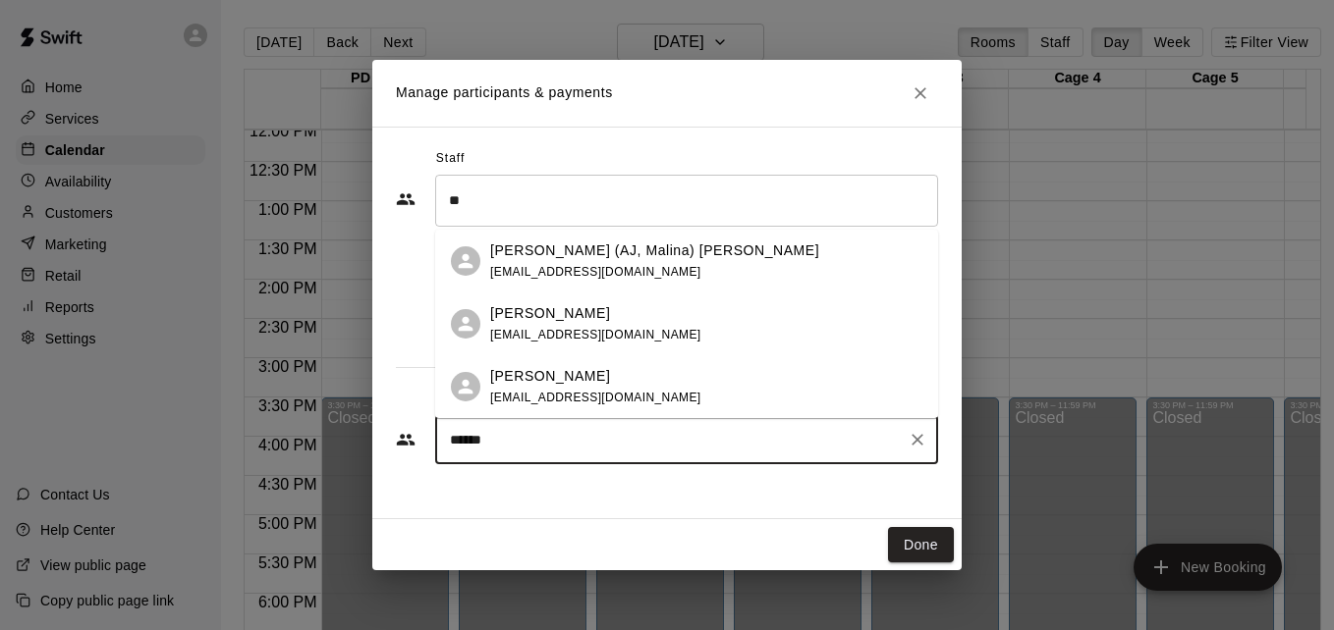
type input "*******"
click at [687, 373] on div "AJ Lawhead adrianlawhead@gmail.com" at bounding box center [706, 387] width 432 height 42
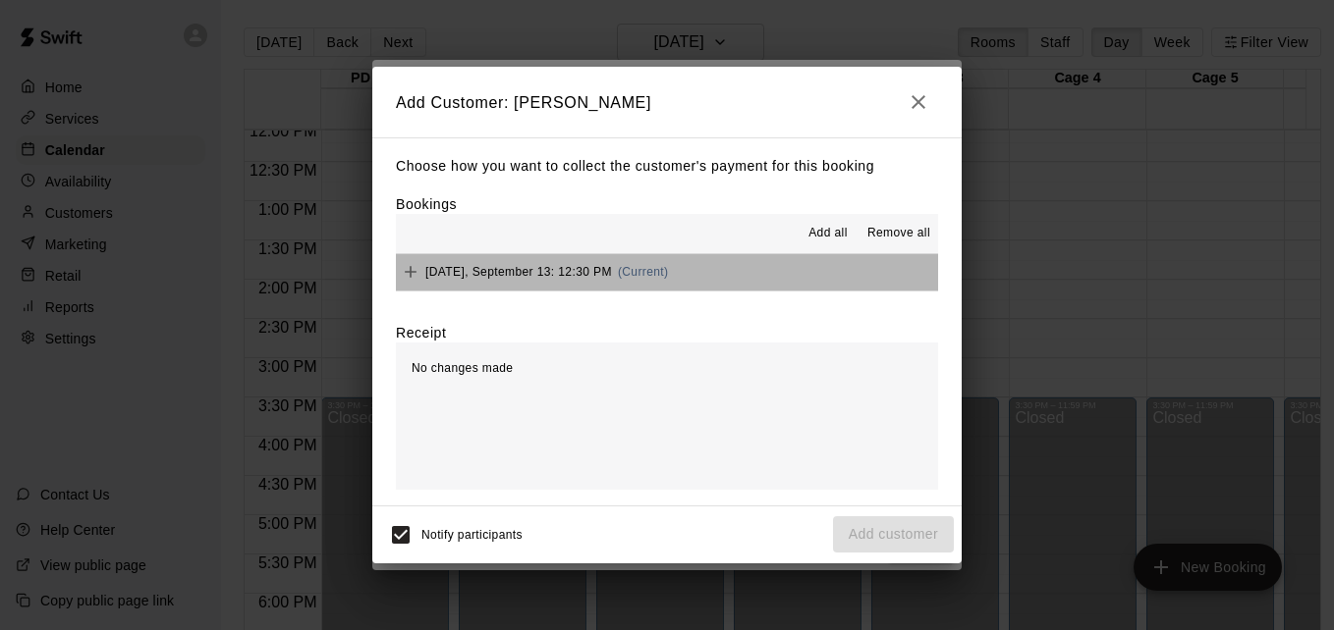
click at [720, 270] on button "Saturday, September 13: 12:30 PM (Current)" at bounding box center [667, 272] width 542 height 36
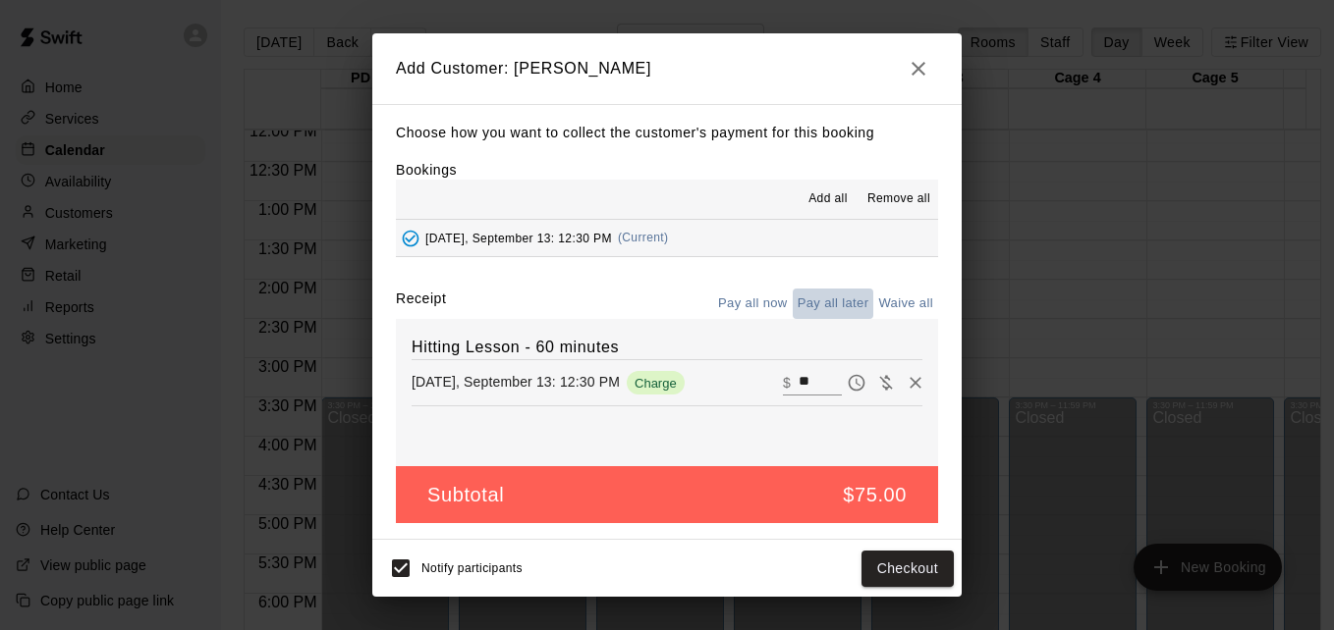
click at [842, 308] on button "Pay all later" at bounding box center [834, 304] width 82 height 30
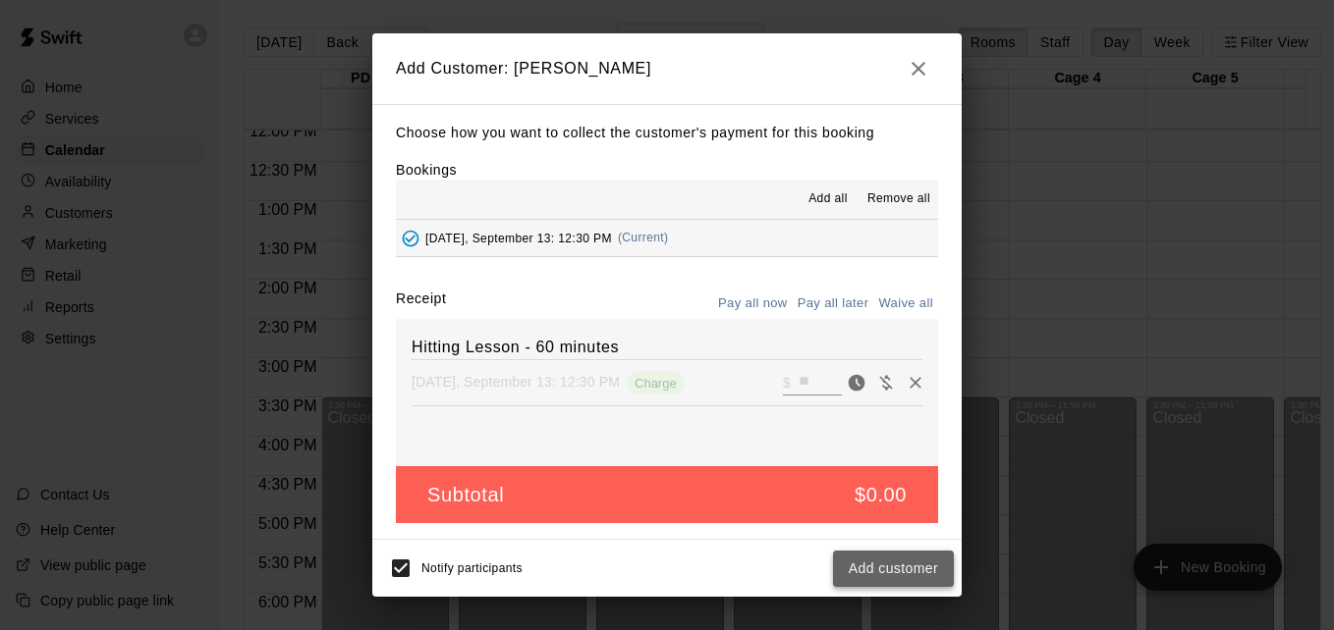
click at [901, 572] on button "Add customer" at bounding box center [893, 569] width 121 height 36
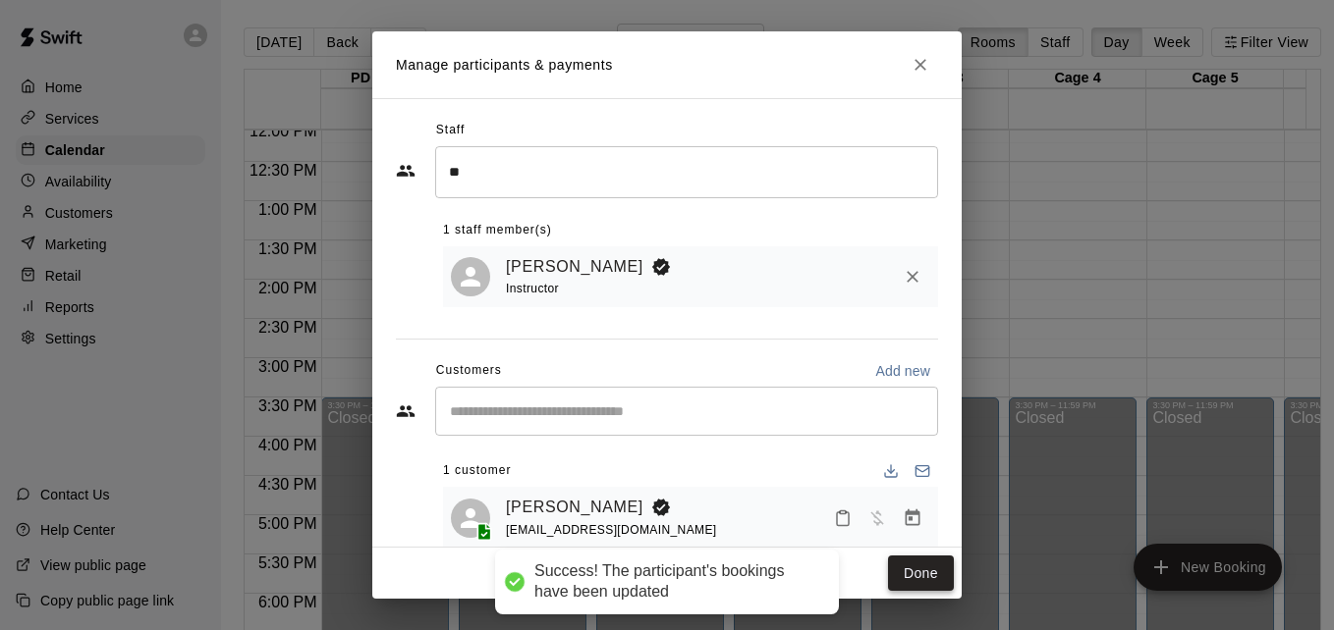
click at [918, 575] on button "Done" at bounding box center [921, 574] width 66 height 36
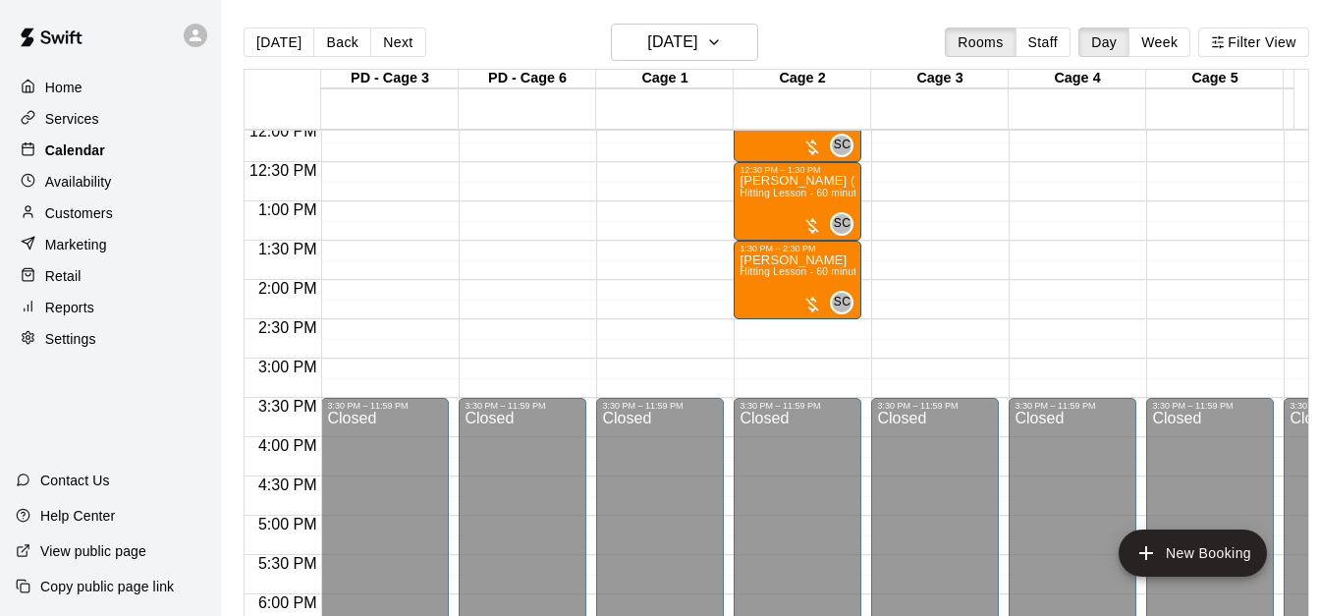
click at [154, 157] on div "Calendar" at bounding box center [111, 150] width 190 height 29
click at [271, 50] on button "[DATE]" at bounding box center [279, 41] width 71 height 29
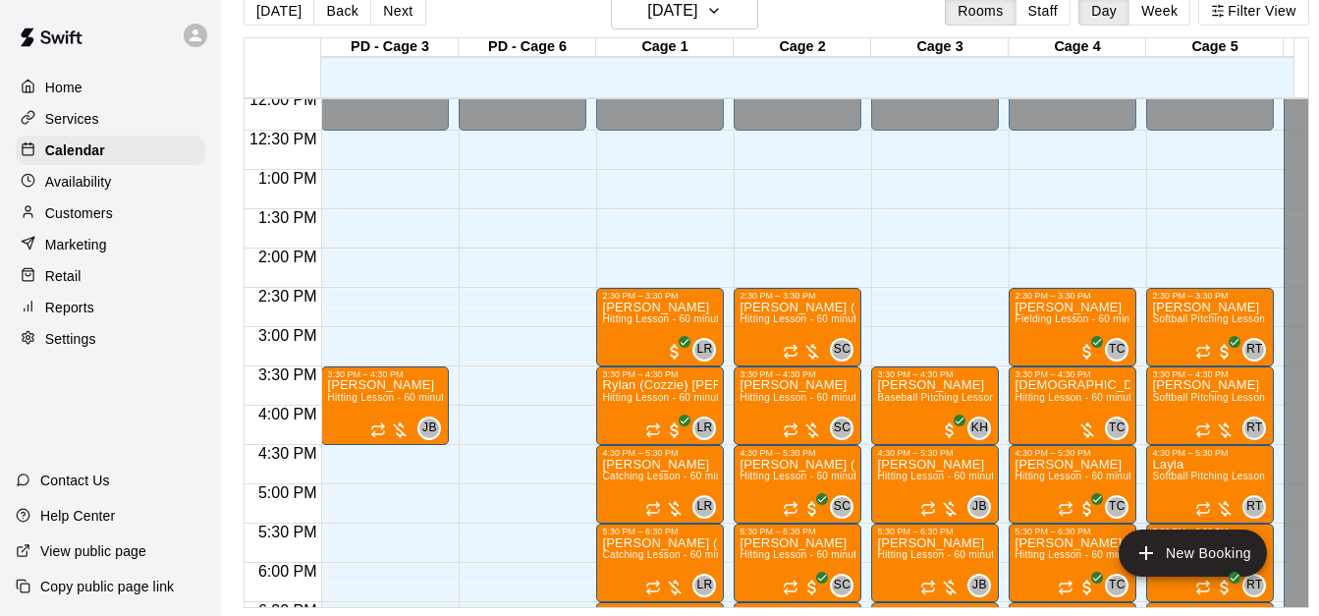
scroll to position [46, 0]
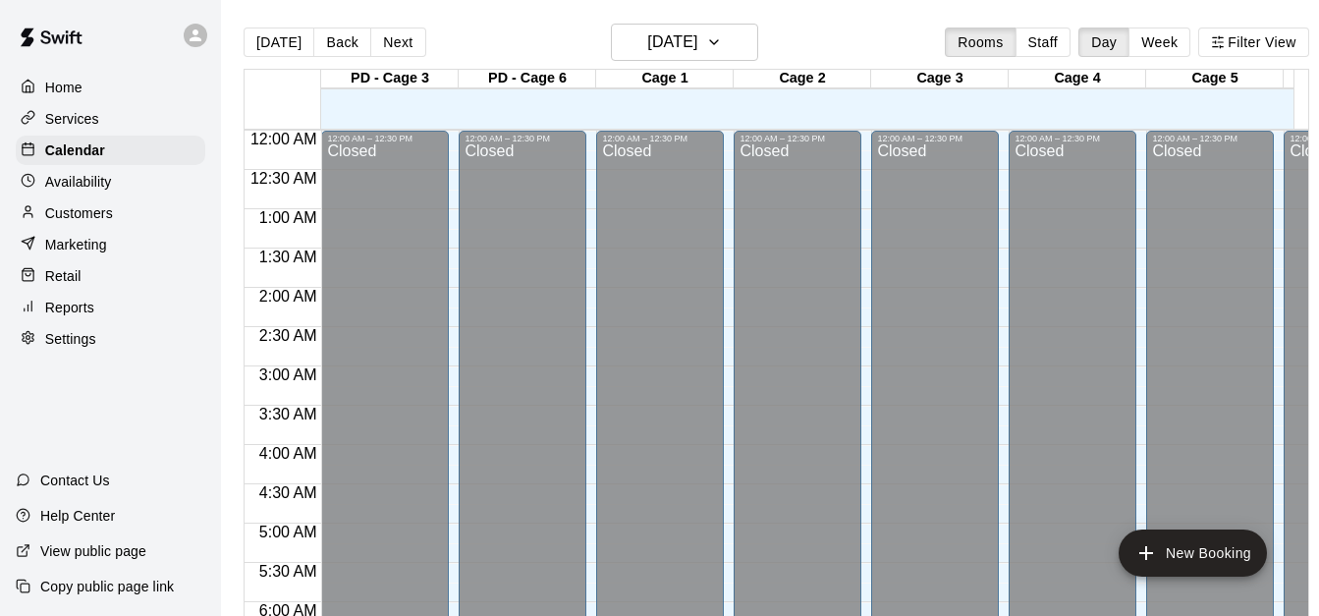
scroll to position [1304, 0]
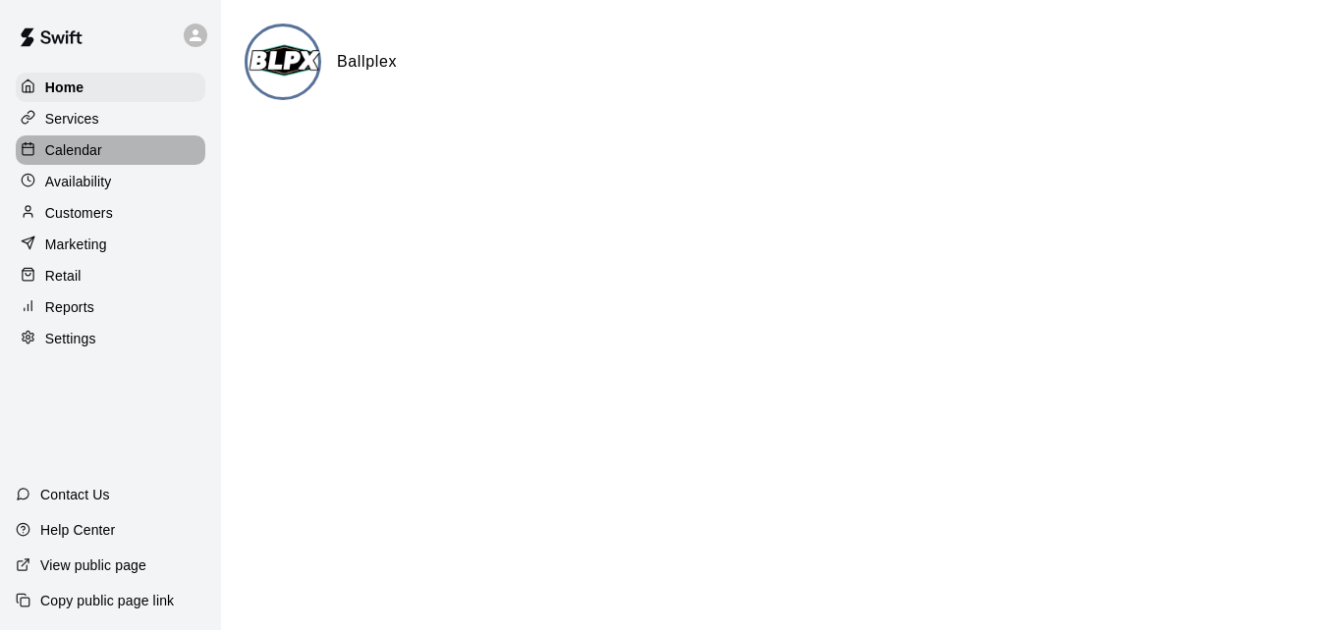
click at [77, 160] on p "Calendar" at bounding box center [73, 150] width 57 height 20
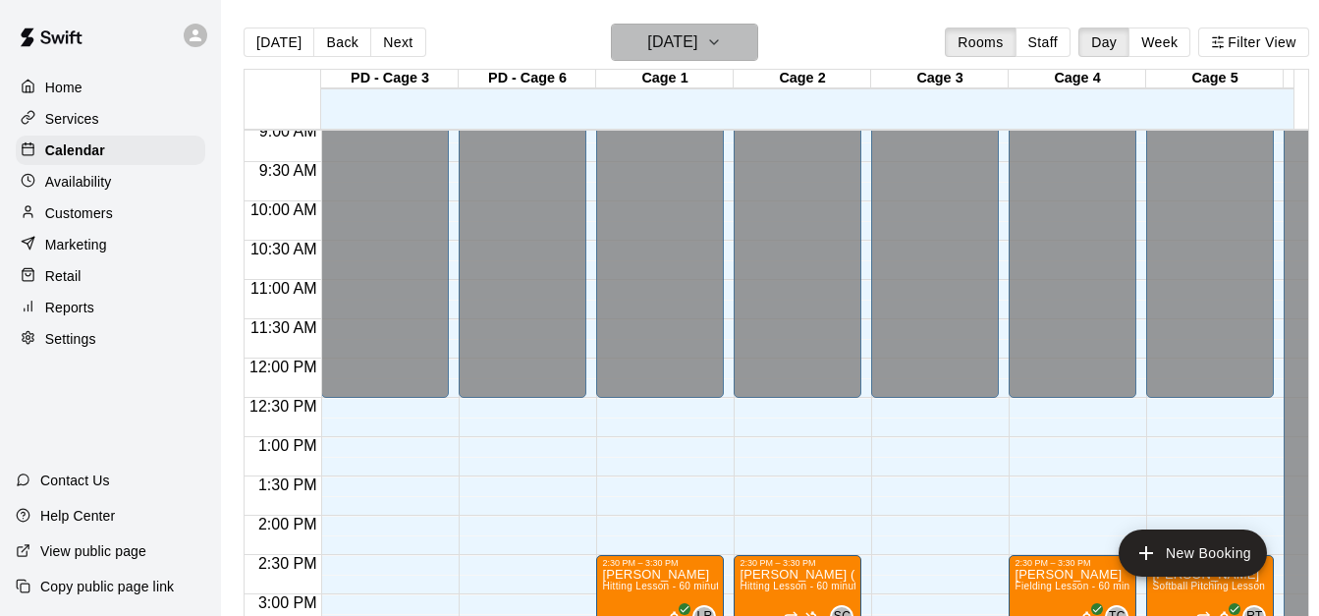
click at [718, 40] on icon "button" at bounding box center [714, 42] width 8 height 4
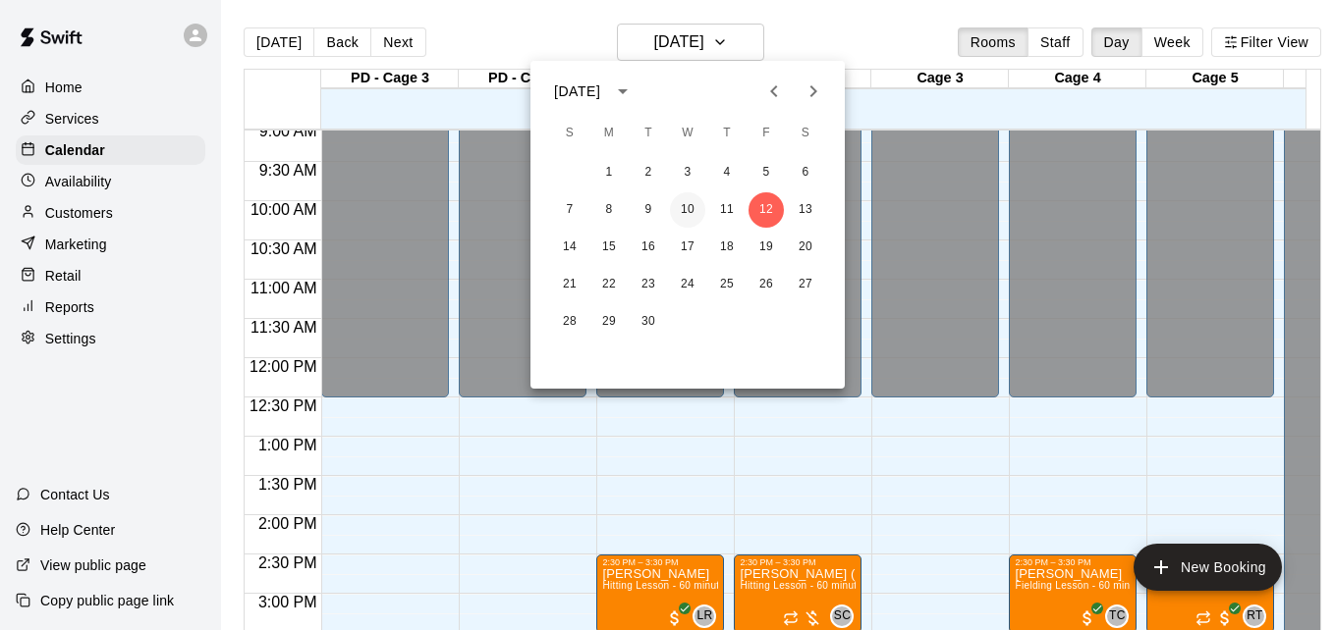
click at [683, 210] on button "10" at bounding box center [687, 209] width 35 height 35
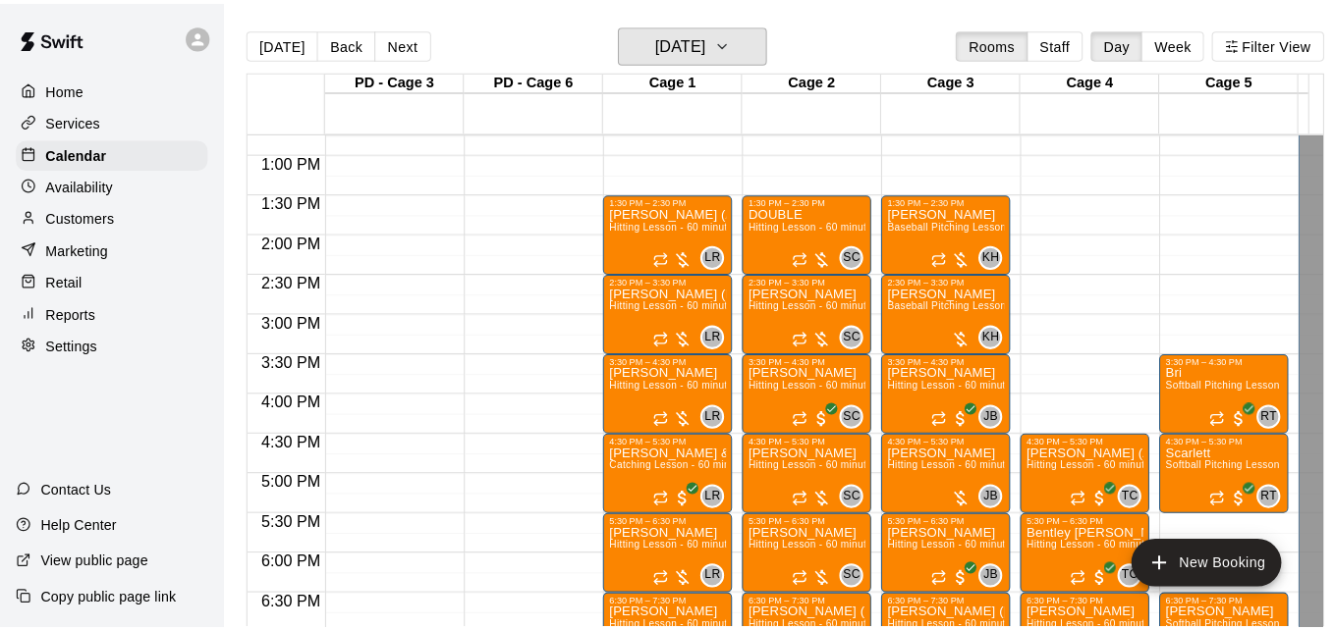
scroll to position [987, 0]
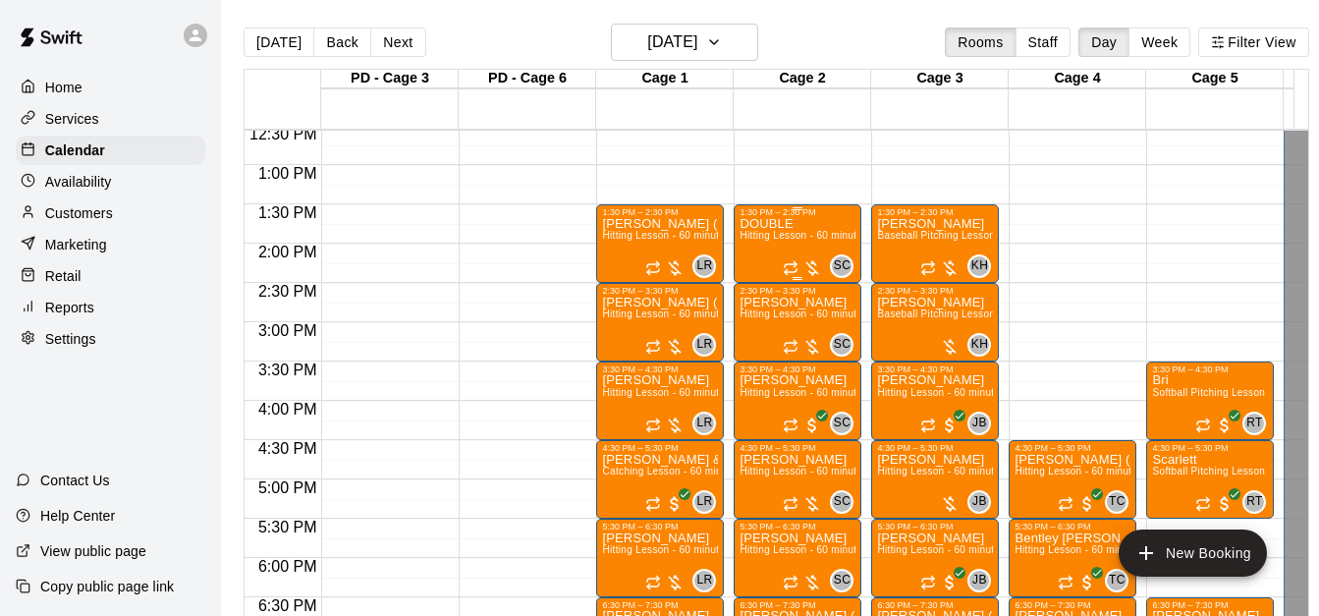
click at [761, 241] on span "Hitting Lesson - 60 minutes" at bounding box center [803, 235] width 128 height 11
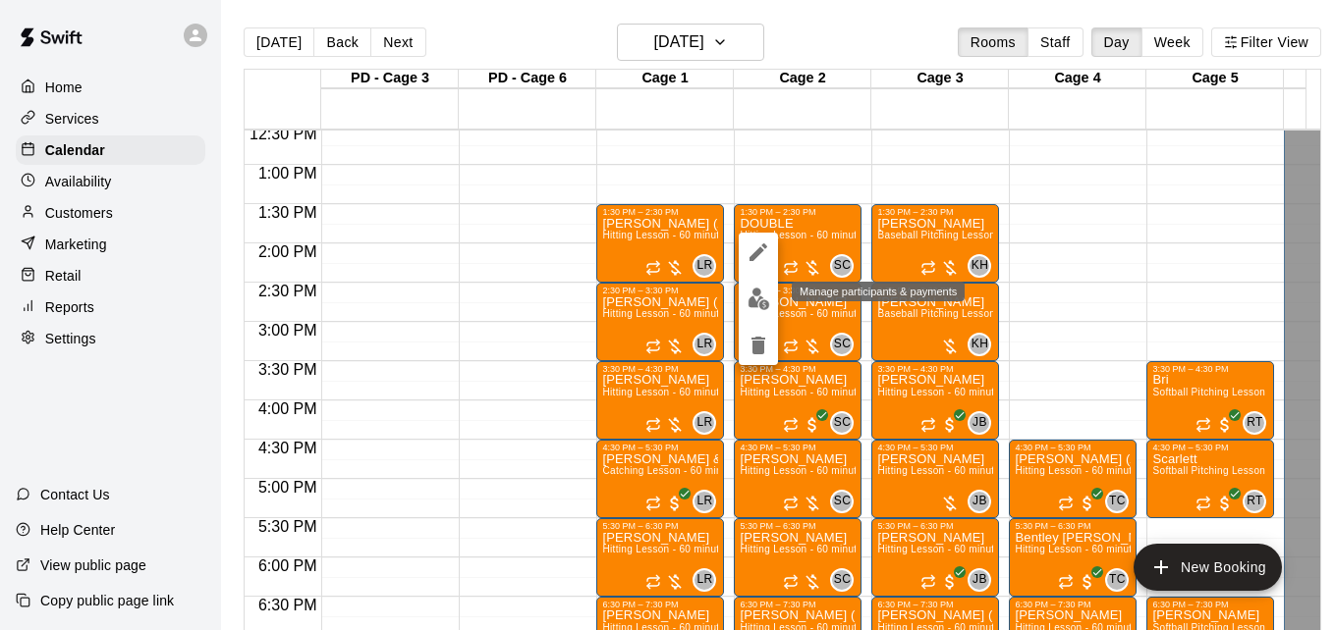
click at [750, 302] on img "edit" at bounding box center [758, 299] width 23 height 23
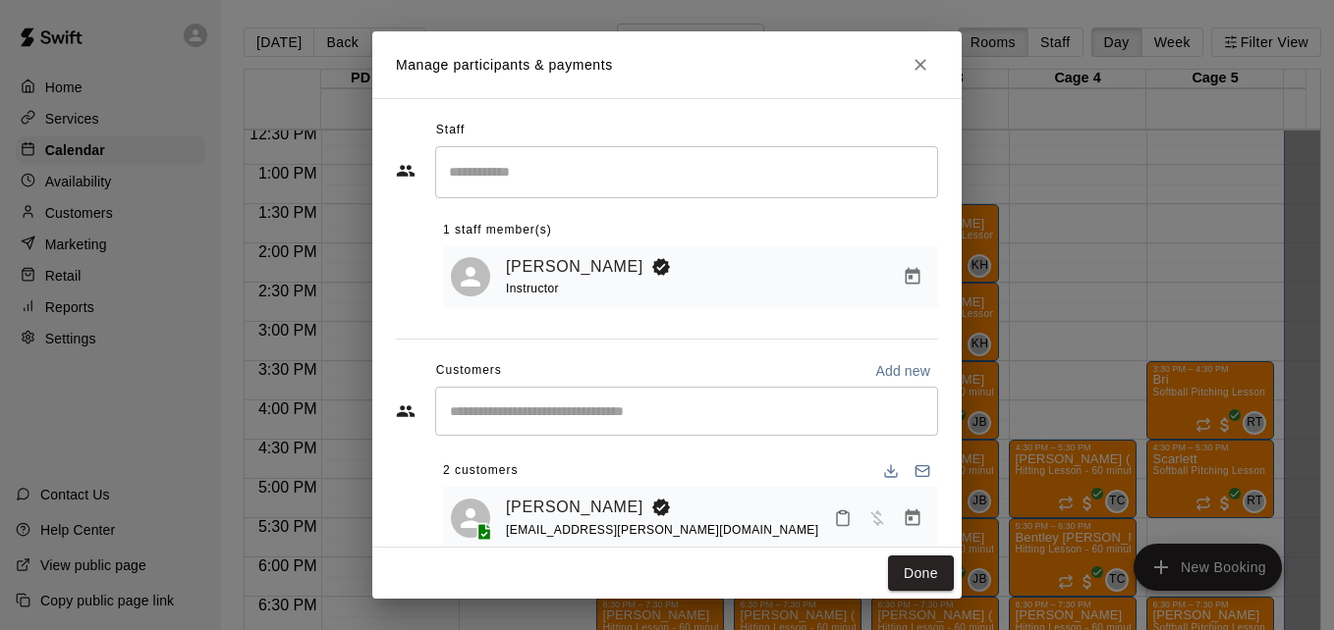
scroll to position [113, 0]
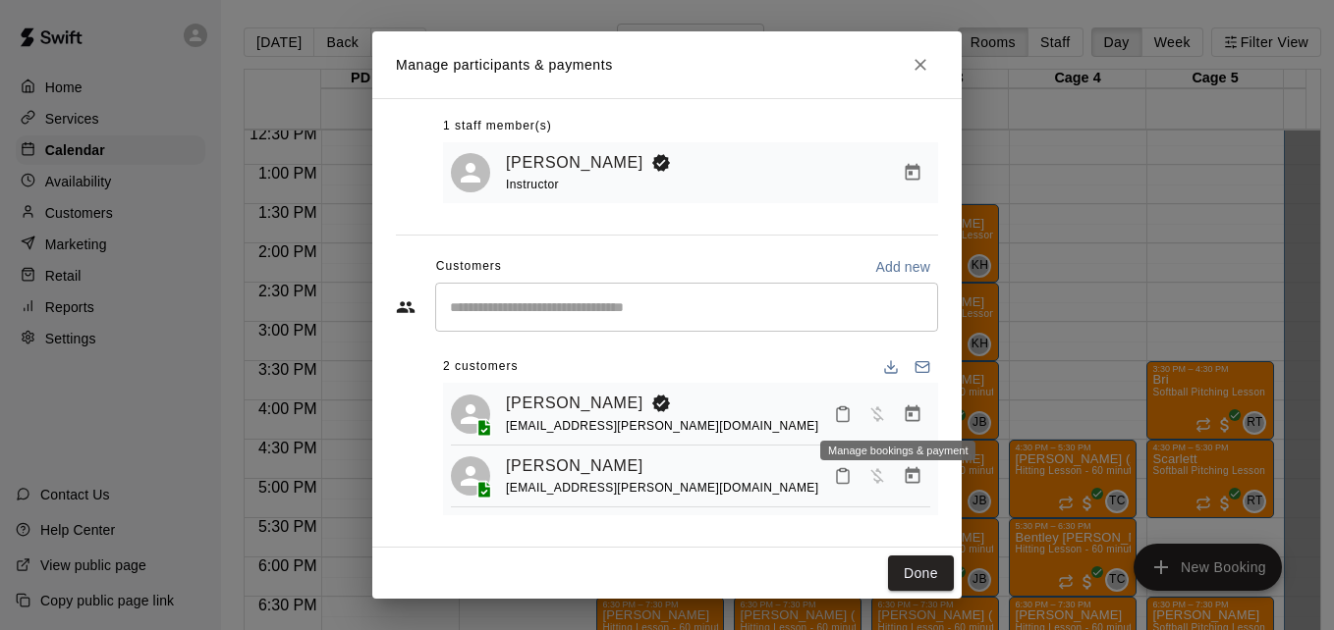
click at [903, 407] on icon "Manage bookings & payment" at bounding box center [913, 415] width 20 height 20
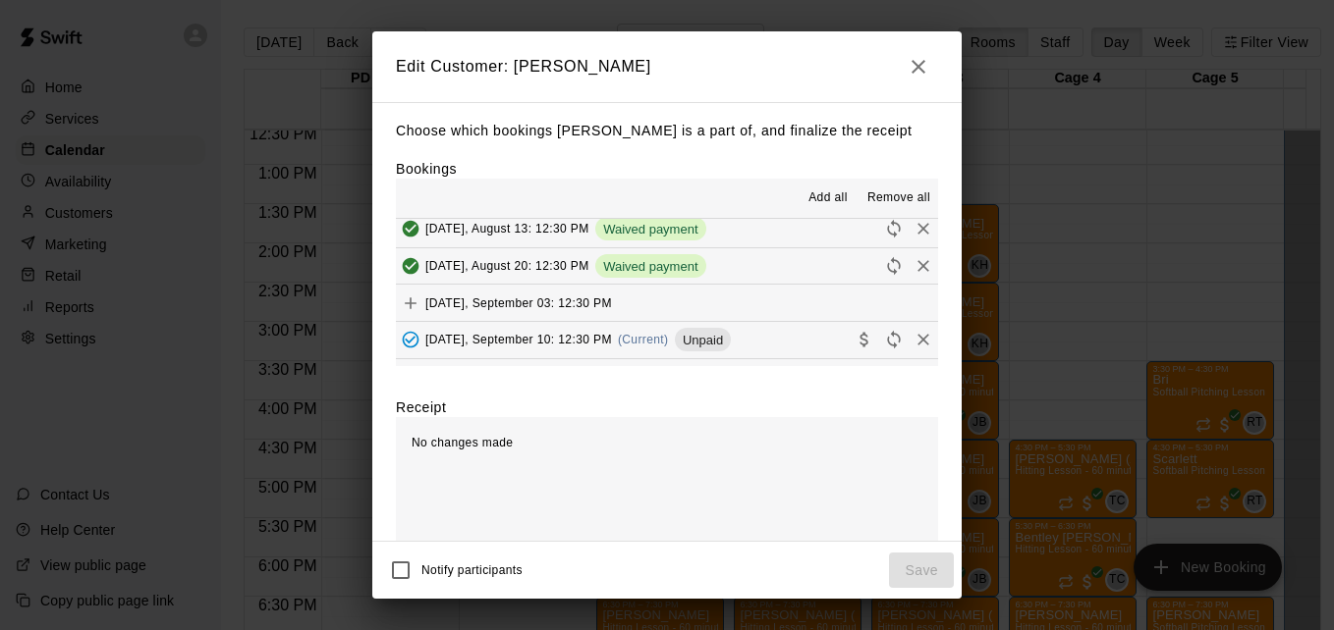
scroll to position [275, 0]
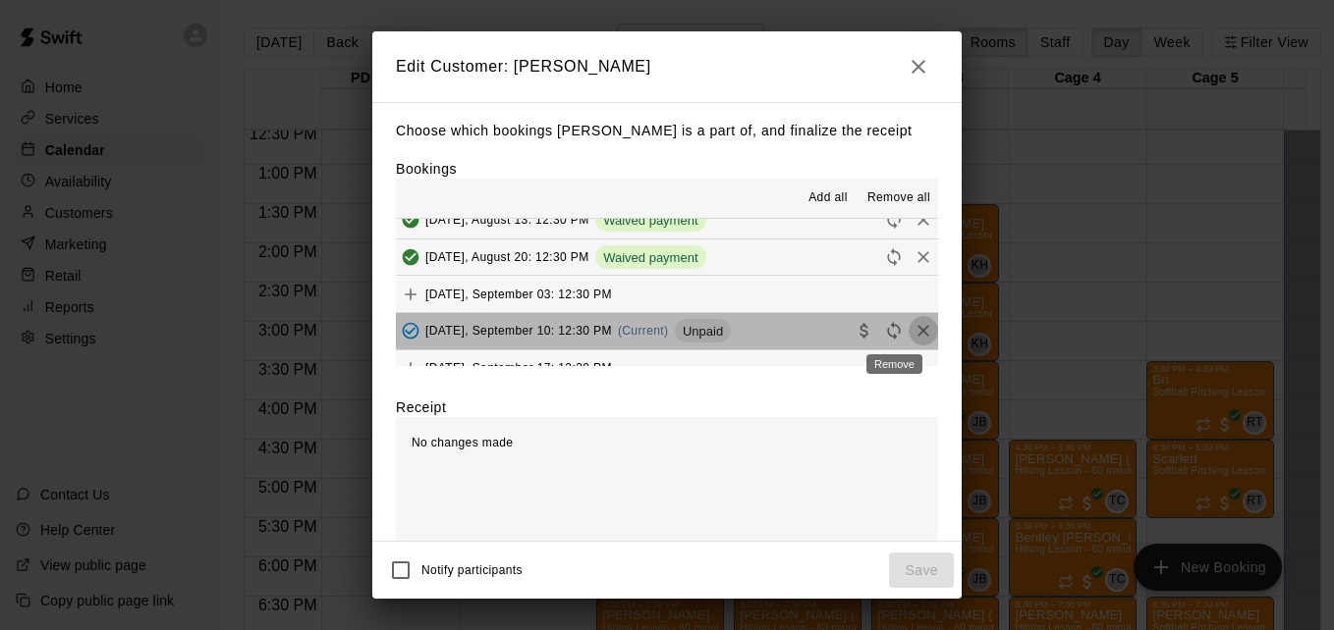
click at [913, 336] on icon "Remove" at bounding box center [923, 331] width 20 height 20
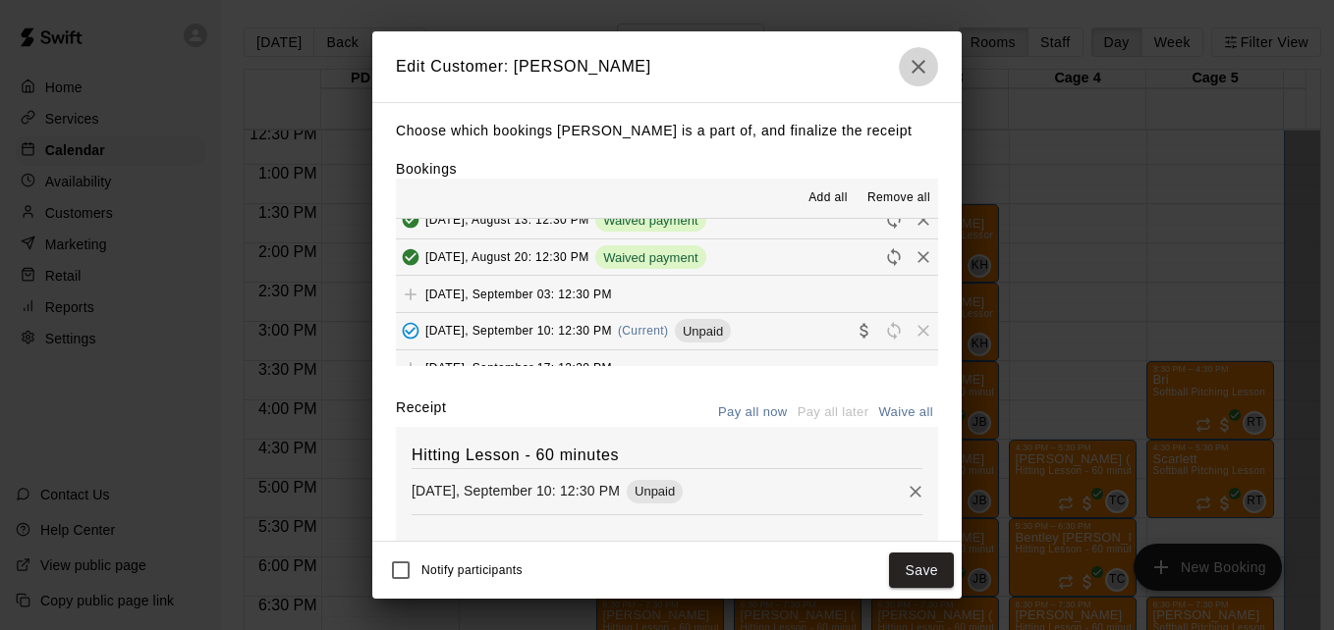
click at [918, 69] on icon "button" at bounding box center [918, 67] width 24 height 24
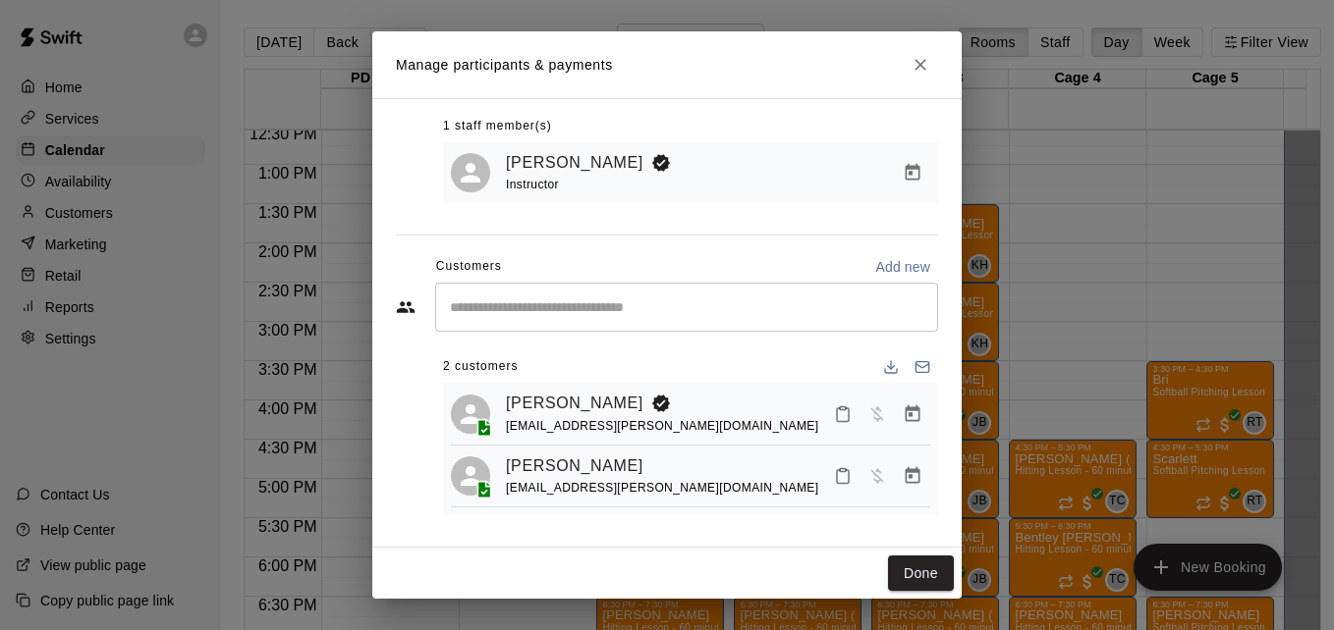
scroll to position [0, 0]
click at [903, 413] on icon "Manage bookings & payment" at bounding box center [913, 415] width 20 height 20
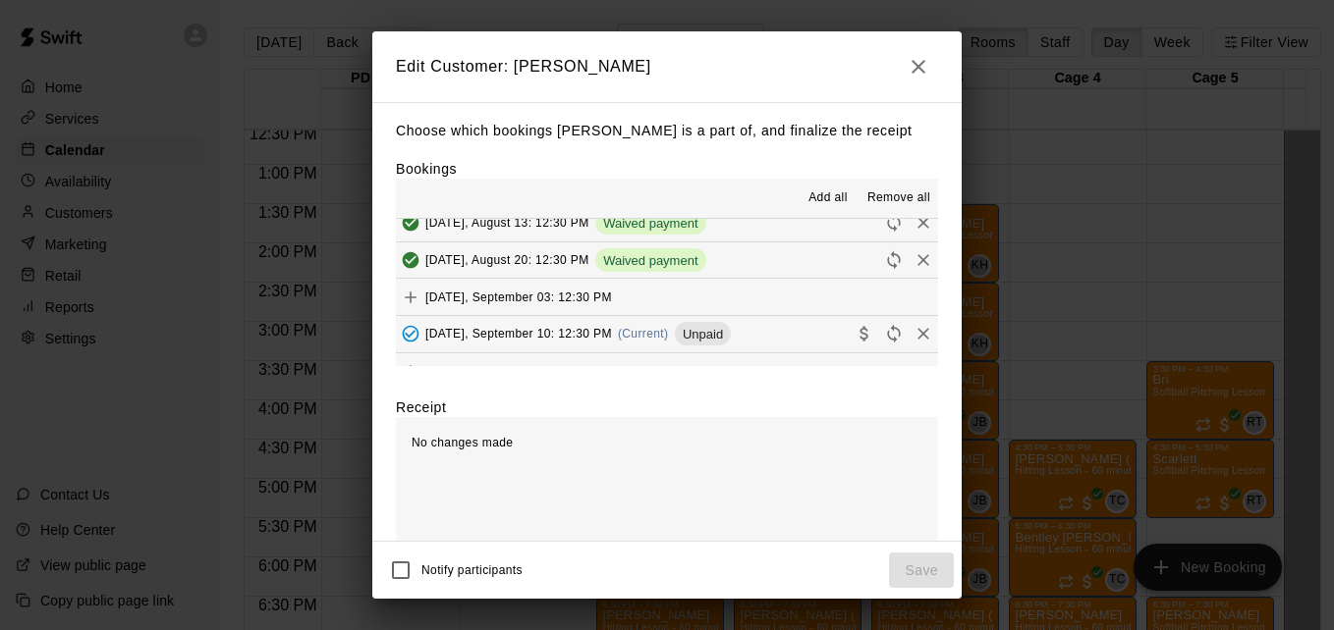
scroll to position [275, 0]
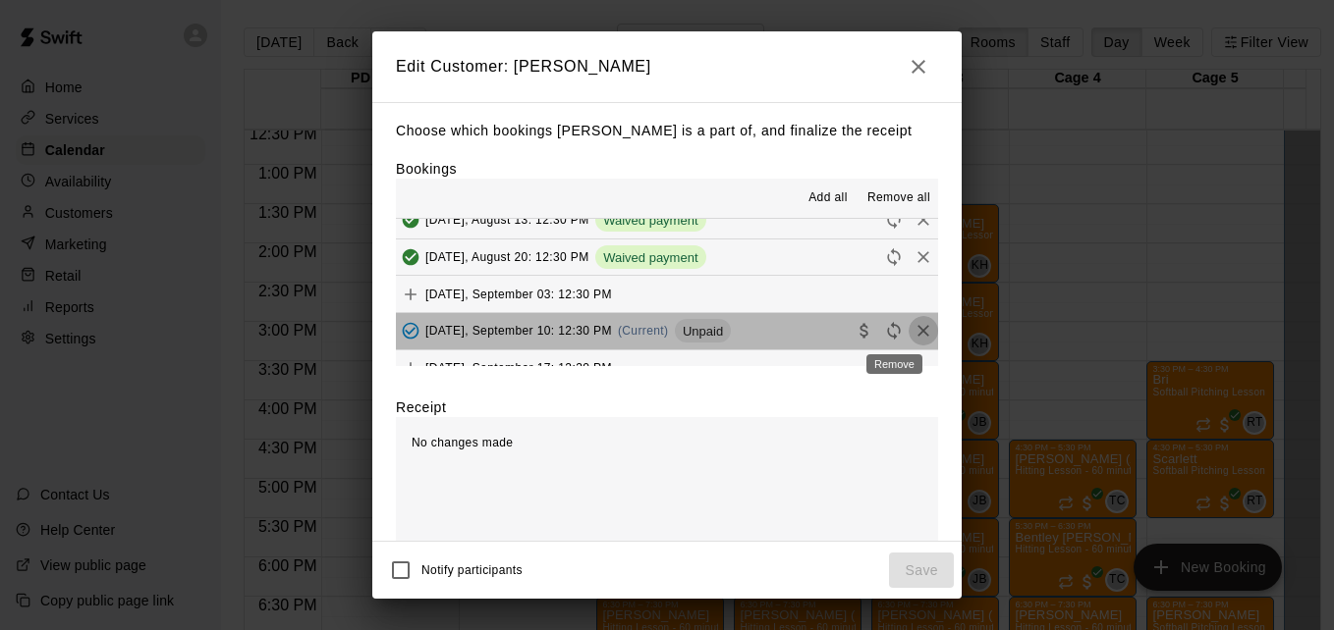
click at [913, 335] on icon "Remove" at bounding box center [923, 331] width 20 height 20
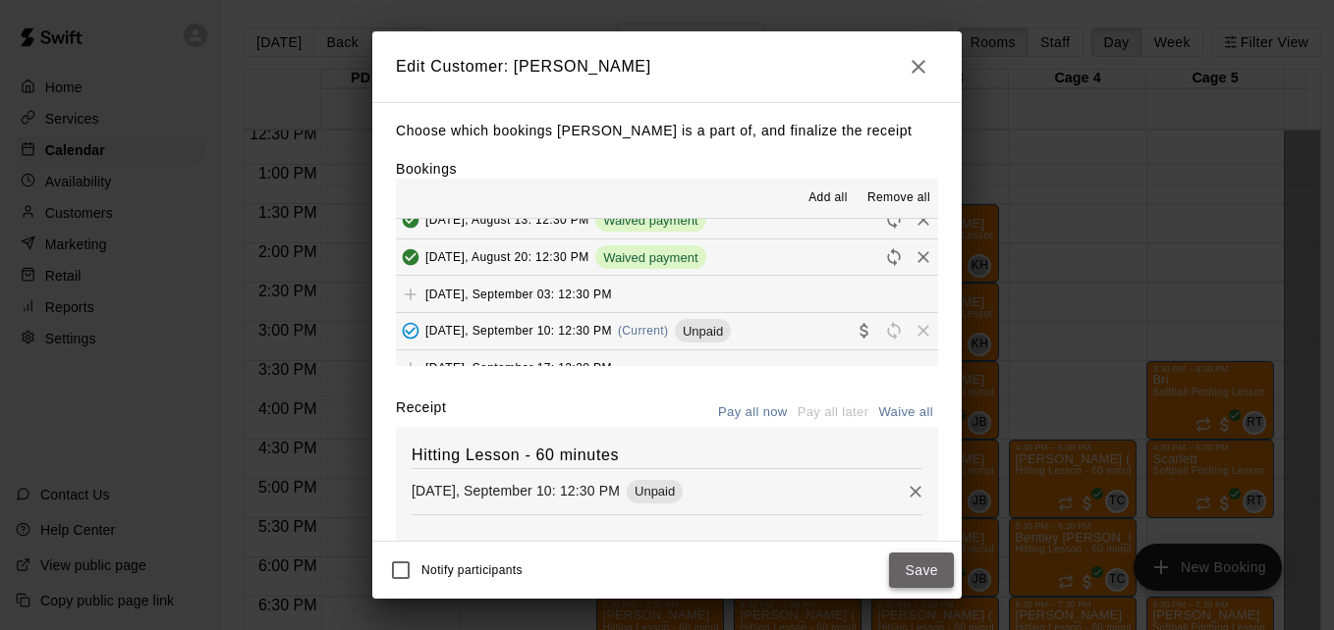
click at [913, 575] on button "Save" at bounding box center [921, 571] width 65 height 36
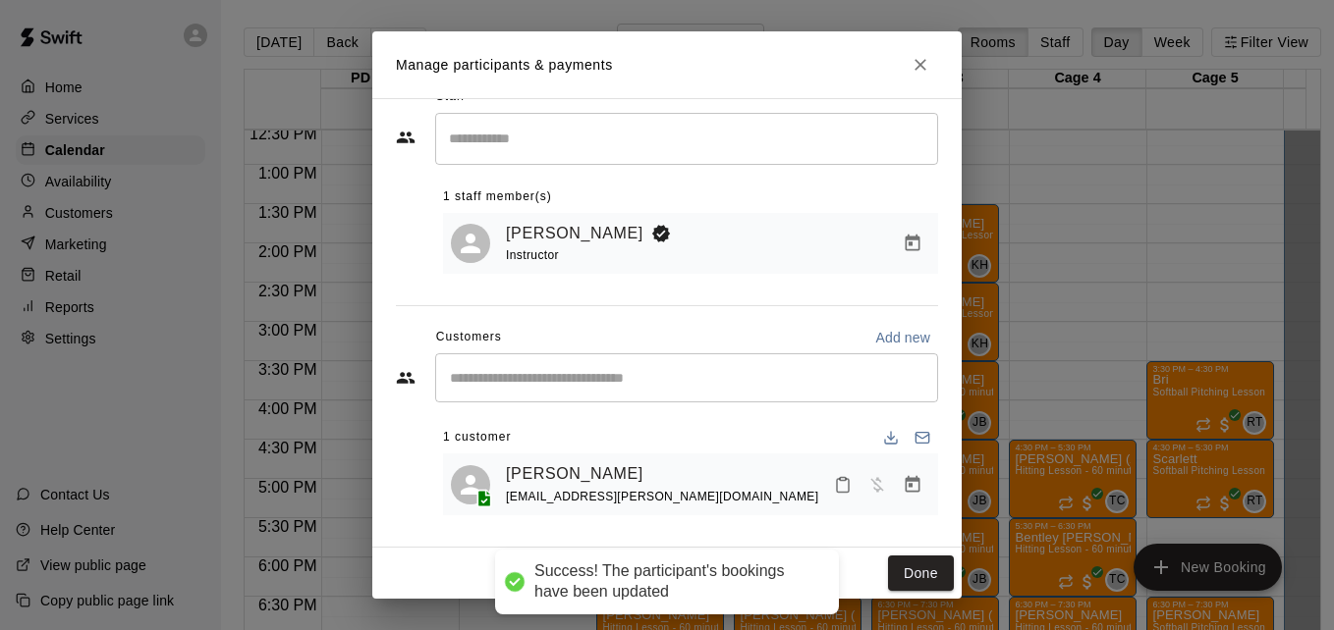
scroll to position [39, 0]
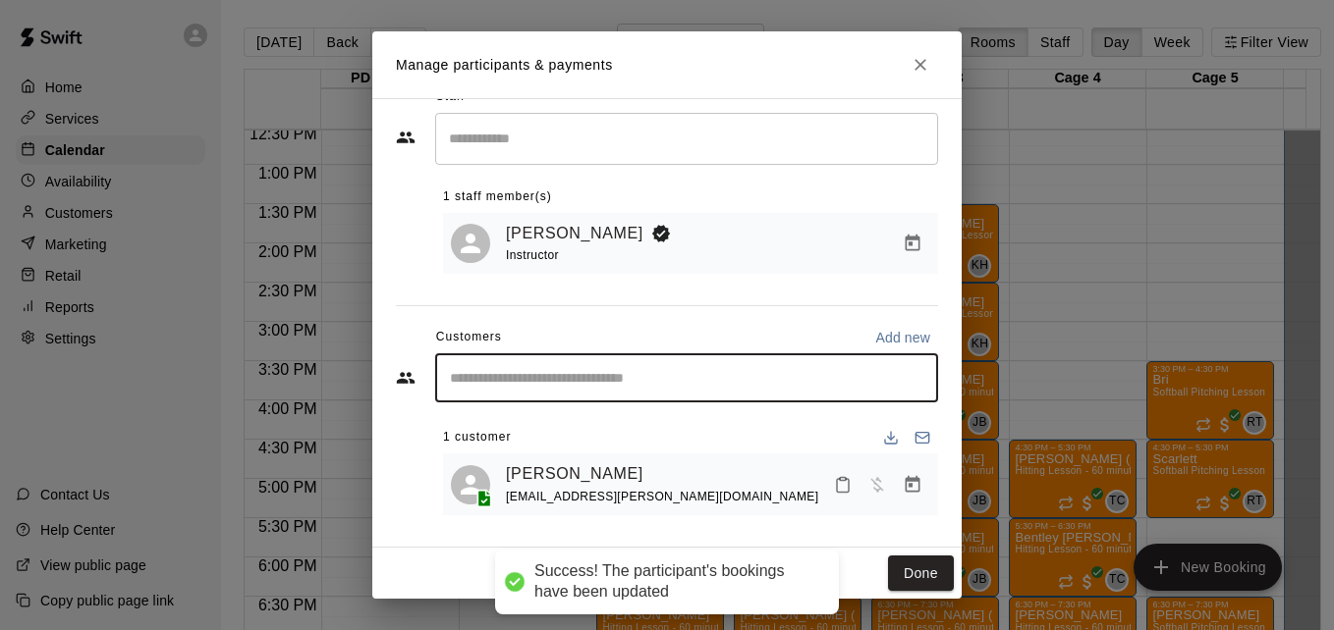
click at [643, 384] on input "Start typing to search customers..." at bounding box center [686, 378] width 485 height 20
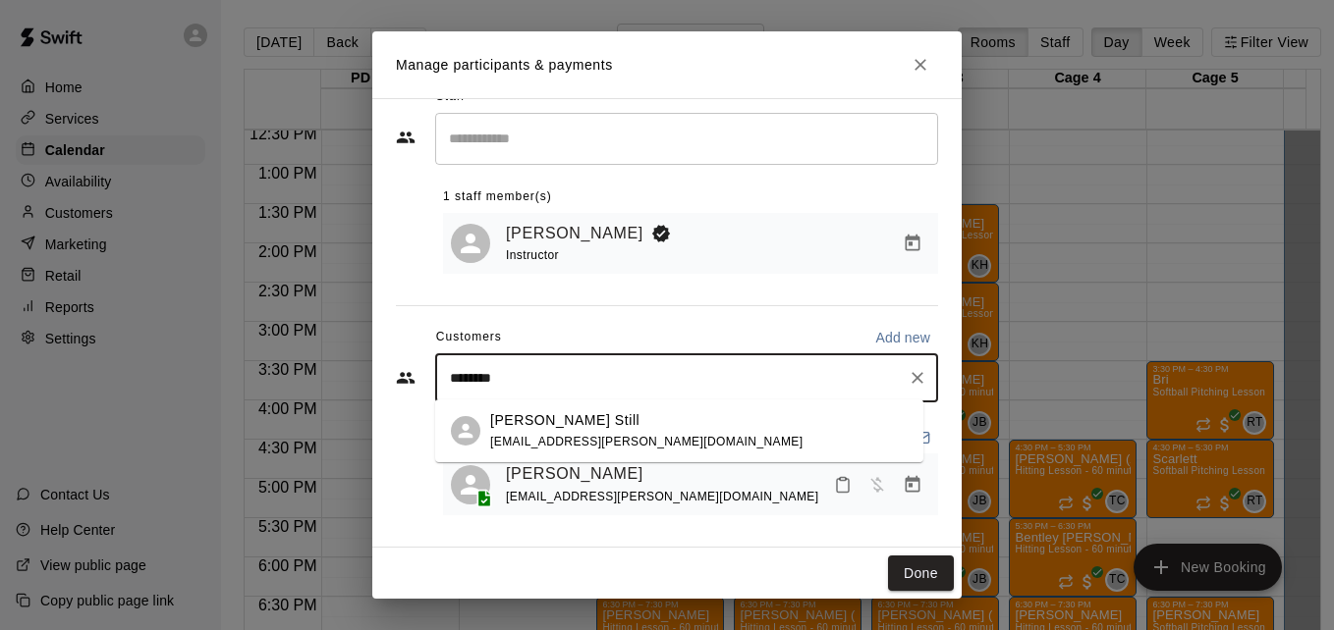
type input "*********"
click at [684, 437] on div "Carter Still still.bethany@gmail.com" at bounding box center [698, 431] width 417 height 42
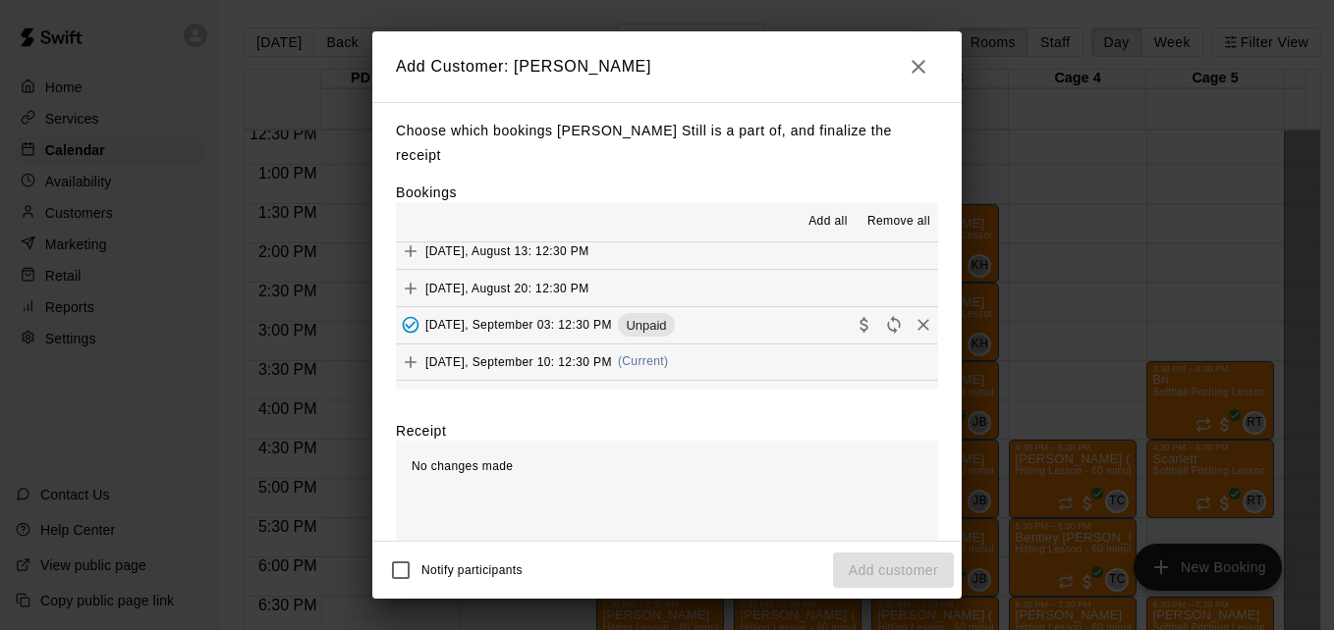
scroll to position [275, 0]
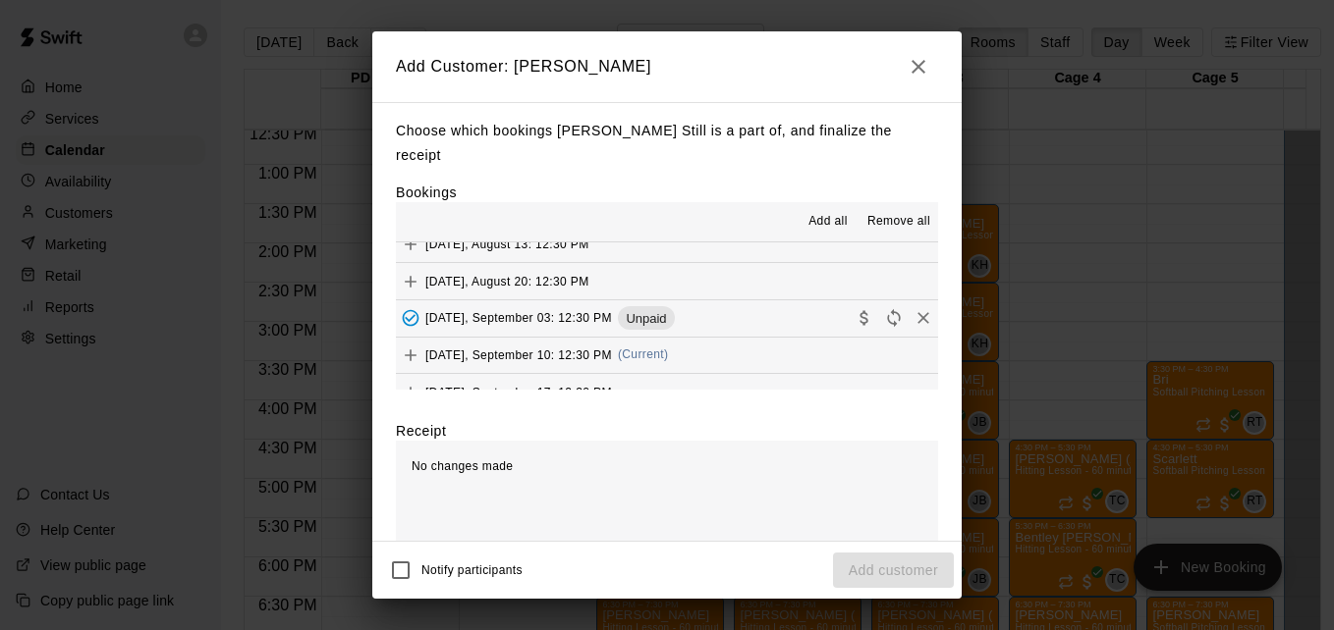
click at [764, 338] on button "Wednesday, September 10: 12:30 PM (Current)" at bounding box center [667, 356] width 542 height 36
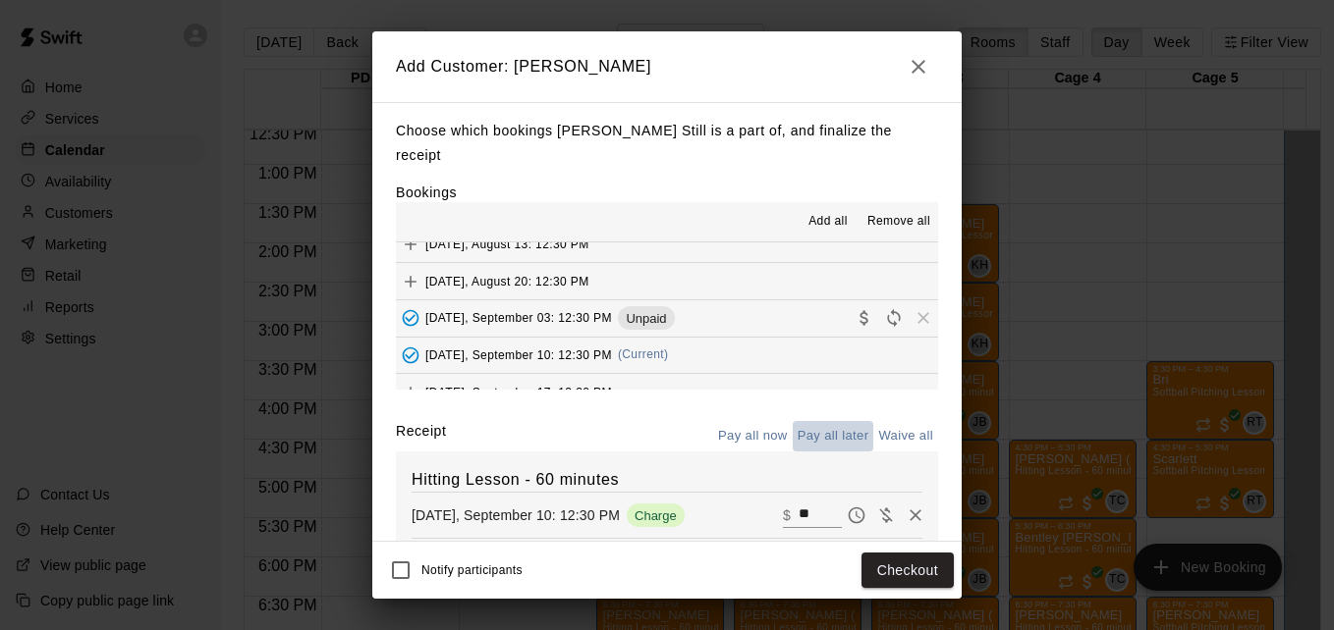
click at [823, 421] on button "Pay all later" at bounding box center [834, 436] width 82 height 30
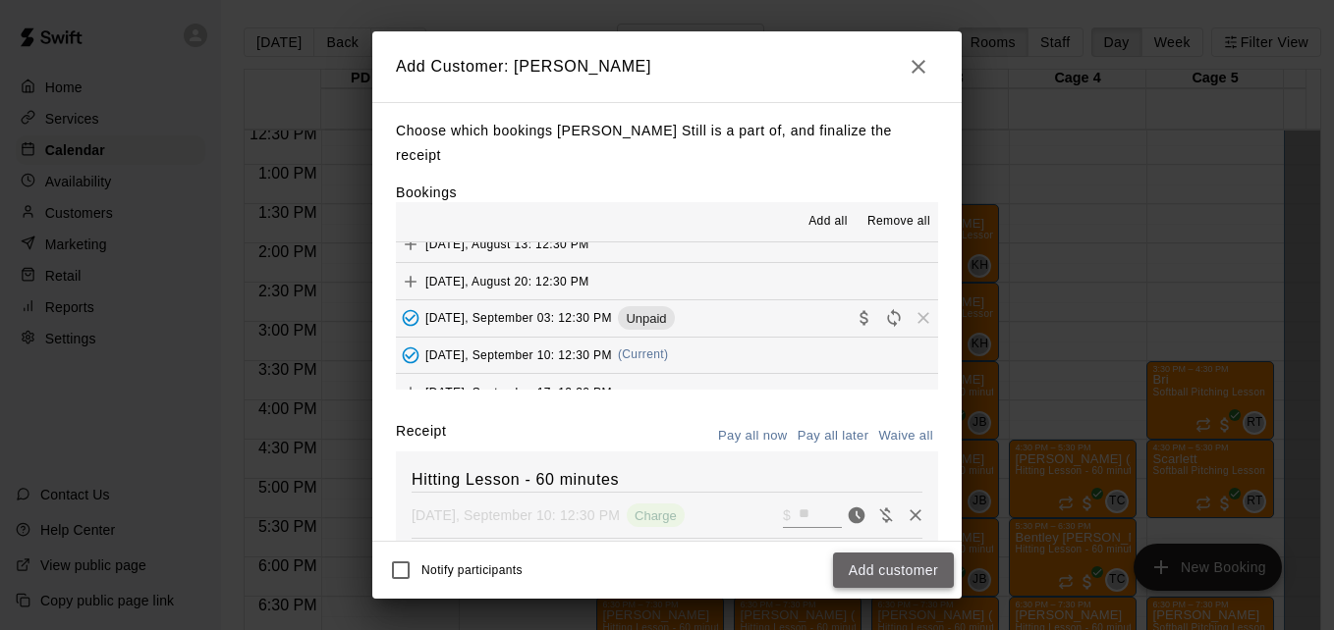
click at [880, 577] on button "Add customer" at bounding box center [893, 571] width 121 height 36
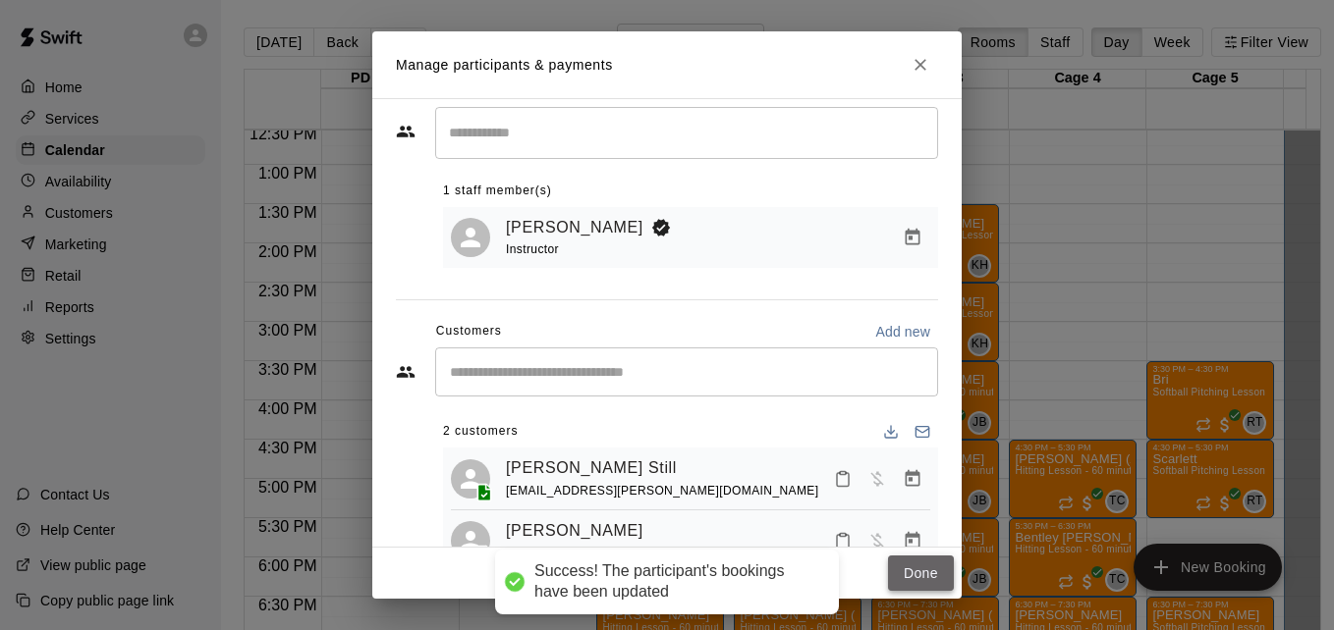
click at [914, 571] on button "Done" at bounding box center [921, 574] width 66 height 36
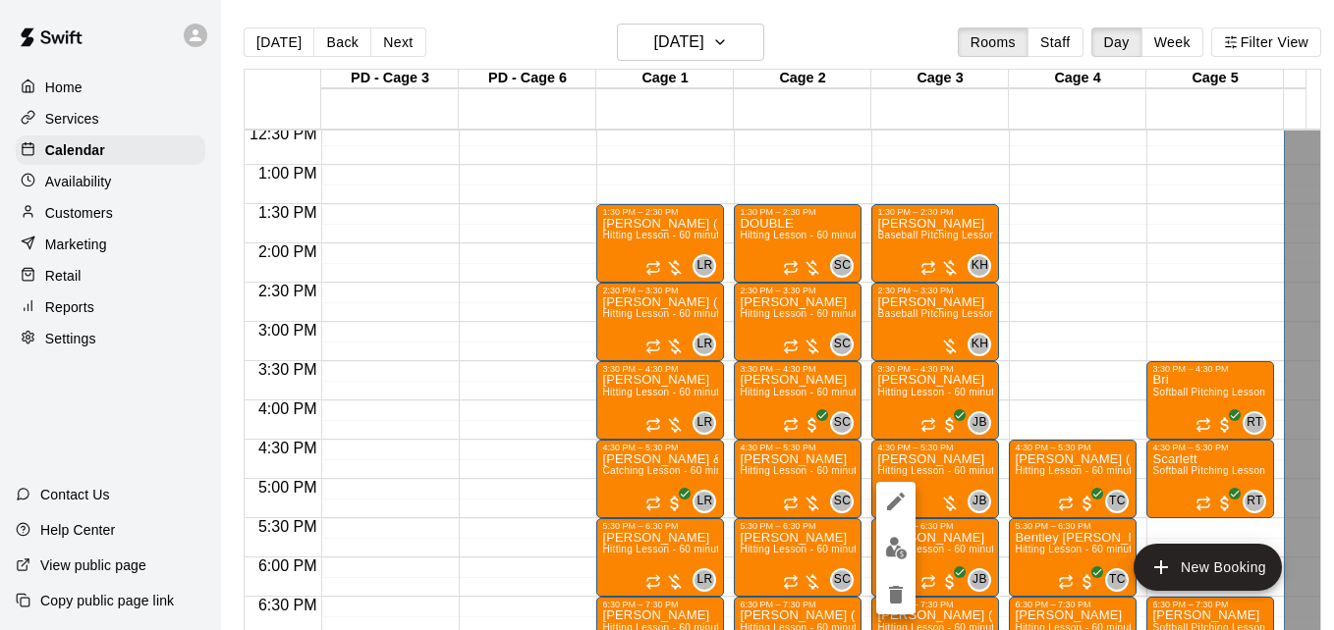
click at [470, 387] on div at bounding box center [667, 315] width 1334 height 630
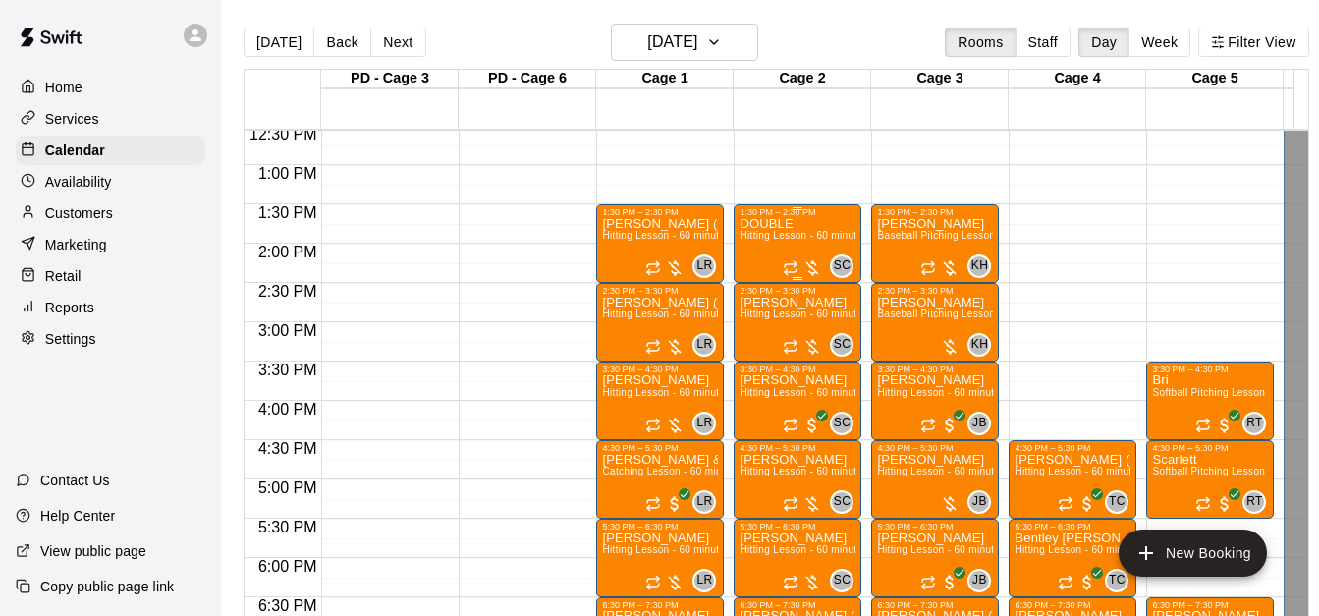
click at [771, 241] on span "Hitting Lesson - 60 minutes" at bounding box center [803, 235] width 128 height 11
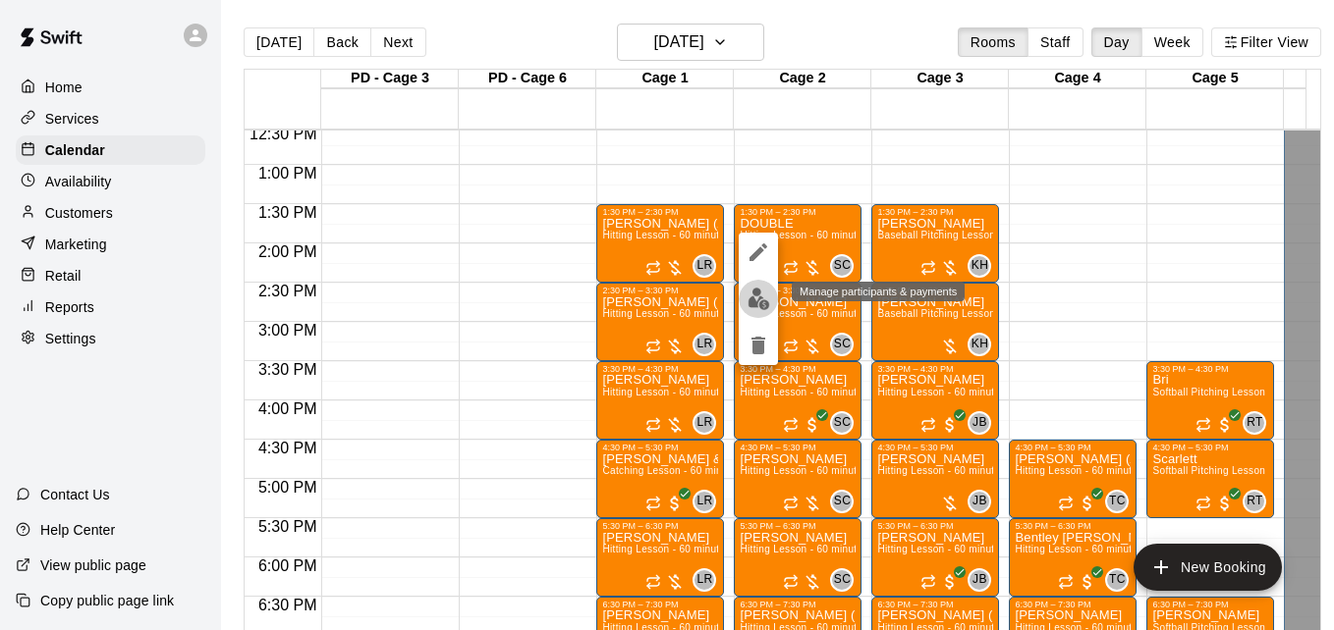
click at [754, 298] on img "edit" at bounding box center [758, 299] width 23 height 23
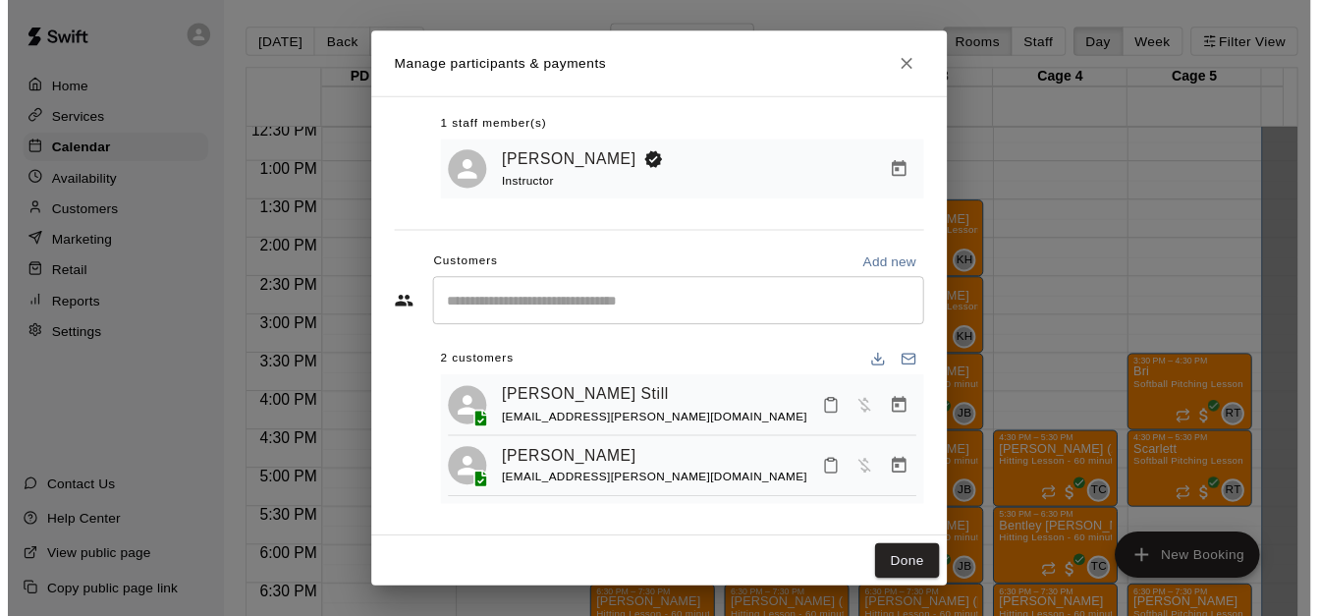
scroll to position [113, 0]
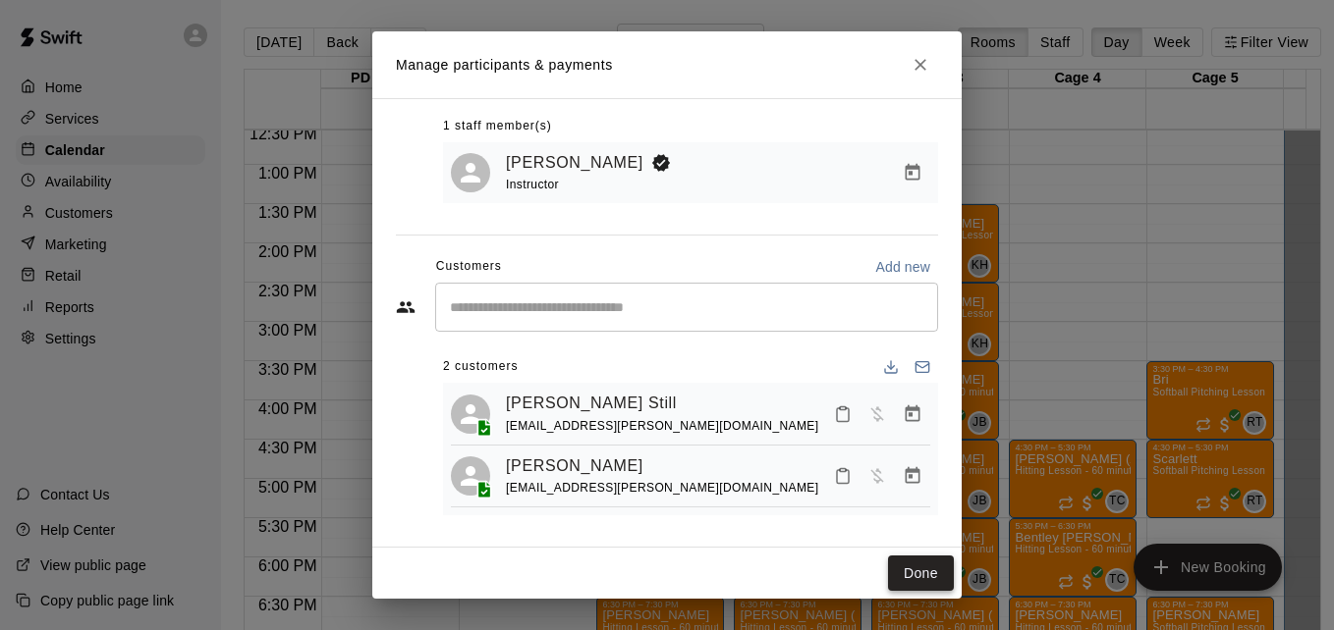
click at [933, 573] on button "Done" at bounding box center [921, 574] width 66 height 36
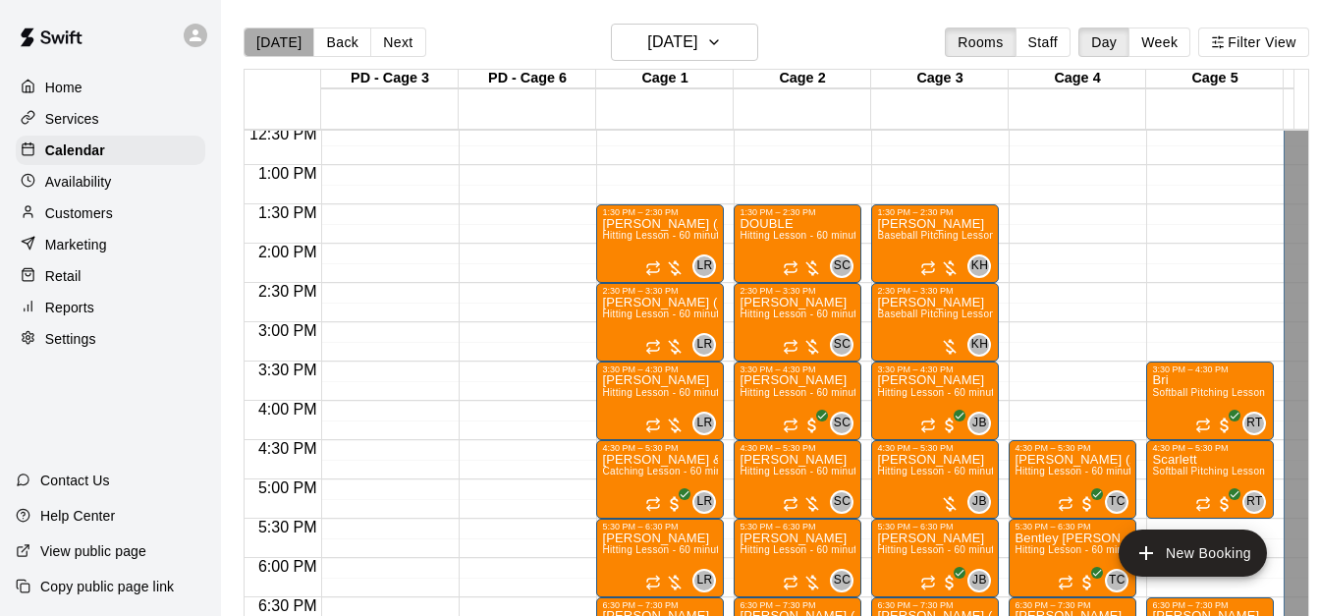
click at [286, 43] on button "[DATE]" at bounding box center [279, 41] width 71 height 29
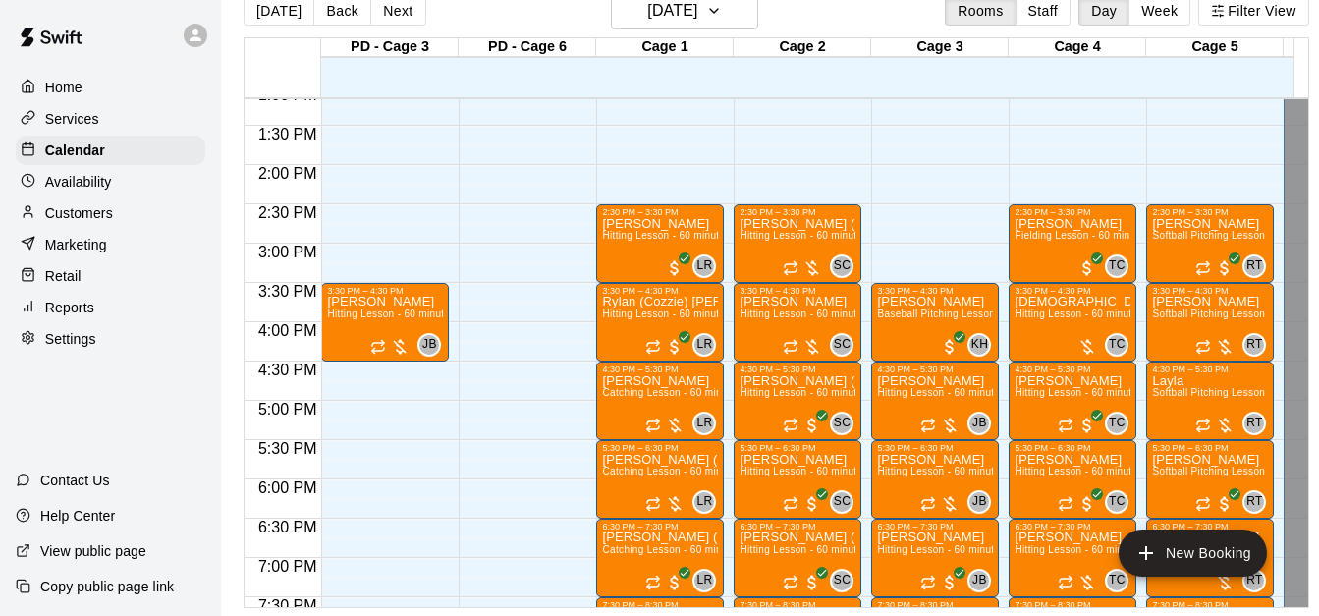
scroll to position [1029, 0]
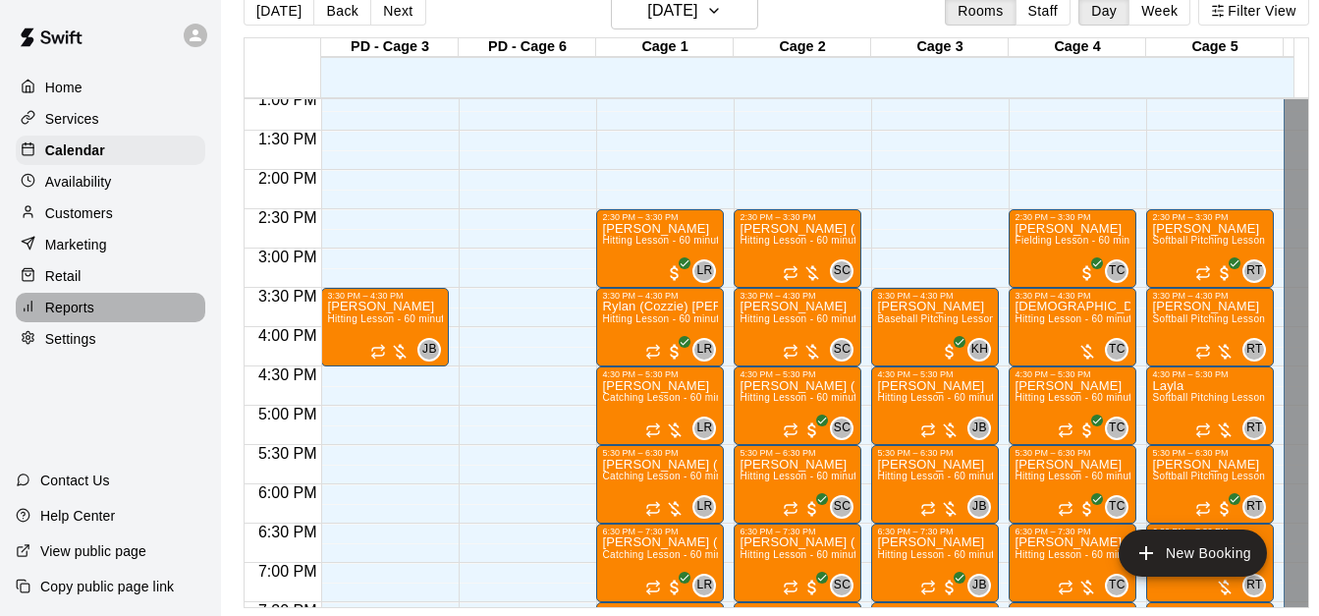
click at [93, 308] on p "Reports" at bounding box center [69, 308] width 49 height 20
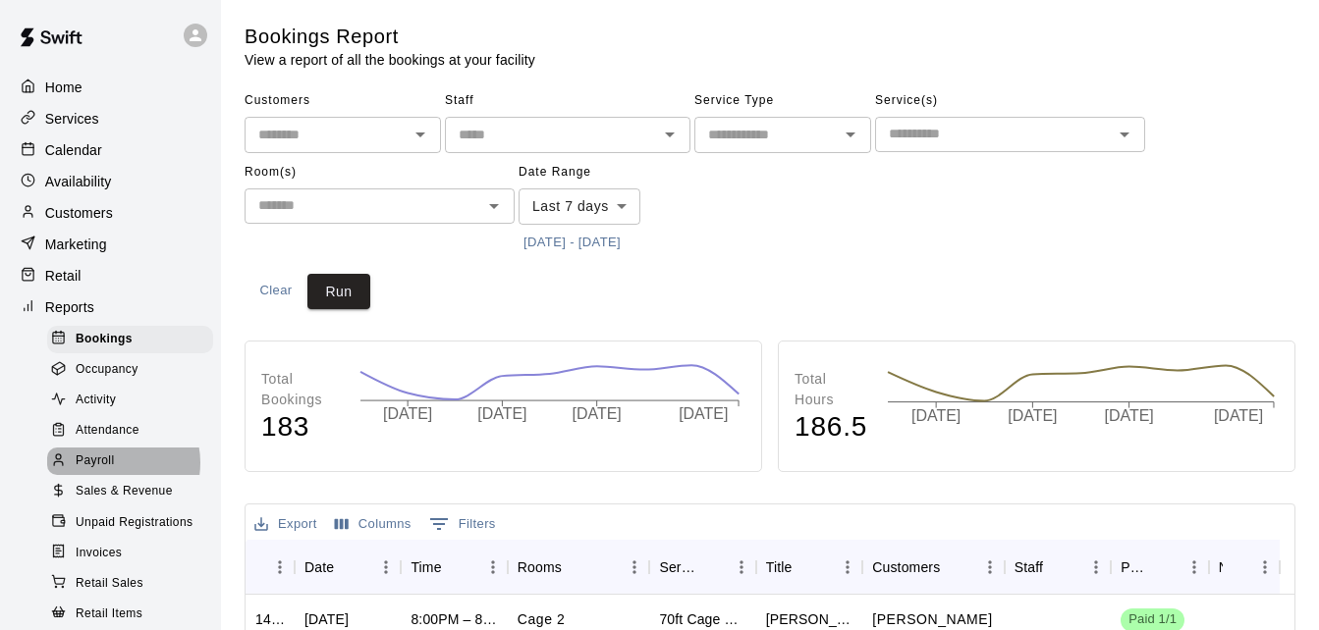
click at [115, 475] on div "Payroll" at bounding box center [130, 461] width 166 height 27
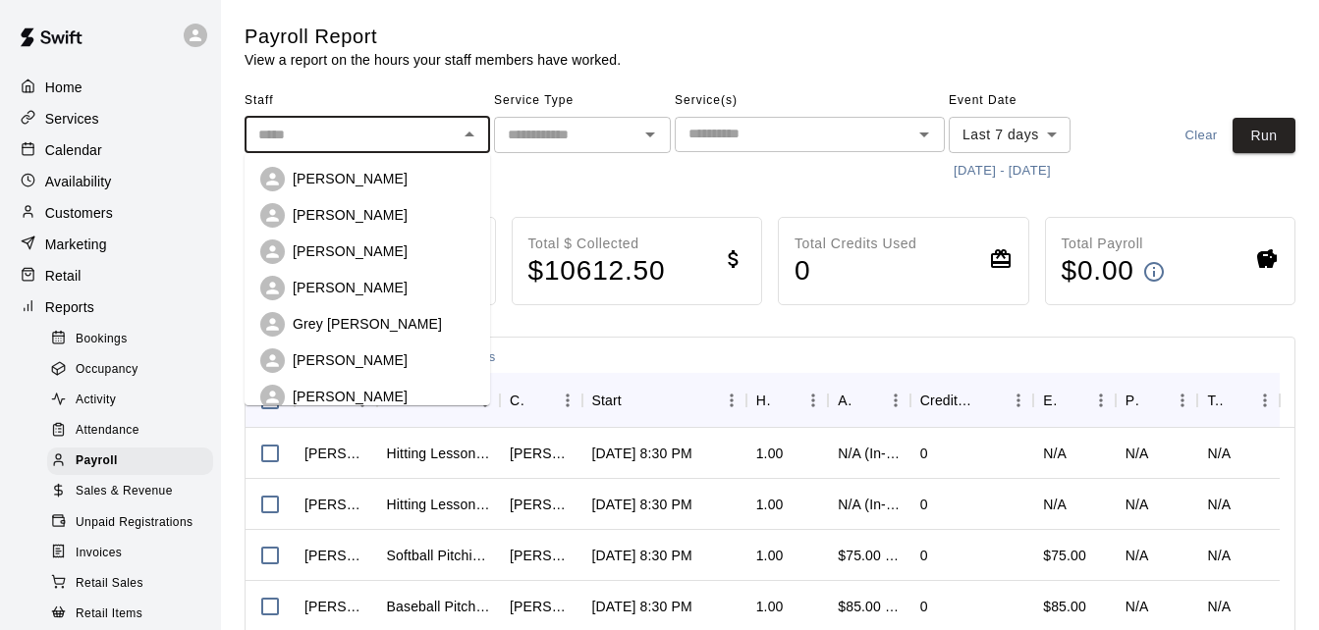
click at [401, 137] on input "text" at bounding box center [350, 135] width 201 height 25
click at [403, 185] on div "[PERSON_NAME]" at bounding box center [384, 179] width 182 height 20
type input "**********"
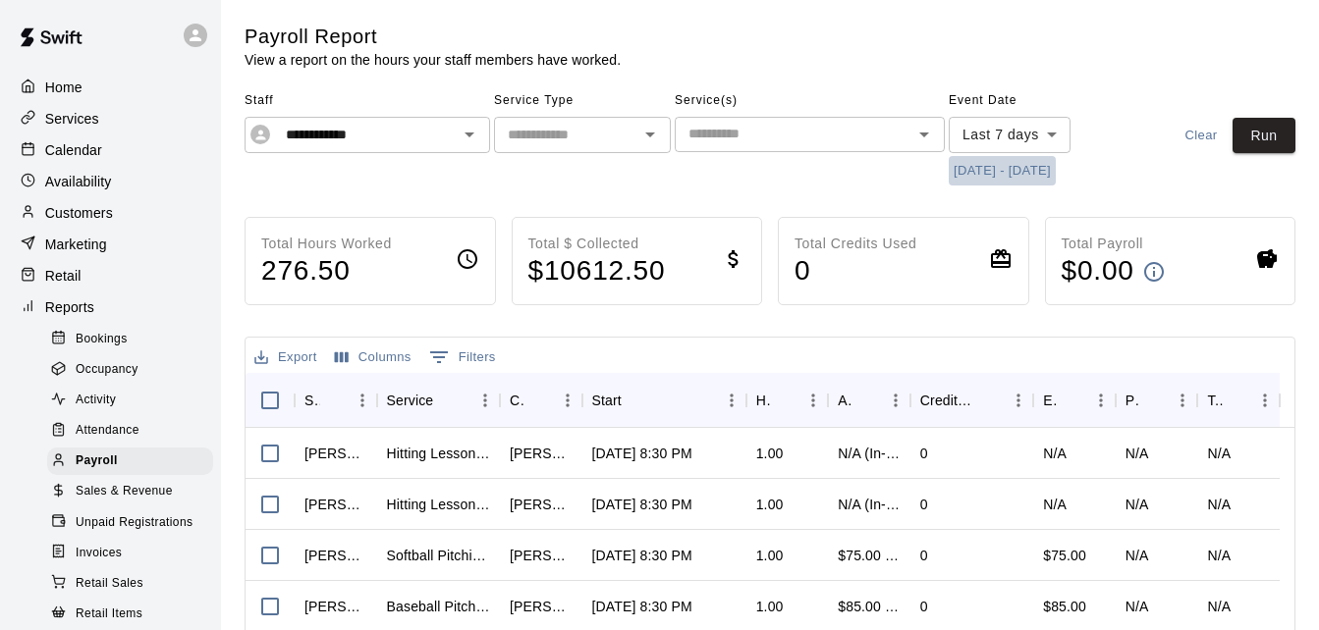
click at [985, 171] on button "[DATE] - [DATE]" at bounding box center [1002, 171] width 107 height 30
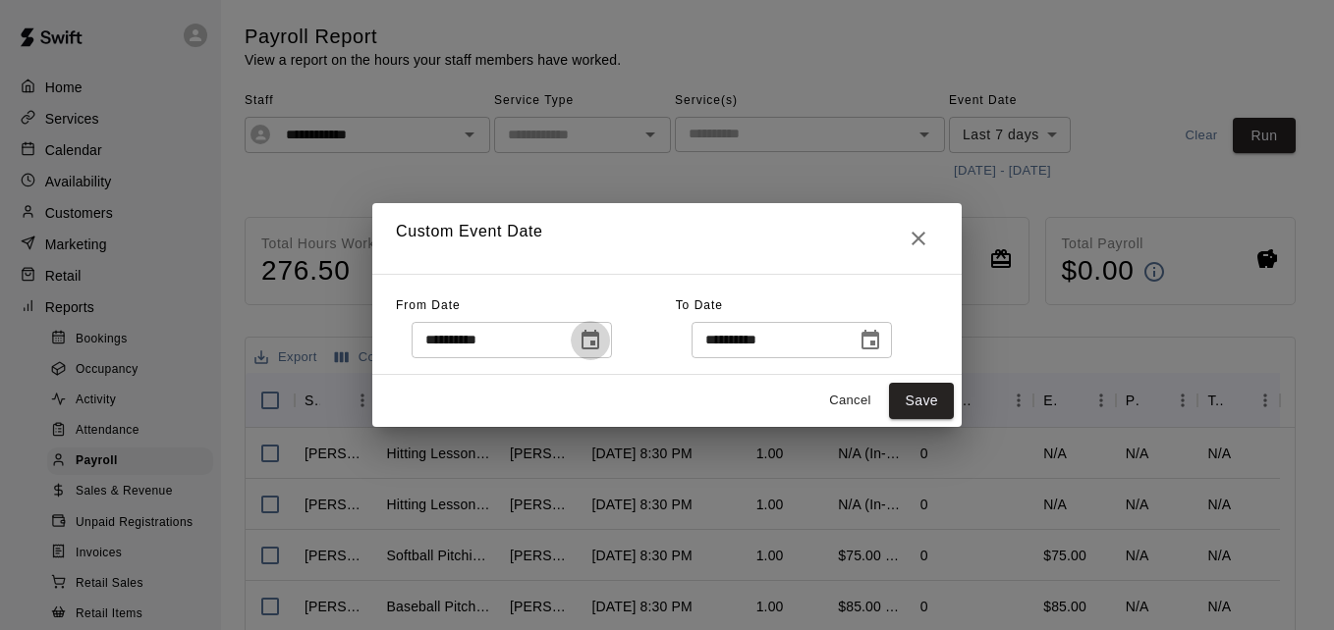
click at [599, 342] on icon "Choose date, selected date is Sep 4, 2025" at bounding box center [590, 340] width 18 height 20
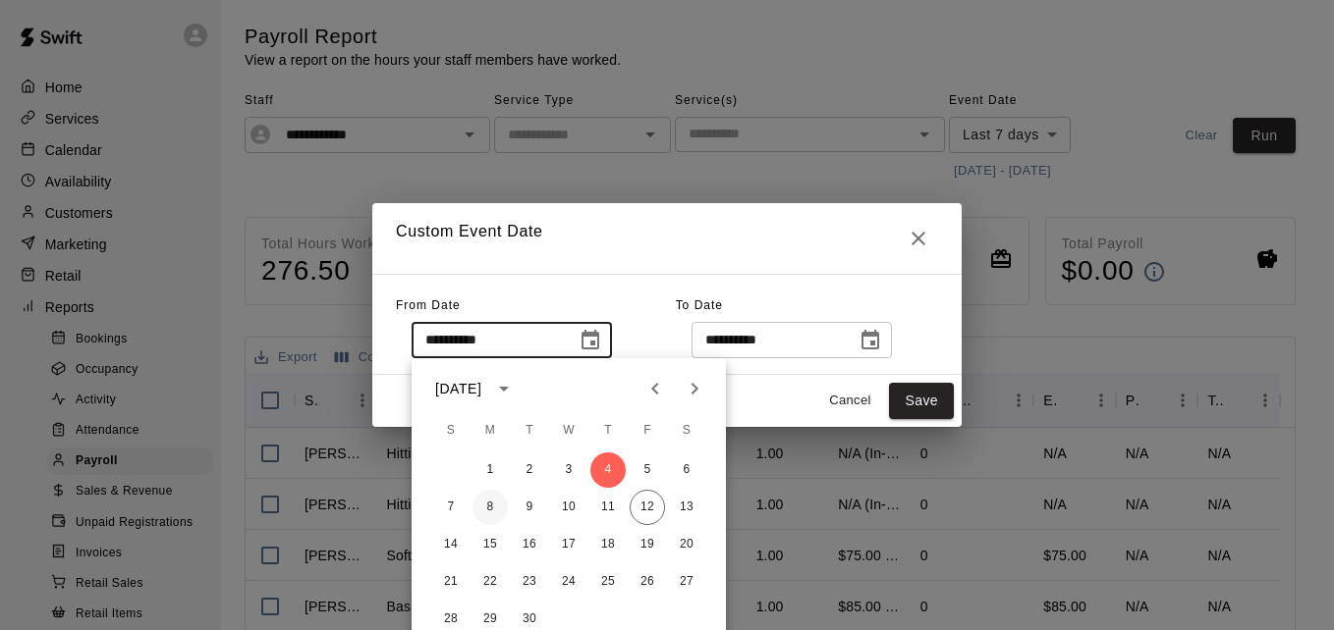
click at [493, 507] on button "8" at bounding box center [489, 507] width 35 height 35
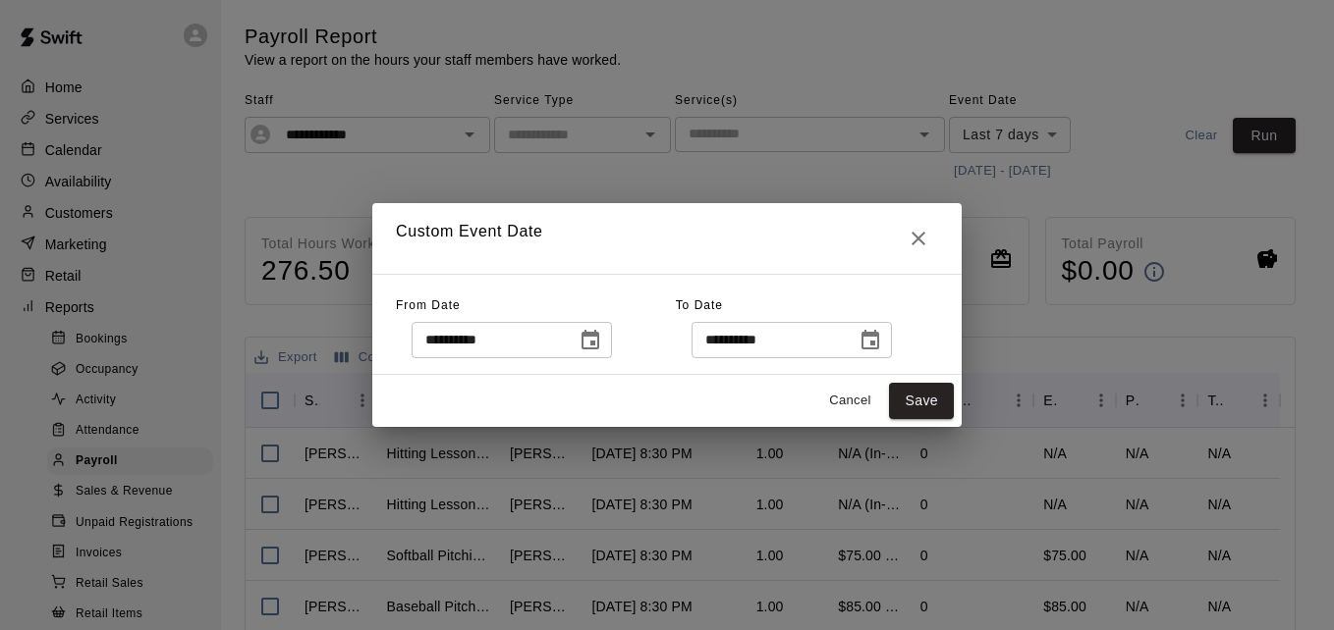
type input "**********"
click at [921, 403] on button "Save" at bounding box center [921, 401] width 65 height 36
type input "******"
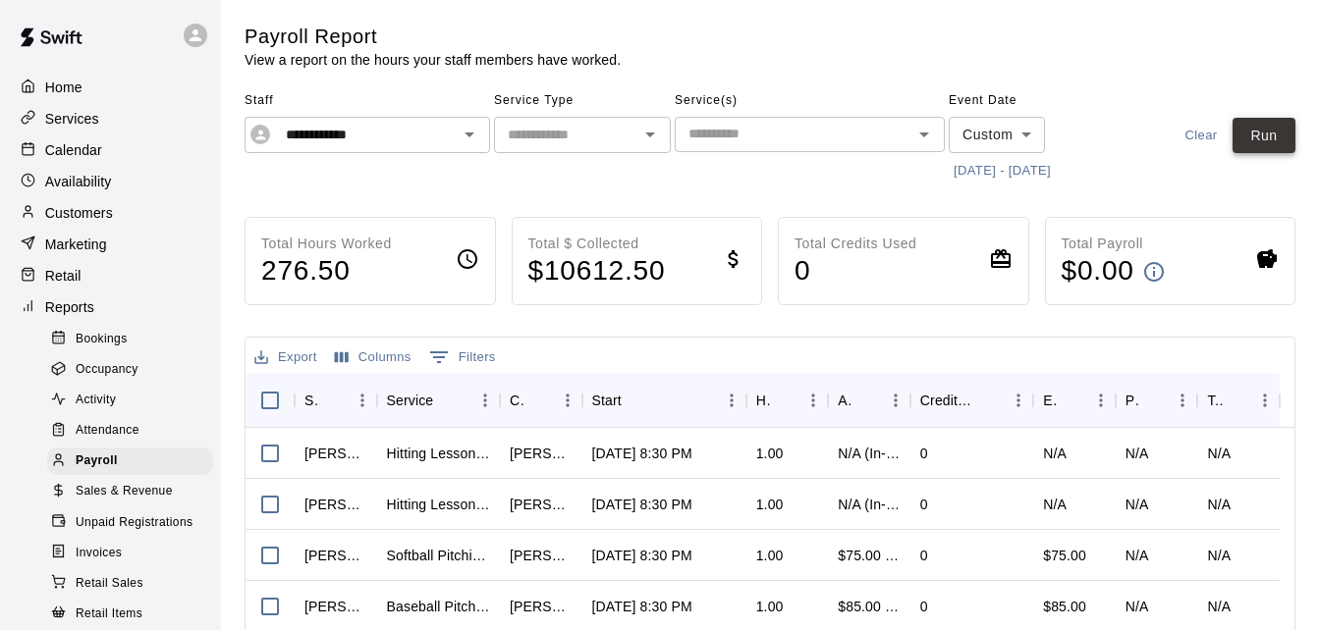
click at [1238, 147] on button "Run" at bounding box center [1263, 136] width 63 height 36
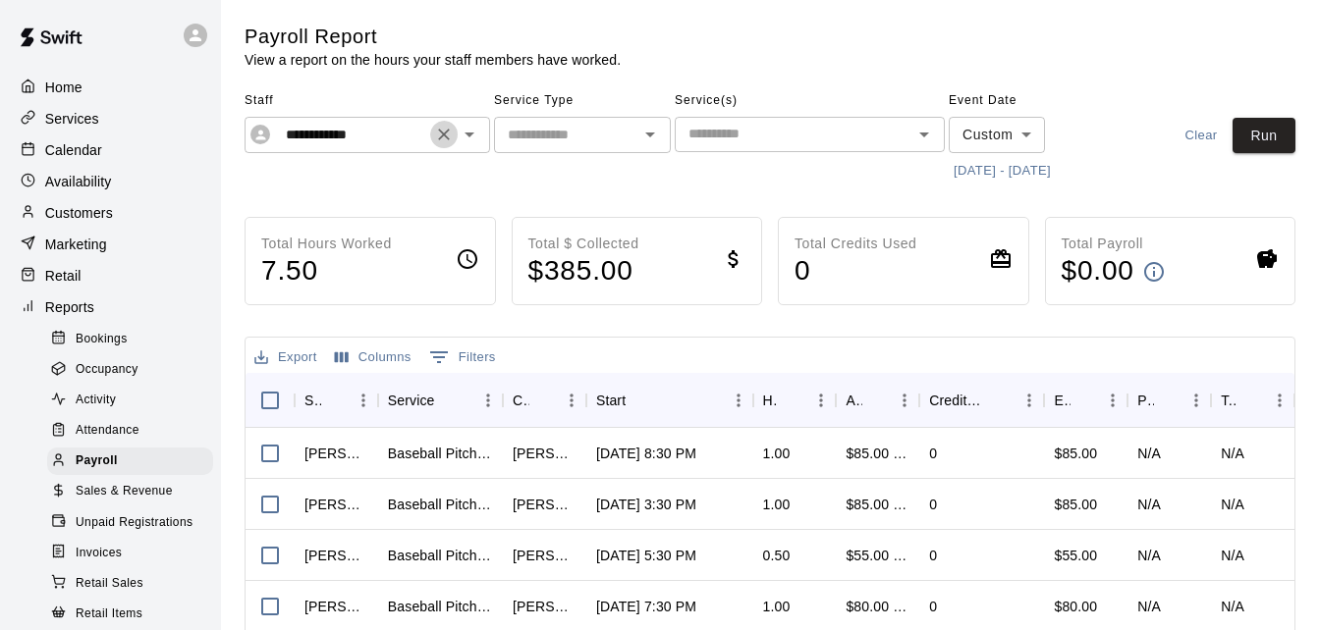
click at [441, 132] on icon "Clear" at bounding box center [444, 135] width 12 height 12
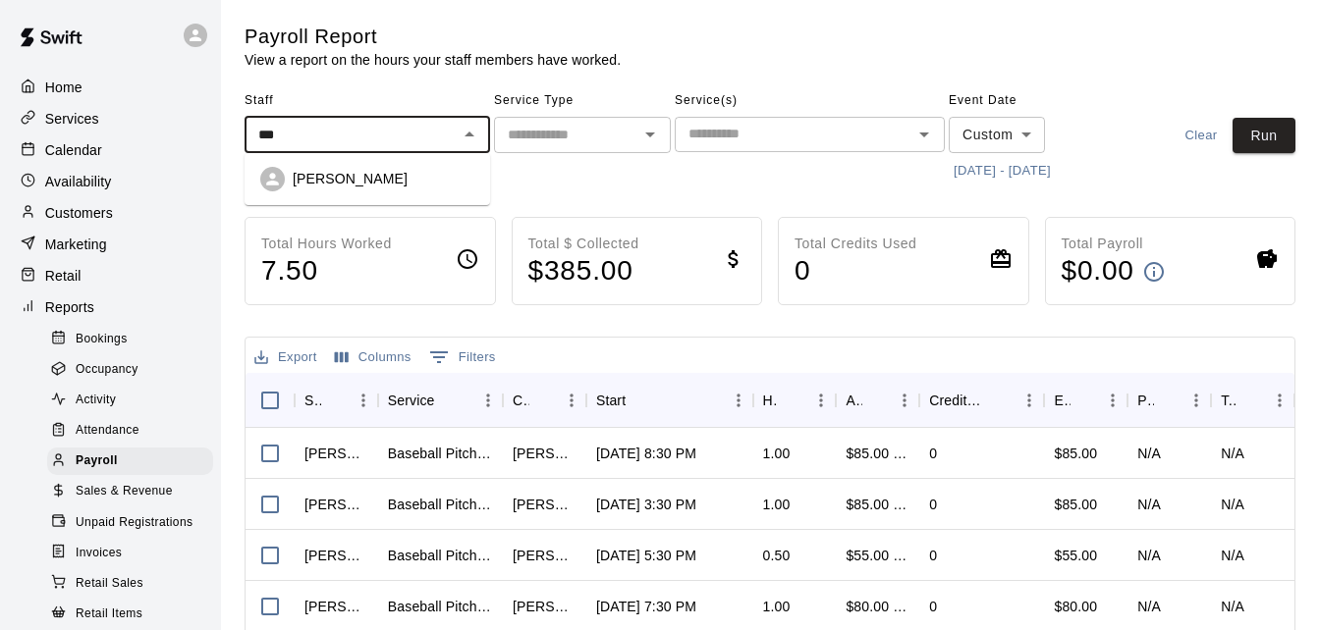
click at [400, 180] on div "[PERSON_NAME]" at bounding box center [384, 179] width 182 height 20
type input "**********"
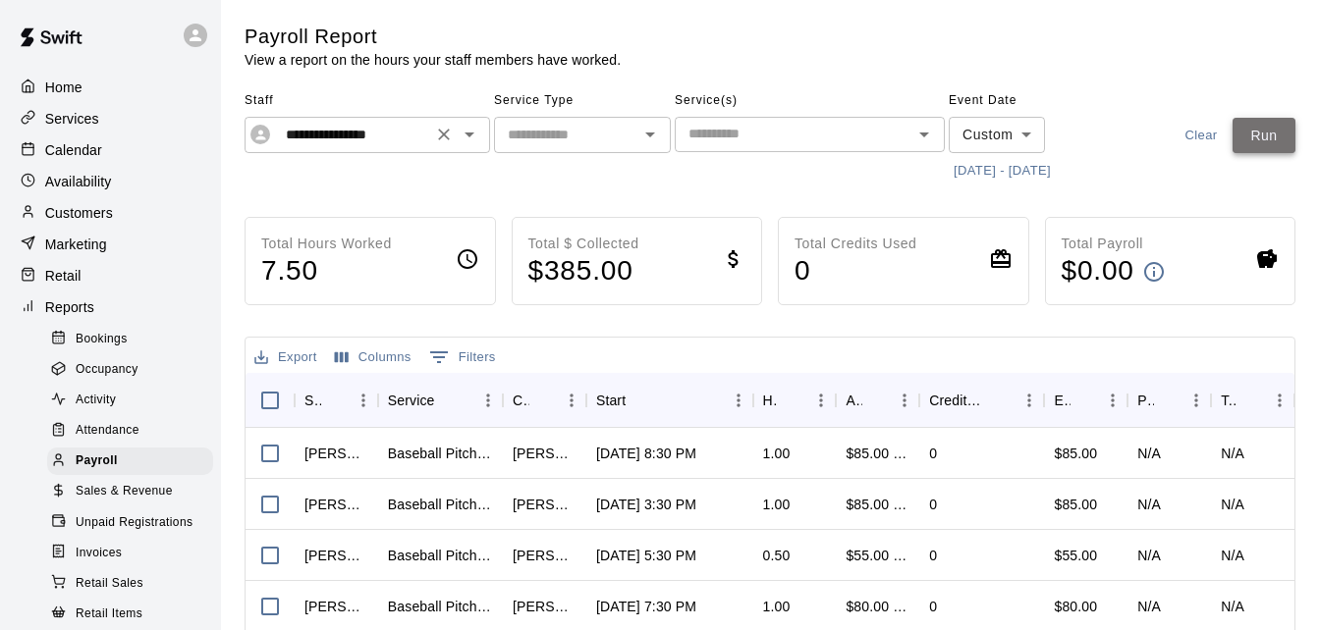
click at [1274, 134] on button "Run" at bounding box center [1263, 136] width 63 height 36
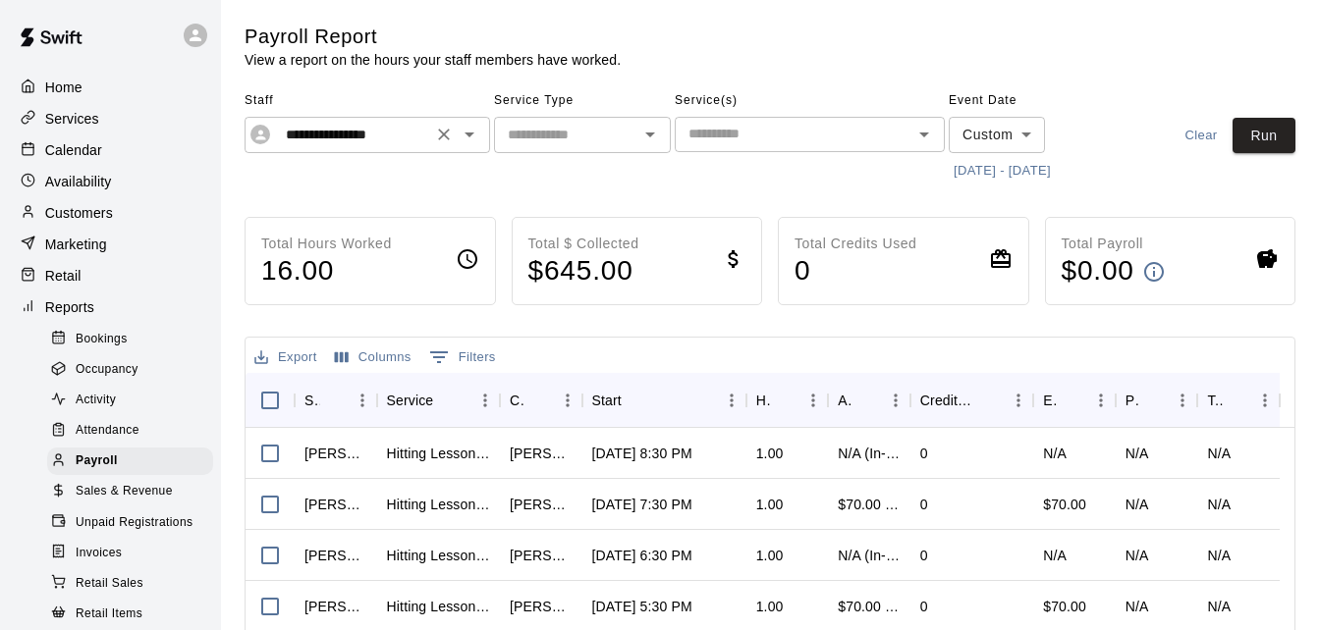
click at [445, 134] on icon "Clear" at bounding box center [444, 135] width 12 height 12
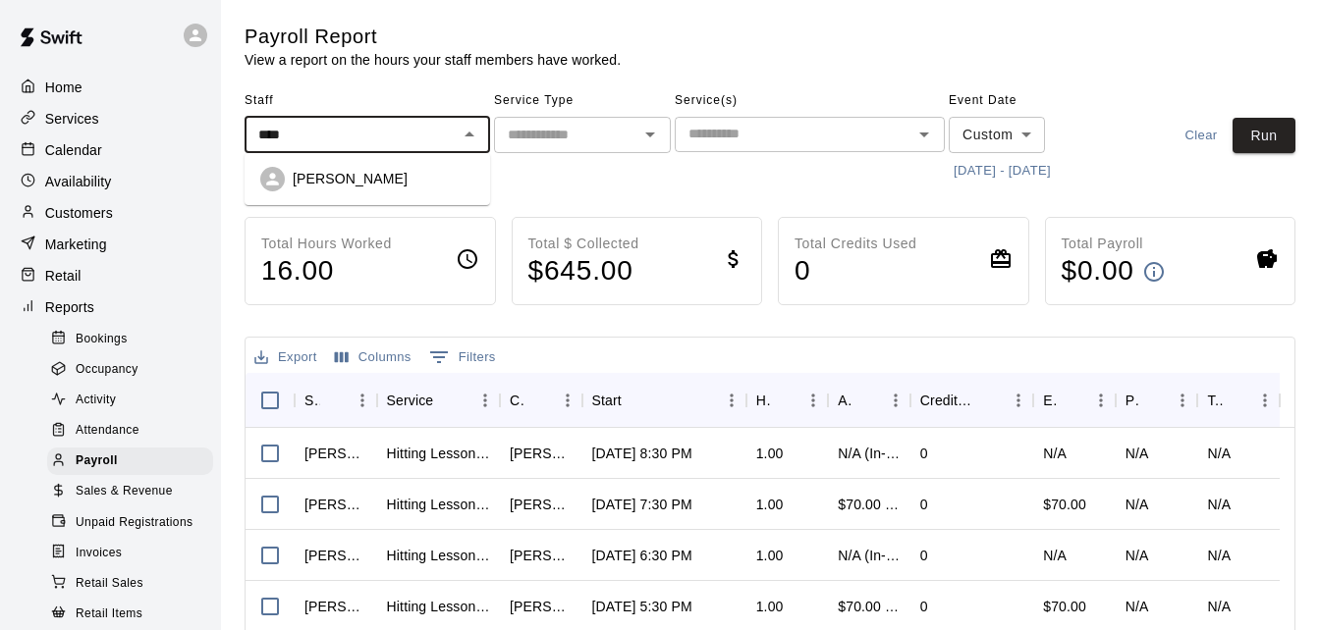
click at [408, 179] on div "[PERSON_NAME]" at bounding box center [384, 179] width 182 height 20
type input "**********"
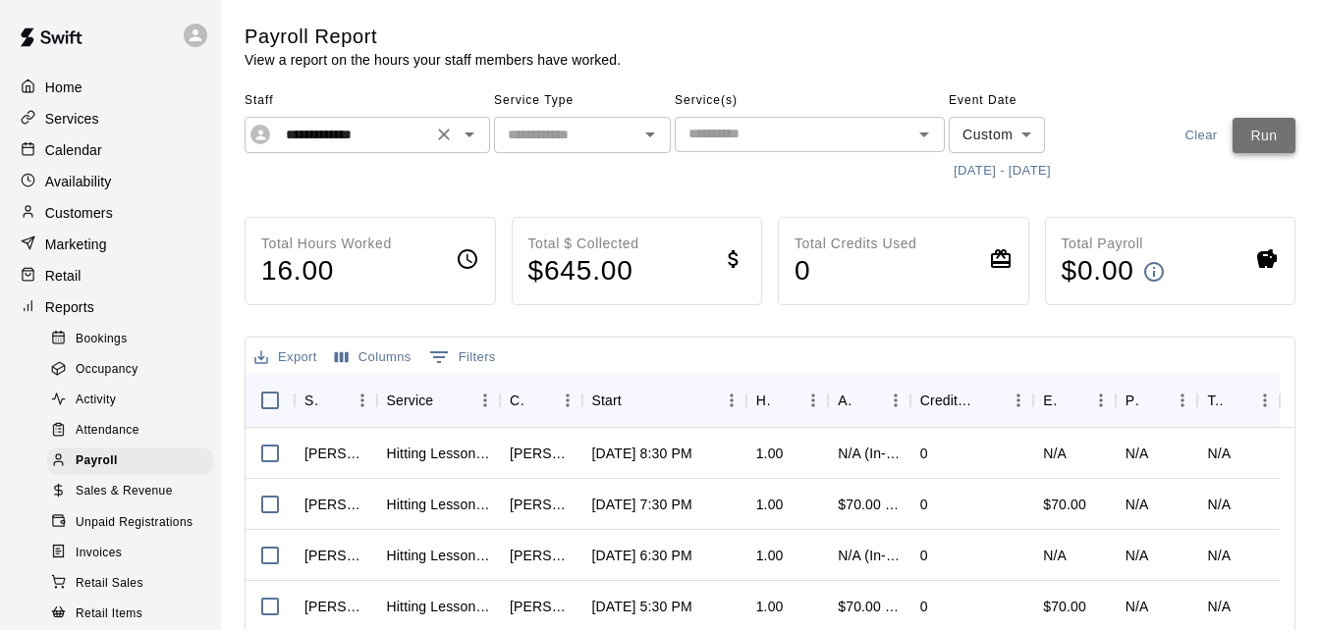
click at [1248, 131] on button "Run" at bounding box center [1263, 136] width 63 height 36
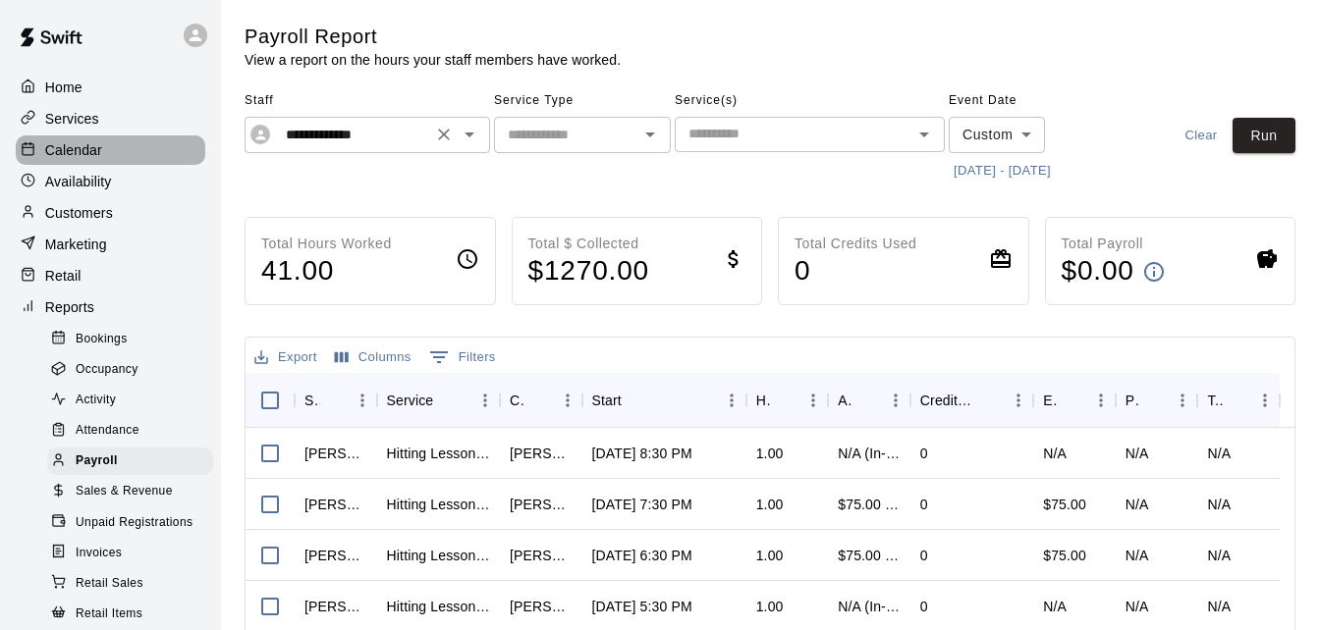
click at [137, 150] on div "Calendar" at bounding box center [111, 150] width 190 height 29
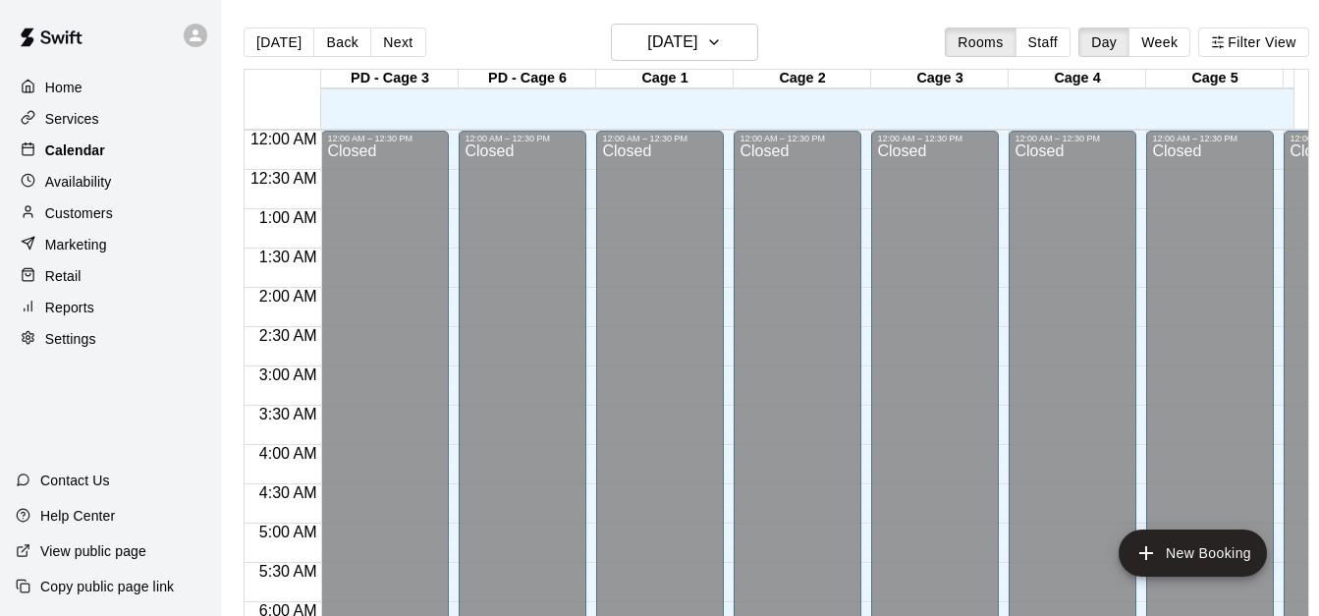
scroll to position [1304, 0]
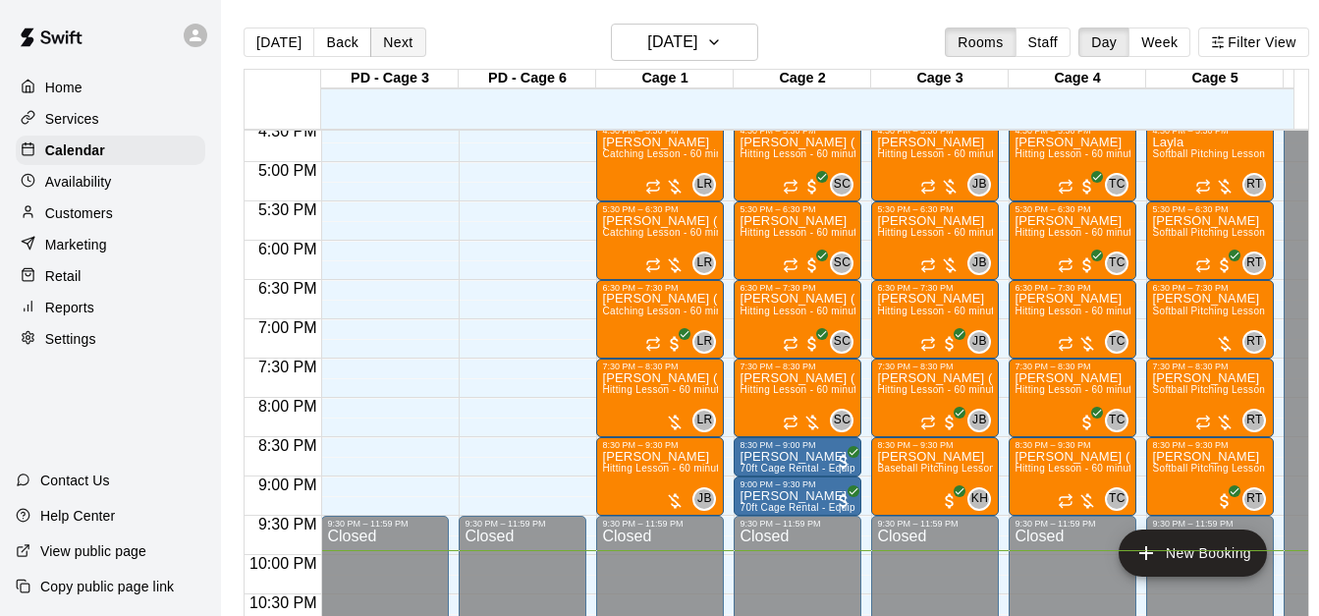
click at [381, 50] on button "Next" at bounding box center [397, 41] width 55 height 29
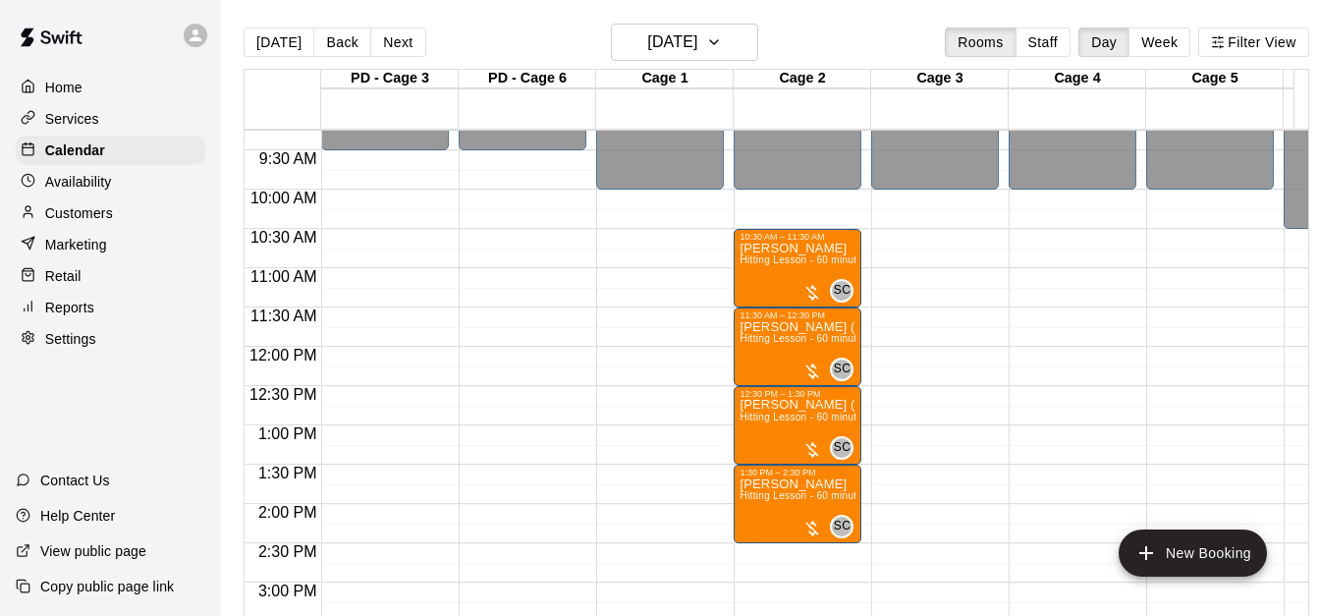
scroll to position [715, 0]
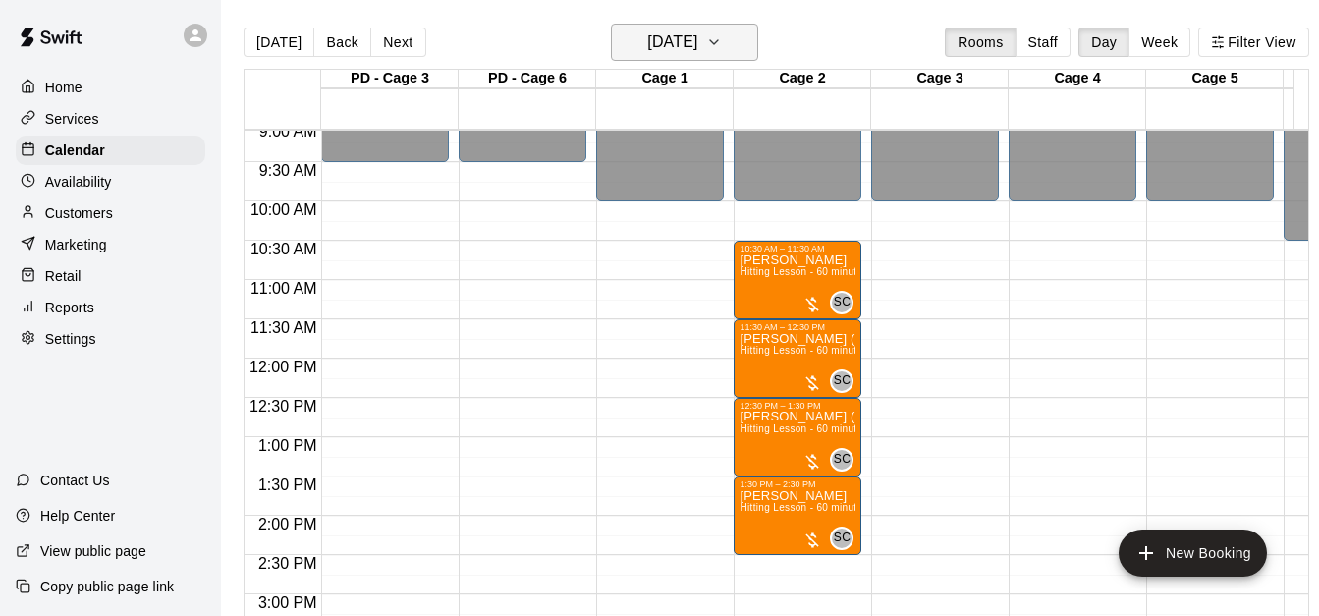
click at [697, 50] on h6 "[DATE]" at bounding box center [672, 41] width 50 height 27
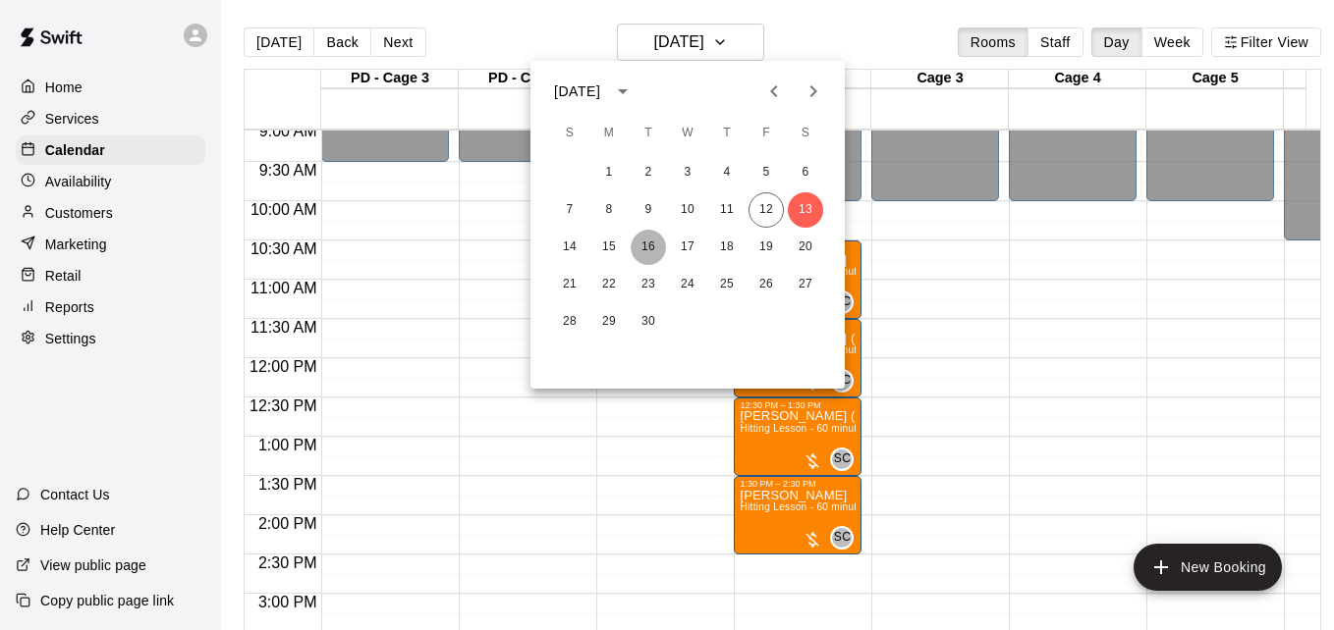
click at [646, 238] on button "16" at bounding box center [647, 247] width 35 height 35
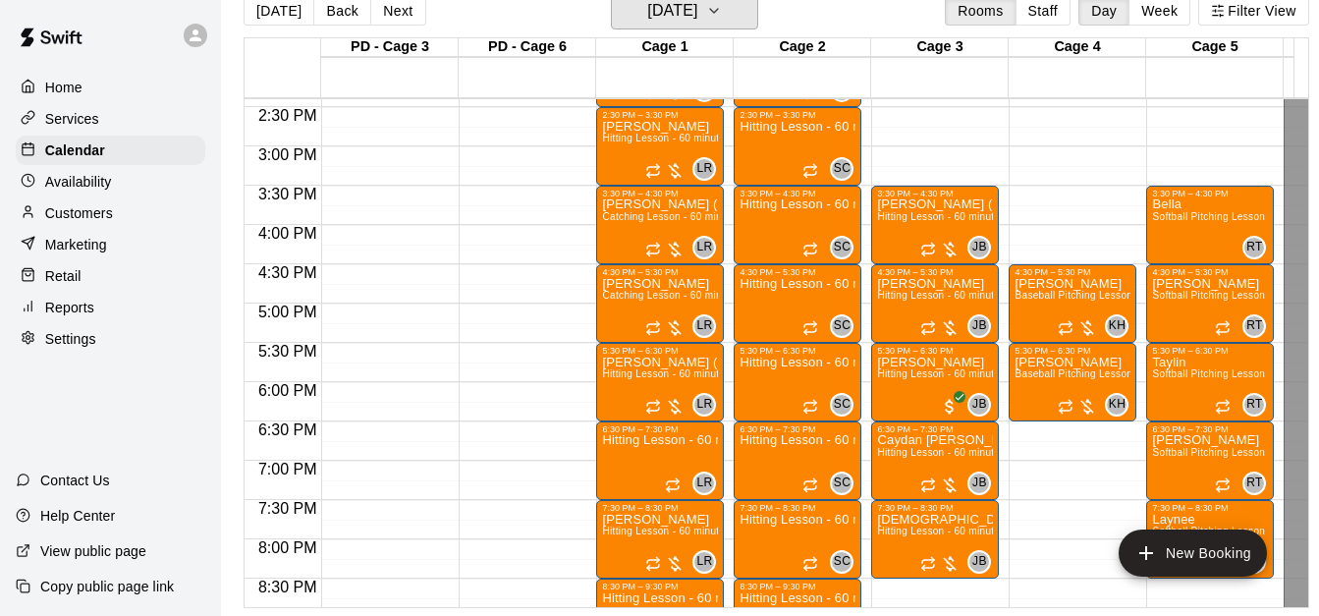
scroll to position [1108, 0]
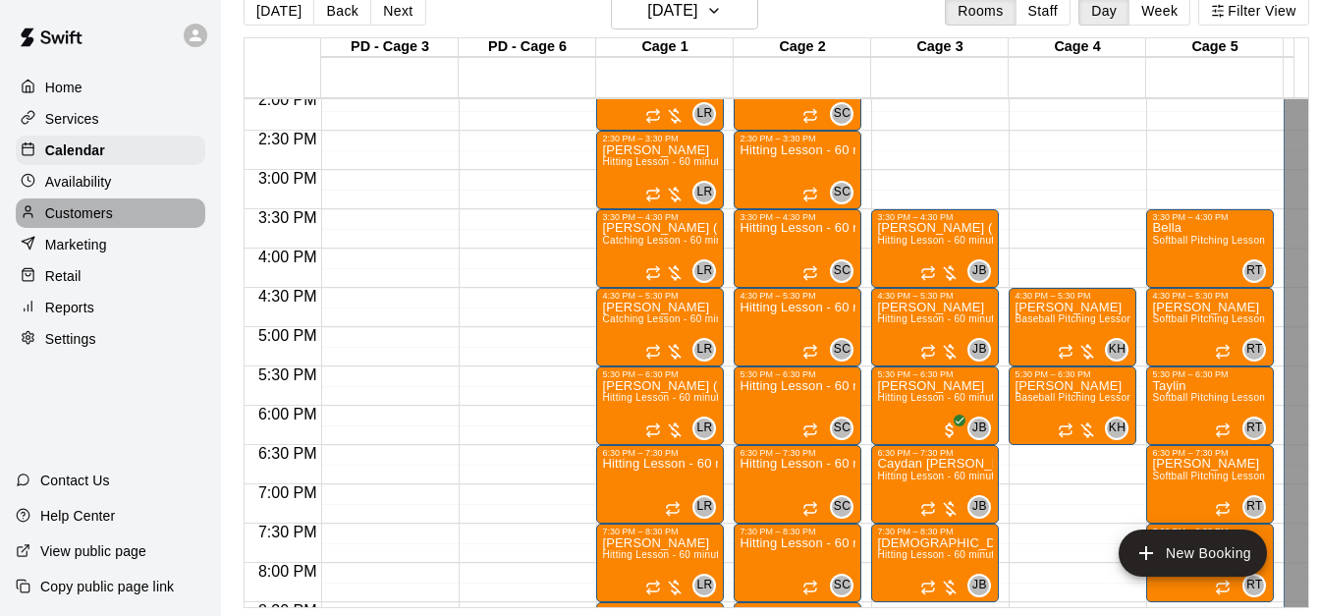
click at [121, 218] on div "Customers" at bounding box center [111, 212] width 190 height 29
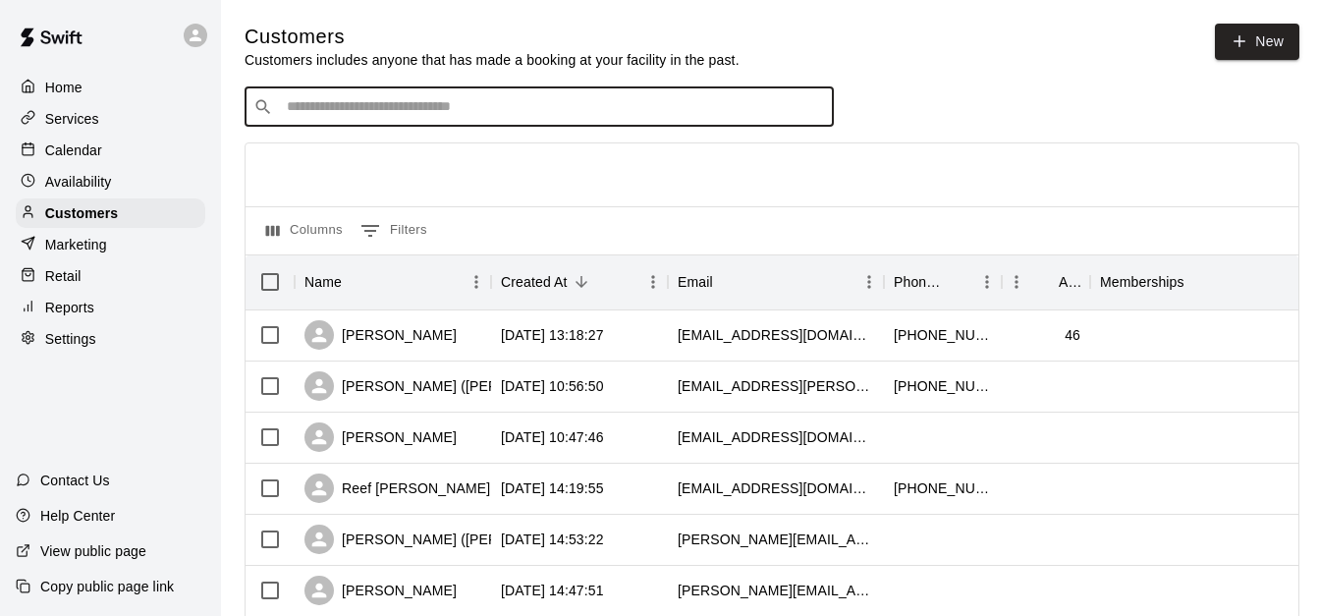
click at [386, 111] on input "Search customers by name or email" at bounding box center [553, 107] width 544 height 20
click at [386, 111] on input "*" at bounding box center [553, 107] width 544 height 20
type input "***"
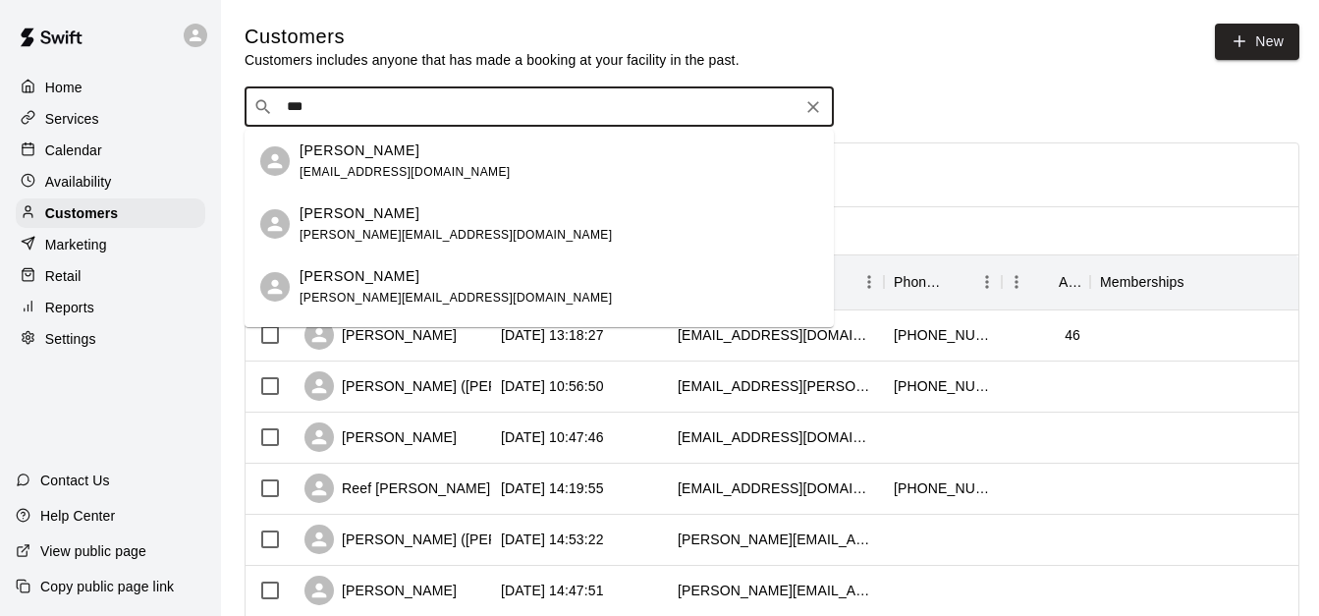
click at [431, 165] on div "[PERSON_NAME] [EMAIL_ADDRESS][DOMAIN_NAME]" at bounding box center [559, 161] width 519 height 42
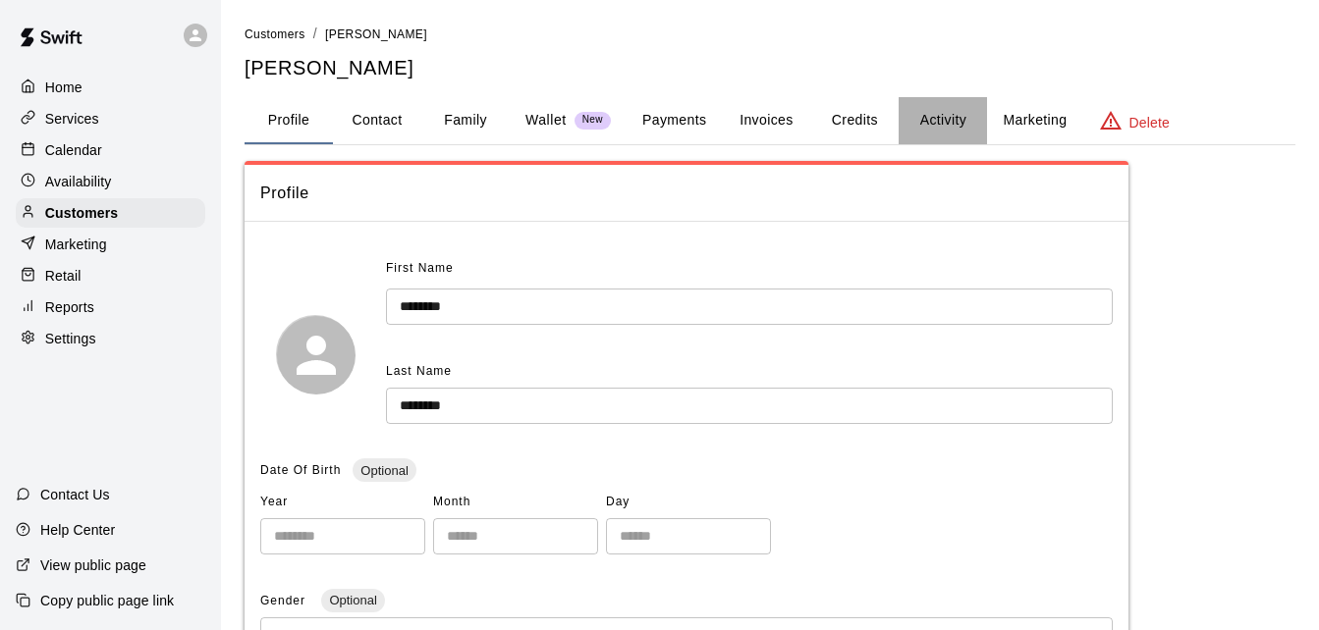
click at [947, 122] on button "Activity" at bounding box center [943, 120] width 88 height 47
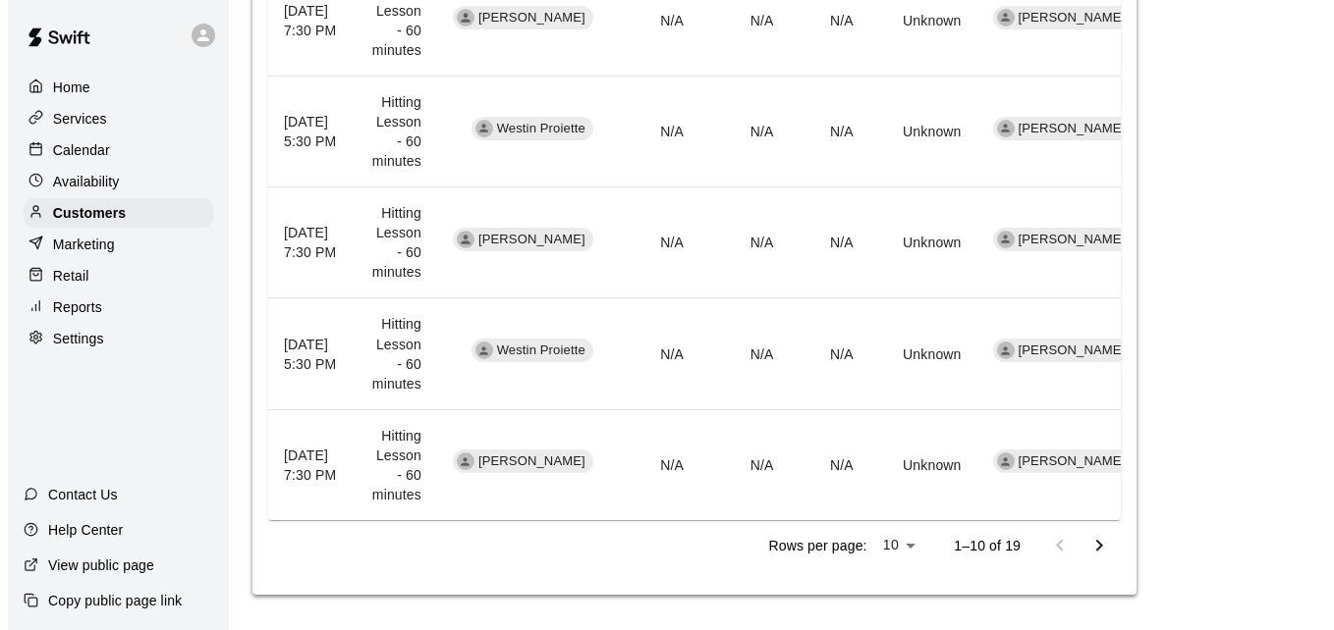
scroll to position [1163, 0]
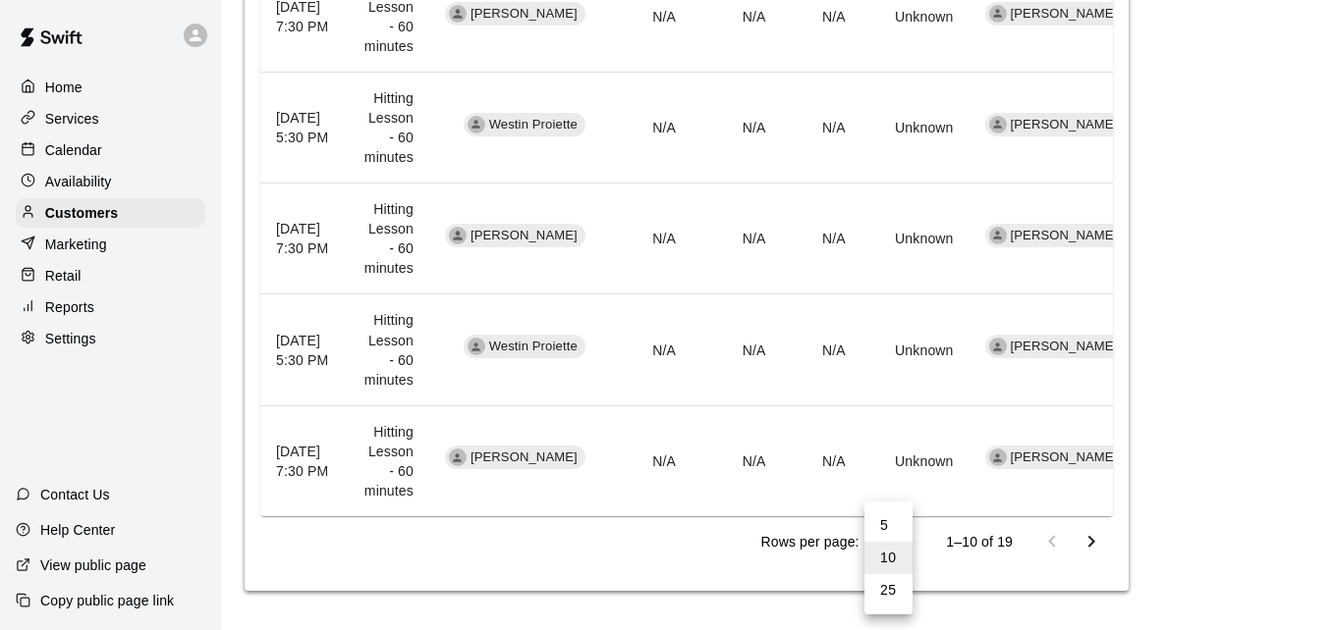
click at [887, 584] on li "25" at bounding box center [888, 590] width 48 height 32
type input "**"
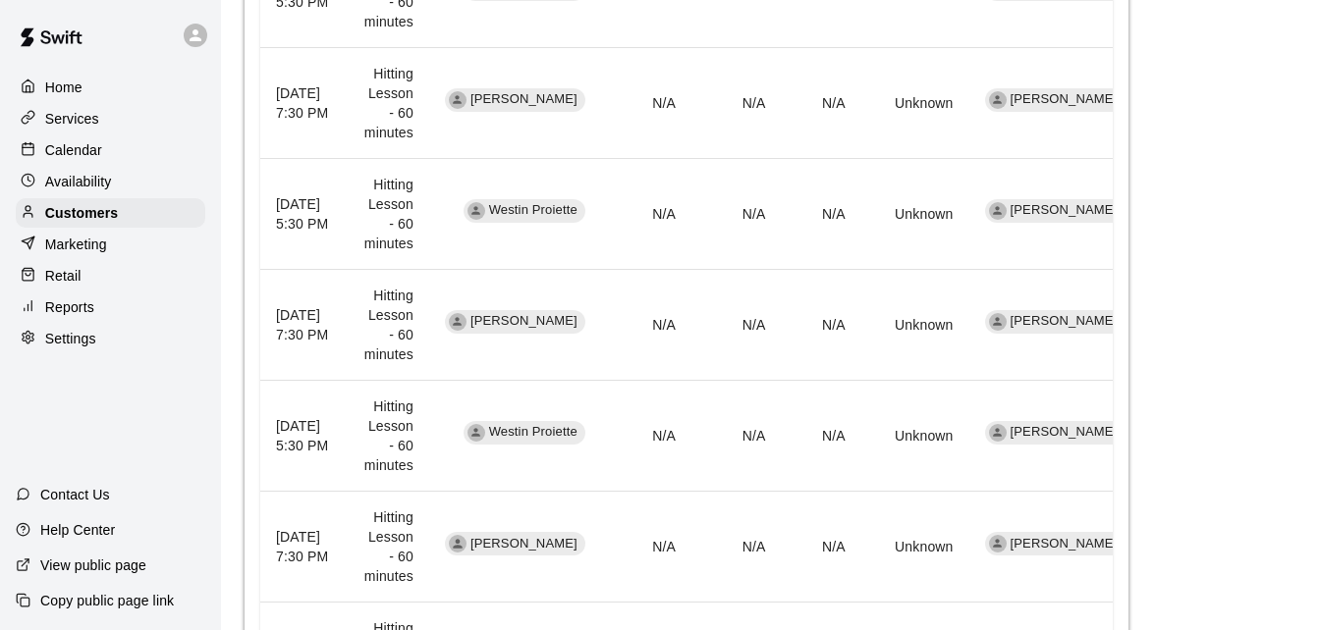
scroll to position [1926, 0]
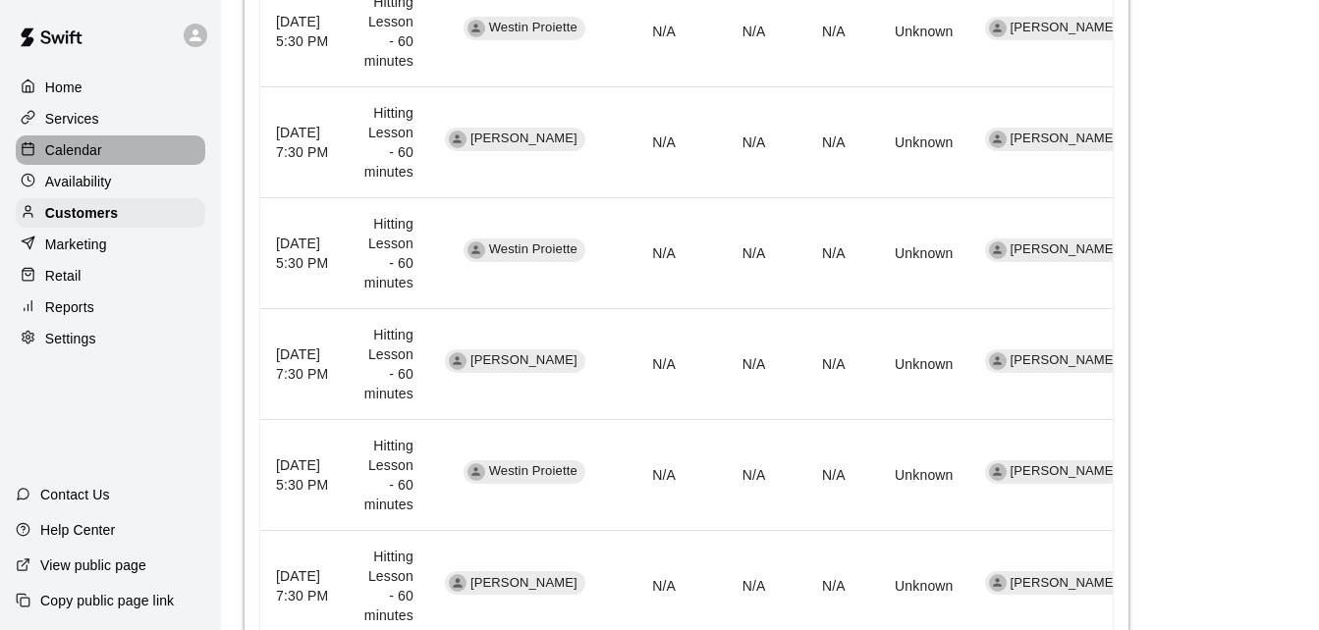
click at [119, 149] on div "Calendar" at bounding box center [111, 150] width 190 height 29
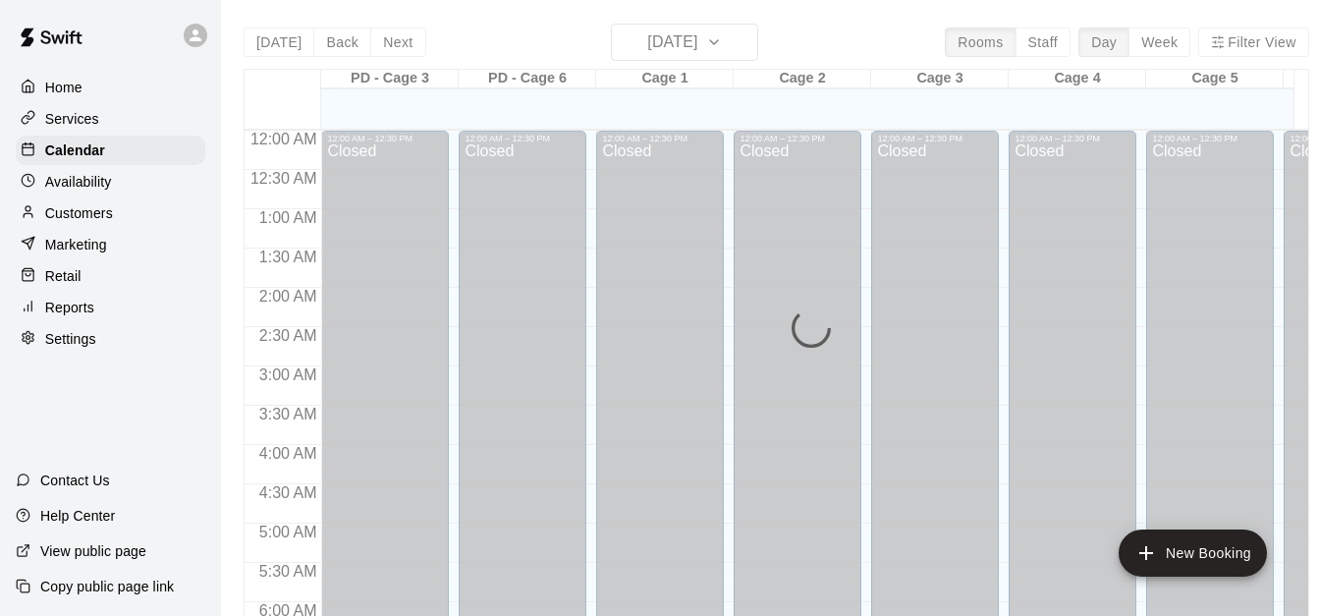
scroll to position [1304, 0]
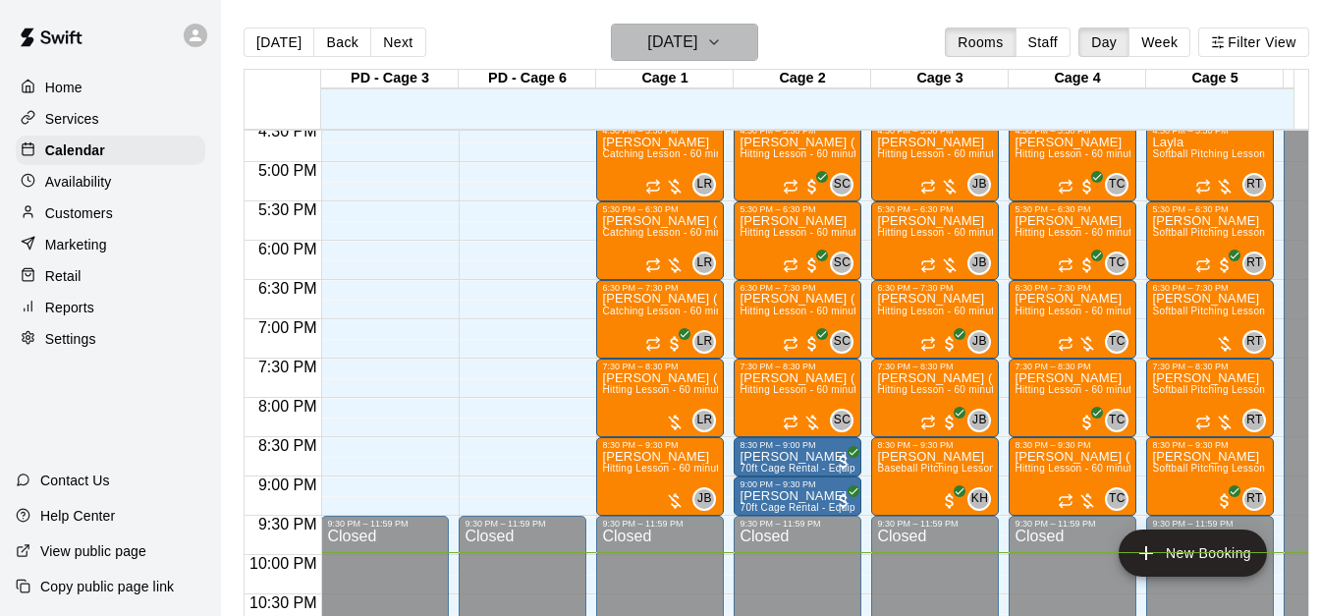
click at [718, 42] on icon "button" at bounding box center [714, 42] width 8 height 4
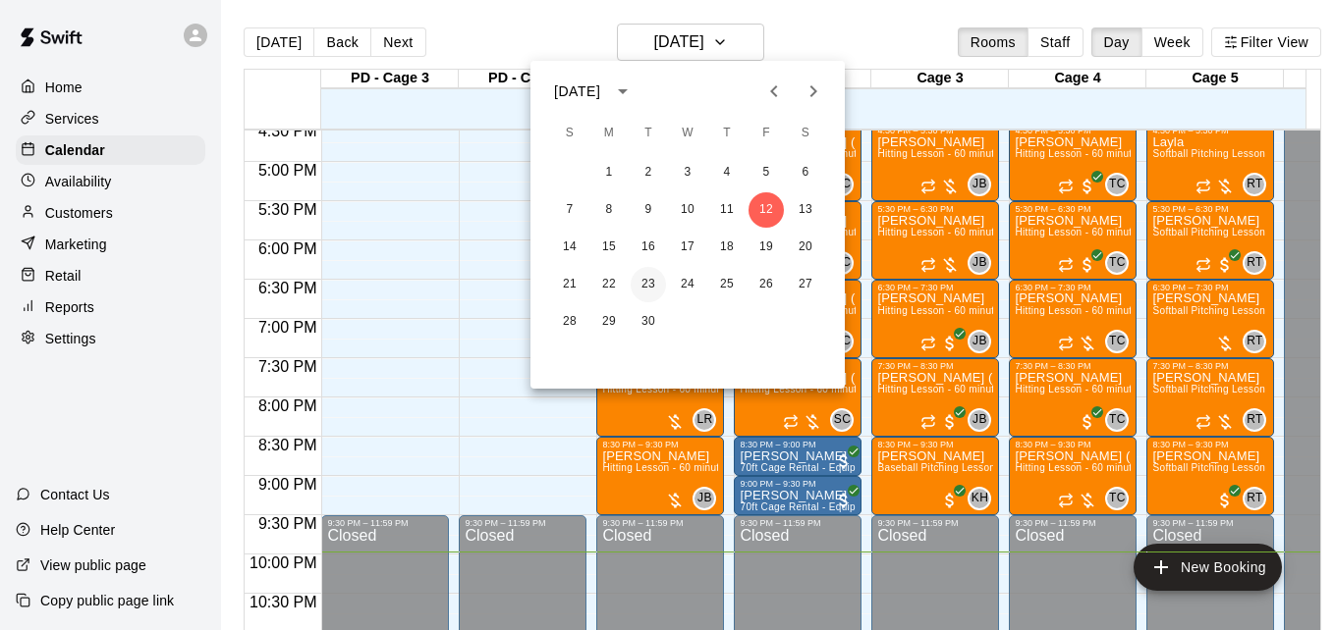
click at [643, 289] on button "23" at bounding box center [647, 284] width 35 height 35
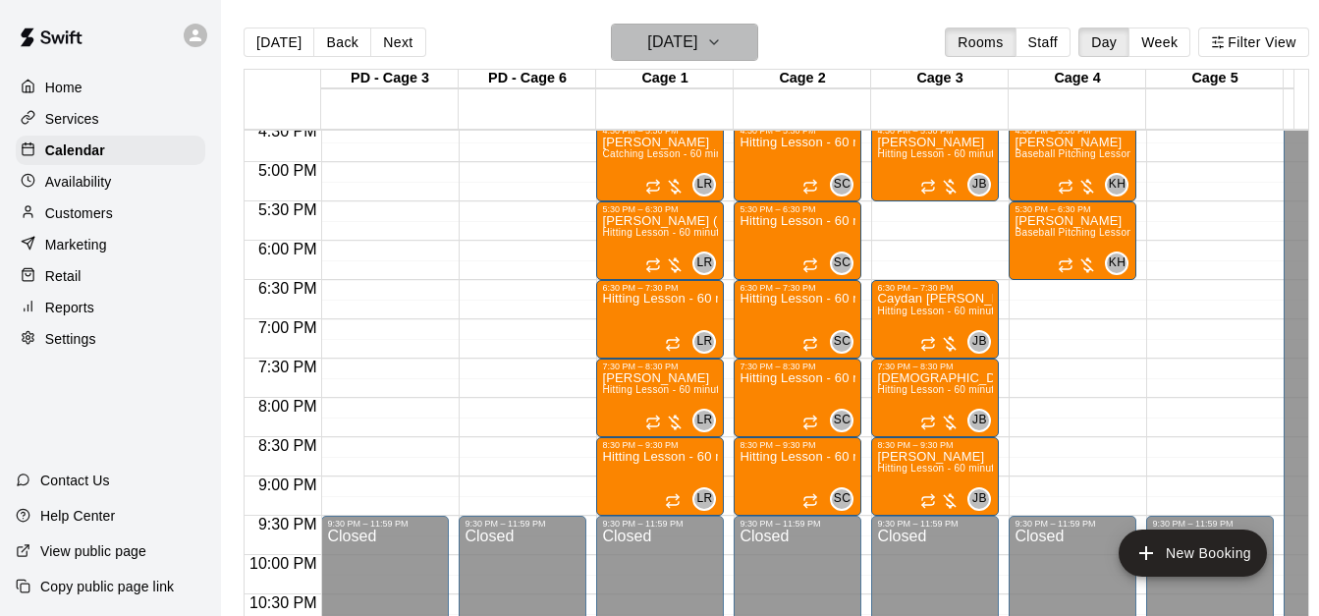
click at [686, 38] on h6 "[DATE]" at bounding box center [672, 41] width 50 height 27
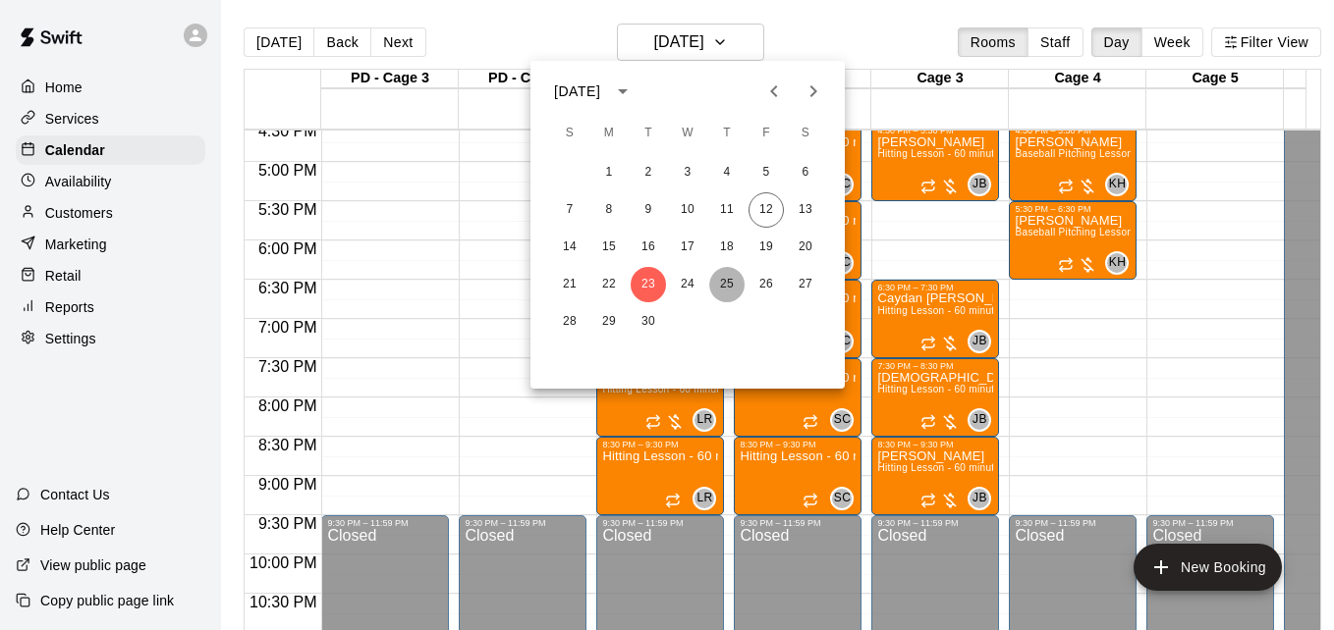
click at [727, 284] on button "25" at bounding box center [726, 284] width 35 height 35
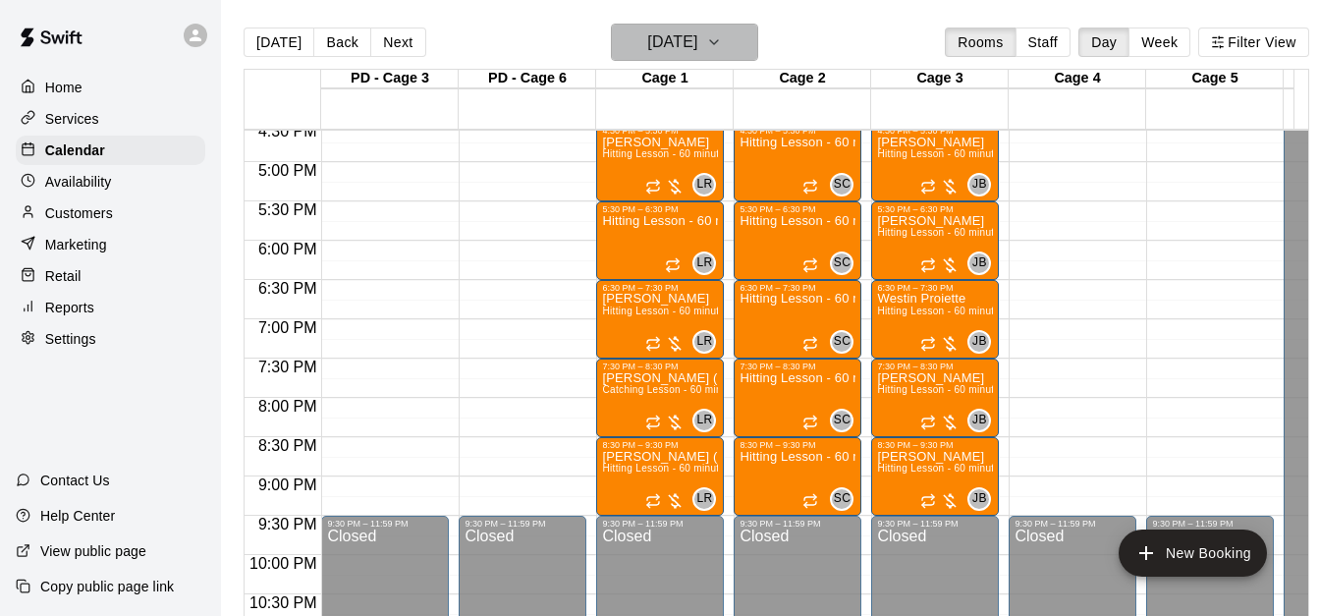
click at [758, 46] on button "[DATE]" at bounding box center [684, 42] width 147 height 37
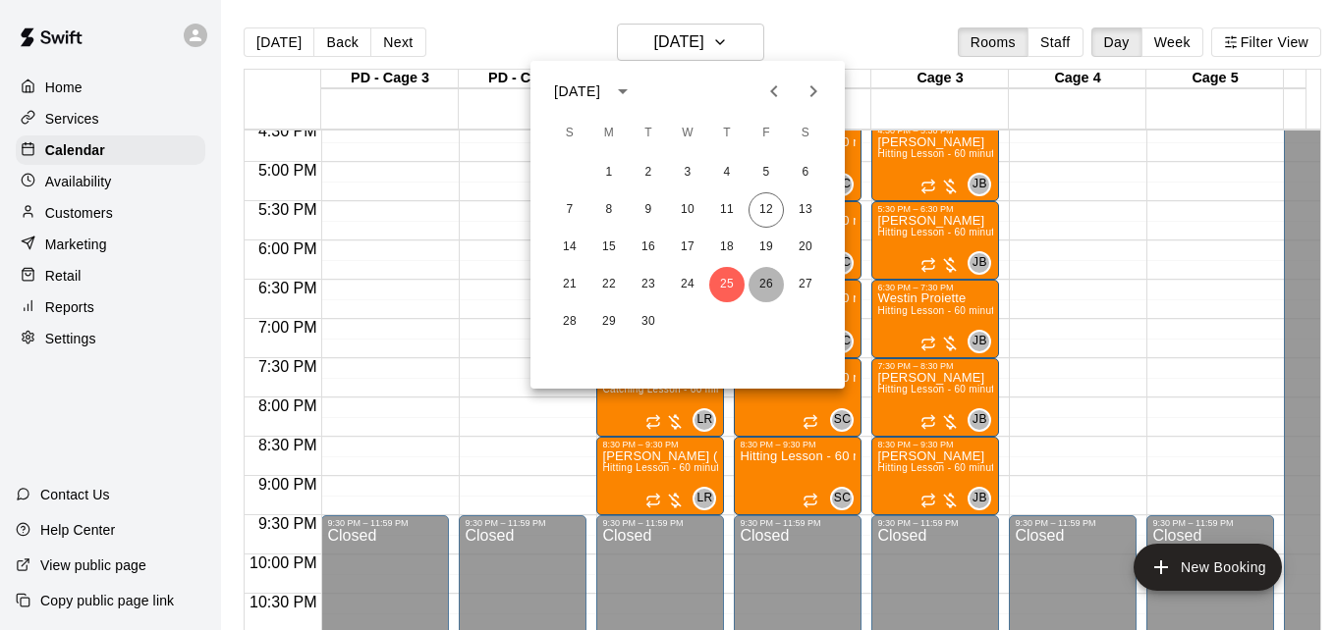
click at [759, 286] on button "26" at bounding box center [765, 284] width 35 height 35
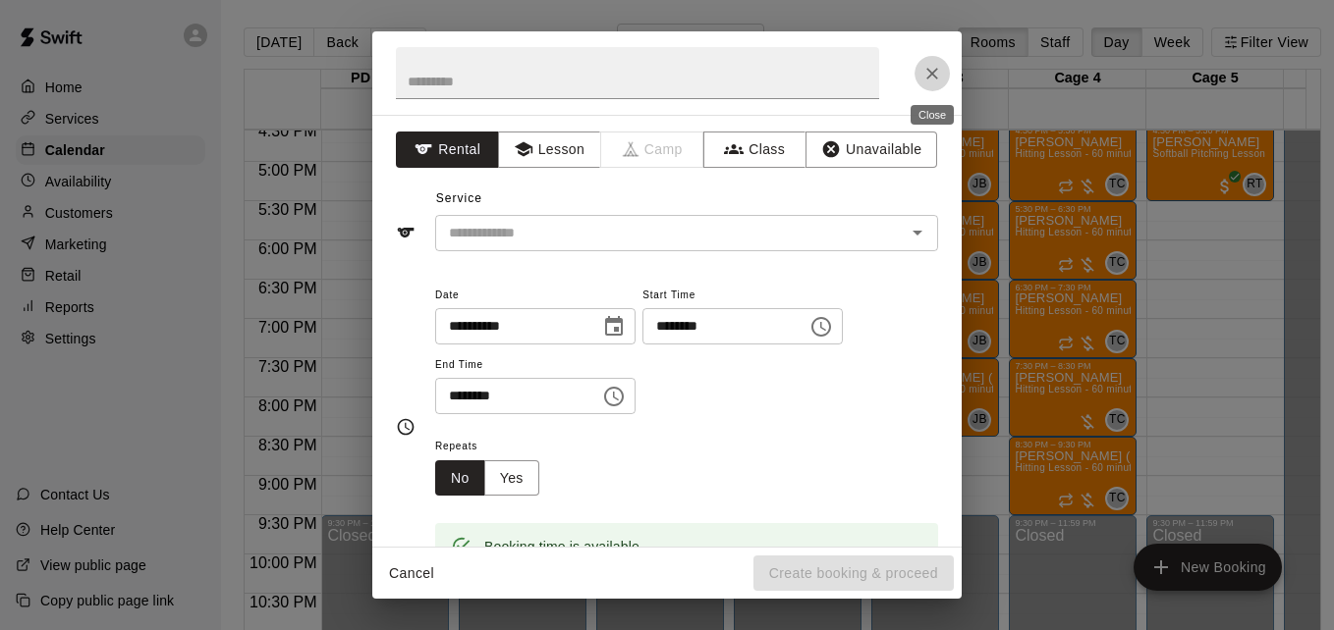
click at [928, 80] on icon "Close" at bounding box center [932, 74] width 20 height 20
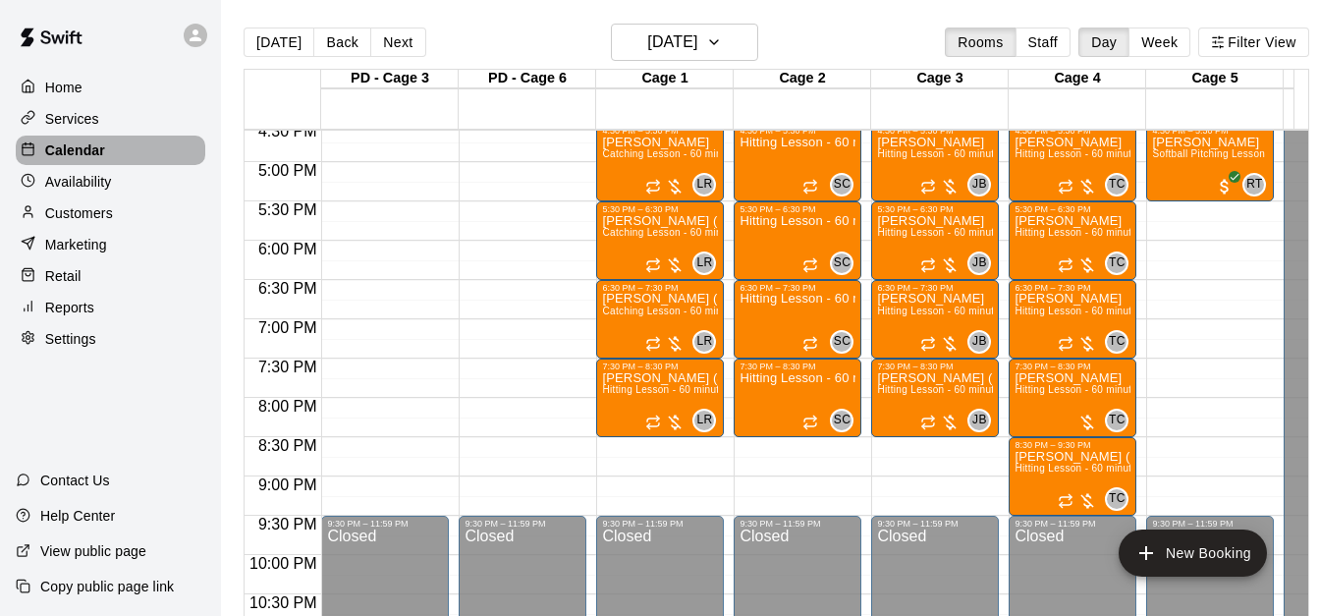
click at [108, 156] on div "Calendar" at bounding box center [111, 150] width 190 height 29
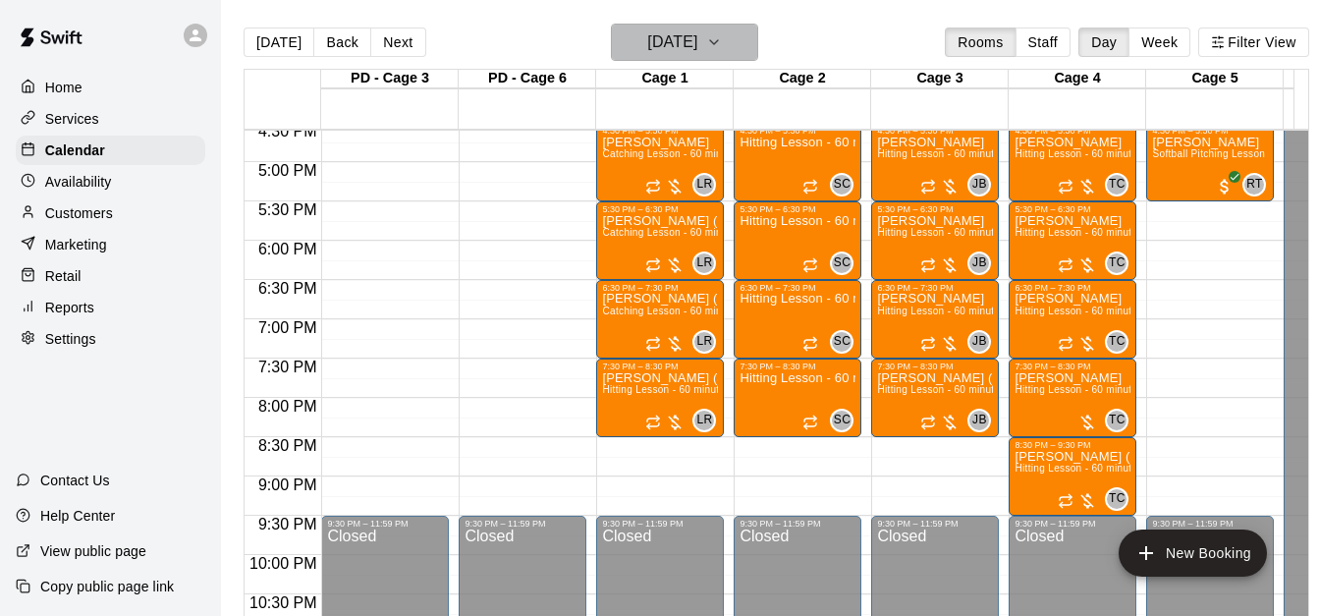
click at [697, 44] on h6 "[DATE]" at bounding box center [672, 41] width 50 height 27
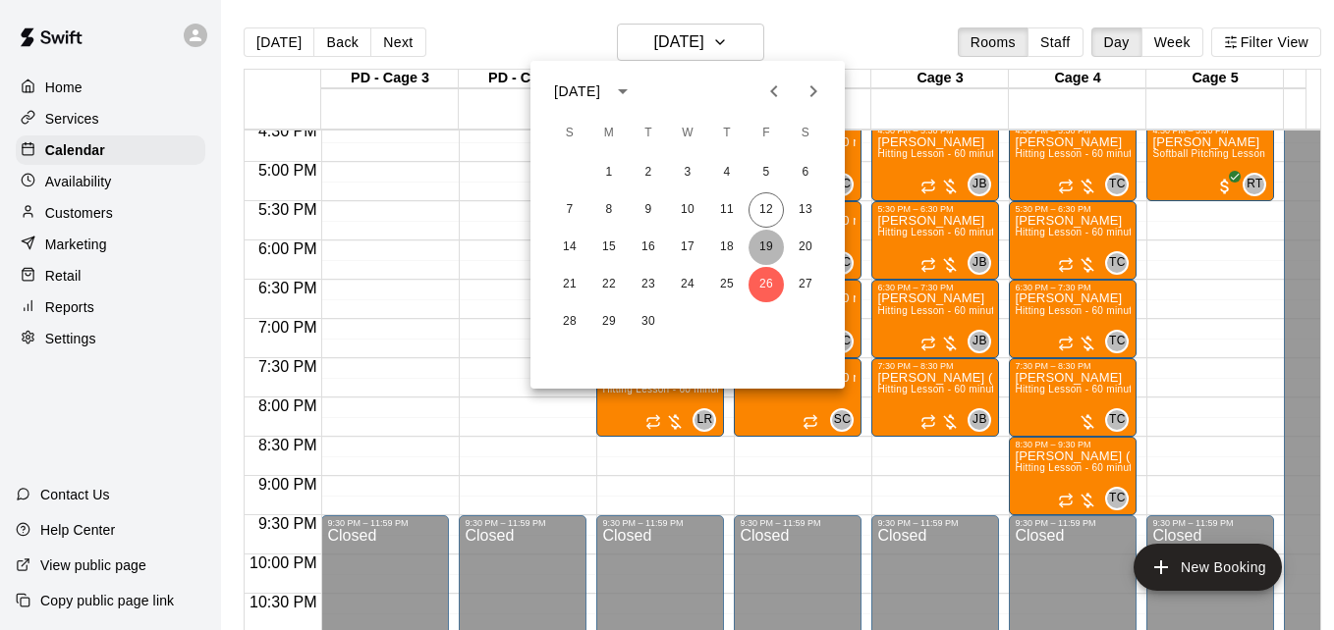
click at [765, 237] on button "19" at bounding box center [765, 247] width 35 height 35
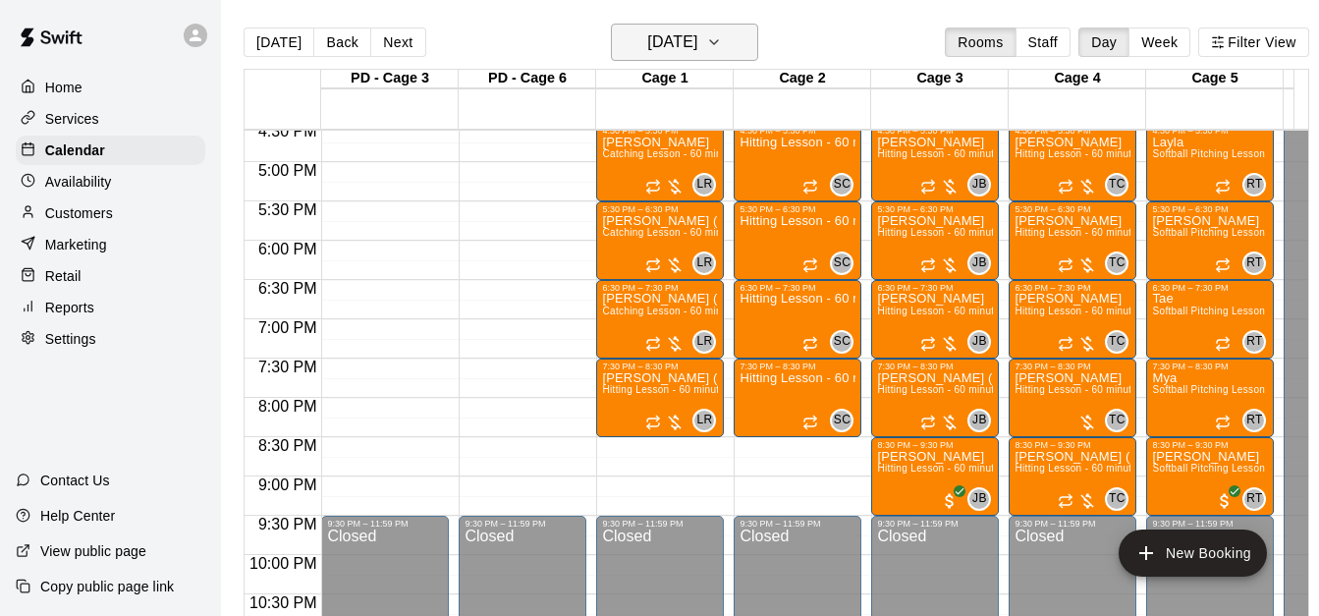
click at [697, 50] on h6 "[DATE]" at bounding box center [672, 41] width 50 height 27
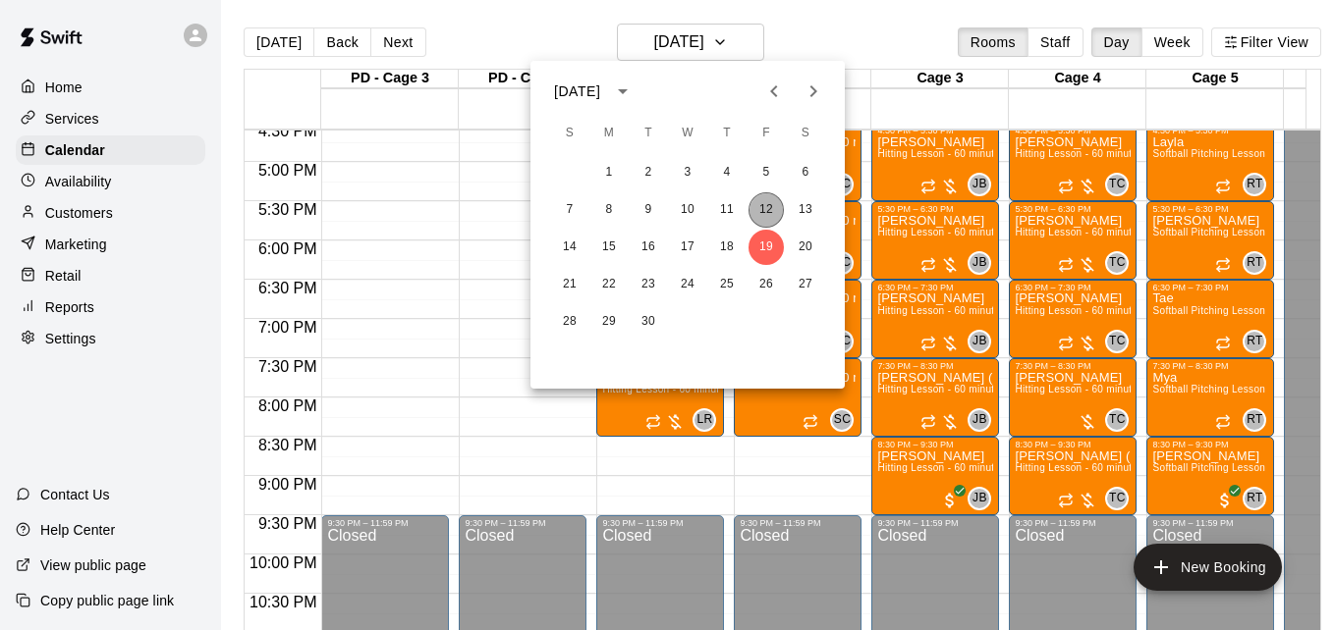
click at [770, 208] on button "12" at bounding box center [765, 209] width 35 height 35
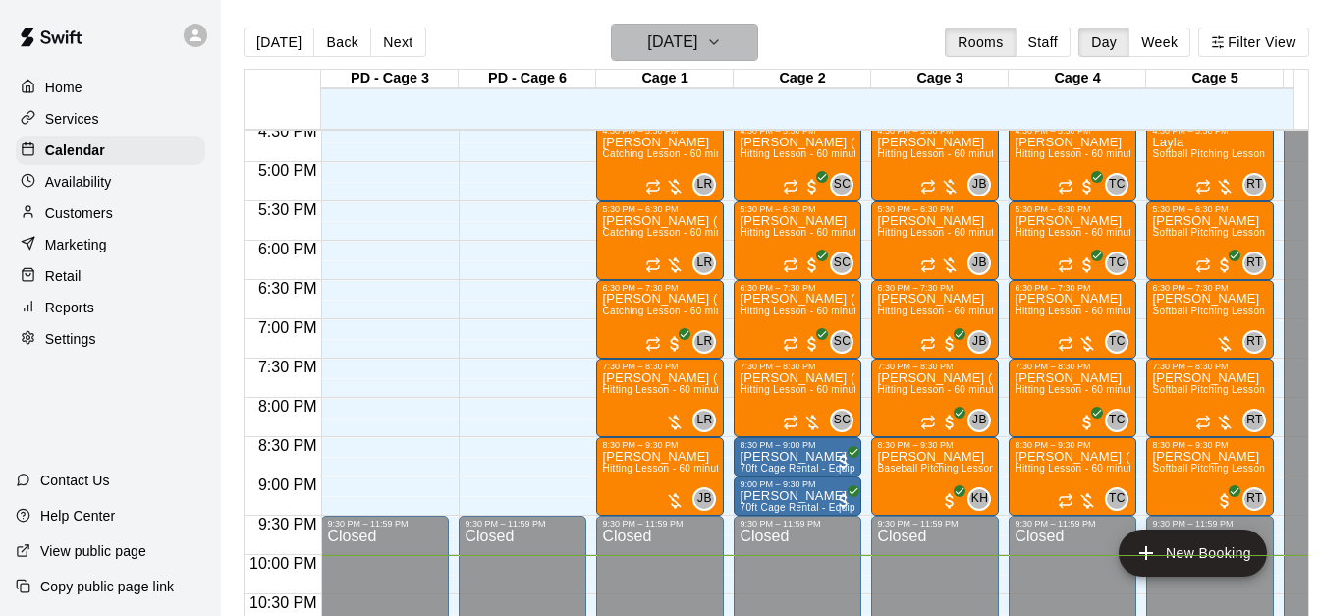
click at [727, 45] on button "[DATE]" at bounding box center [684, 42] width 147 height 37
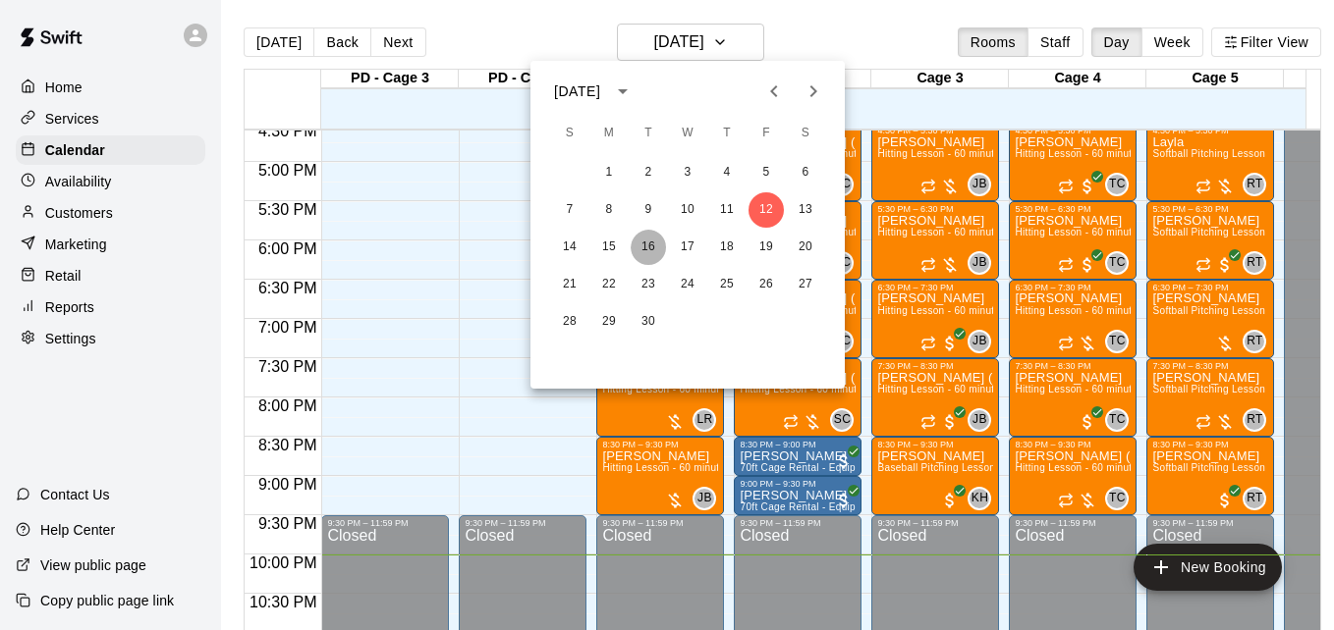
click at [653, 248] on button "16" at bounding box center [647, 247] width 35 height 35
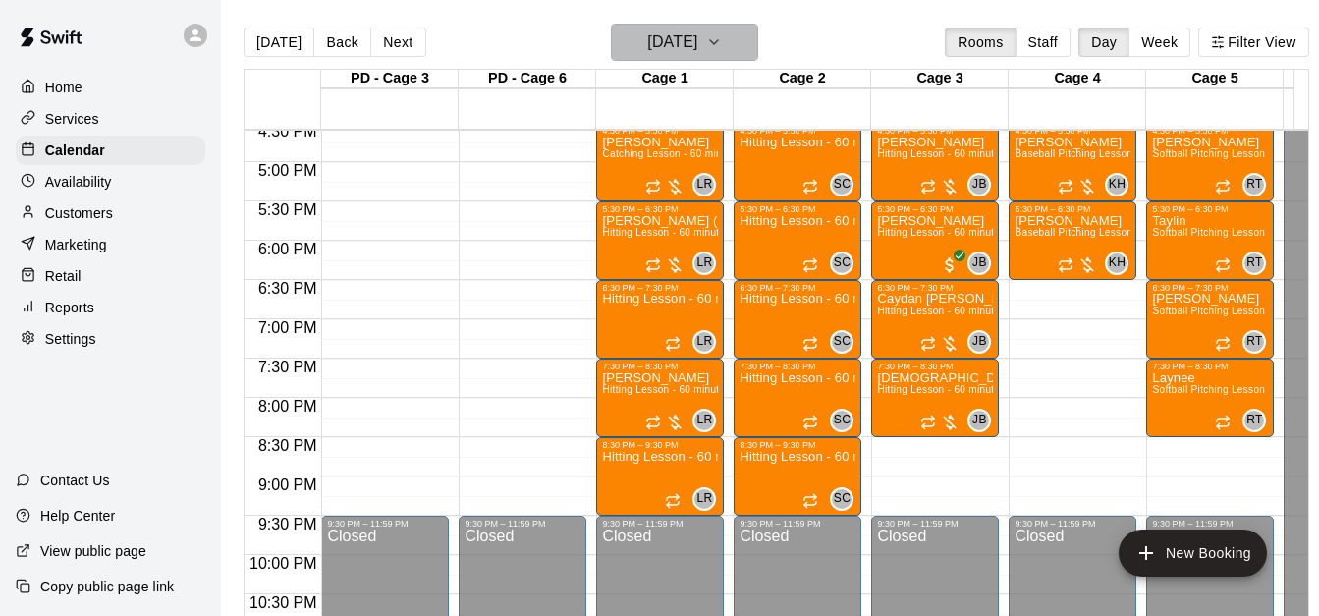
click at [722, 51] on icon "button" at bounding box center [714, 42] width 16 height 24
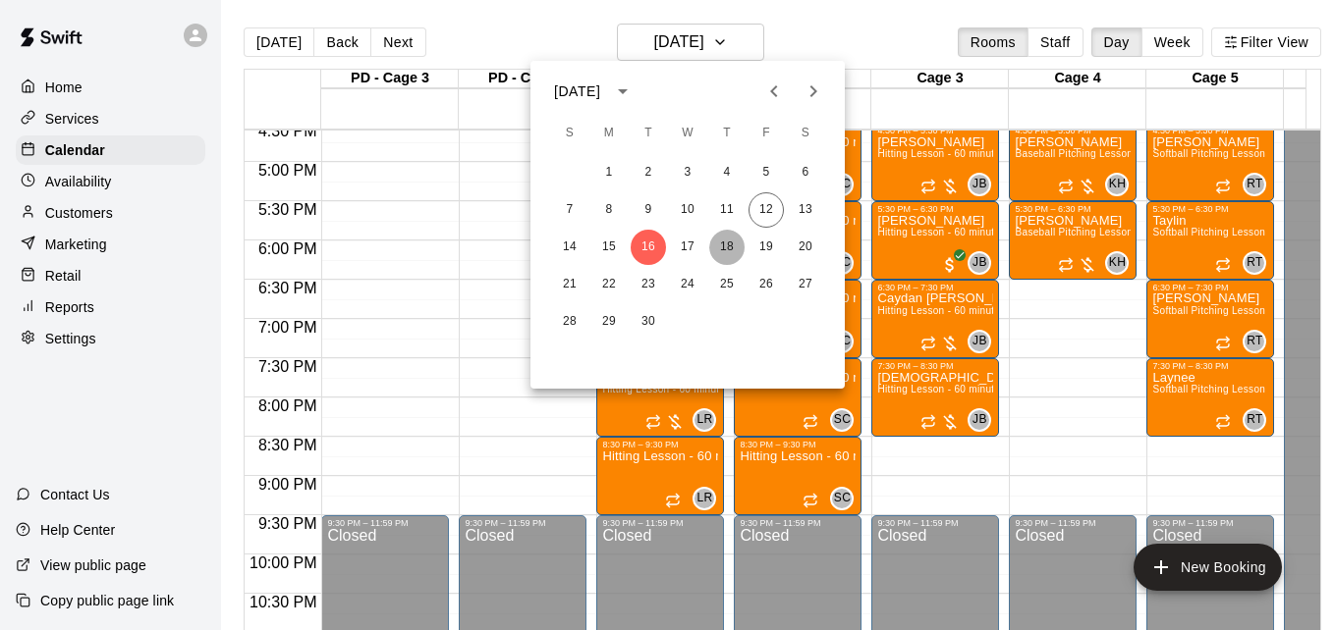
click at [726, 246] on button "18" at bounding box center [726, 247] width 35 height 35
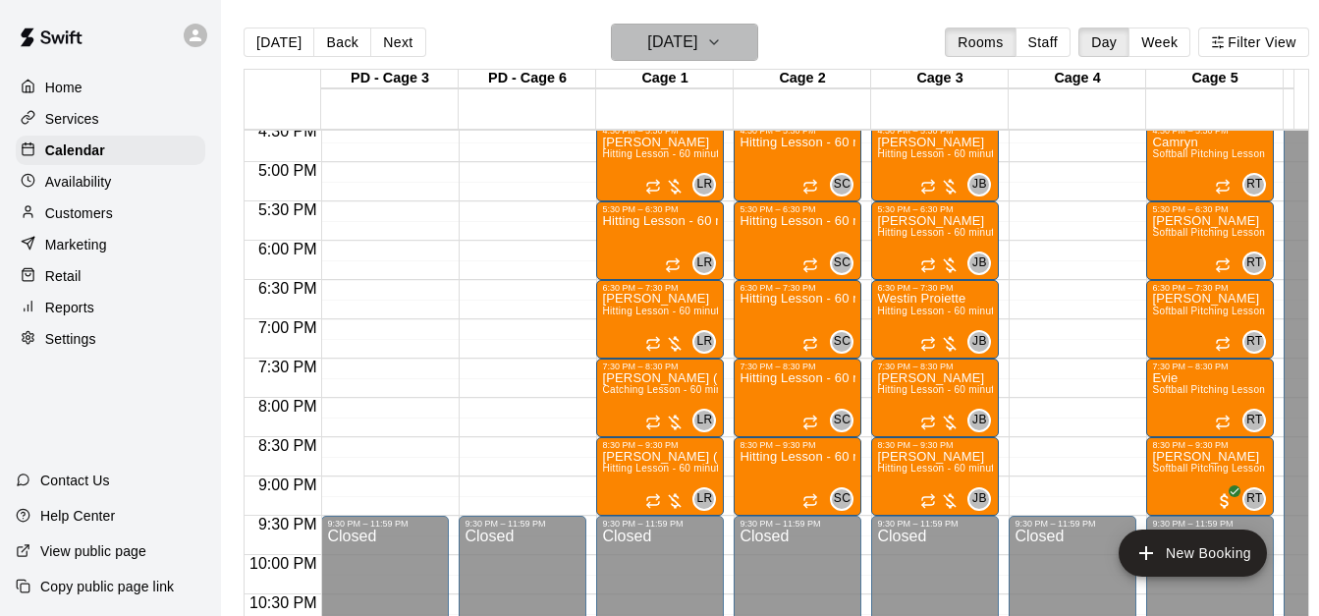
click at [697, 41] on h6 "[DATE]" at bounding box center [672, 41] width 50 height 27
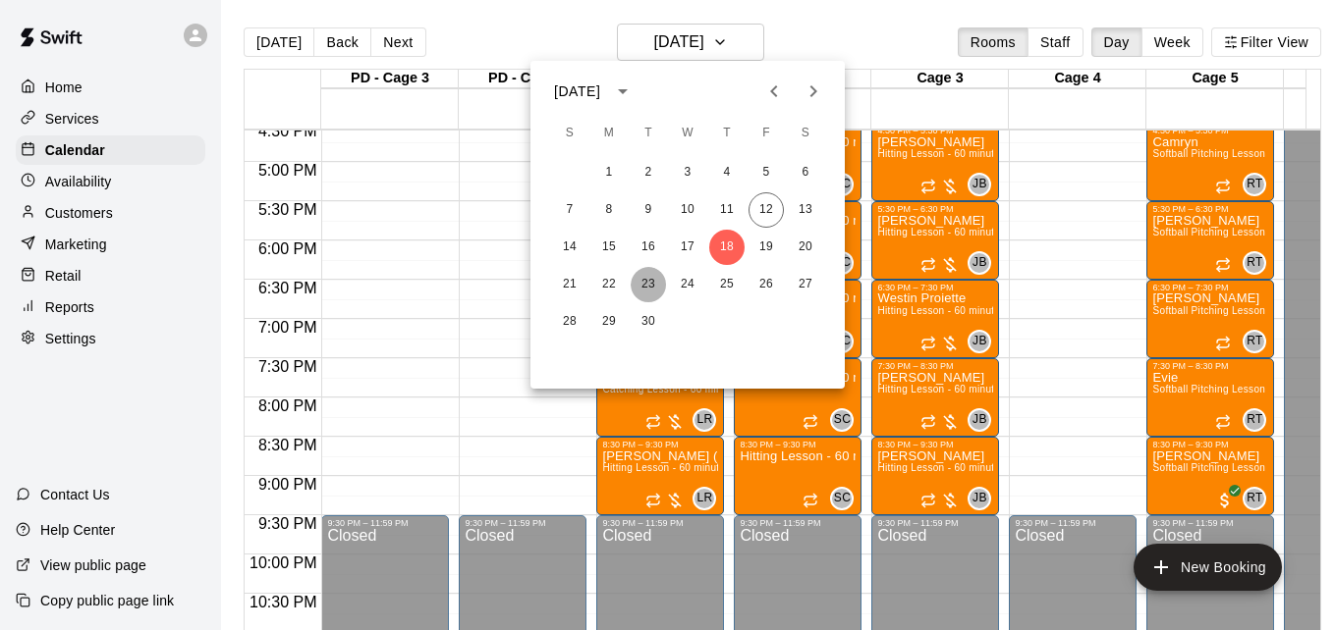
click at [652, 292] on button "23" at bounding box center [647, 284] width 35 height 35
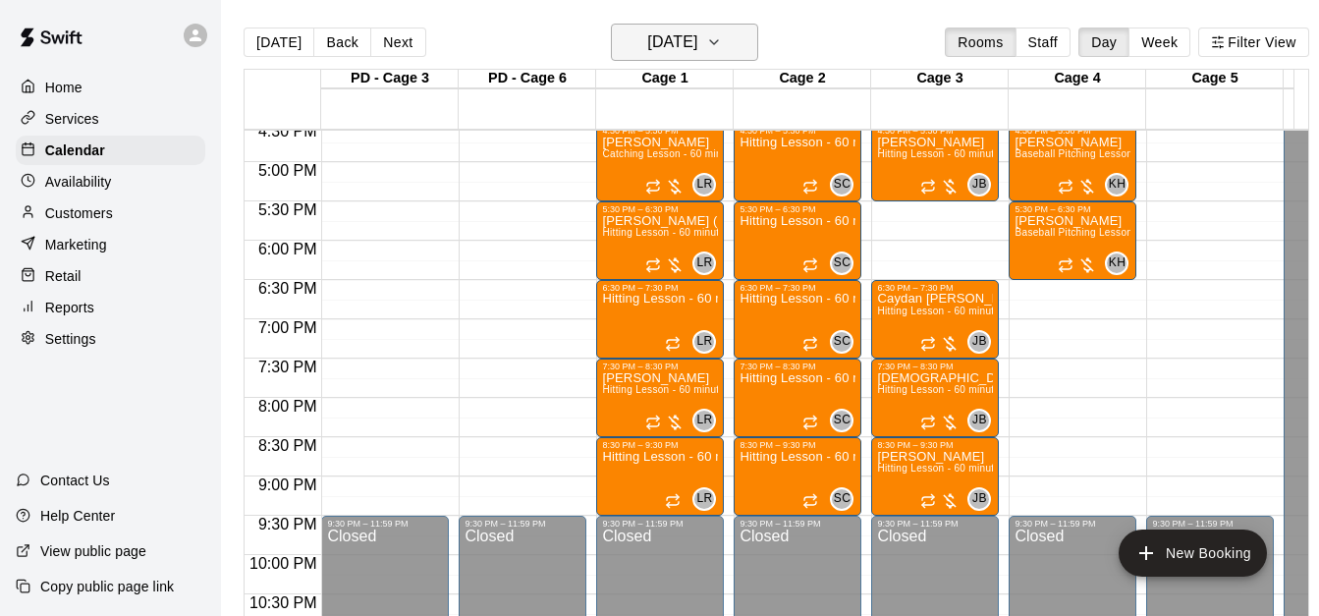
click at [736, 35] on button "[DATE]" at bounding box center [684, 42] width 147 height 37
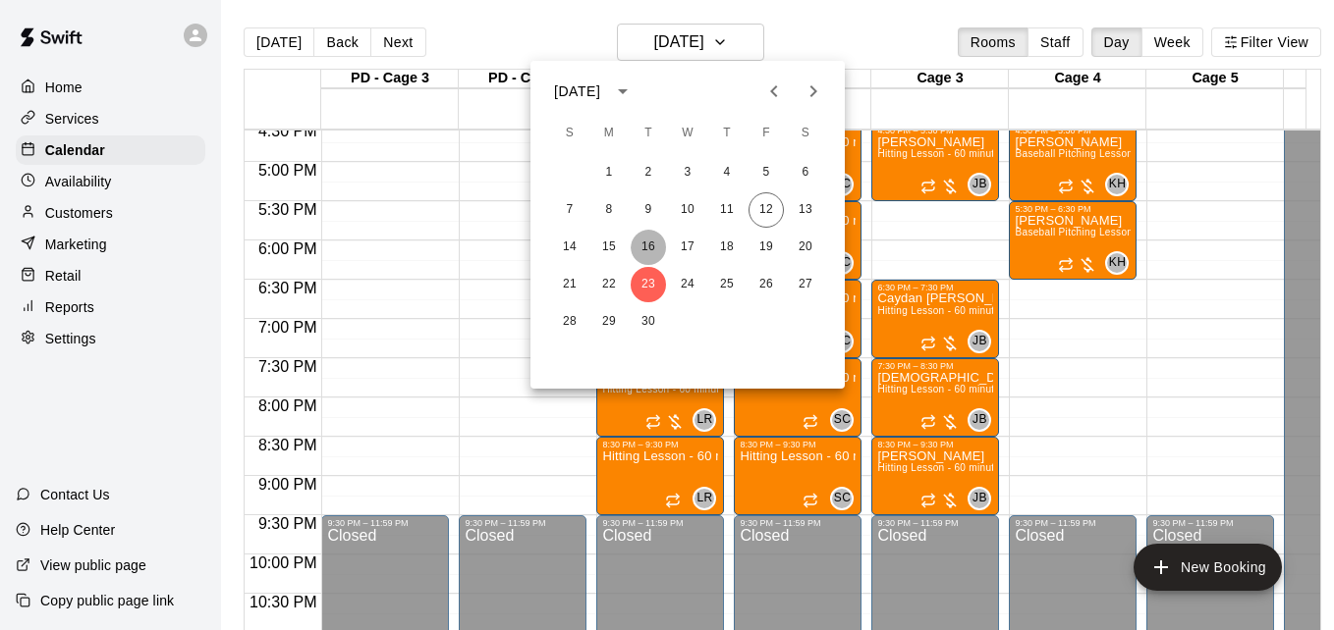
click at [641, 246] on button "16" at bounding box center [647, 247] width 35 height 35
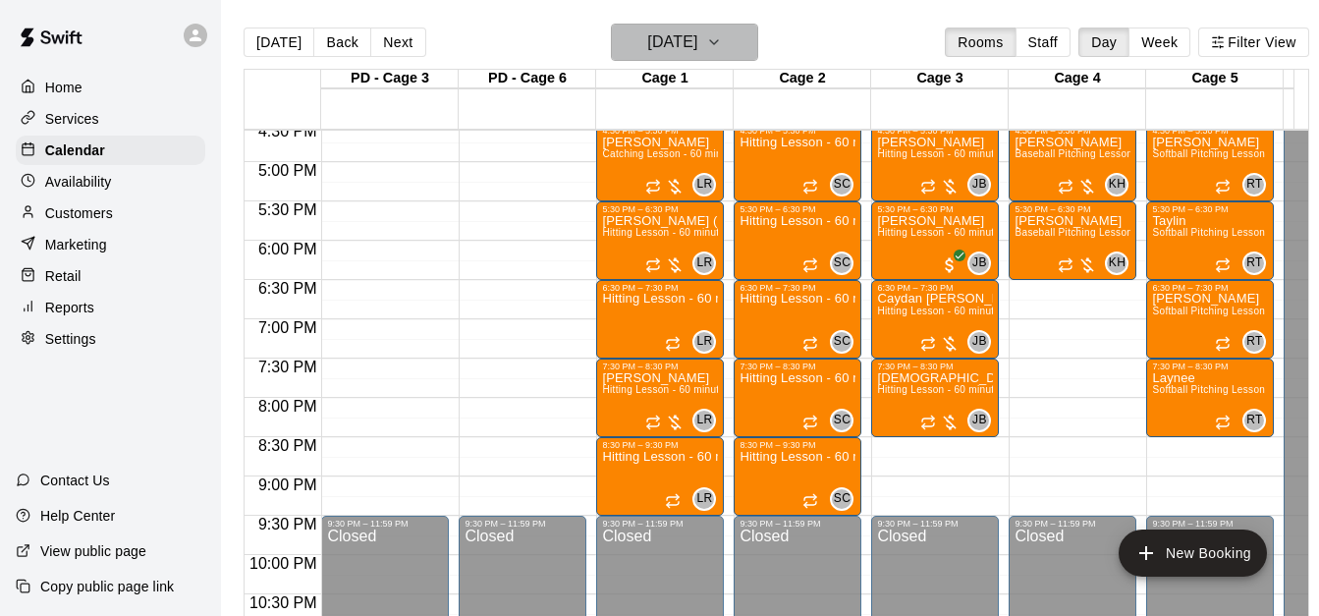
click at [697, 47] on h6 "[DATE]" at bounding box center [672, 41] width 50 height 27
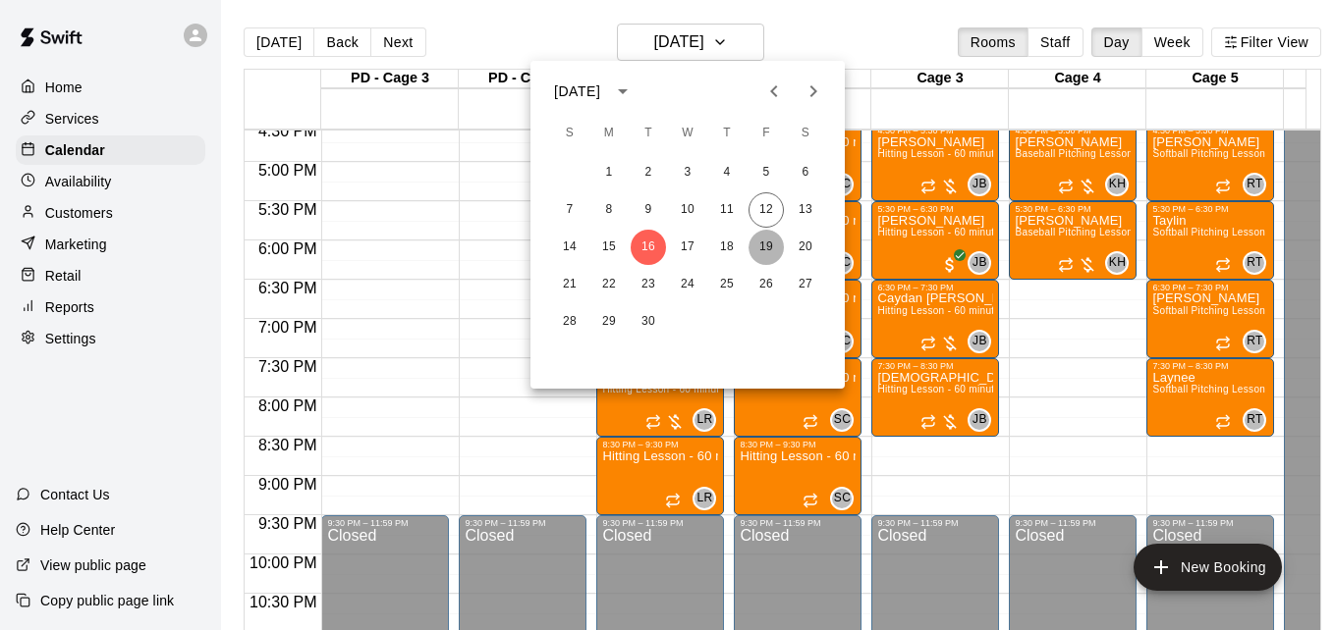
click at [759, 254] on button "19" at bounding box center [765, 247] width 35 height 35
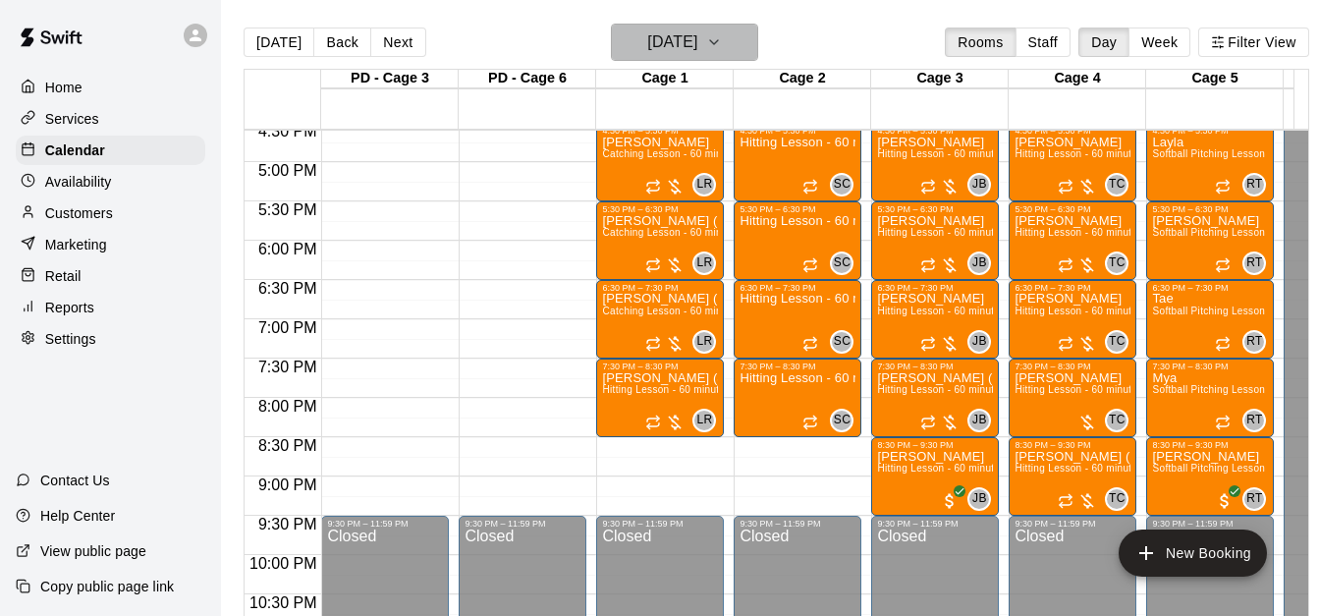
click at [697, 39] on h6 "[DATE]" at bounding box center [672, 41] width 50 height 27
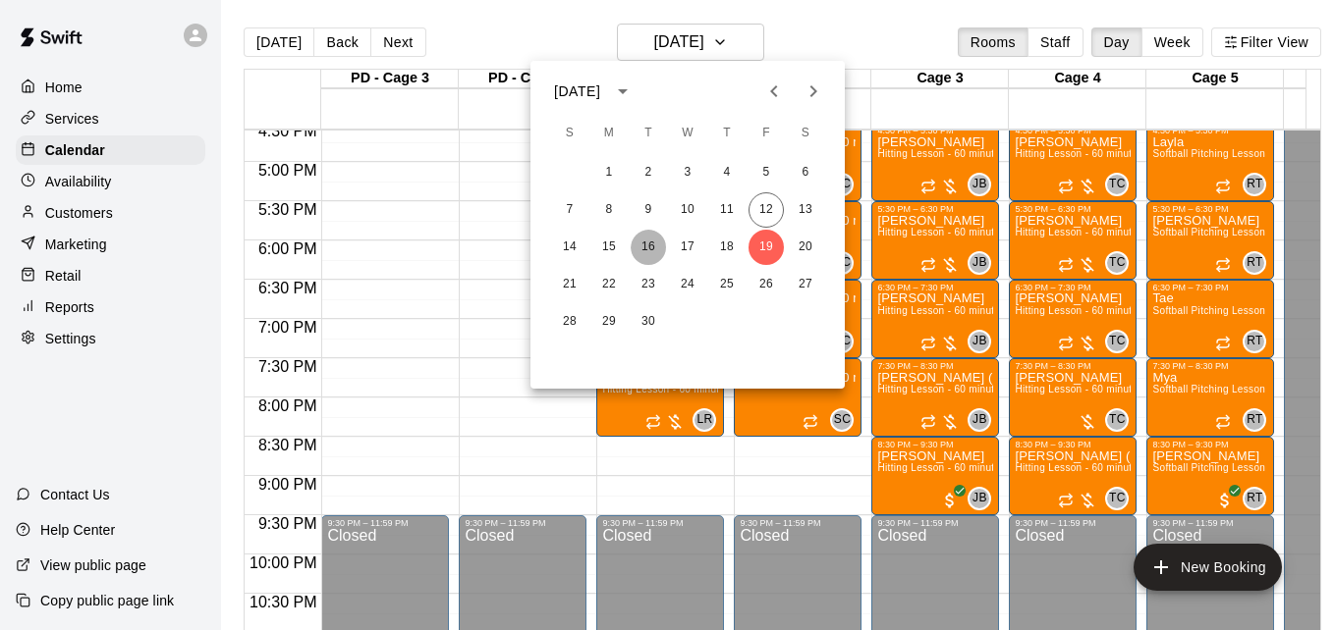
click at [645, 239] on button "16" at bounding box center [647, 247] width 35 height 35
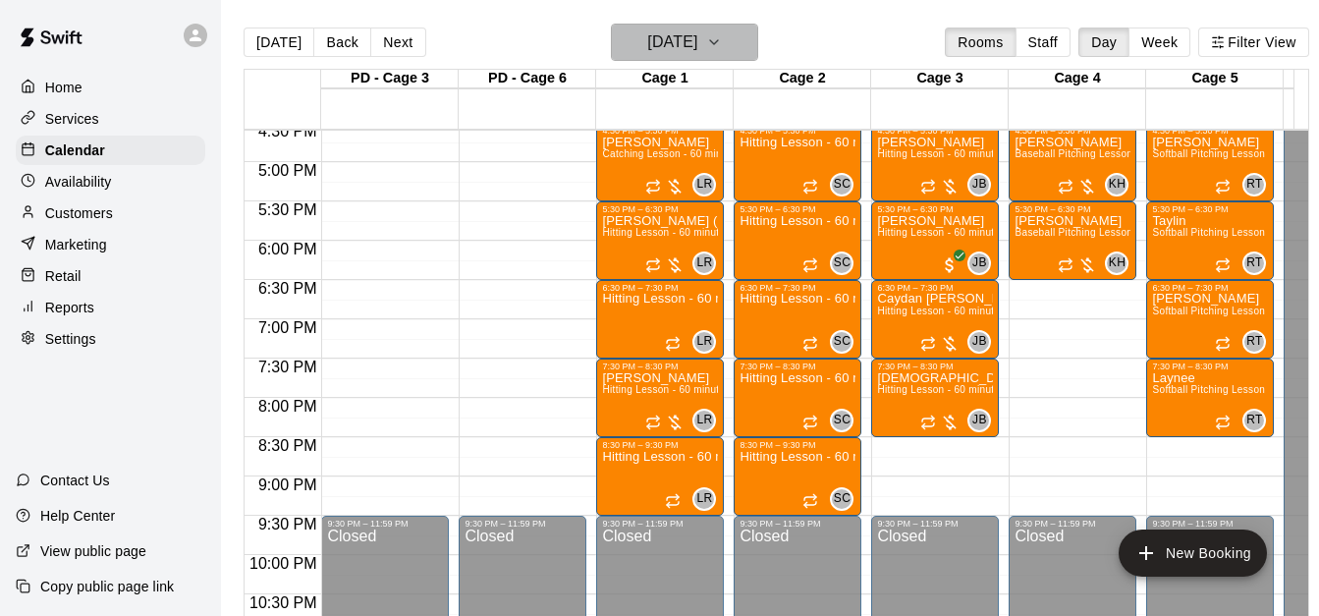
click at [697, 49] on h6 "[DATE]" at bounding box center [672, 41] width 50 height 27
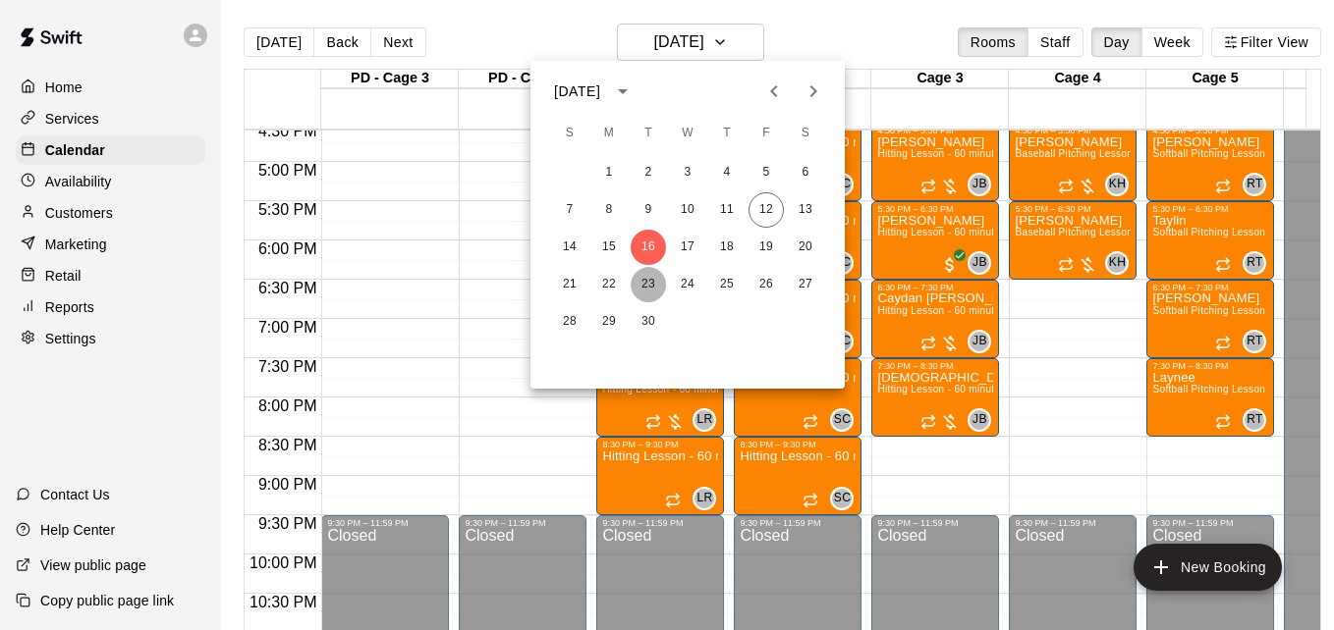
click at [643, 282] on button "23" at bounding box center [647, 284] width 35 height 35
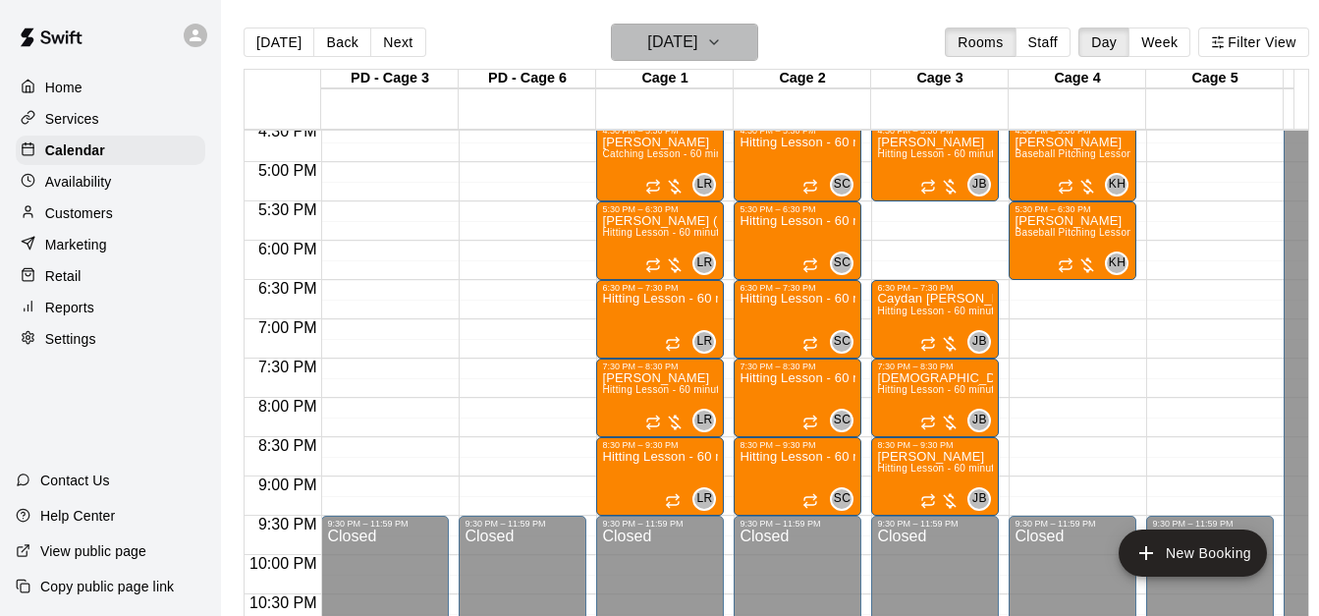
click at [734, 45] on button "[DATE]" at bounding box center [684, 42] width 147 height 37
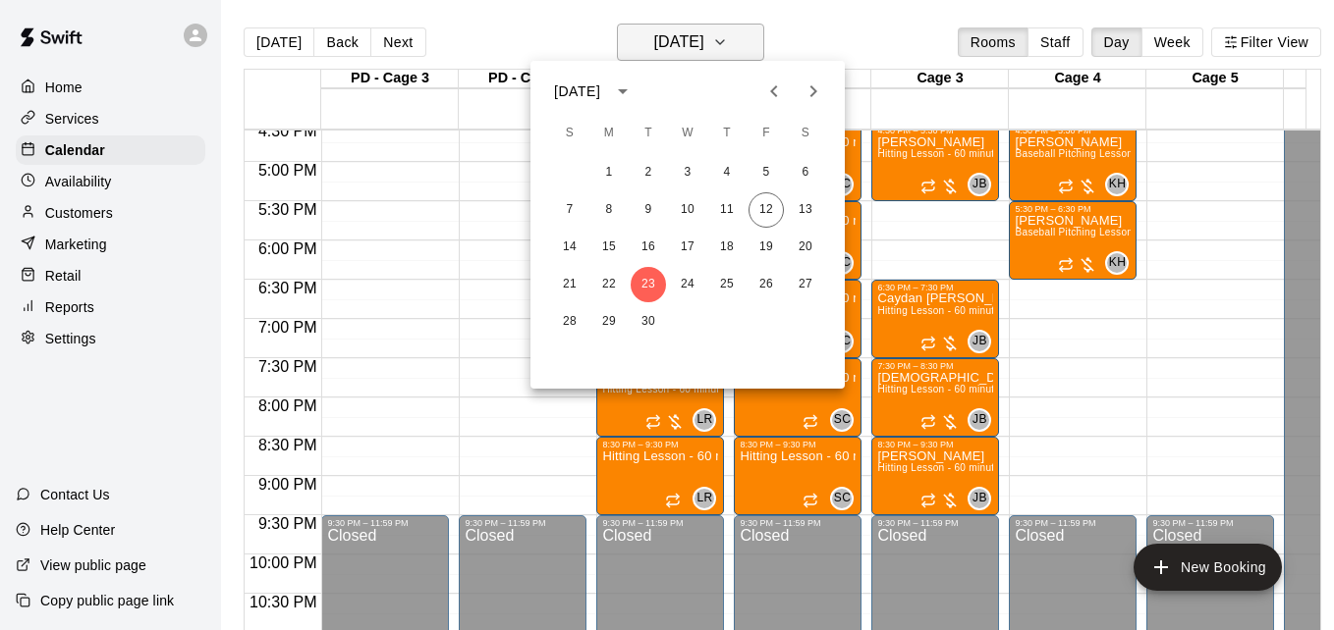
click at [734, 45] on div at bounding box center [667, 315] width 1334 height 630
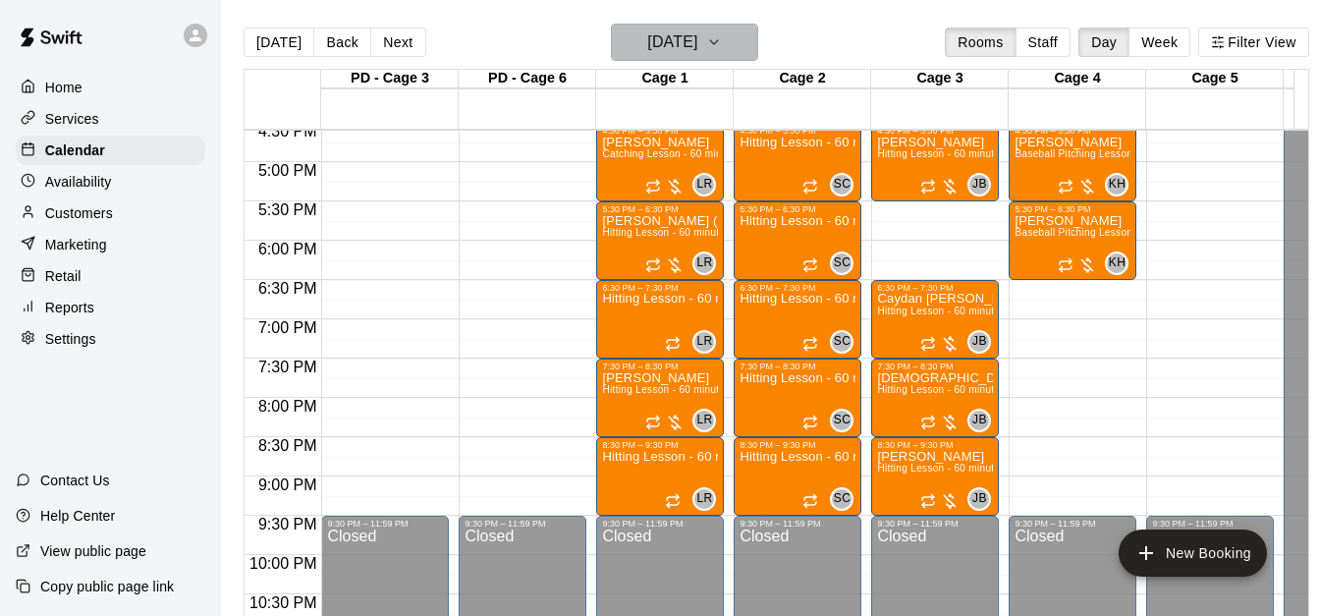
click at [697, 28] on h6 "[DATE]" at bounding box center [672, 41] width 50 height 27
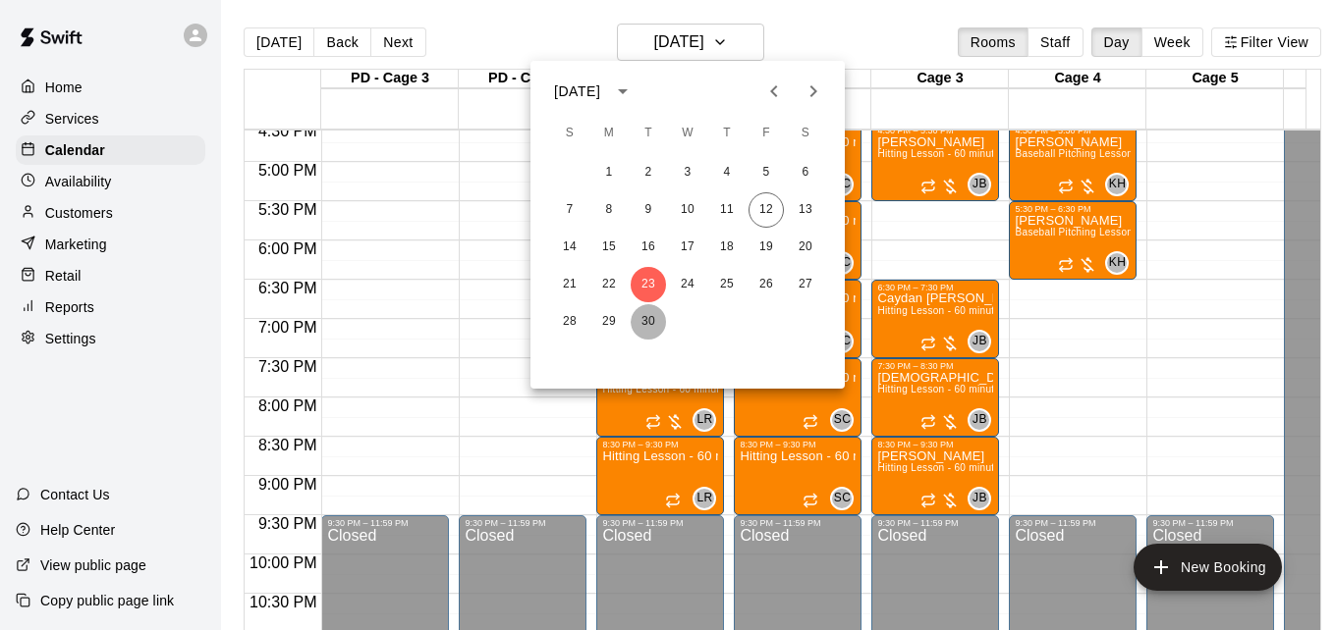
click at [637, 323] on button "30" at bounding box center [647, 321] width 35 height 35
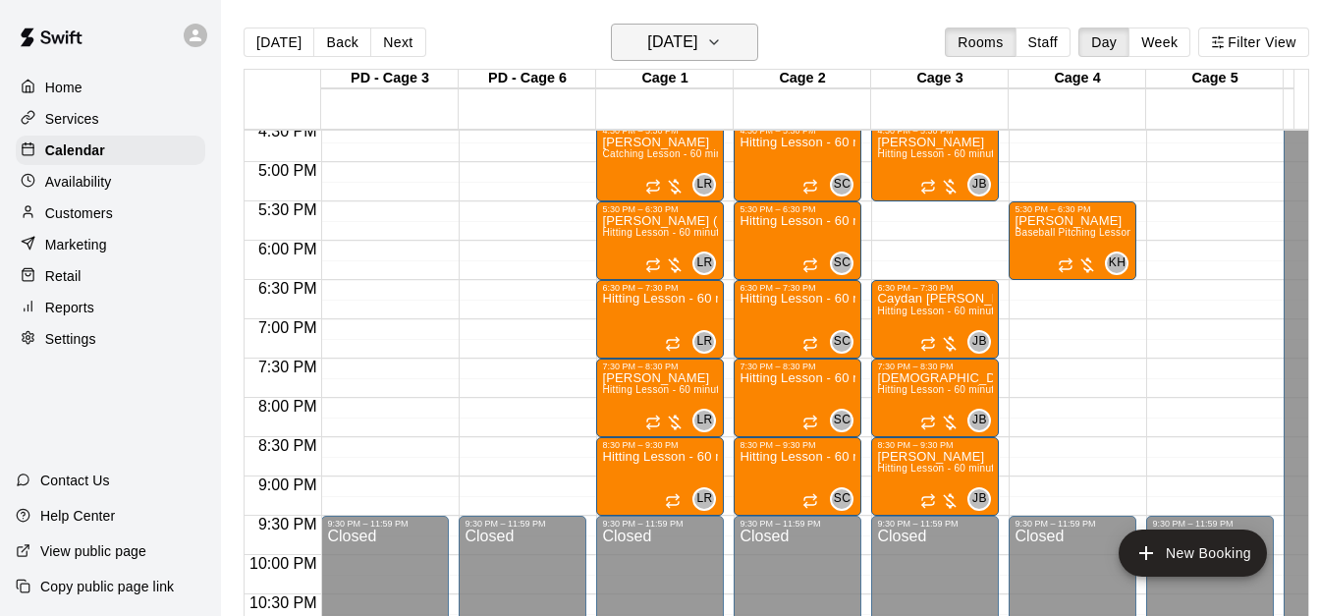
click at [697, 53] on h6 "[DATE]" at bounding box center [672, 41] width 50 height 27
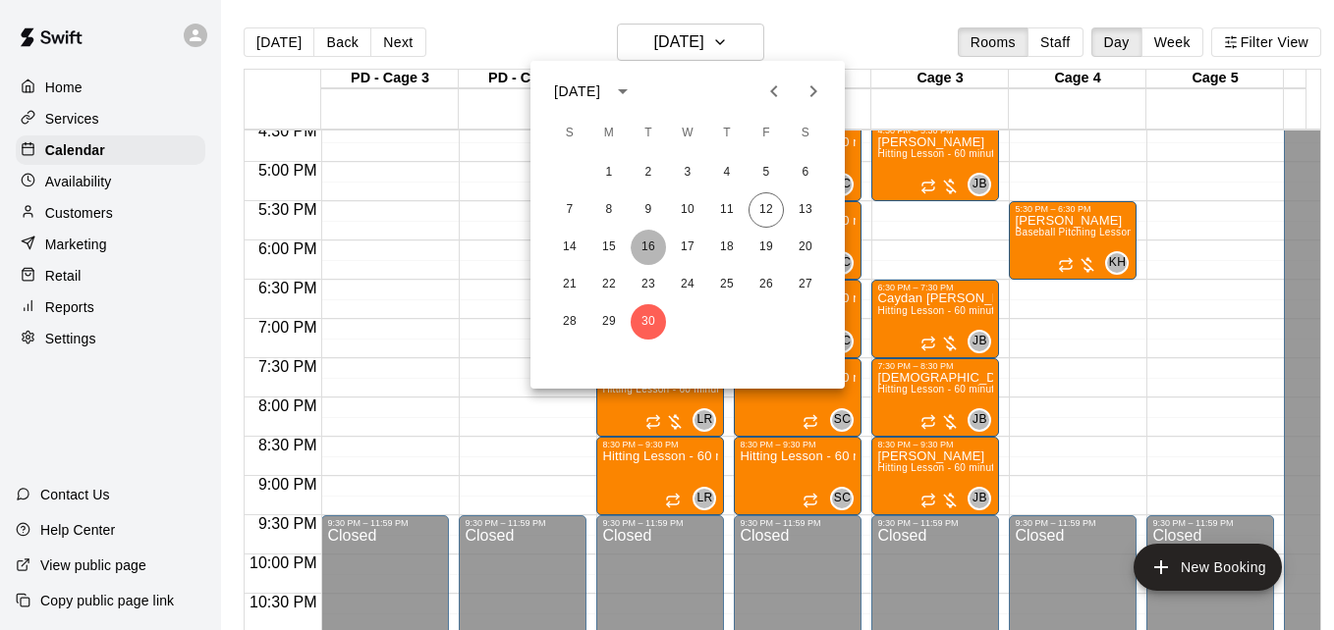
click at [646, 248] on button "16" at bounding box center [647, 247] width 35 height 35
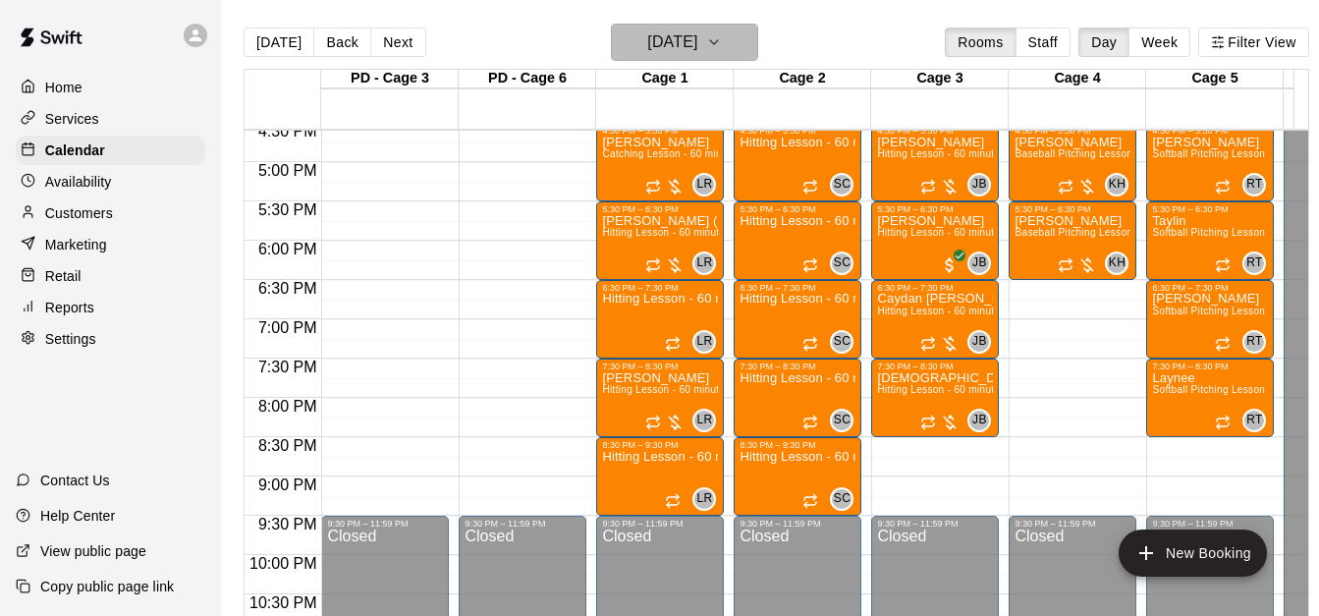
click at [736, 51] on button "[DATE]" at bounding box center [684, 42] width 147 height 37
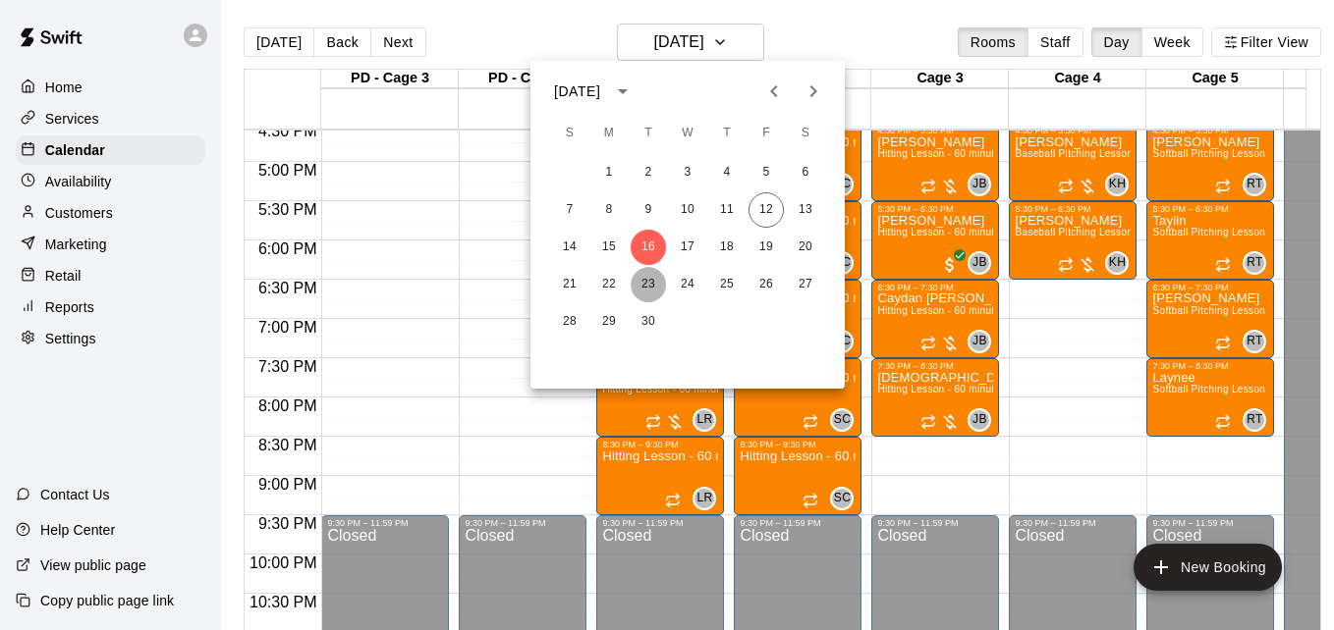
click at [646, 282] on button "23" at bounding box center [647, 284] width 35 height 35
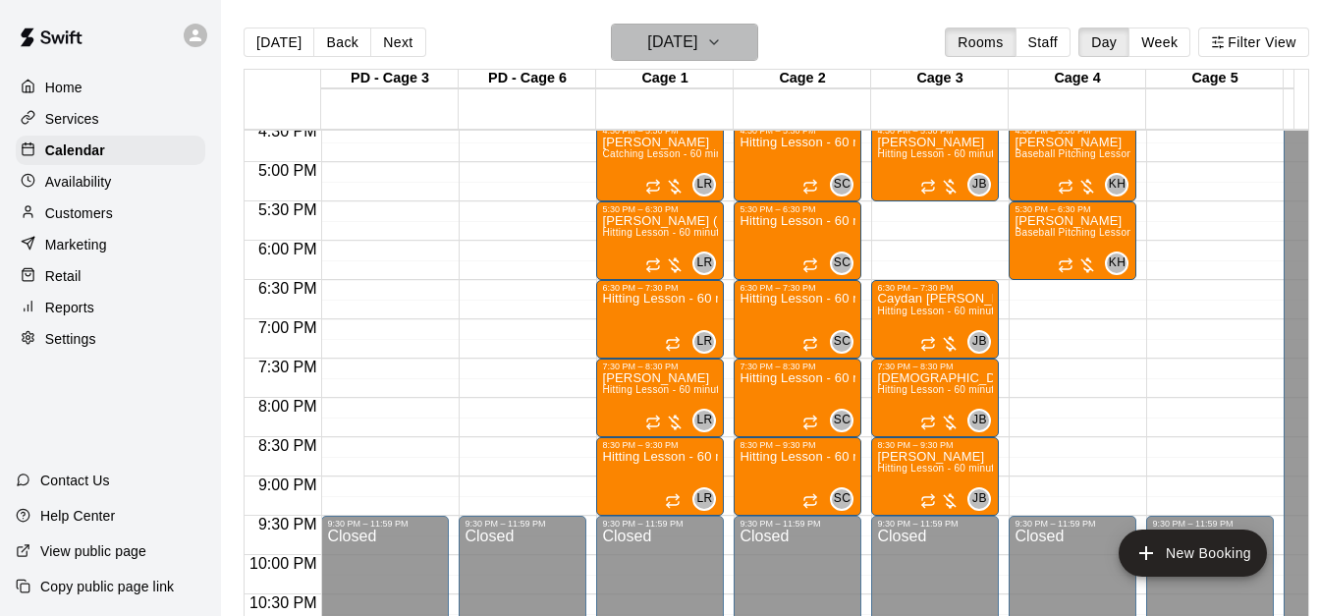
click at [722, 39] on icon "button" at bounding box center [714, 42] width 16 height 24
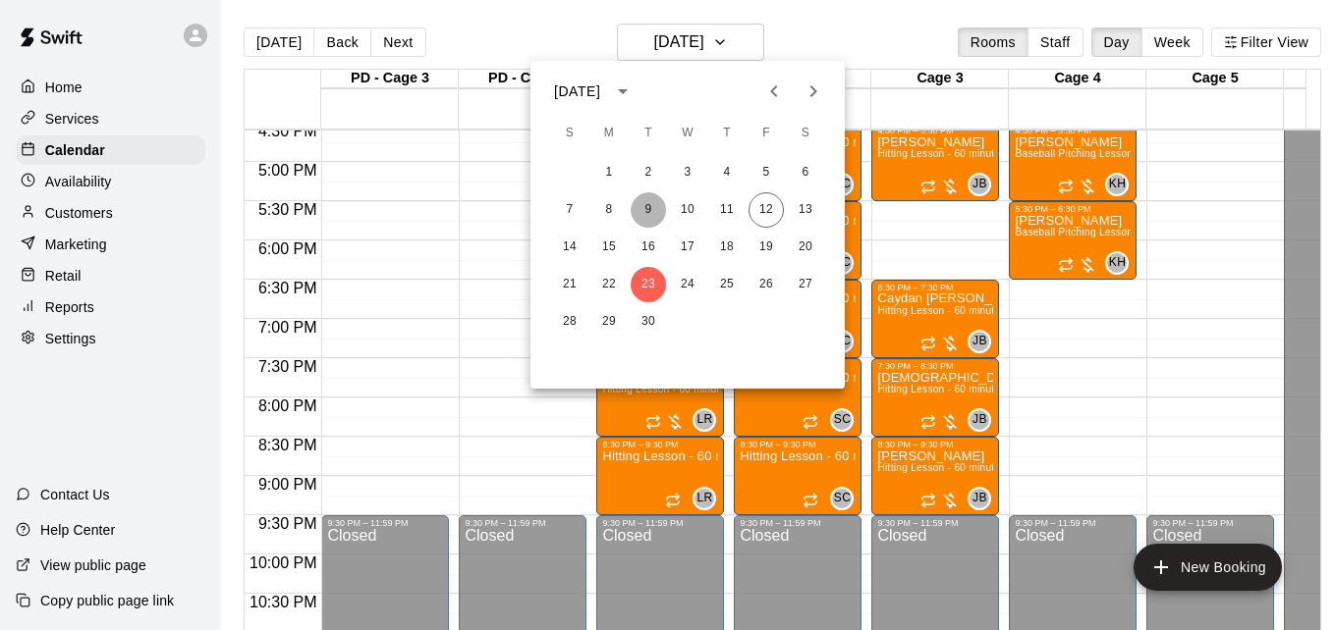
click at [646, 204] on button "9" at bounding box center [647, 209] width 35 height 35
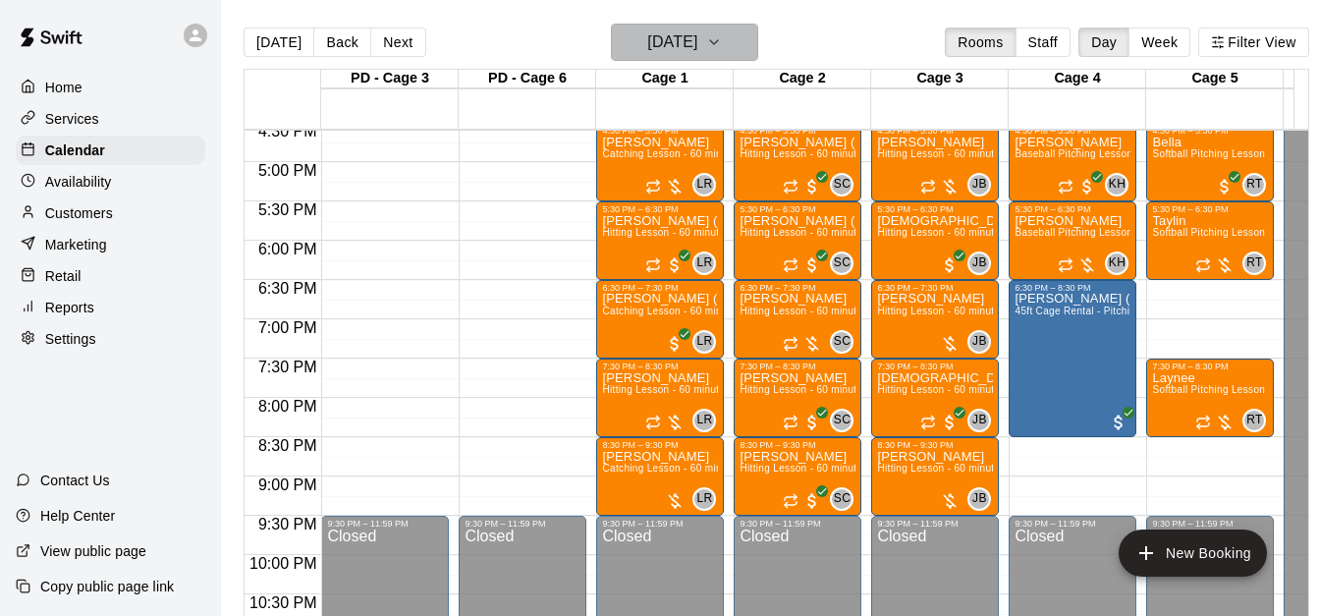
click at [672, 42] on h6 "[DATE]" at bounding box center [672, 41] width 50 height 27
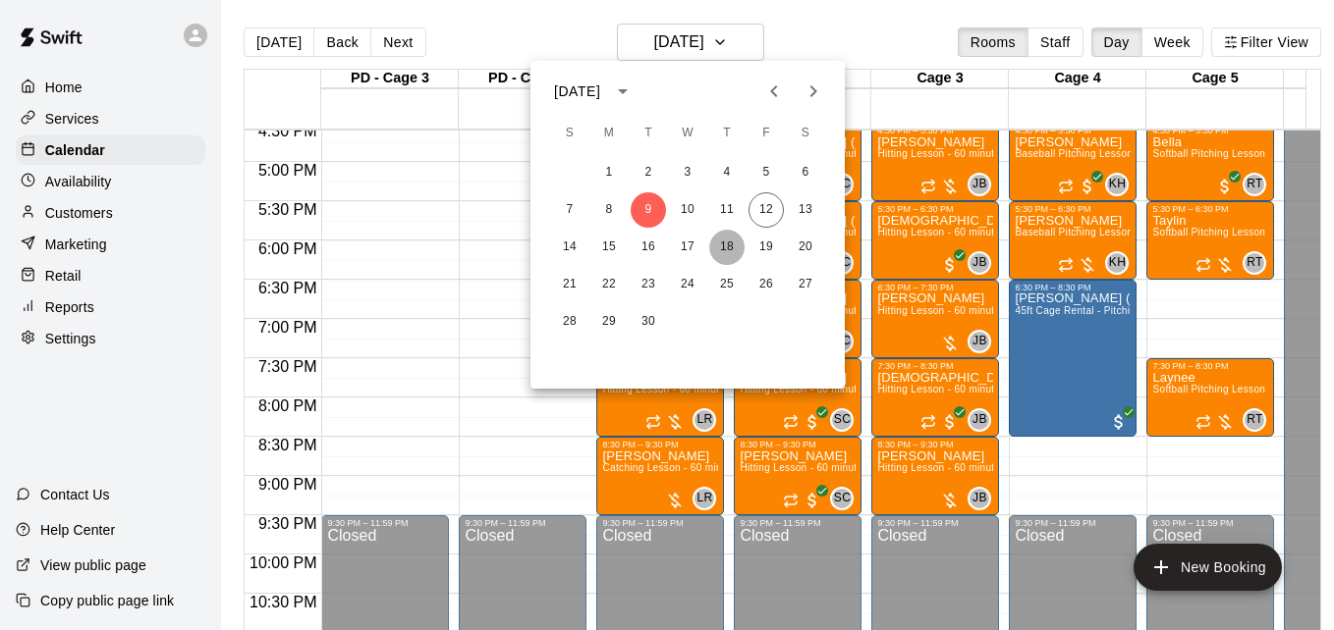
click at [739, 249] on button "18" at bounding box center [726, 247] width 35 height 35
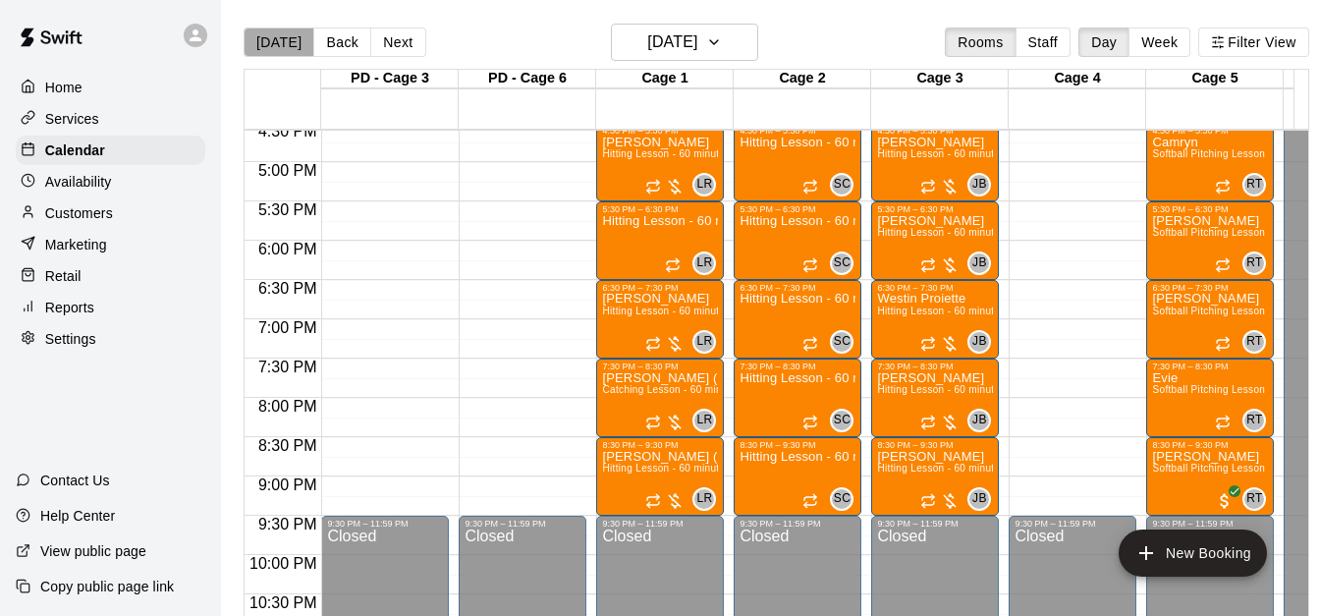
click at [280, 44] on button "[DATE]" at bounding box center [279, 41] width 71 height 29
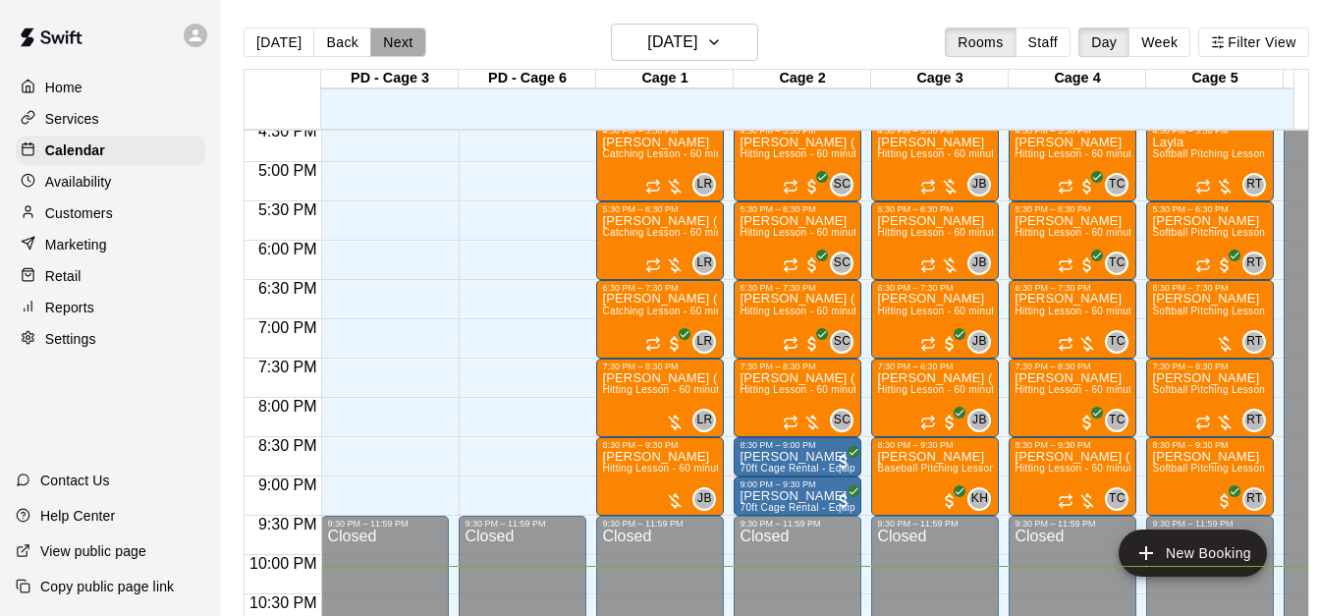
click at [397, 39] on button "Next" at bounding box center [397, 41] width 55 height 29
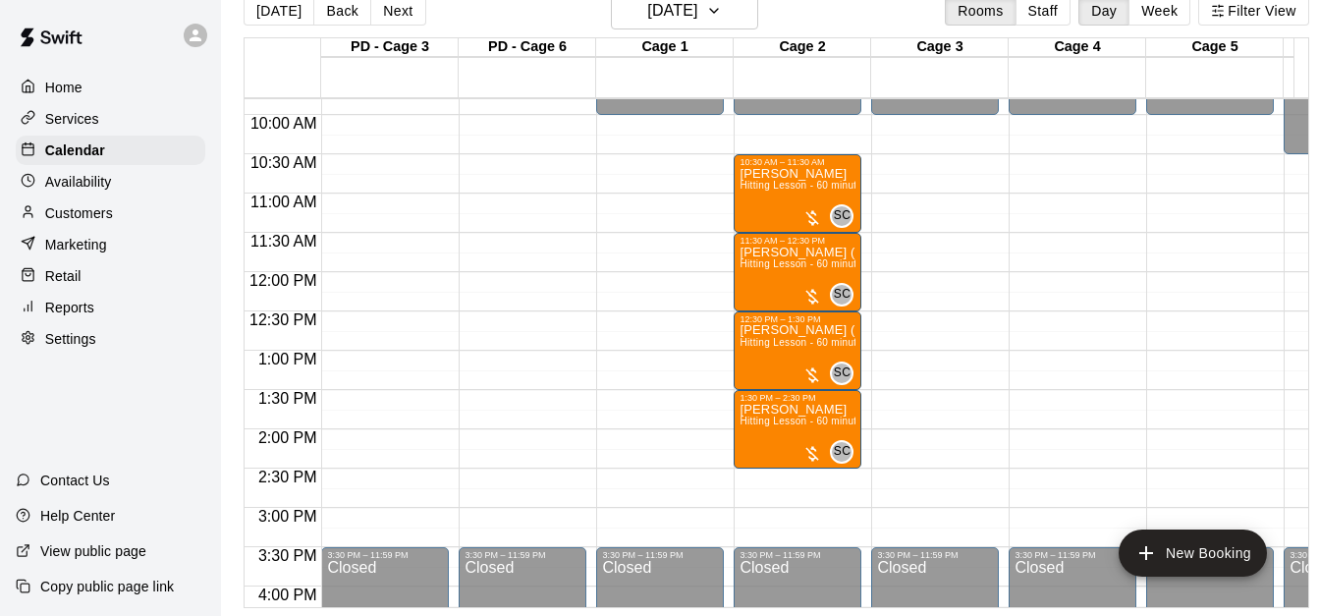
scroll to position [774, 0]
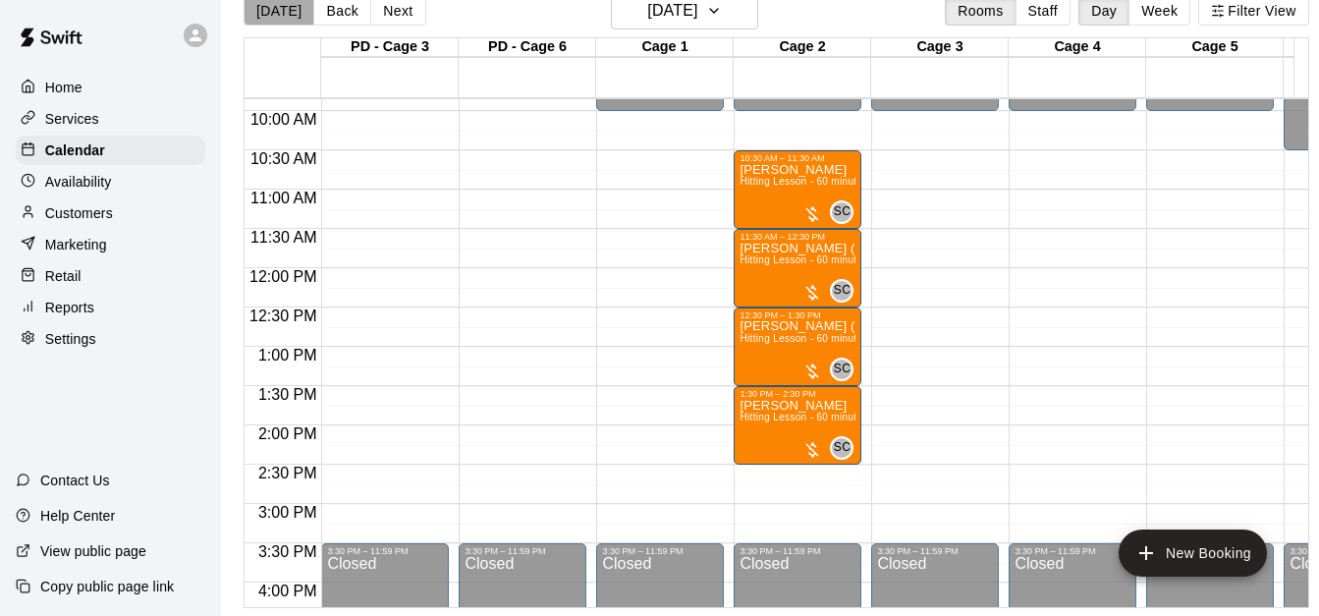
click at [292, 6] on button "[DATE]" at bounding box center [279, 10] width 71 height 29
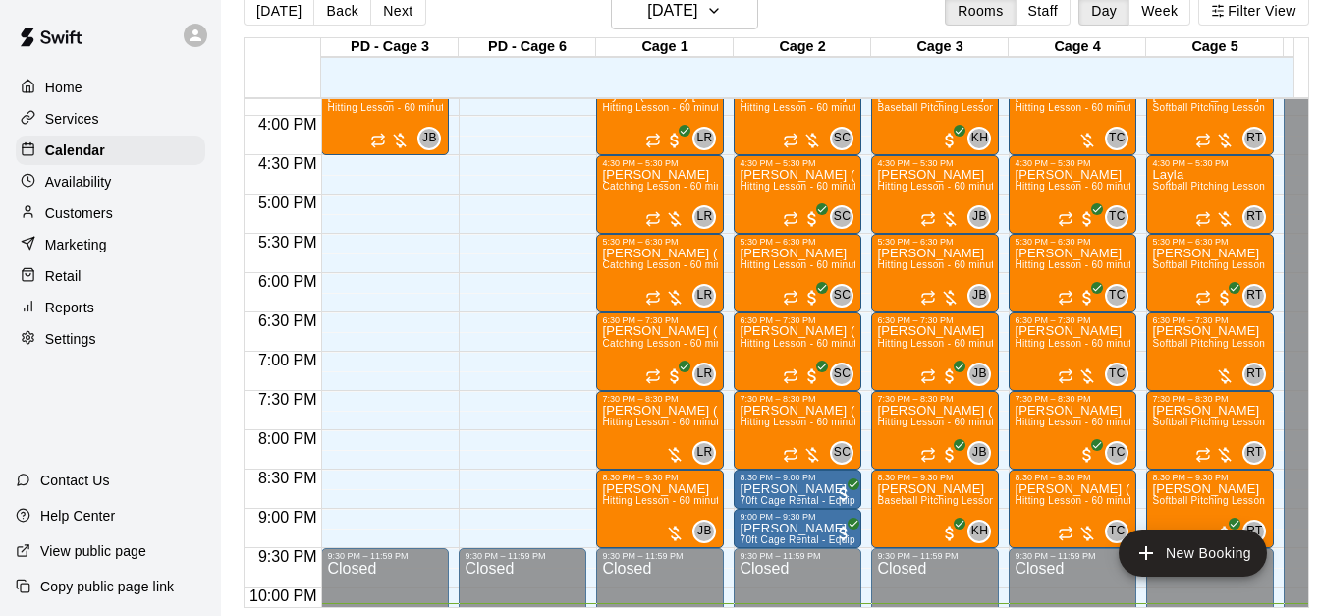
scroll to position [1245, 0]
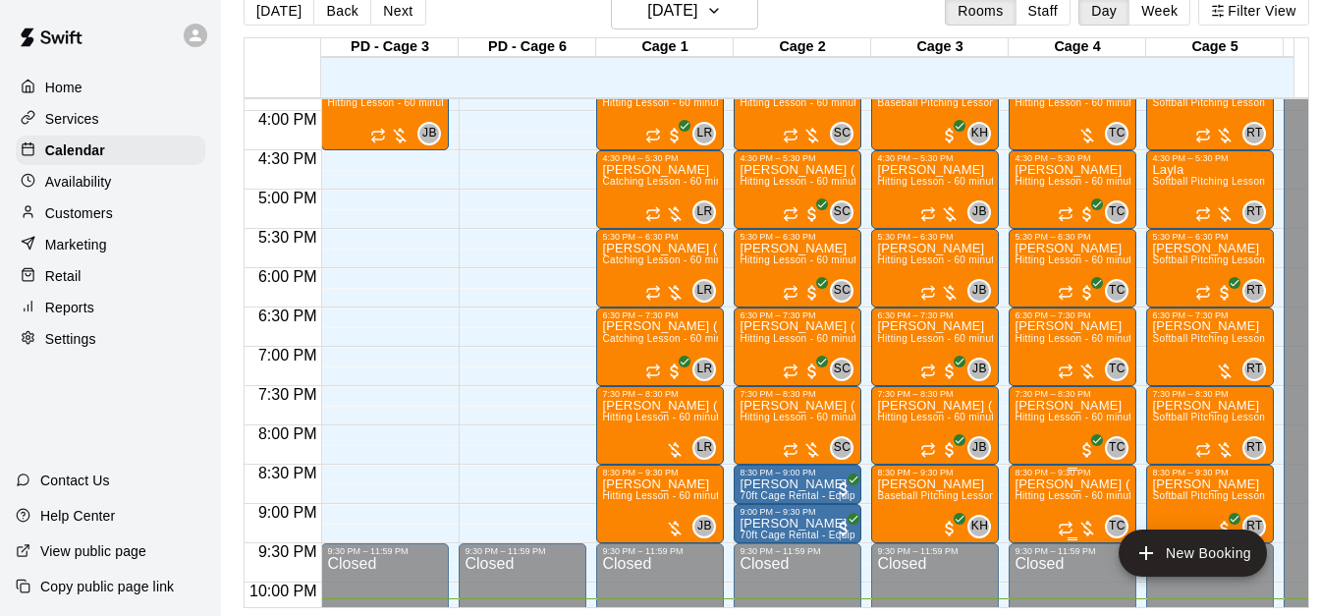
click at [1064, 490] on span "Hitting Lesson - 60 minutes" at bounding box center [1078, 495] width 128 height 11
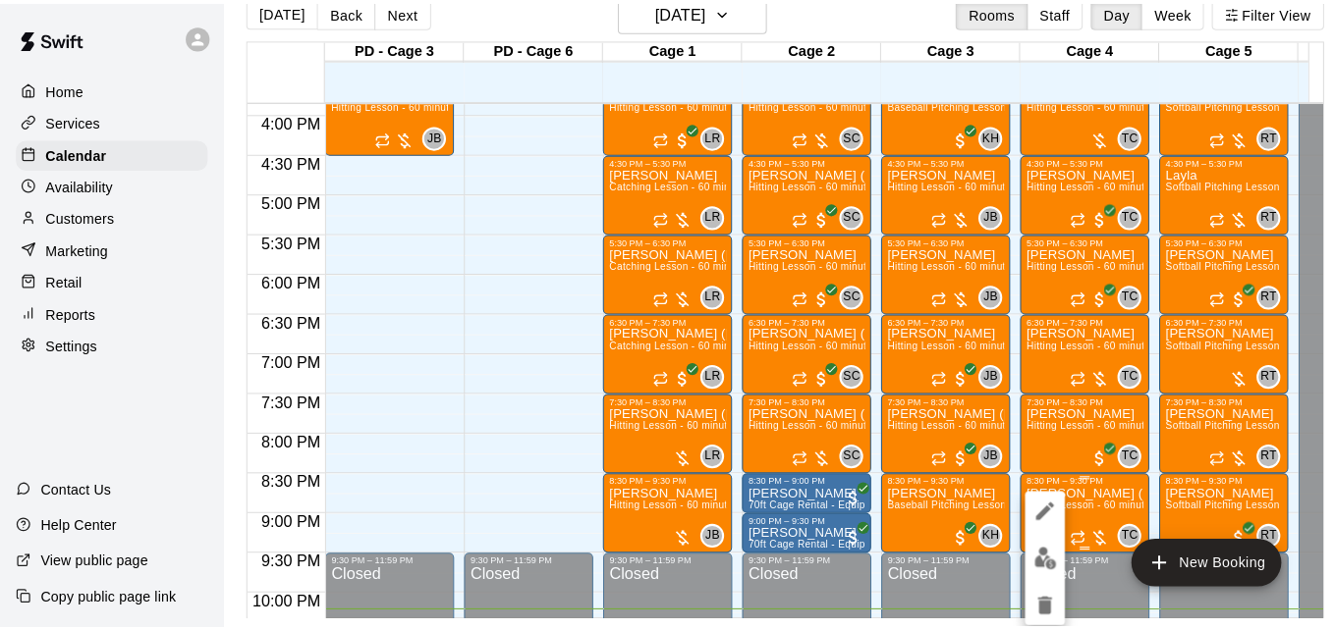
scroll to position [31, 0]
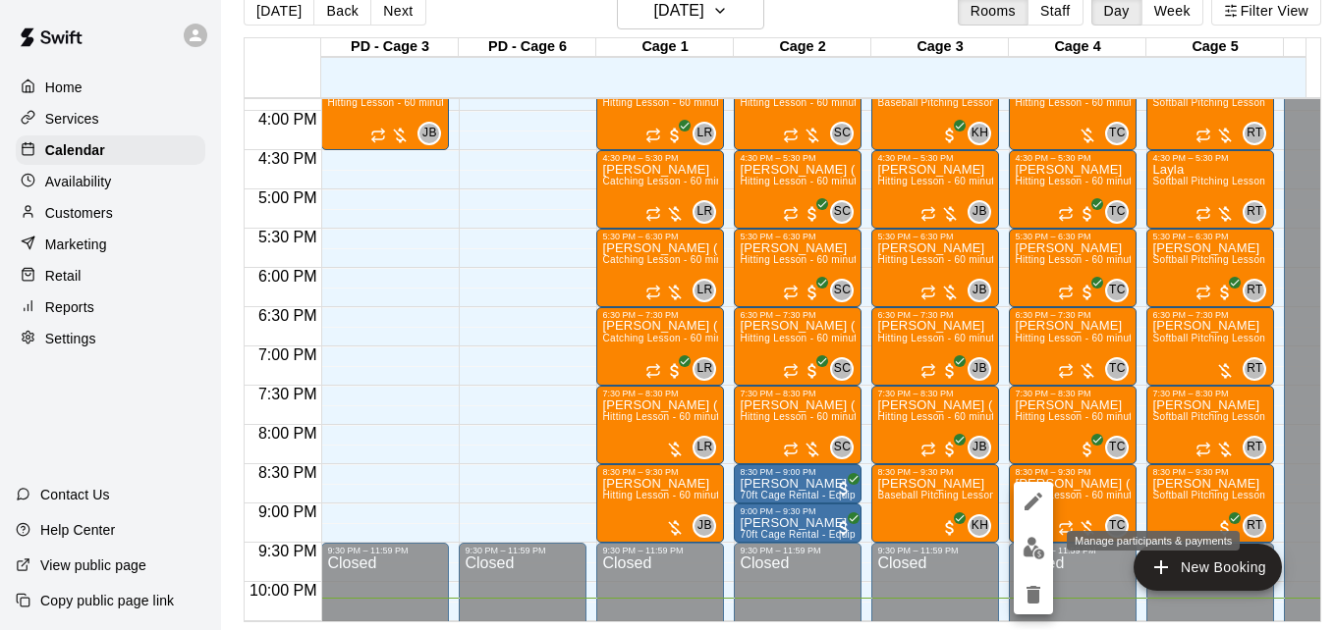
click at [1037, 543] on img "edit" at bounding box center [1033, 548] width 23 height 23
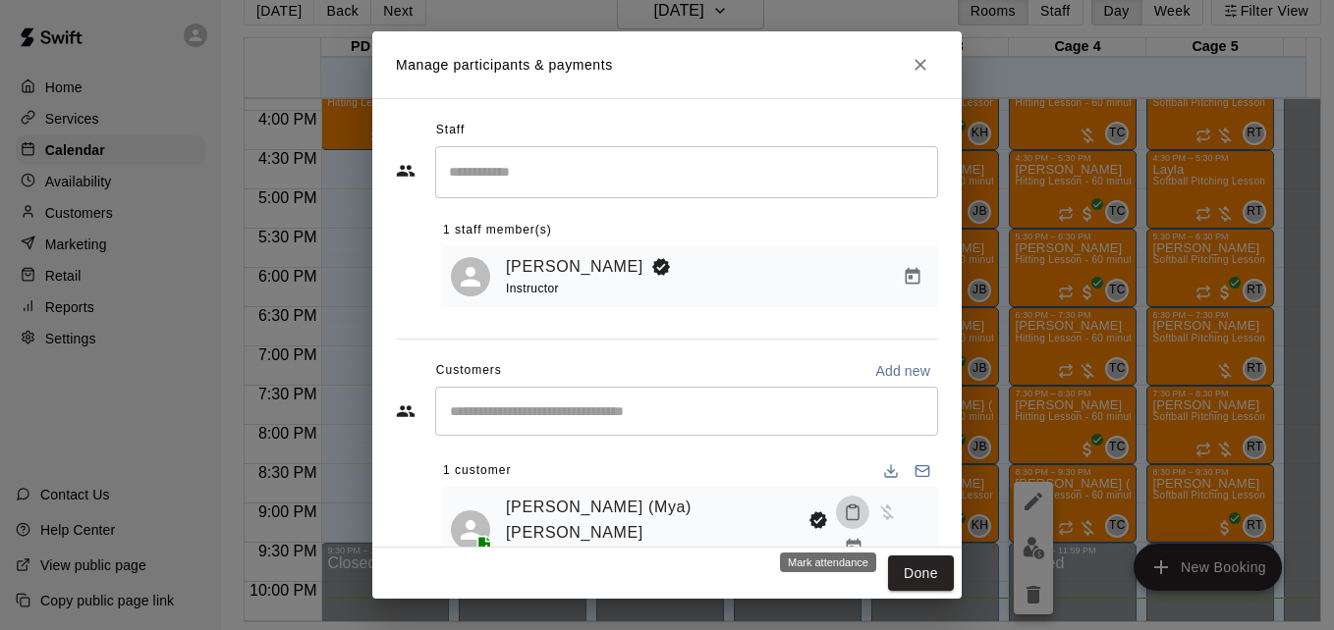
click at [849, 509] on rect "Mark attendance" at bounding box center [852, 507] width 6 height 3
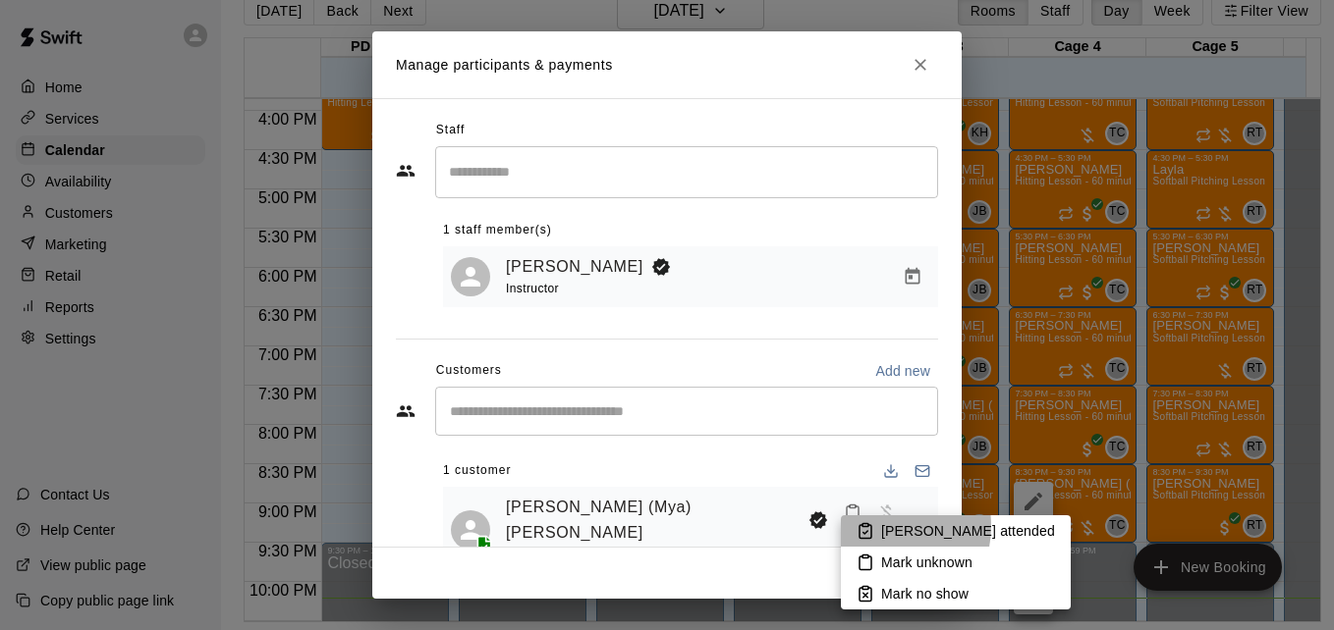
click at [876, 526] on li "[PERSON_NAME] attended" at bounding box center [956, 531] width 230 height 31
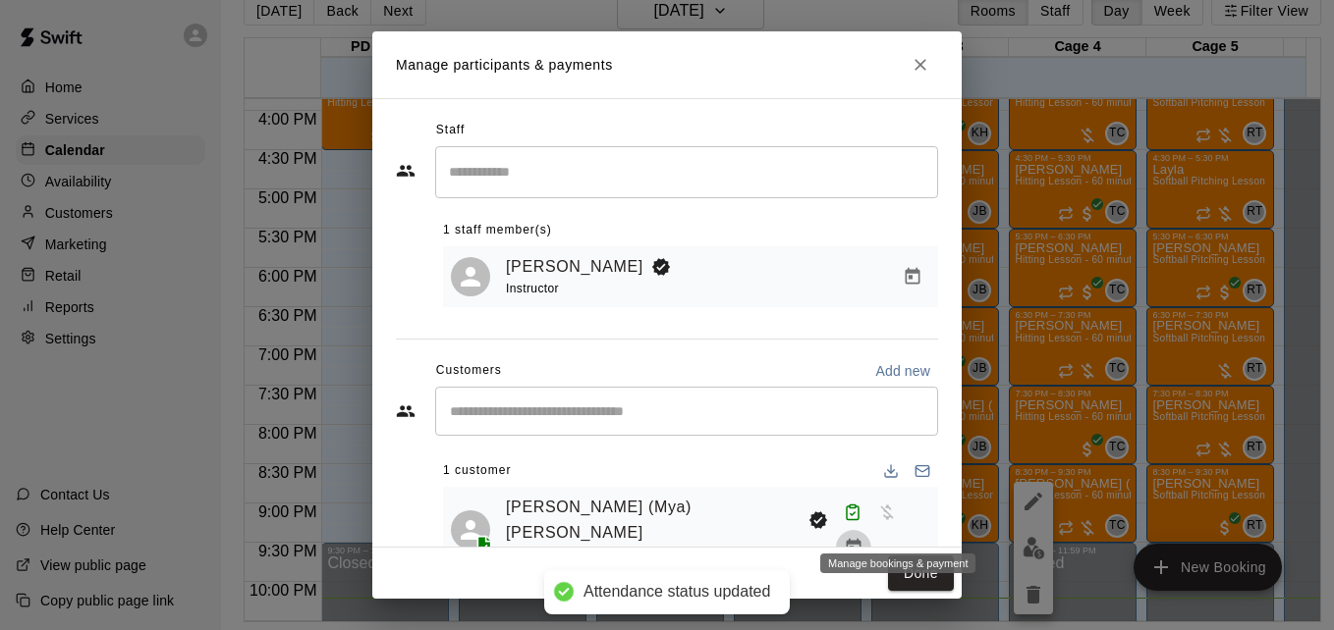
click at [871, 530] on button "Manage bookings & payment" at bounding box center [853, 547] width 35 height 35
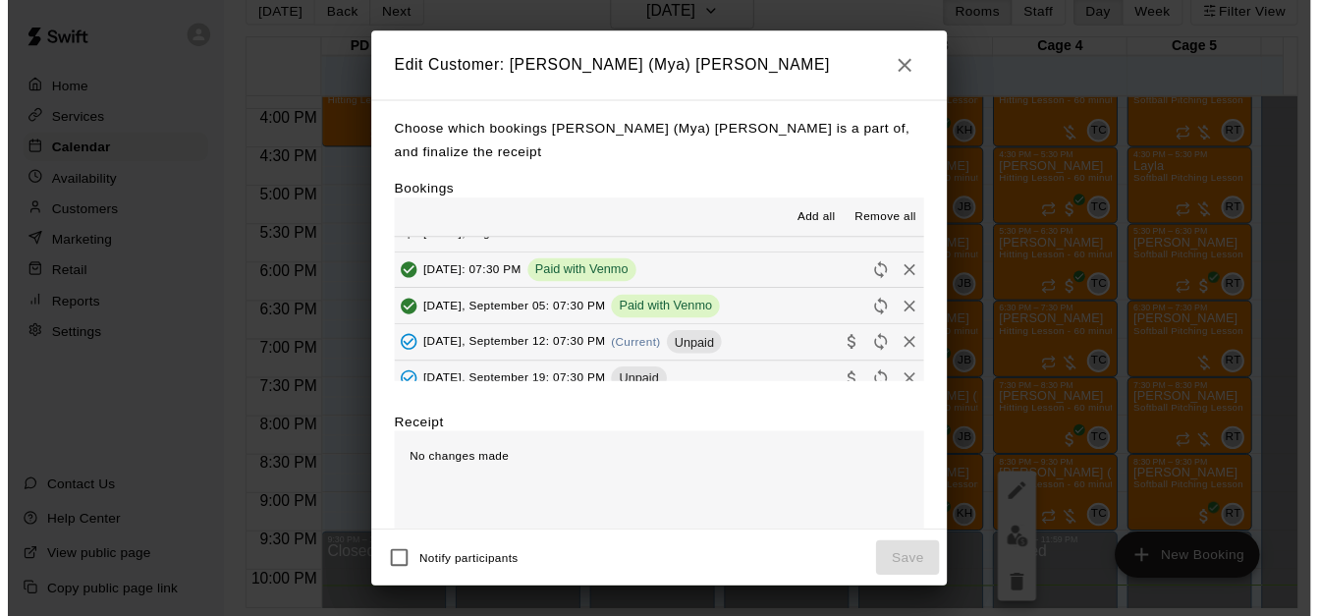
scroll to position [393, 0]
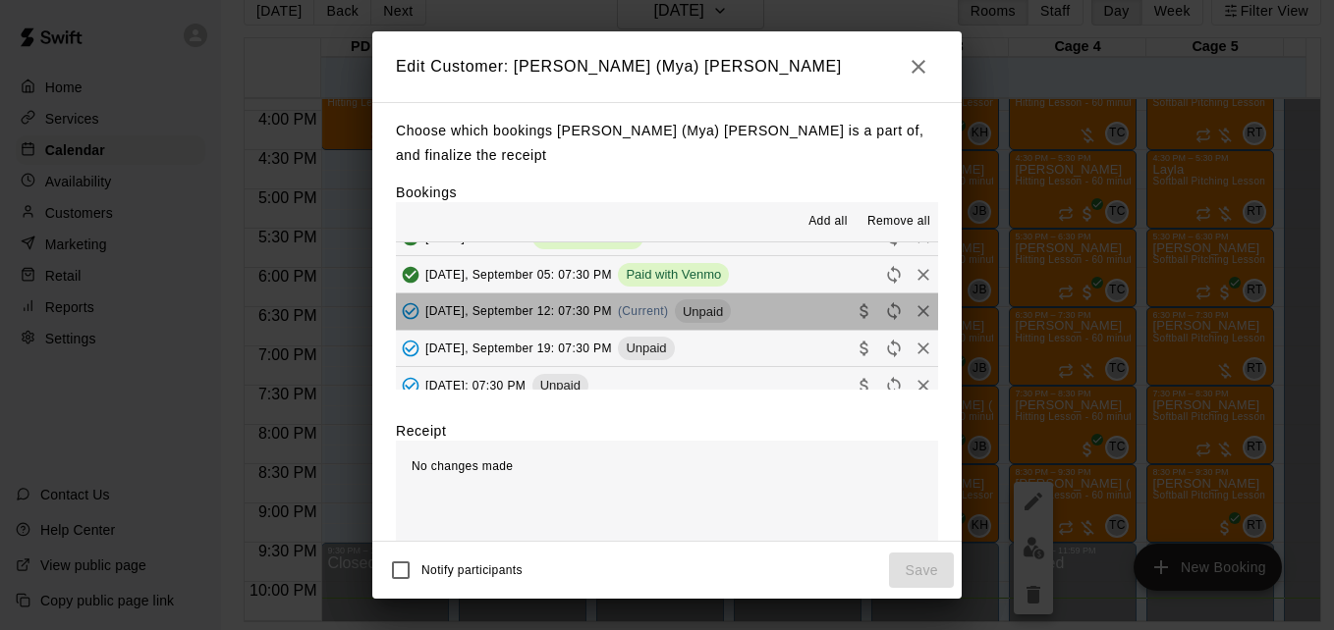
click at [760, 294] on button "[DATE], September 12: 07:30 PM (Current) Unpaid" at bounding box center [667, 312] width 542 height 36
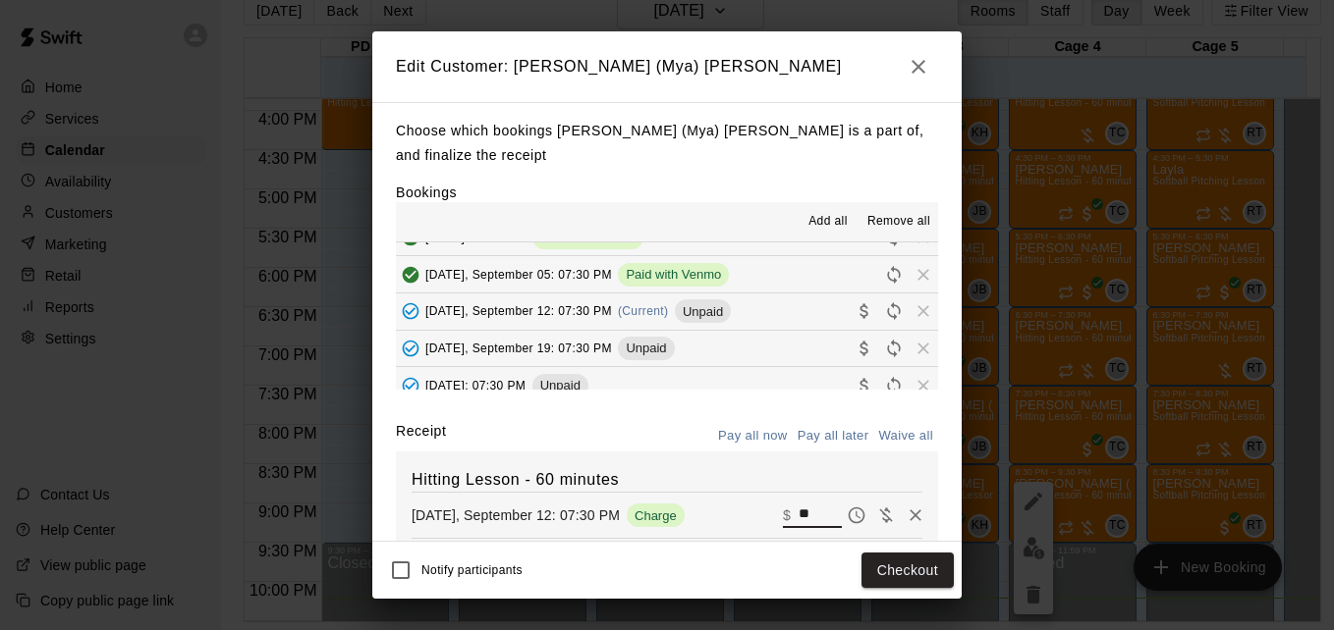
click at [798, 503] on input "**" at bounding box center [819, 516] width 43 height 26
type input "**"
click at [889, 565] on button "Checkout" at bounding box center [907, 571] width 92 height 36
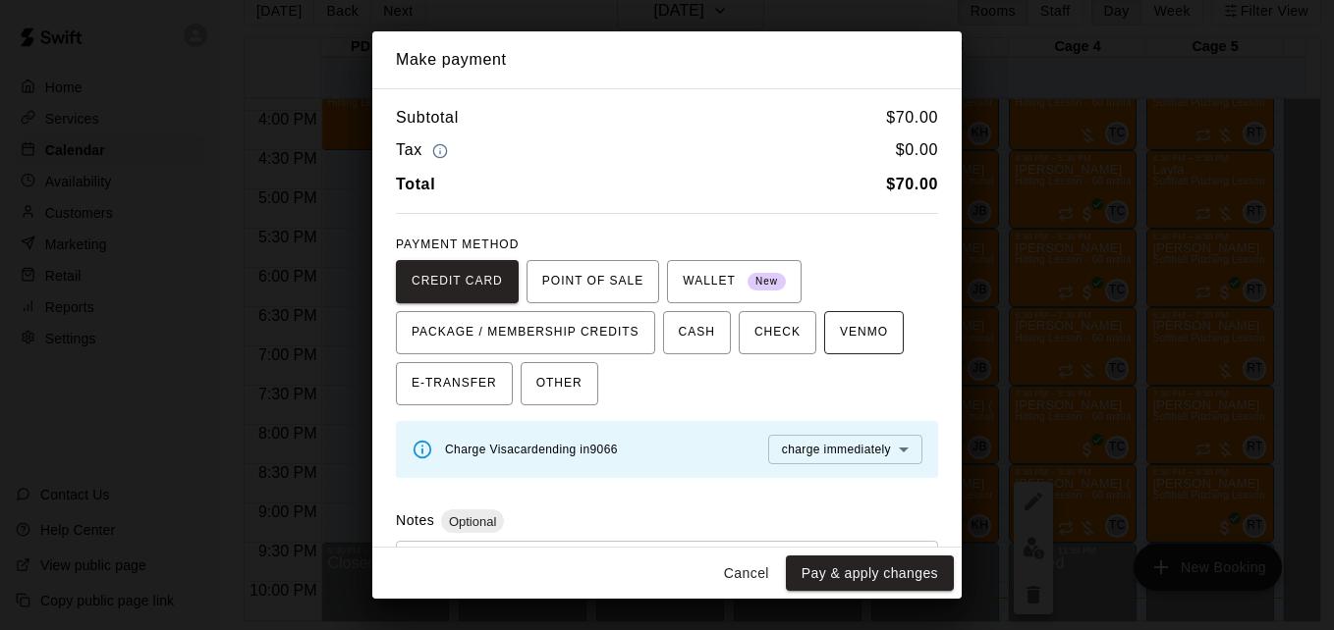
click at [860, 337] on span "VENMO" at bounding box center [864, 332] width 48 height 31
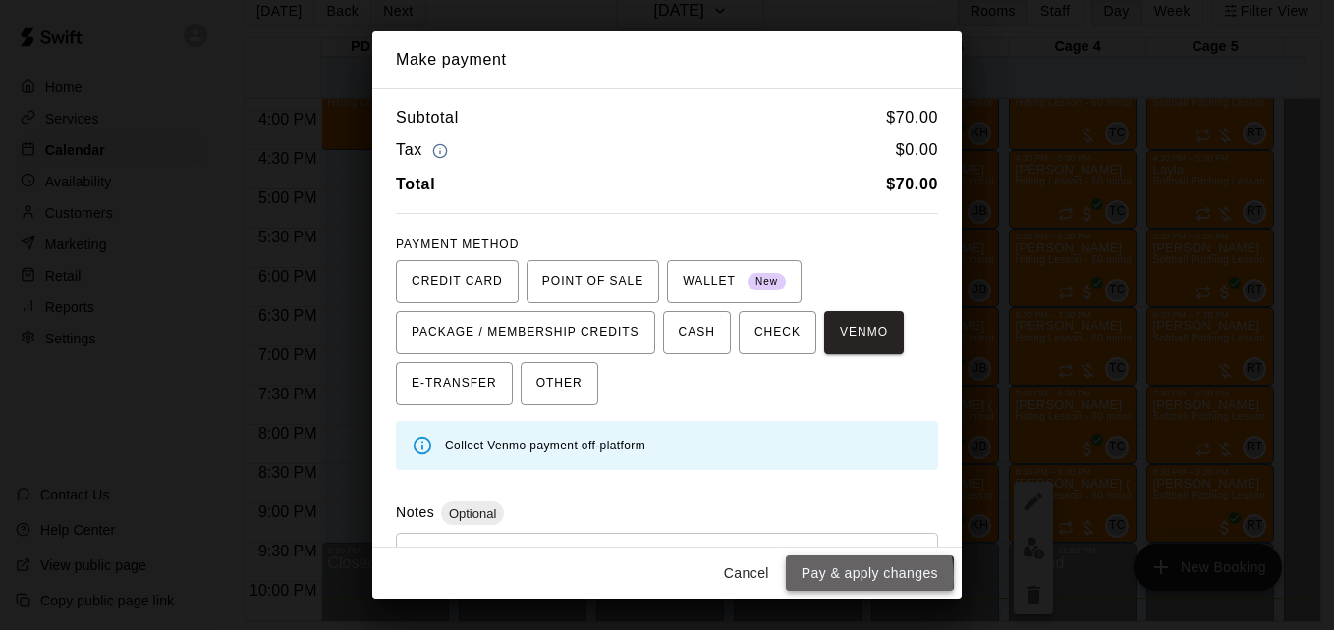
click at [851, 576] on button "Pay & apply changes" at bounding box center [870, 574] width 168 height 36
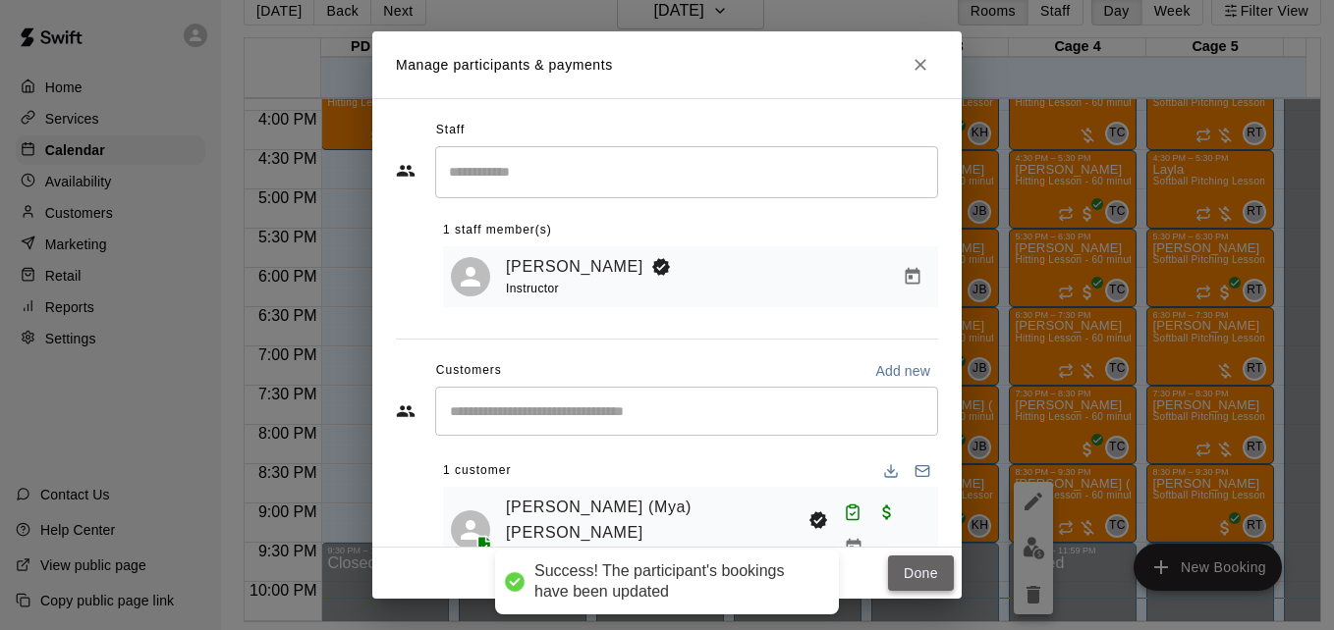
click at [920, 571] on button "Done" at bounding box center [921, 574] width 66 height 36
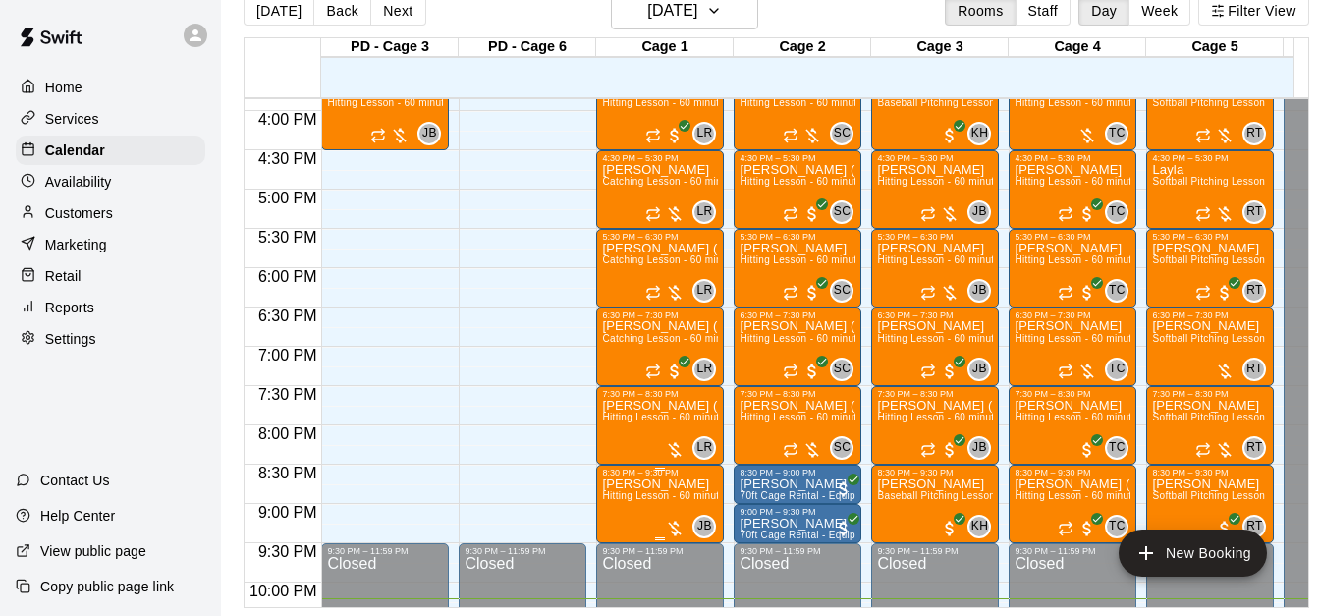
click at [646, 501] on span "Hitting Lesson - 60 minutes" at bounding box center [666, 495] width 128 height 11
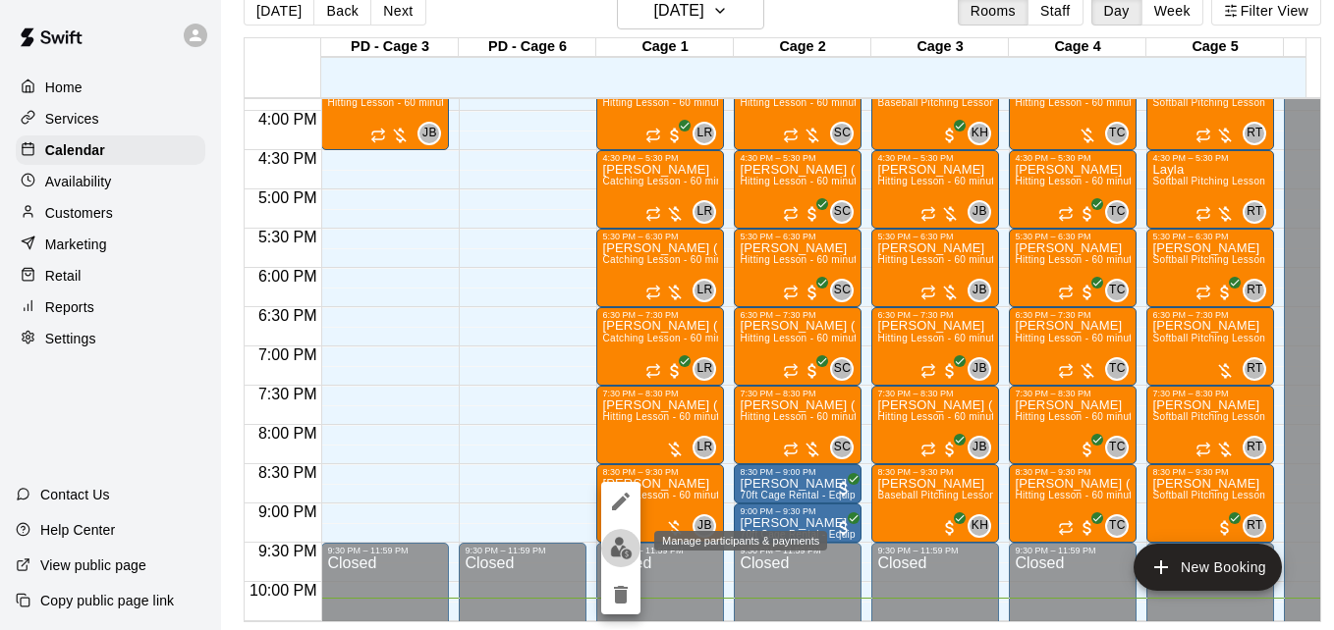
click at [620, 541] on img "edit" at bounding box center [621, 548] width 23 height 23
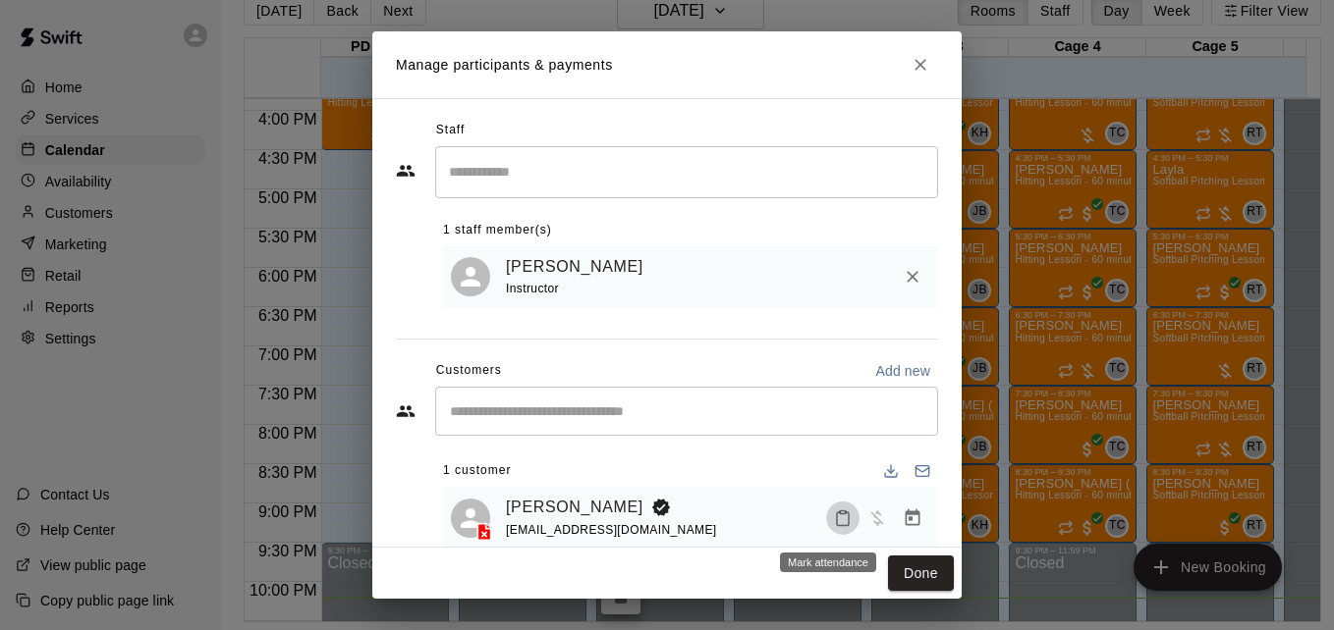
click at [834, 522] on icon "Mark attendance" at bounding box center [843, 519] width 18 height 18
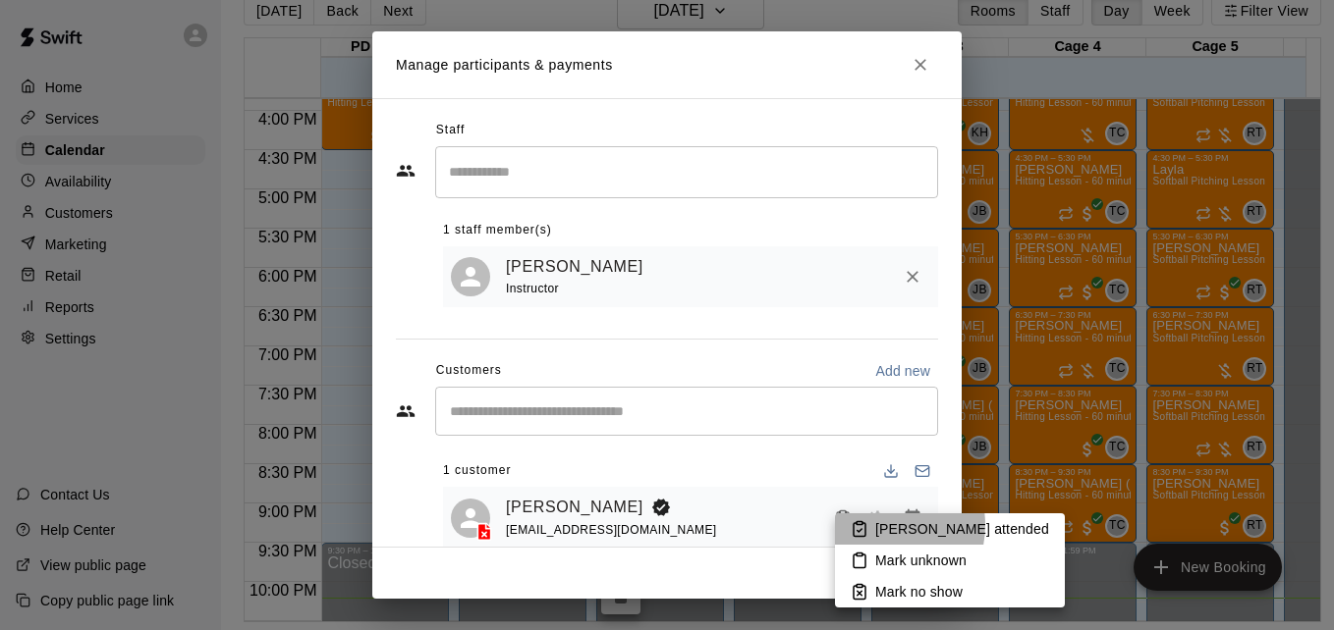
click at [876, 525] on p "[PERSON_NAME] attended" at bounding box center [962, 530] width 174 height 20
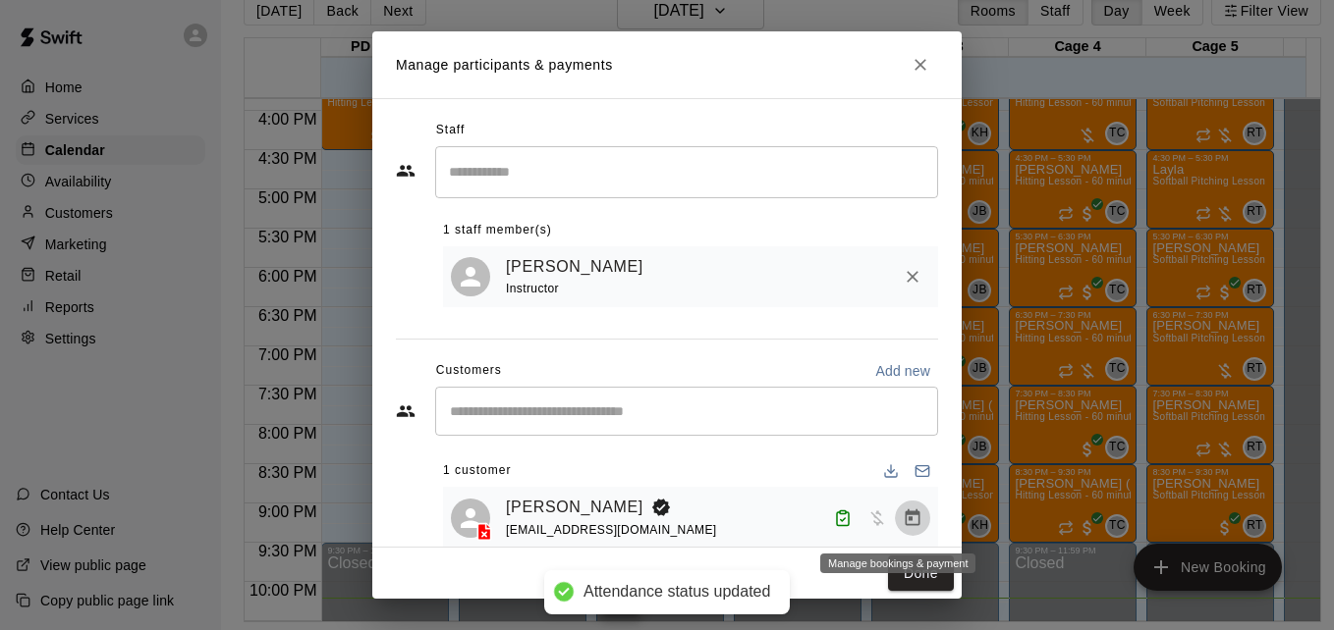
click at [903, 525] on icon "Manage bookings & payment" at bounding box center [913, 519] width 20 height 20
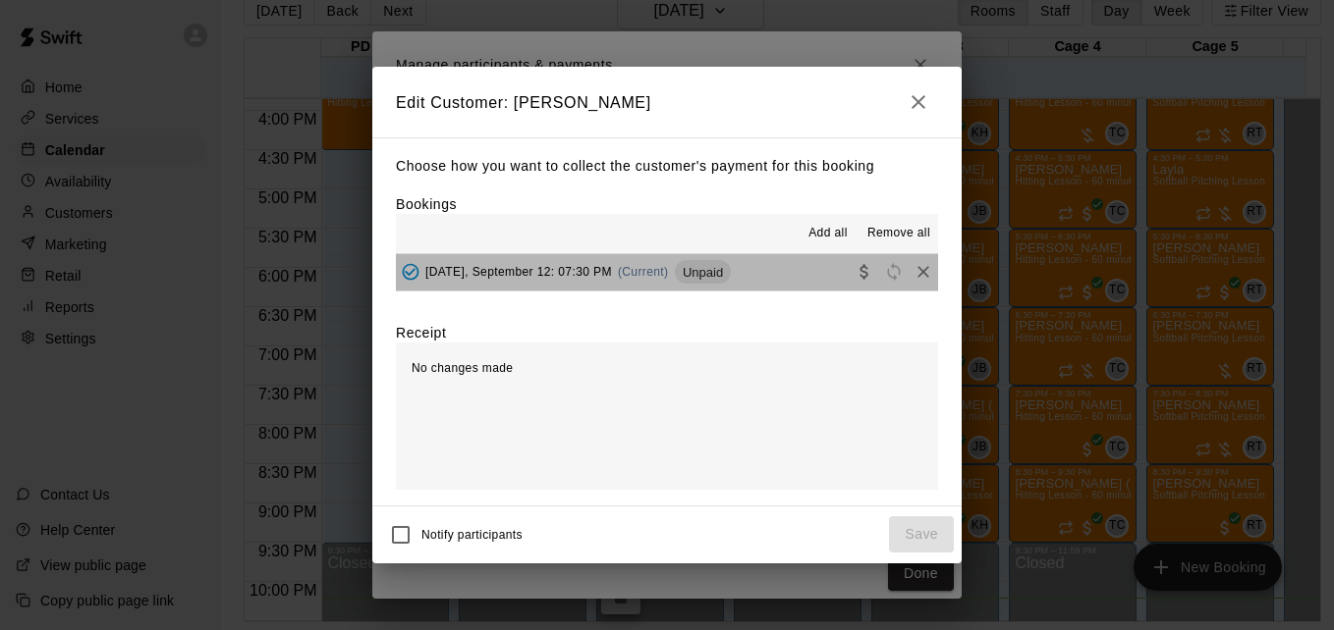
click at [792, 264] on button "[DATE], September 12: 07:30 PM (Current) Unpaid" at bounding box center [667, 272] width 542 height 36
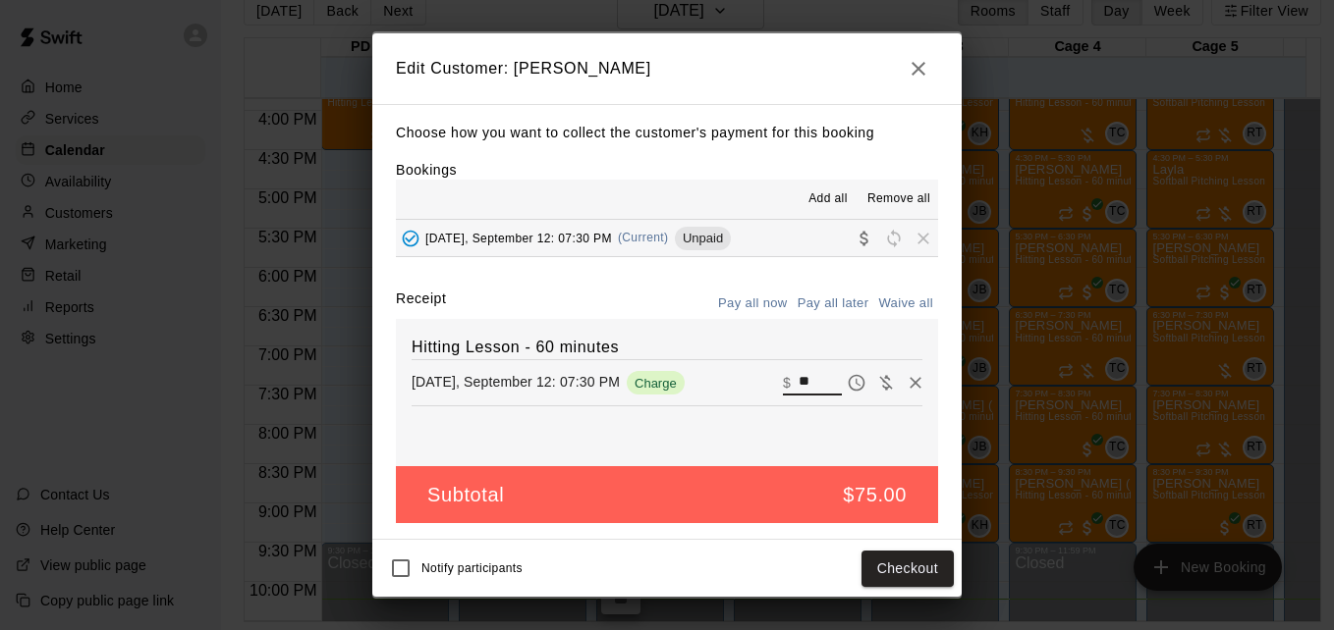
click at [807, 381] on input "**" at bounding box center [819, 383] width 43 height 26
type input "**"
click at [908, 573] on button "Checkout" at bounding box center [907, 569] width 92 height 36
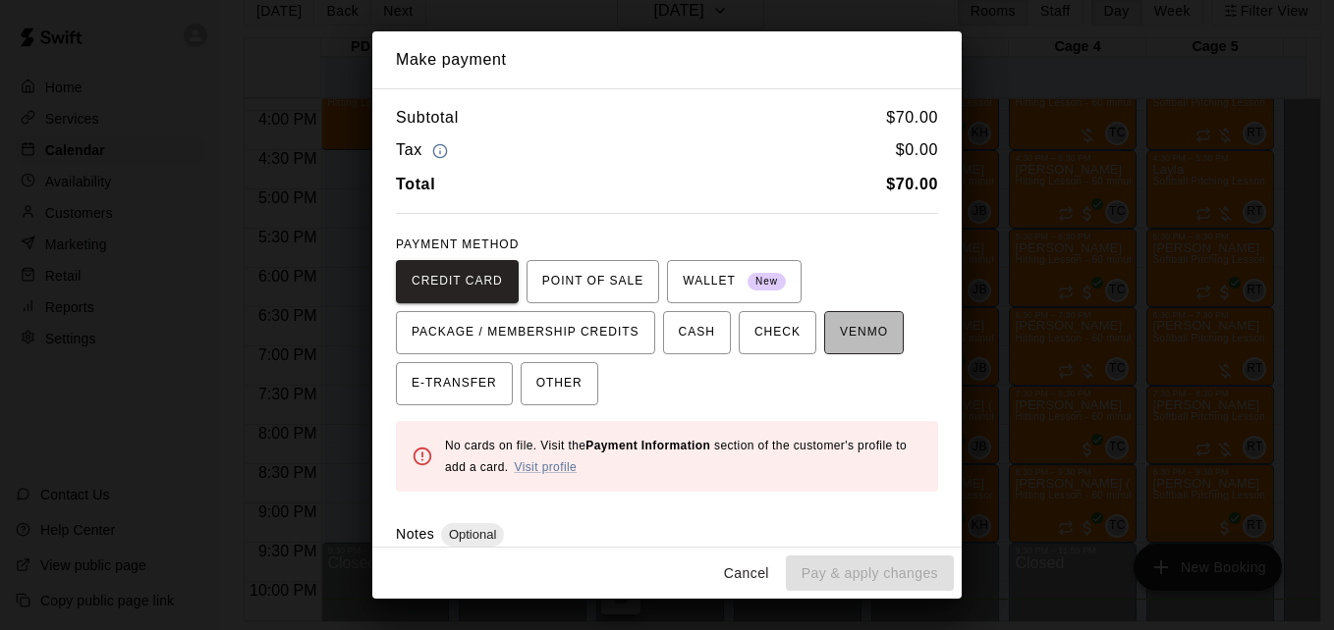
click at [848, 330] on span "VENMO" at bounding box center [864, 332] width 48 height 31
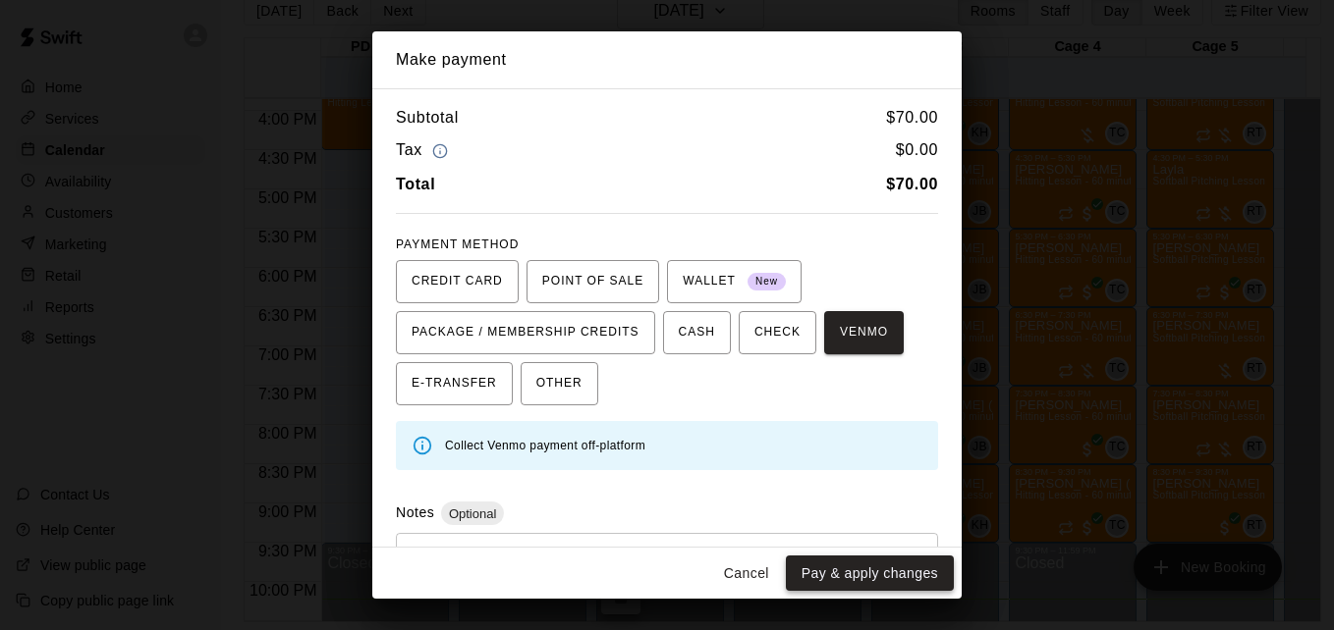
click at [862, 576] on button "Pay & apply changes" at bounding box center [870, 574] width 168 height 36
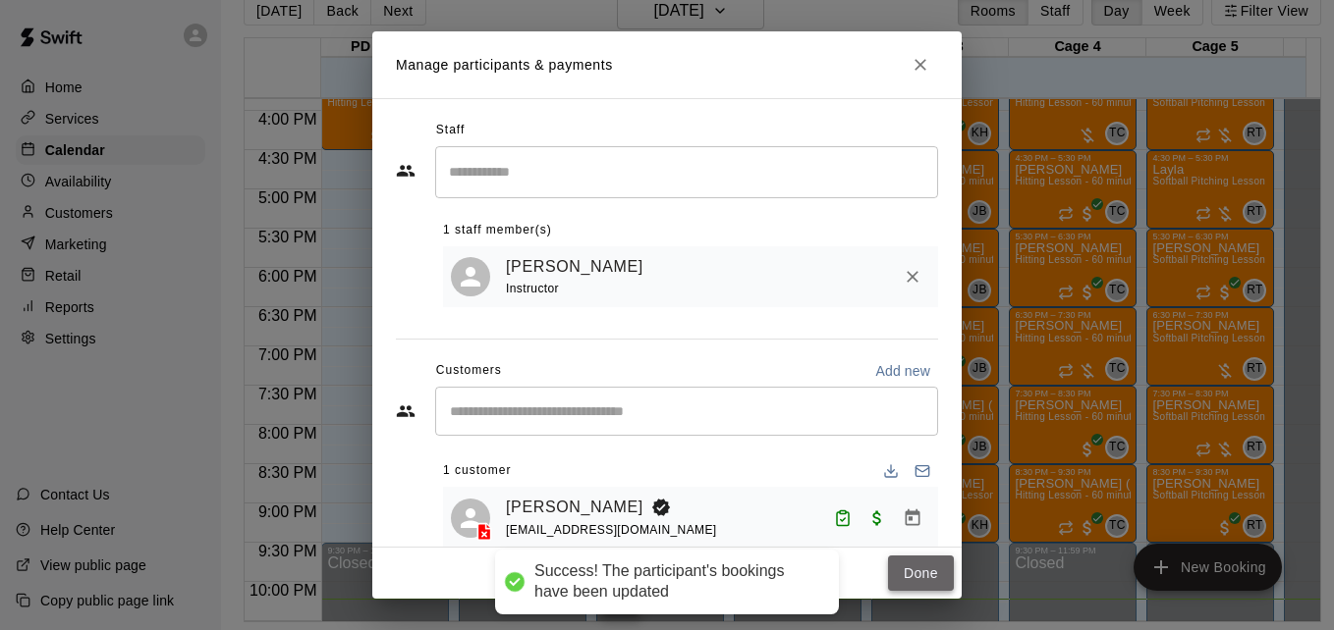
click at [896, 577] on button "Done" at bounding box center [921, 574] width 66 height 36
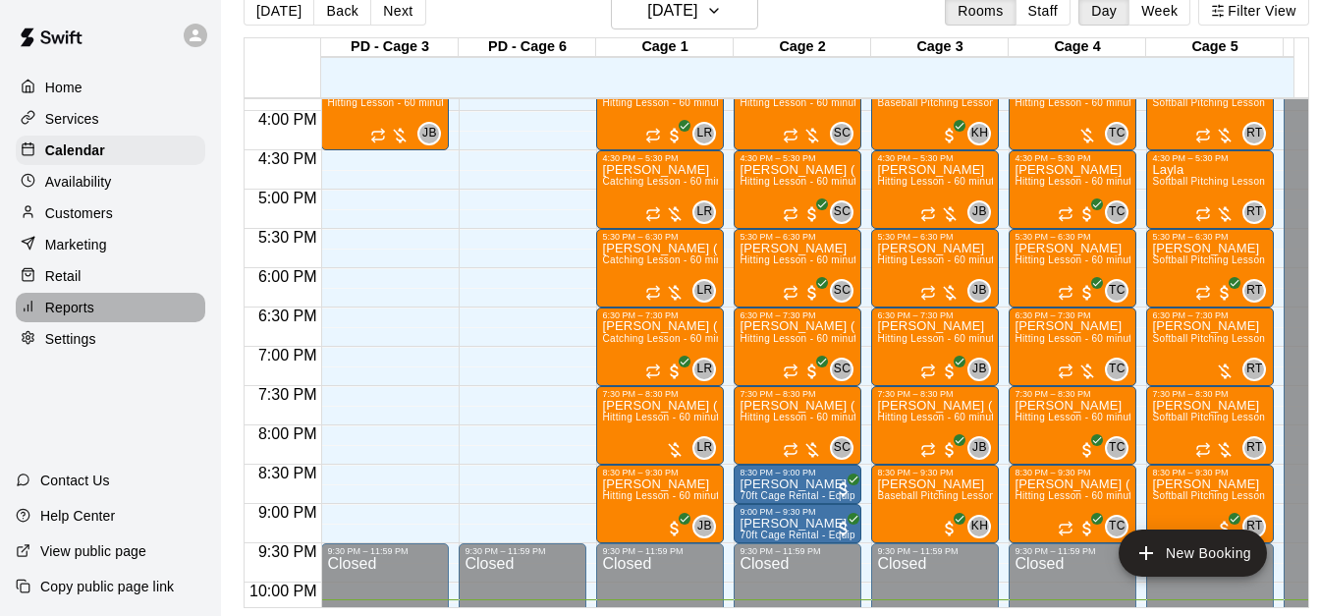
click at [122, 309] on div "Reports" at bounding box center [111, 307] width 190 height 29
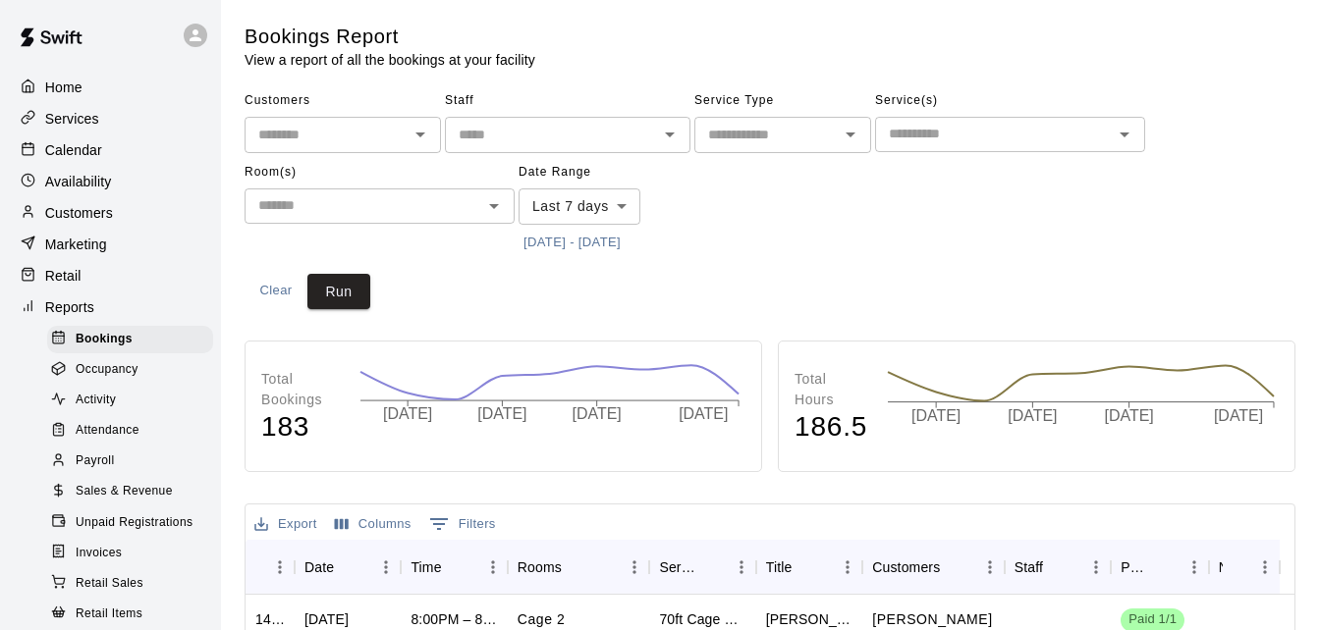
click at [138, 533] on span "Unpaid Registrations" at bounding box center [134, 524] width 117 height 20
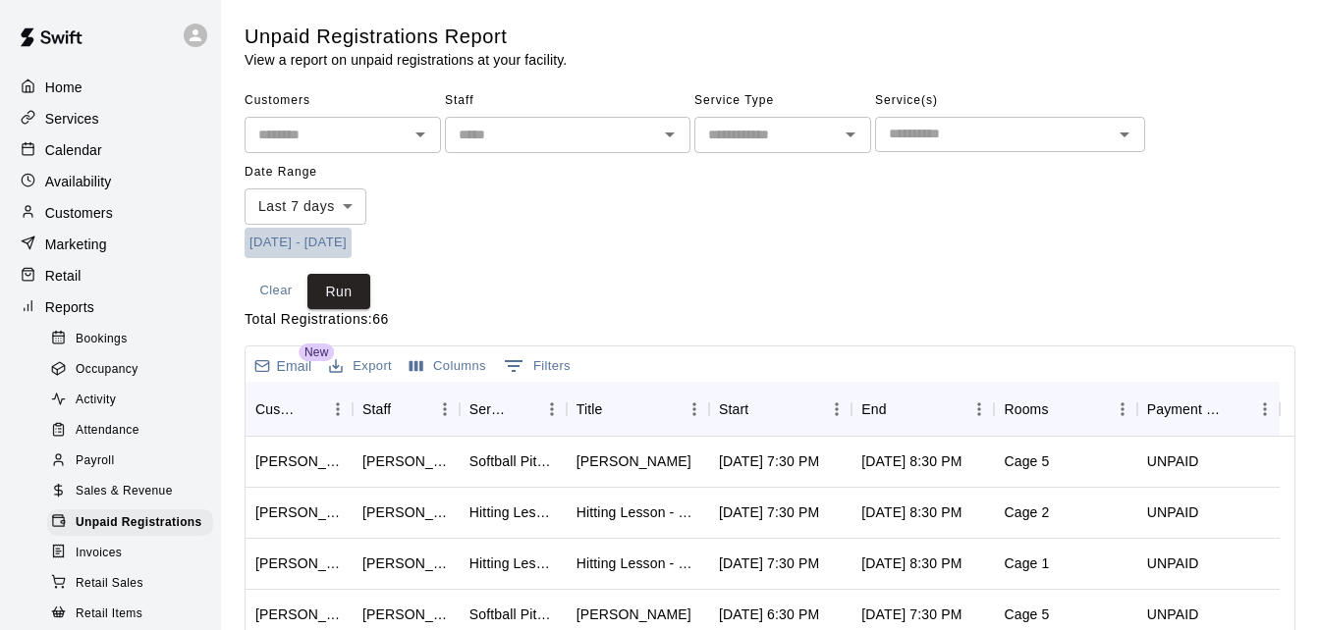
click at [272, 246] on button "[DATE] - [DATE]" at bounding box center [298, 243] width 107 height 30
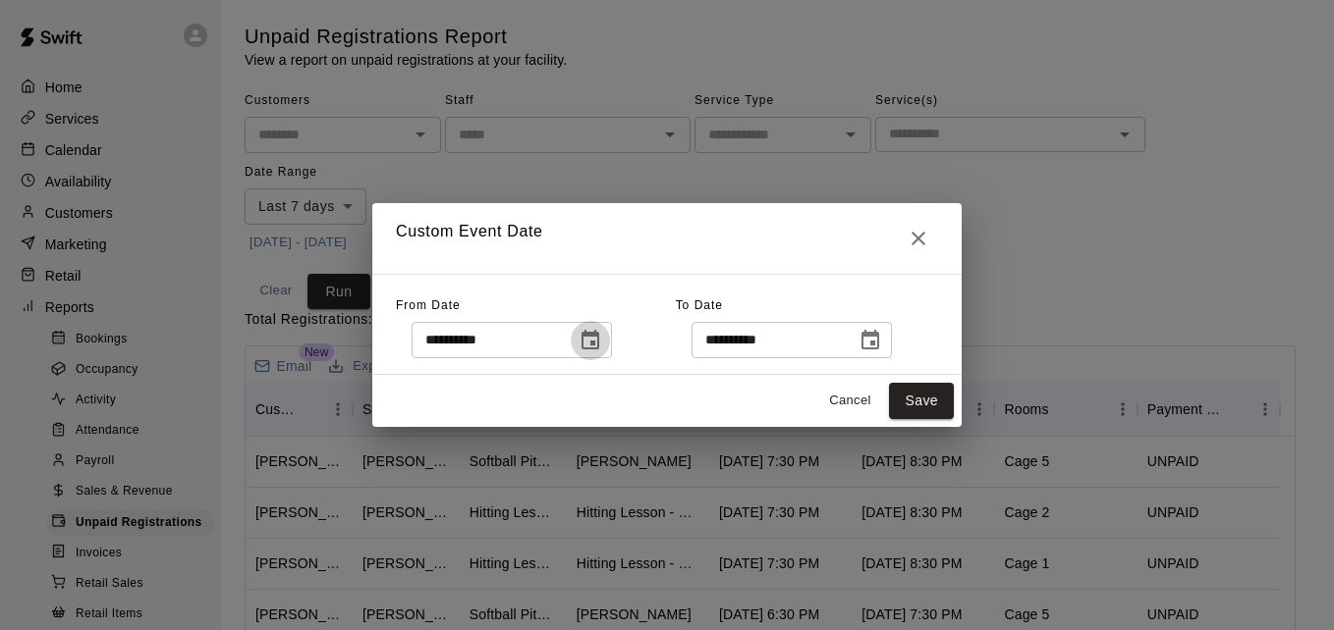
click at [595, 344] on button "Choose date, selected date is Sep 4, 2025" at bounding box center [590, 340] width 39 height 39
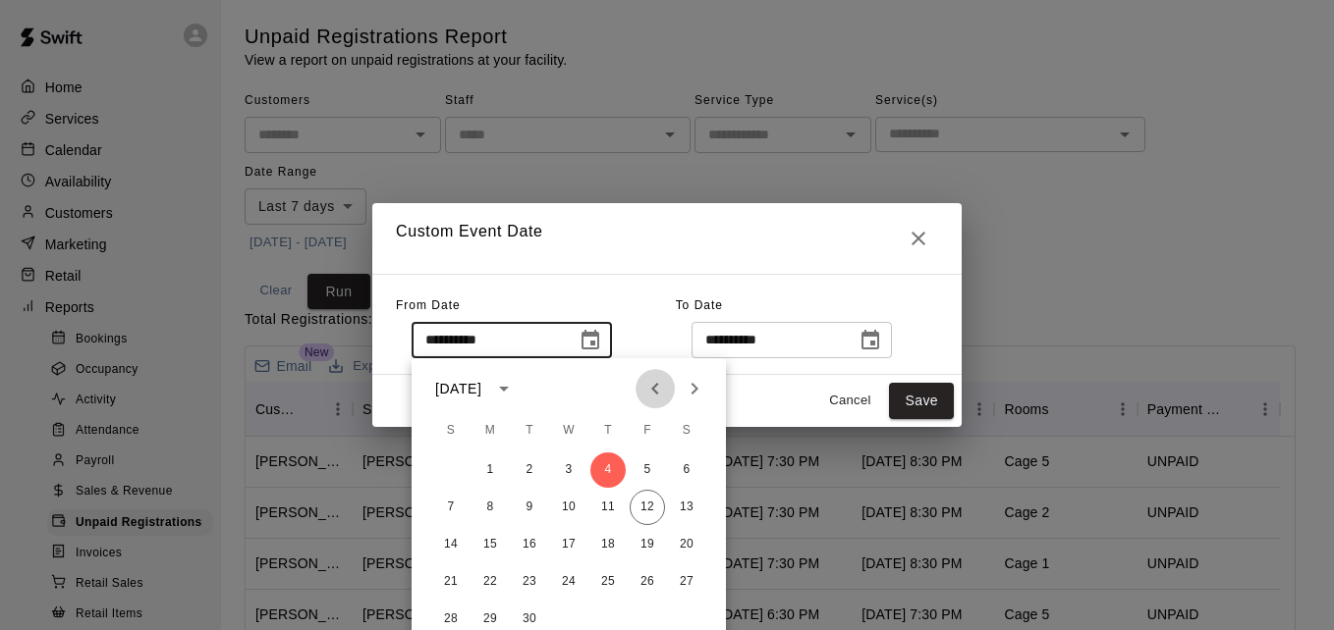
click at [657, 393] on icon "Previous month" at bounding box center [654, 389] width 7 height 12
click at [610, 468] on button "1" at bounding box center [607, 470] width 35 height 35
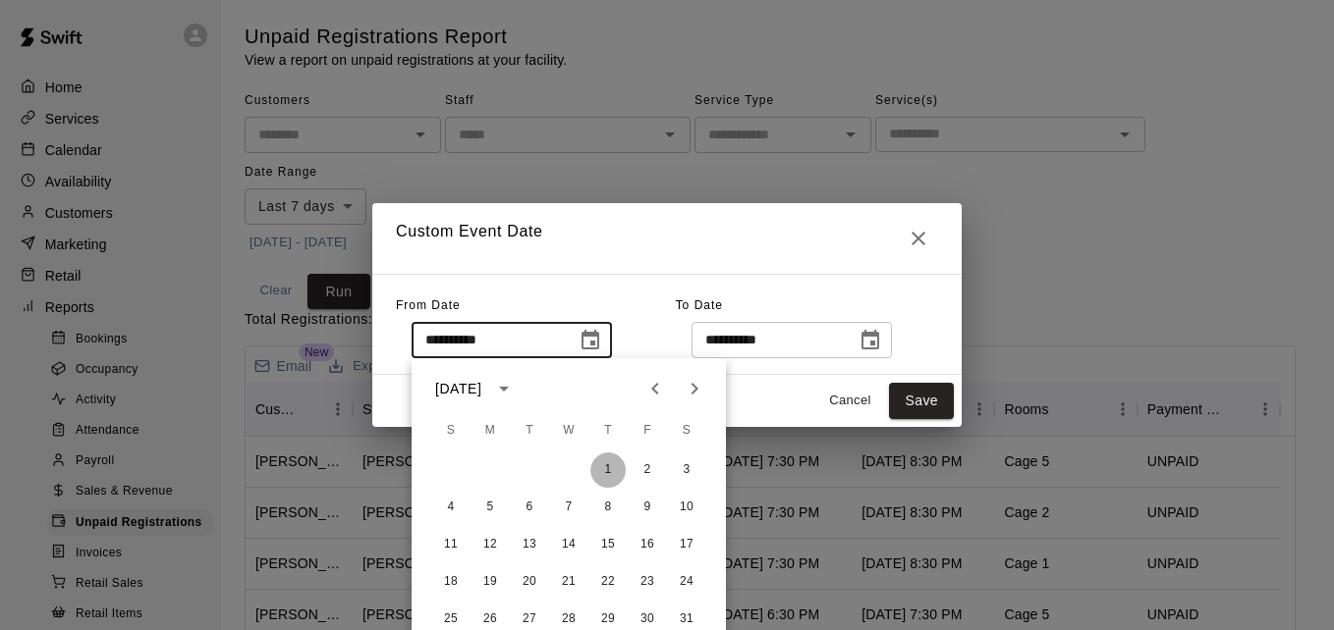
type input "**********"
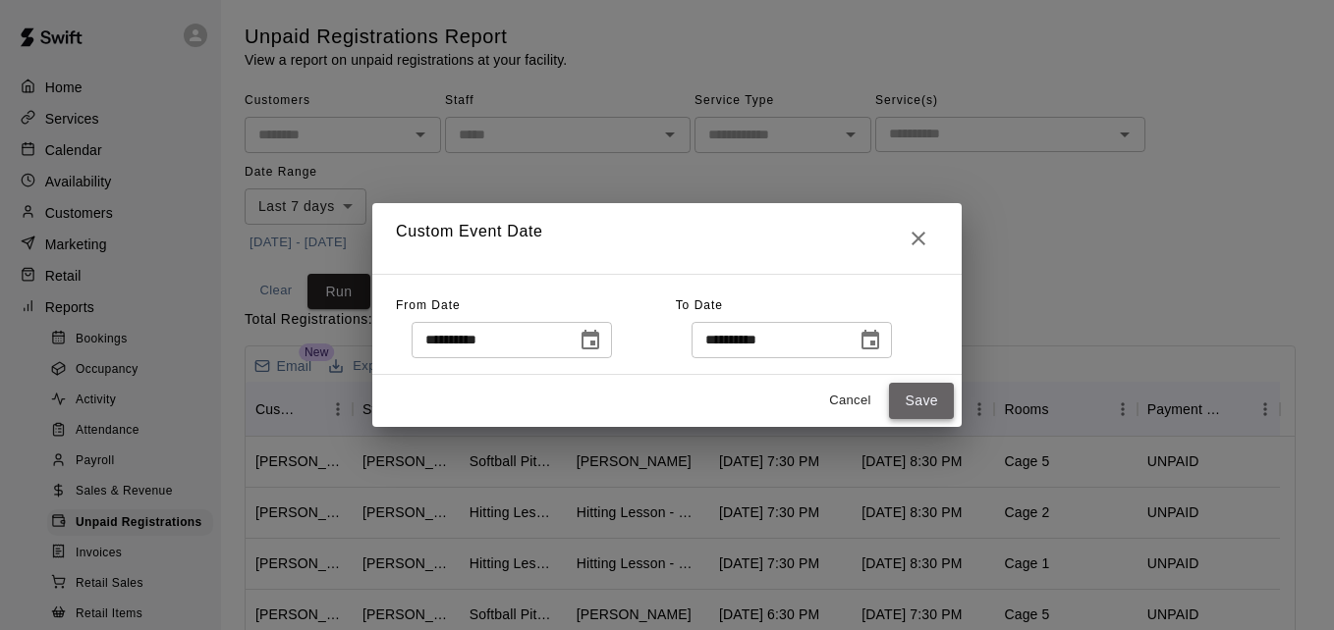
click at [929, 401] on button "Save" at bounding box center [921, 401] width 65 height 36
type input "******"
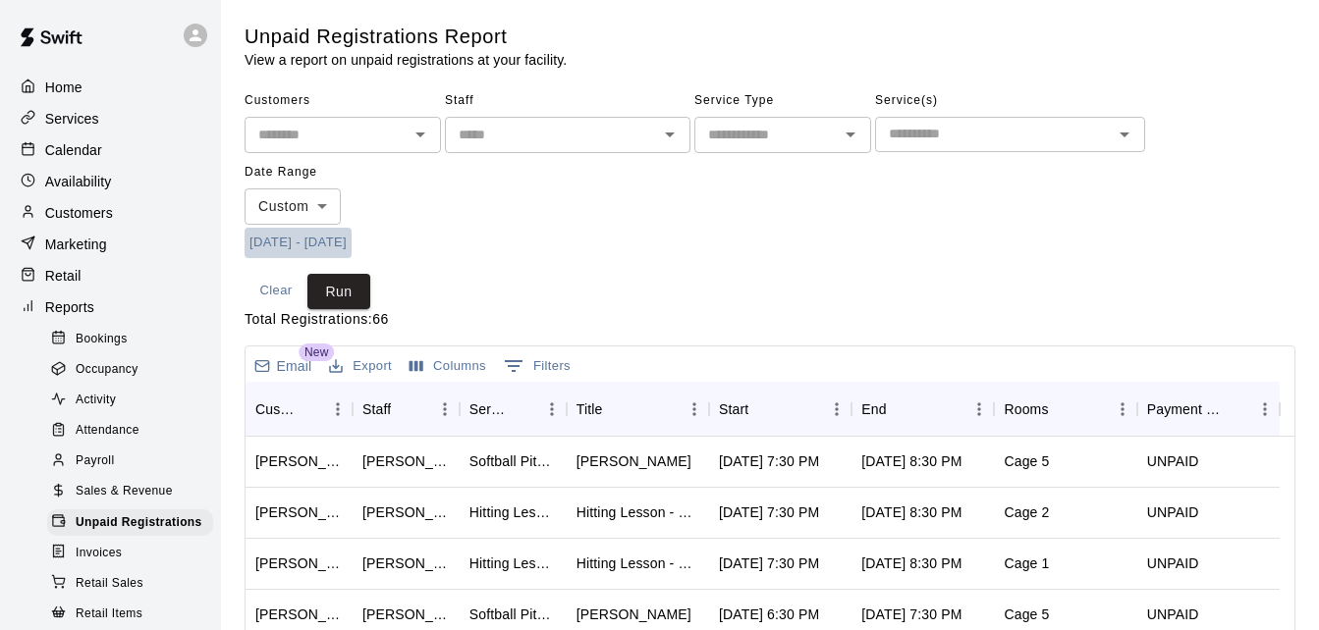
click at [352, 246] on button "[DATE] - [DATE]" at bounding box center [298, 243] width 107 height 30
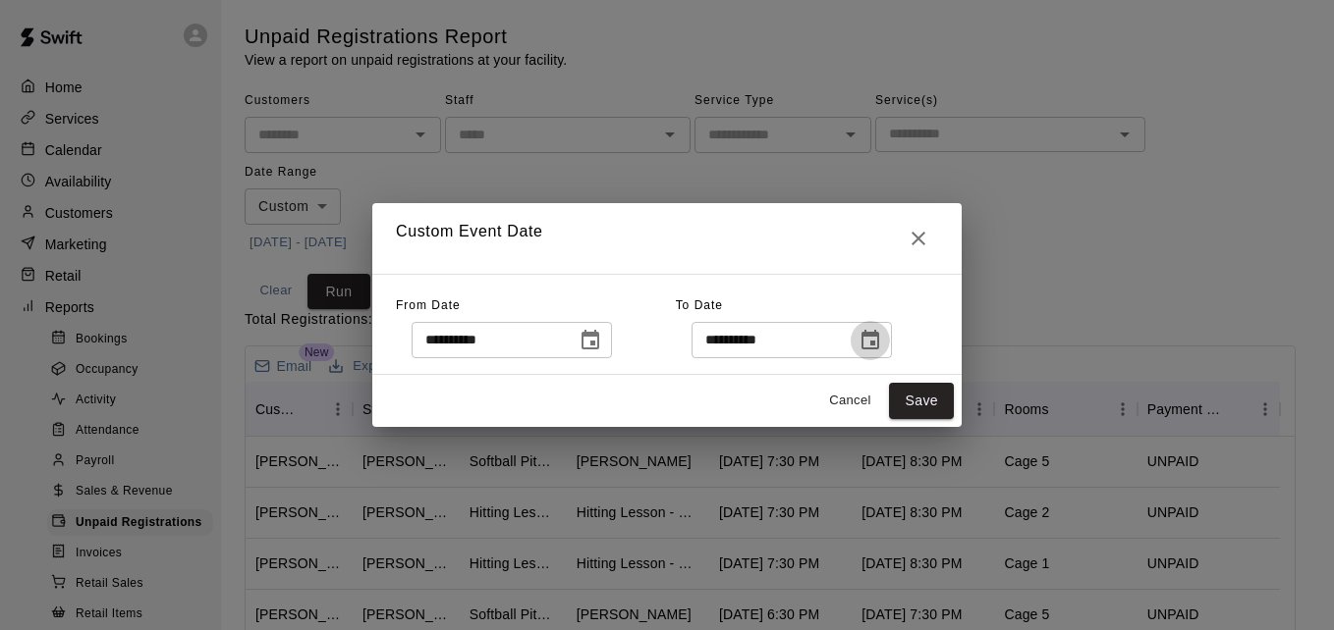
click at [882, 338] on icon "Choose date, selected date is Sep 12, 2025" at bounding box center [870, 341] width 24 height 24
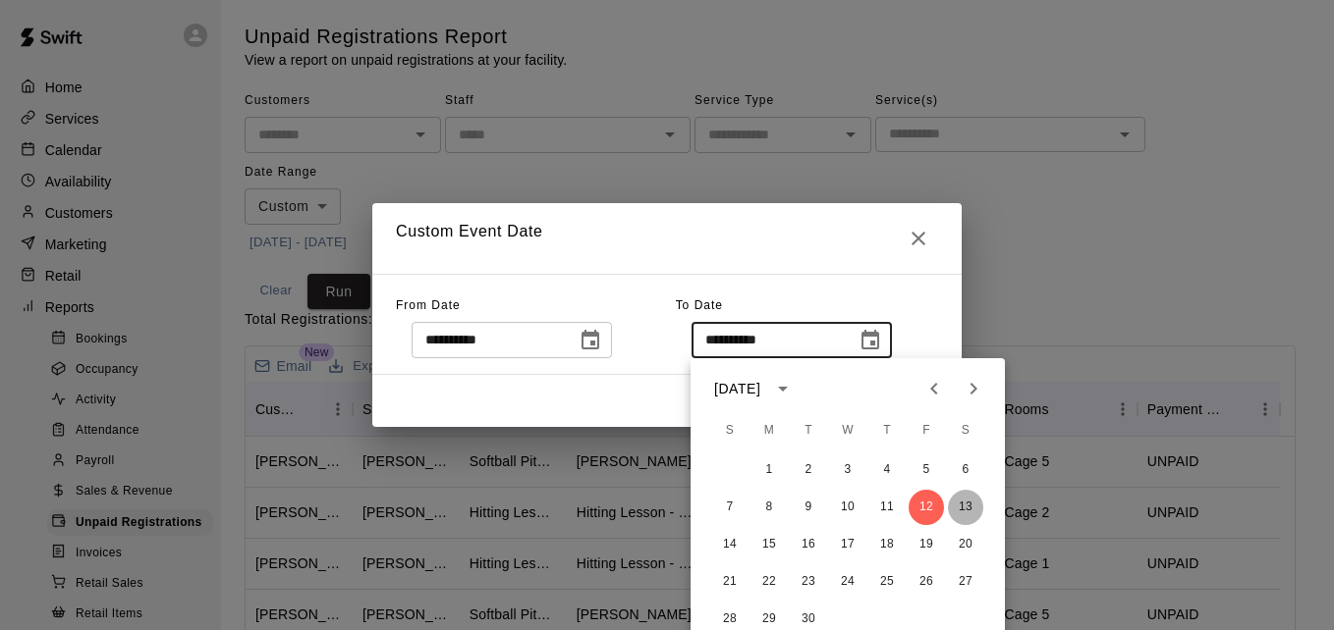
click at [973, 503] on button "13" at bounding box center [965, 507] width 35 height 35
type input "**********"
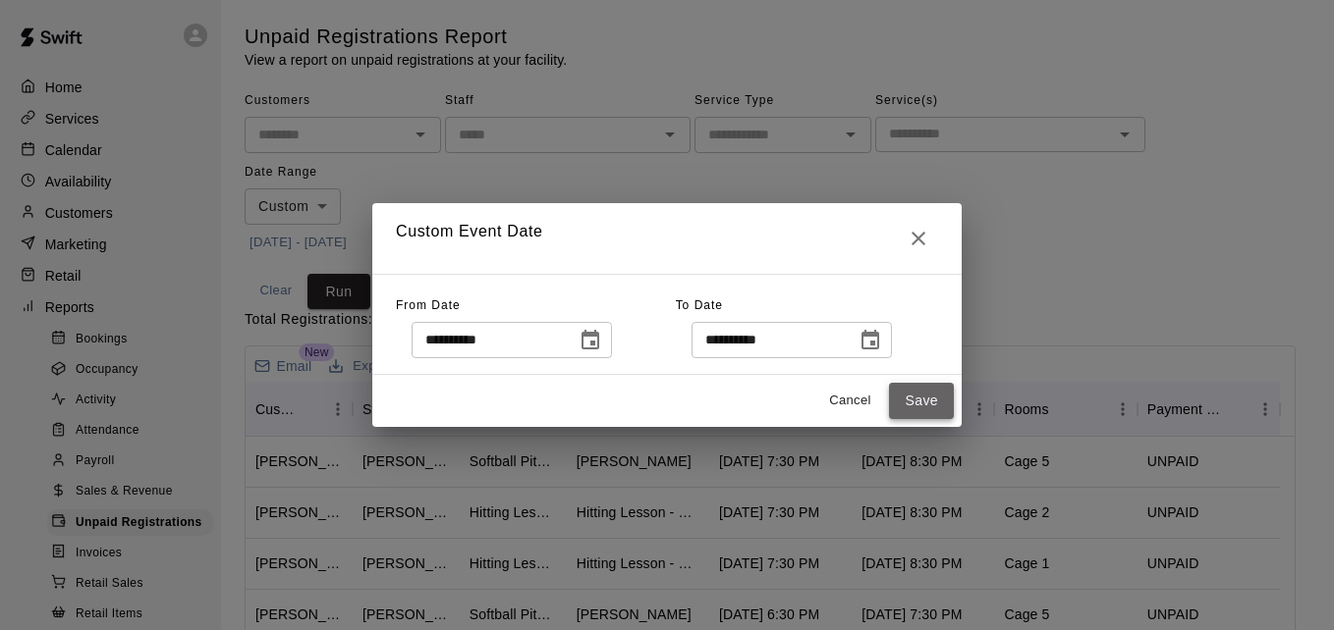
click at [899, 390] on button "Save" at bounding box center [921, 401] width 65 height 36
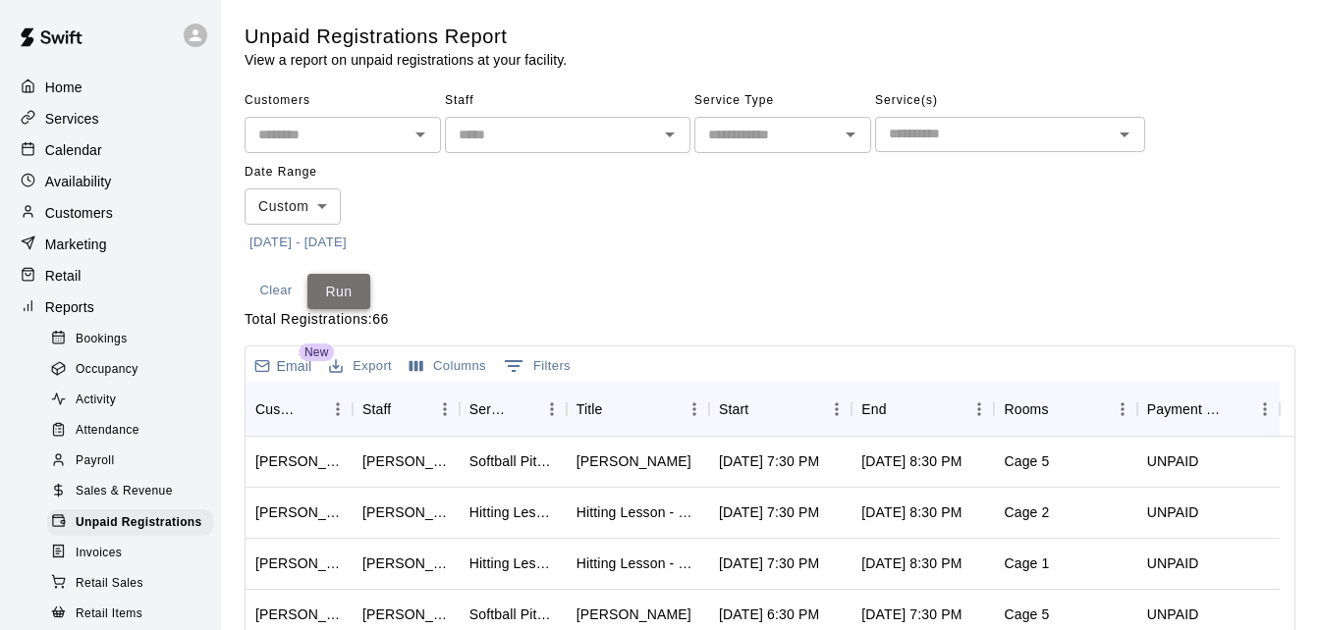
click at [344, 295] on button "Run" at bounding box center [338, 292] width 63 height 36
